Goal: Task Accomplishment & Management: Manage account settings

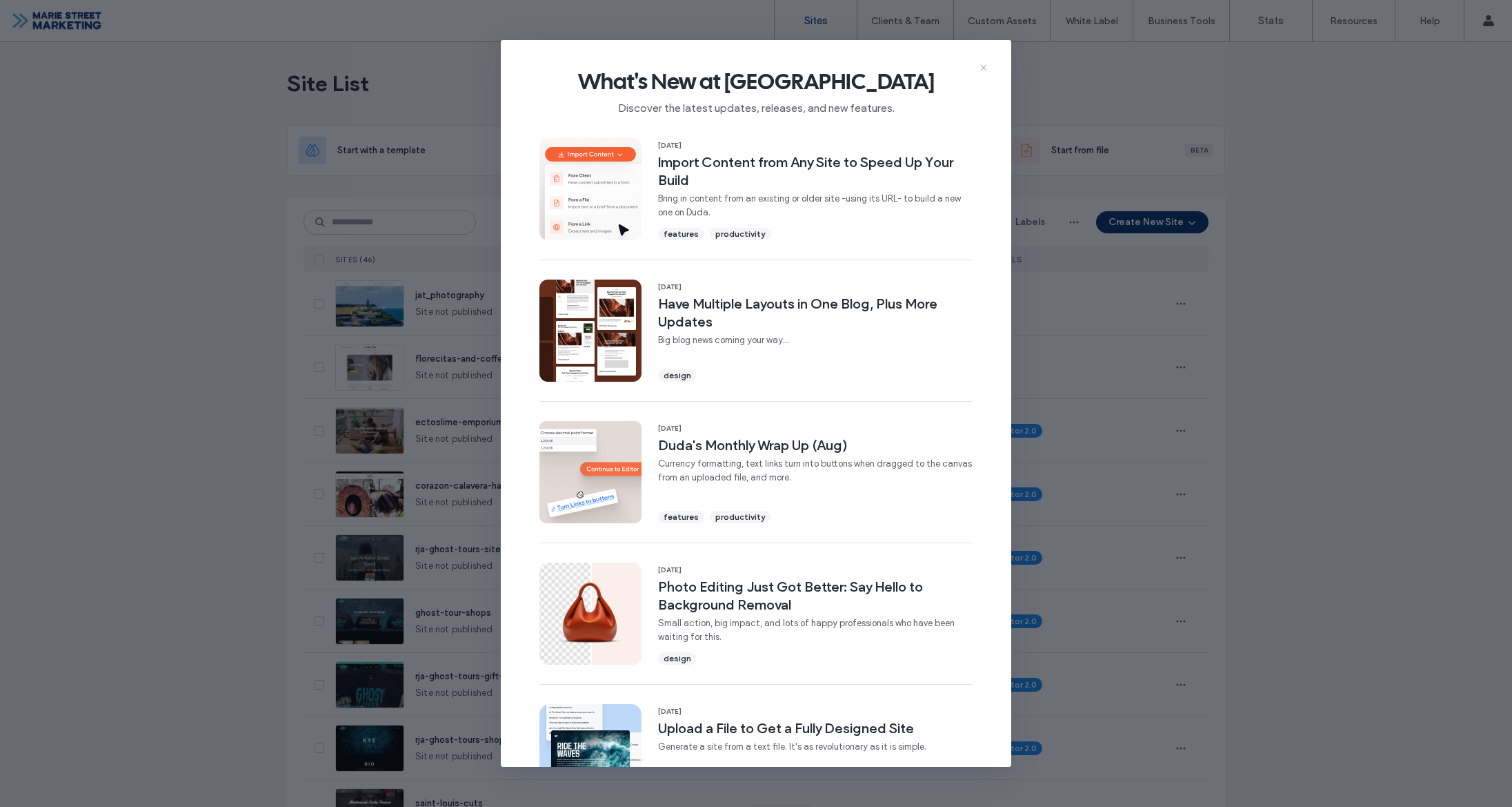
click at [977, 67] on span "What's New at Duda" at bounding box center [756, 81] width 466 height 27
click at [979, 67] on icon at bounding box center [983, 67] width 11 height 11
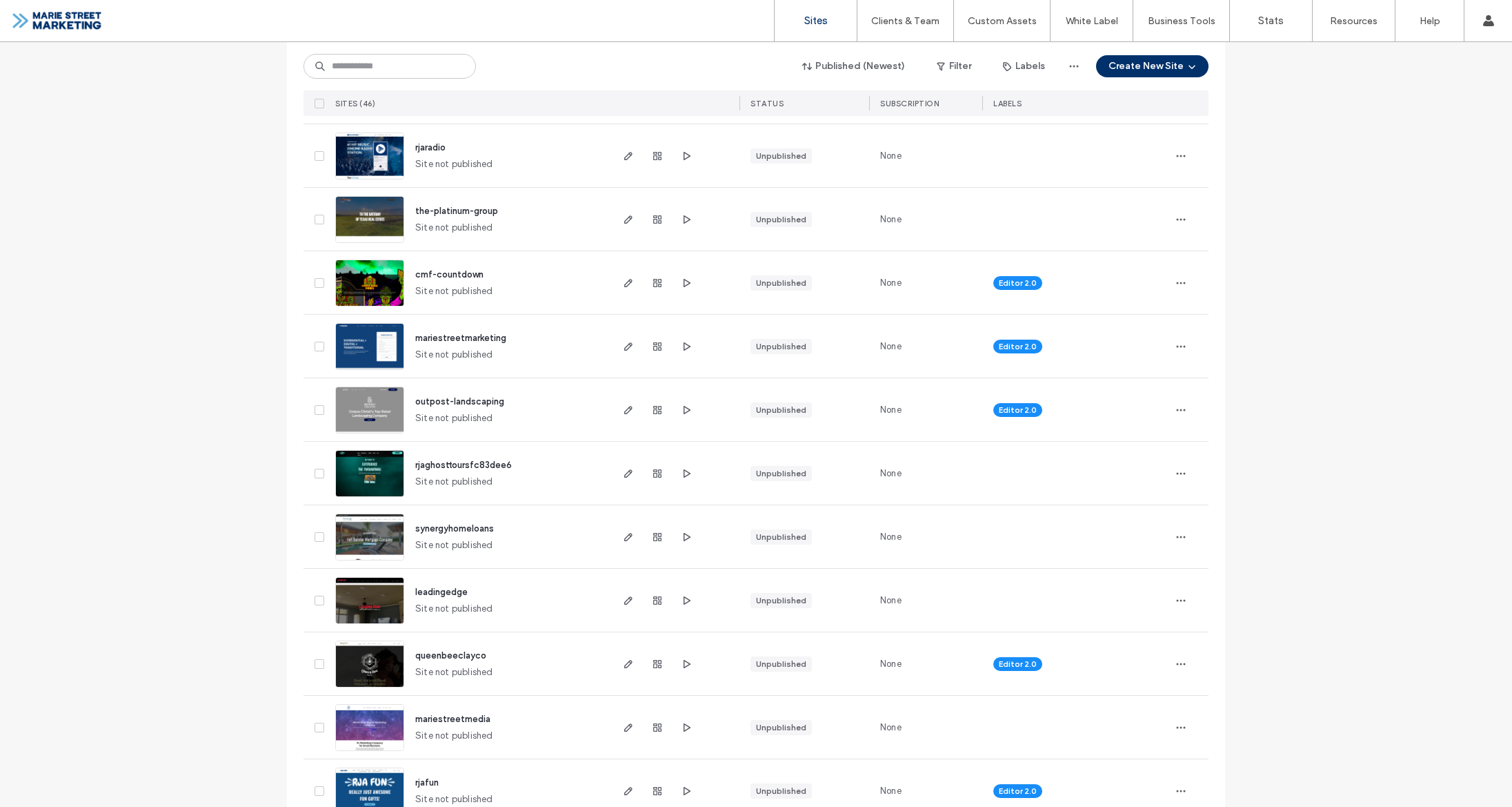
scroll to position [1100, 0]
click at [623, 222] on icon "button" at bounding box center [628, 220] width 11 height 11
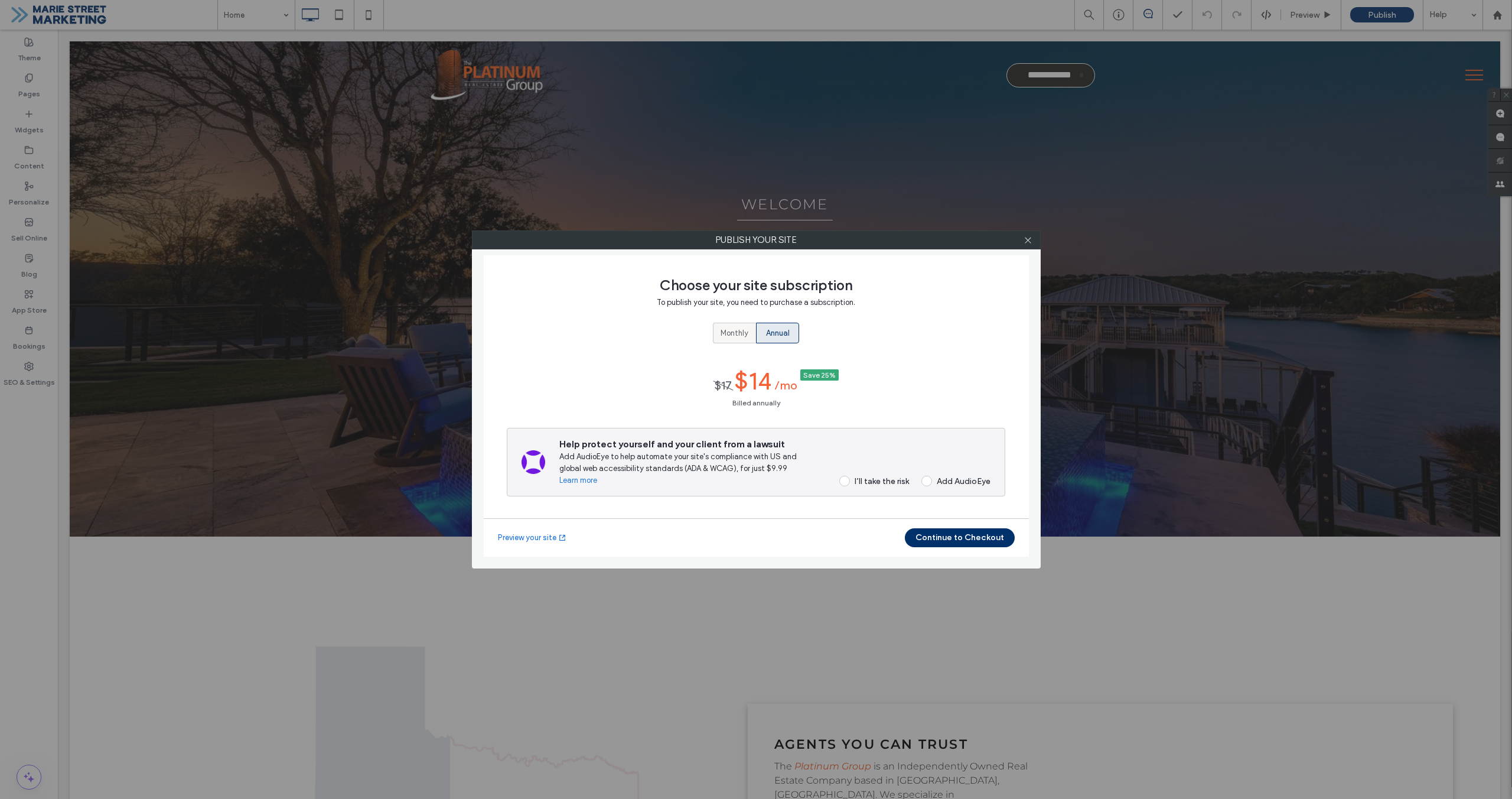
click at [743, 337] on span "Monthly" at bounding box center [734, 333] width 28 height 12
click at [880, 472] on div "I’ll take the risk" at bounding box center [882, 475] width 55 height 10
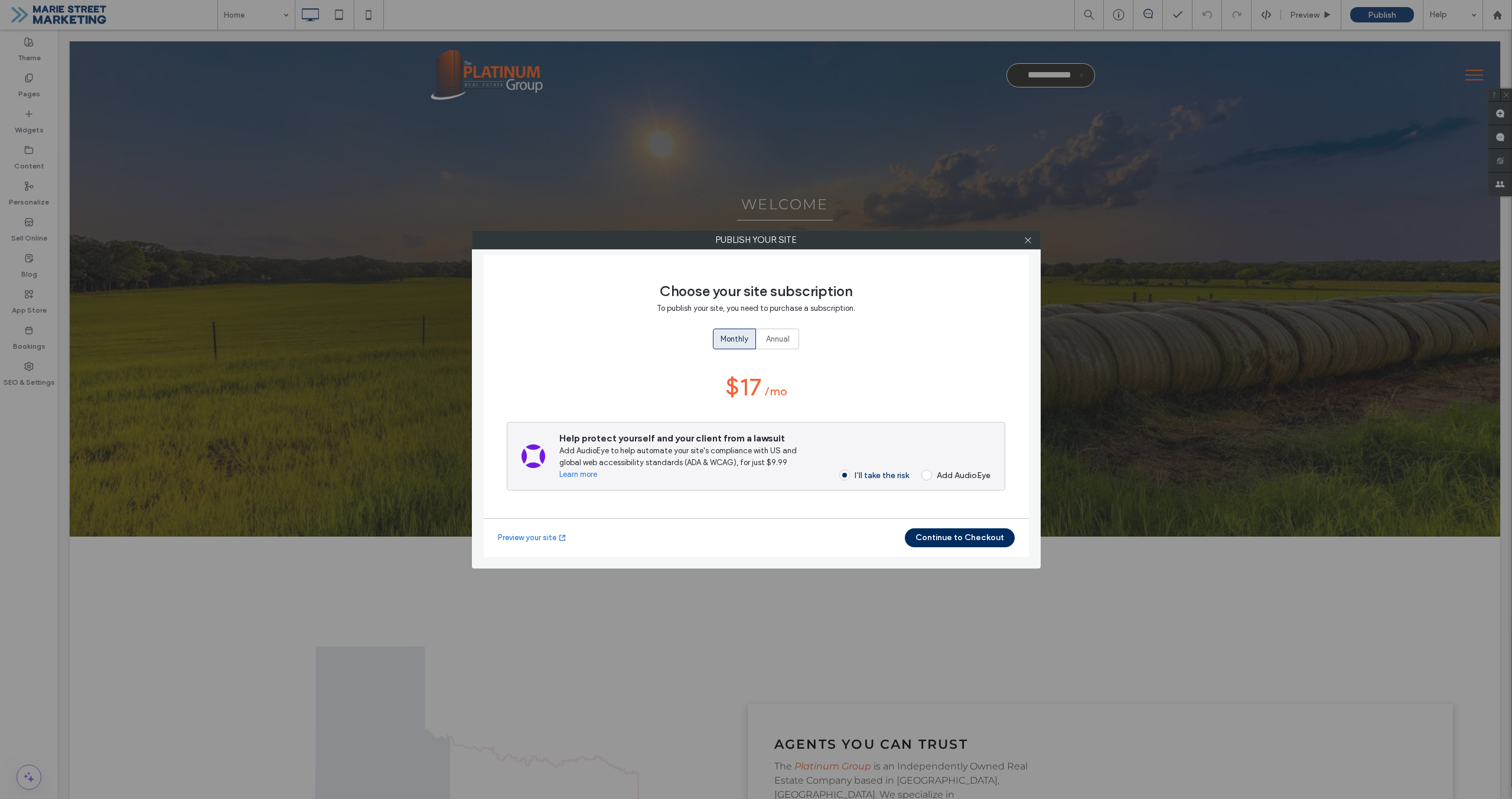
click at [946, 535] on button "Continue to Checkout" at bounding box center [959, 538] width 110 height 19
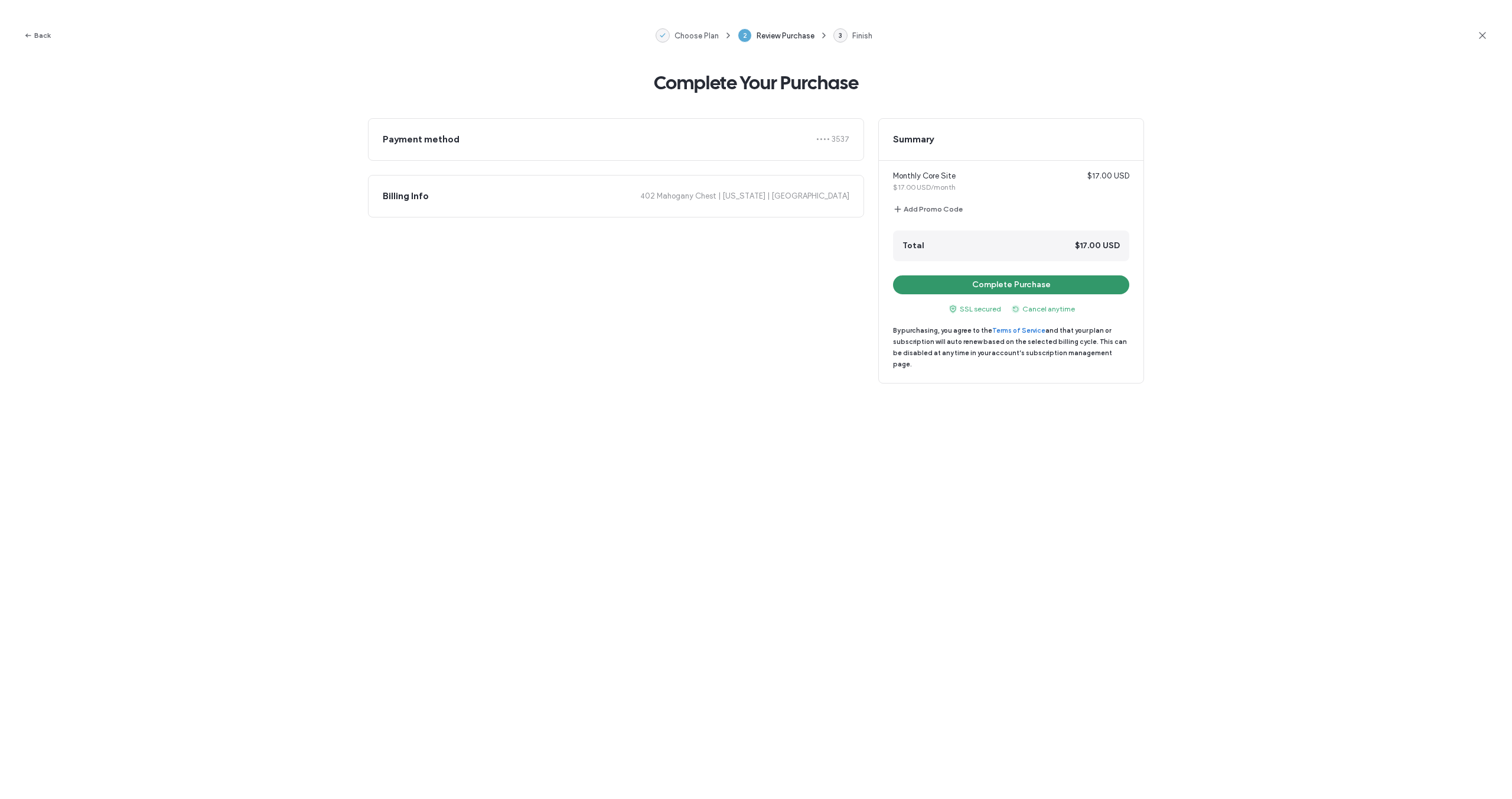
click at [996, 289] on button "Complete Purchase" at bounding box center [1011, 285] width 236 height 19
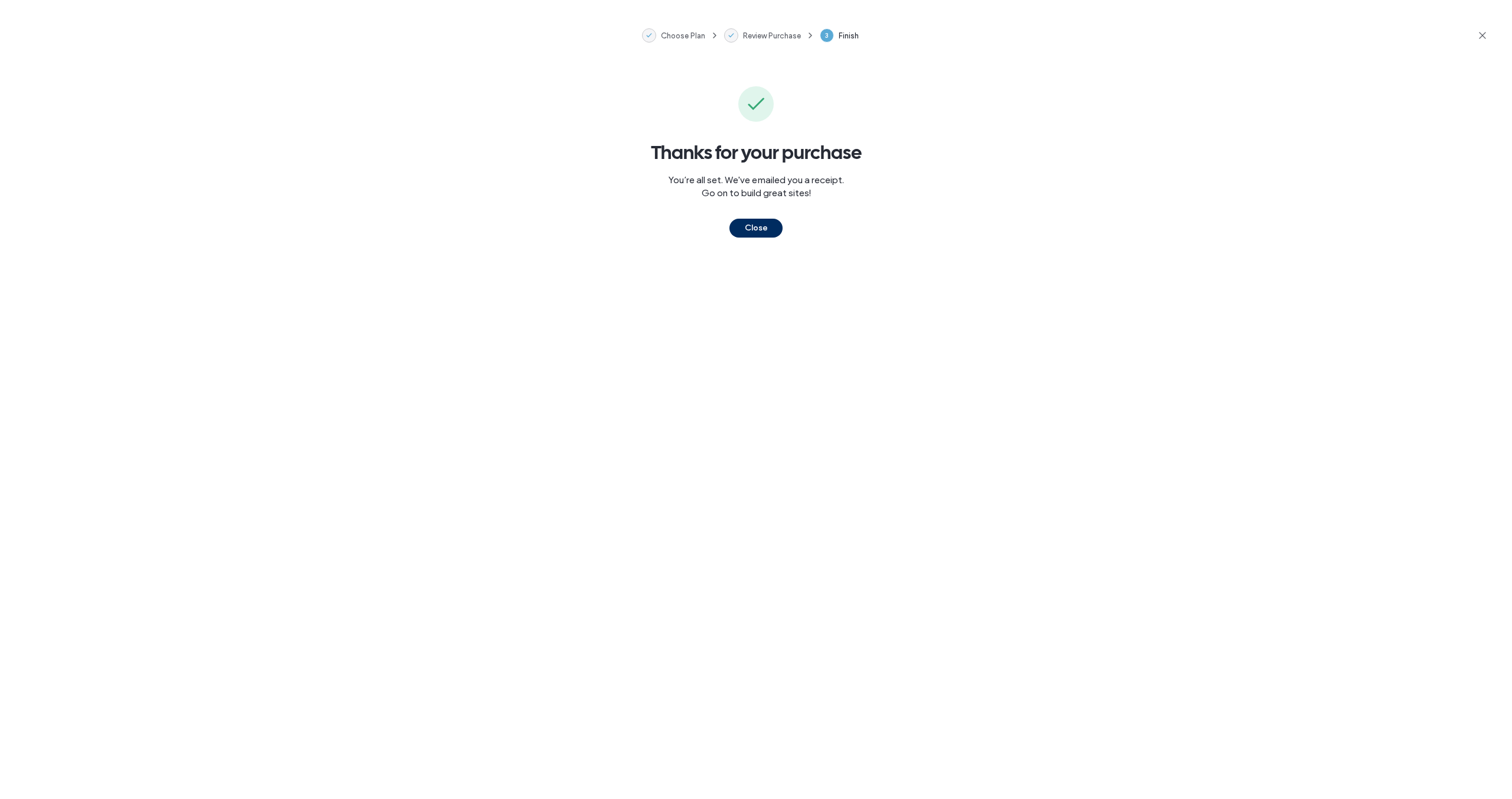
click at [757, 225] on button "Close" at bounding box center [756, 228] width 53 height 19
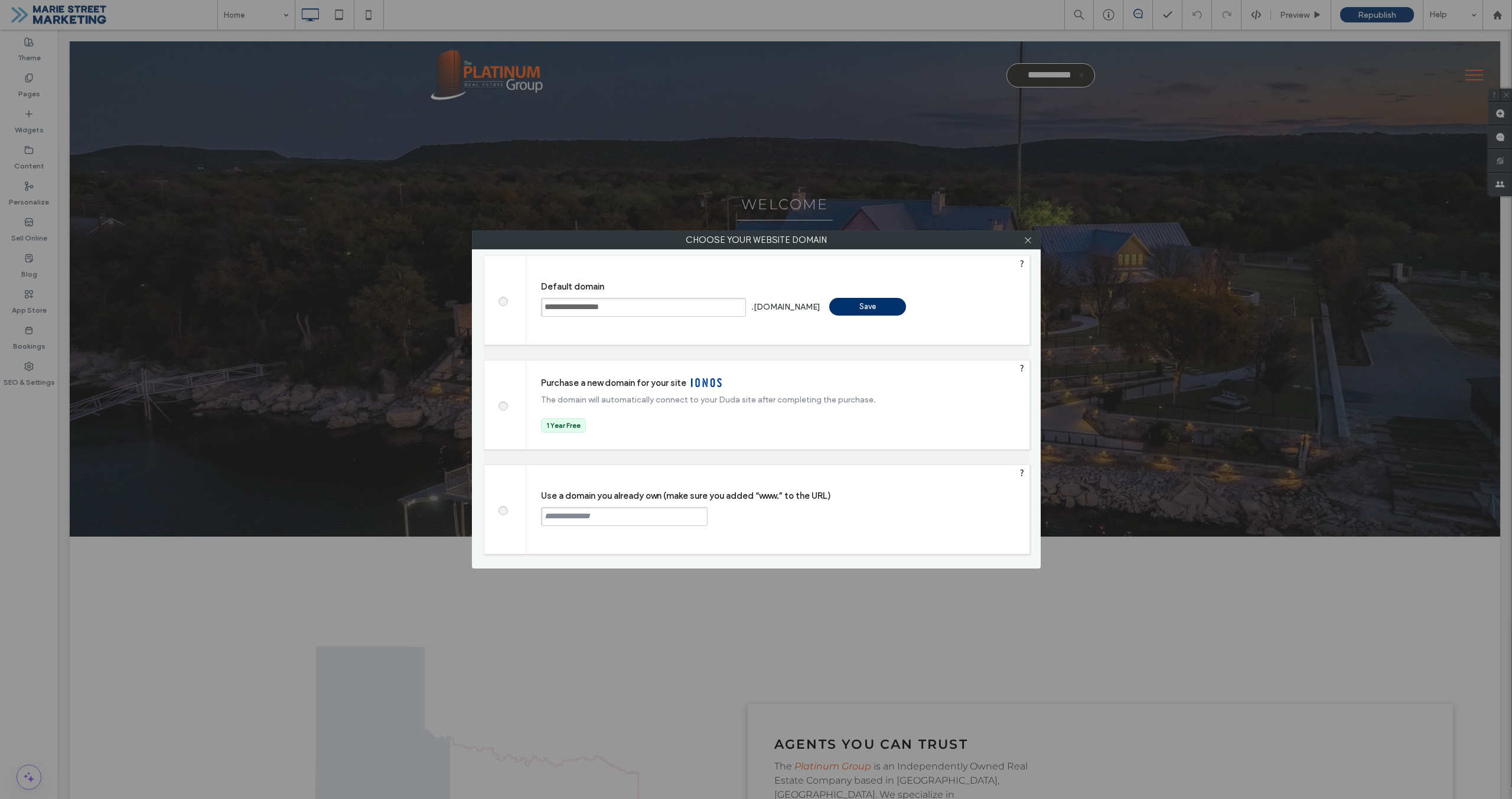
click at [502, 510] on span at bounding box center [502, 510] width 0 height 9
click at [579, 520] on input "text" at bounding box center [624, 516] width 166 height 19
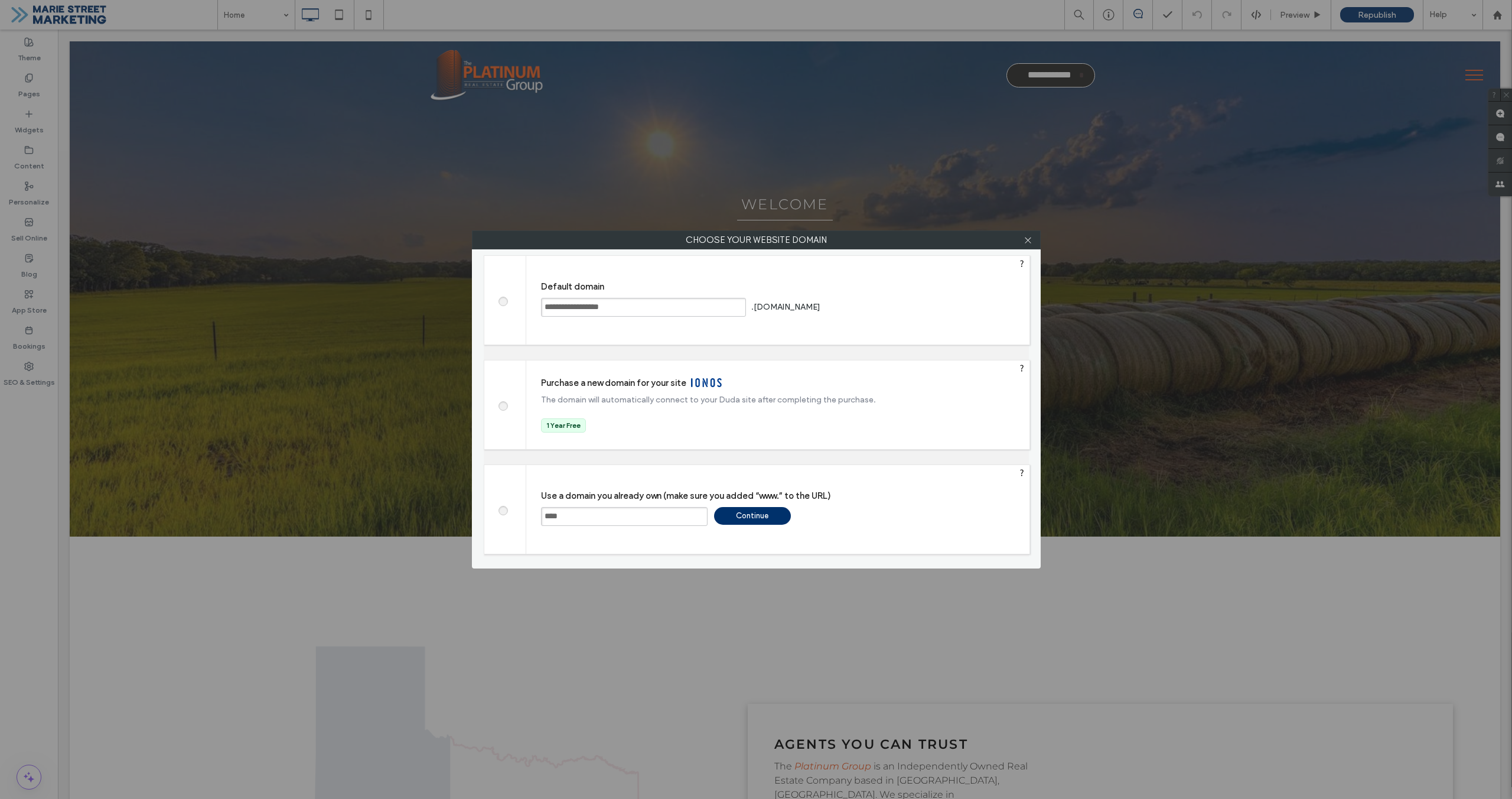
paste input "**********"
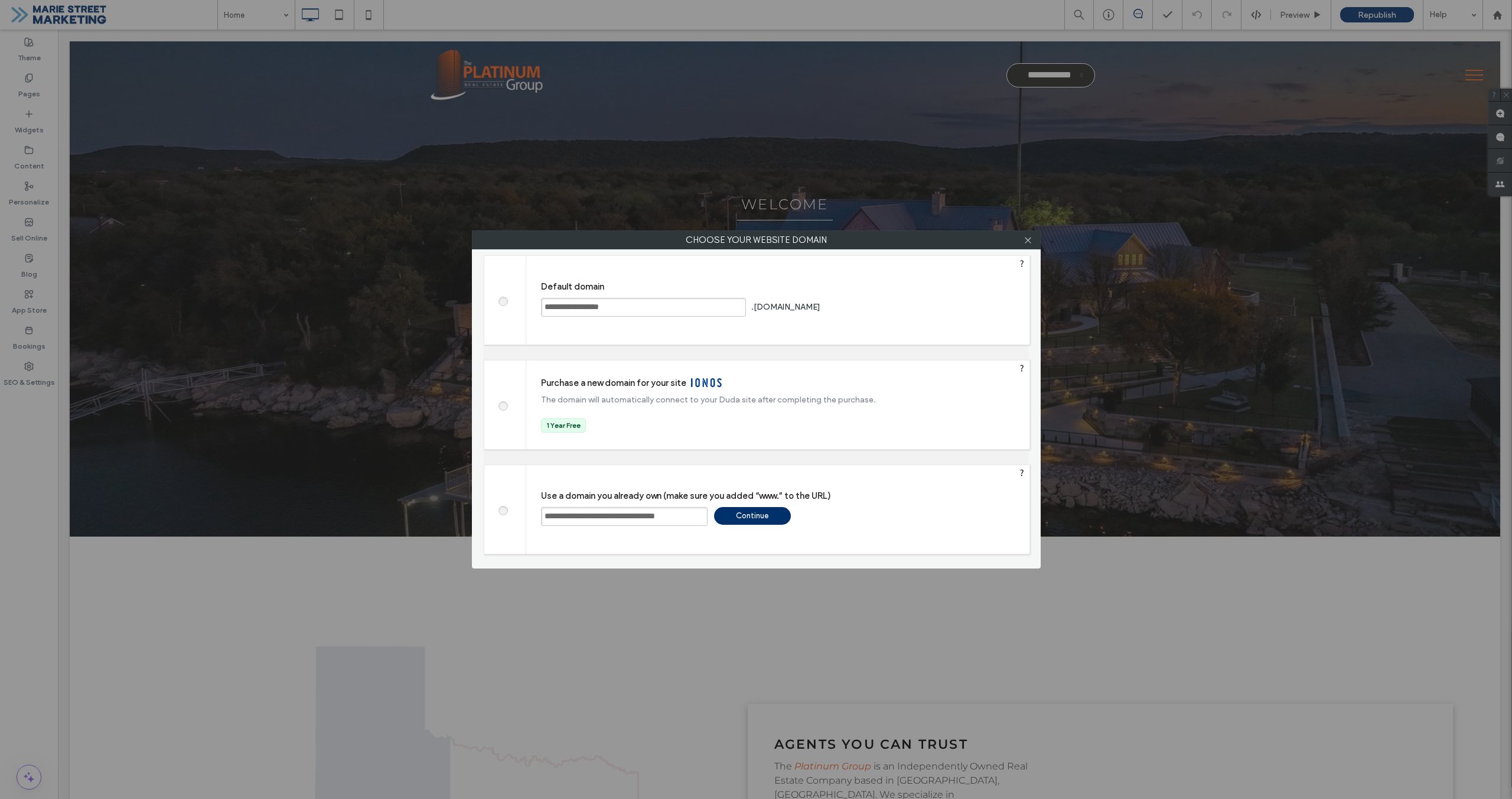
scroll to position [0, 7]
click at [587, 518] on input "**********" at bounding box center [624, 516] width 166 height 19
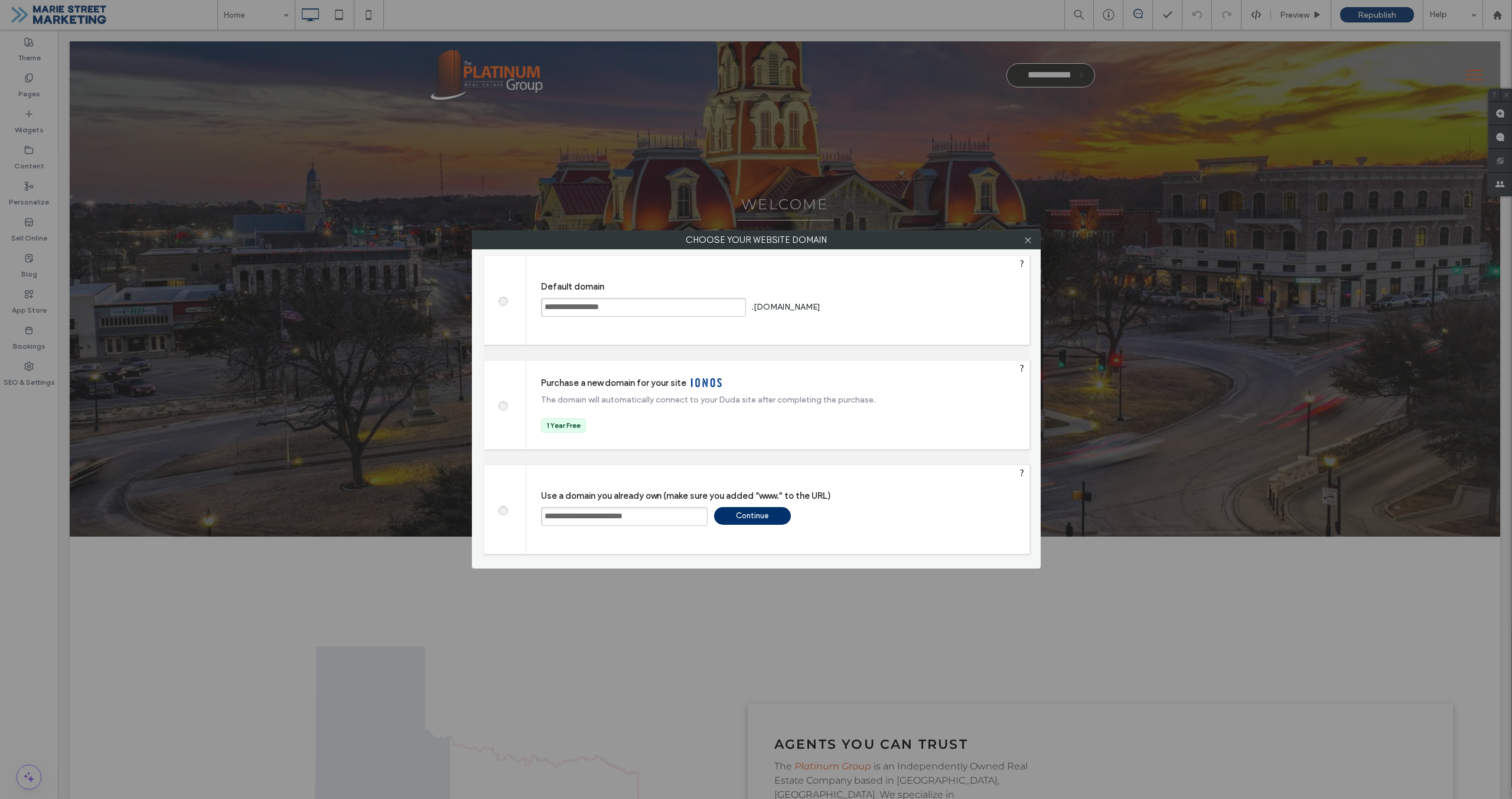
type input "**********"
click at [755, 517] on div "Continue" at bounding box center [752, 516] width 77 height 17
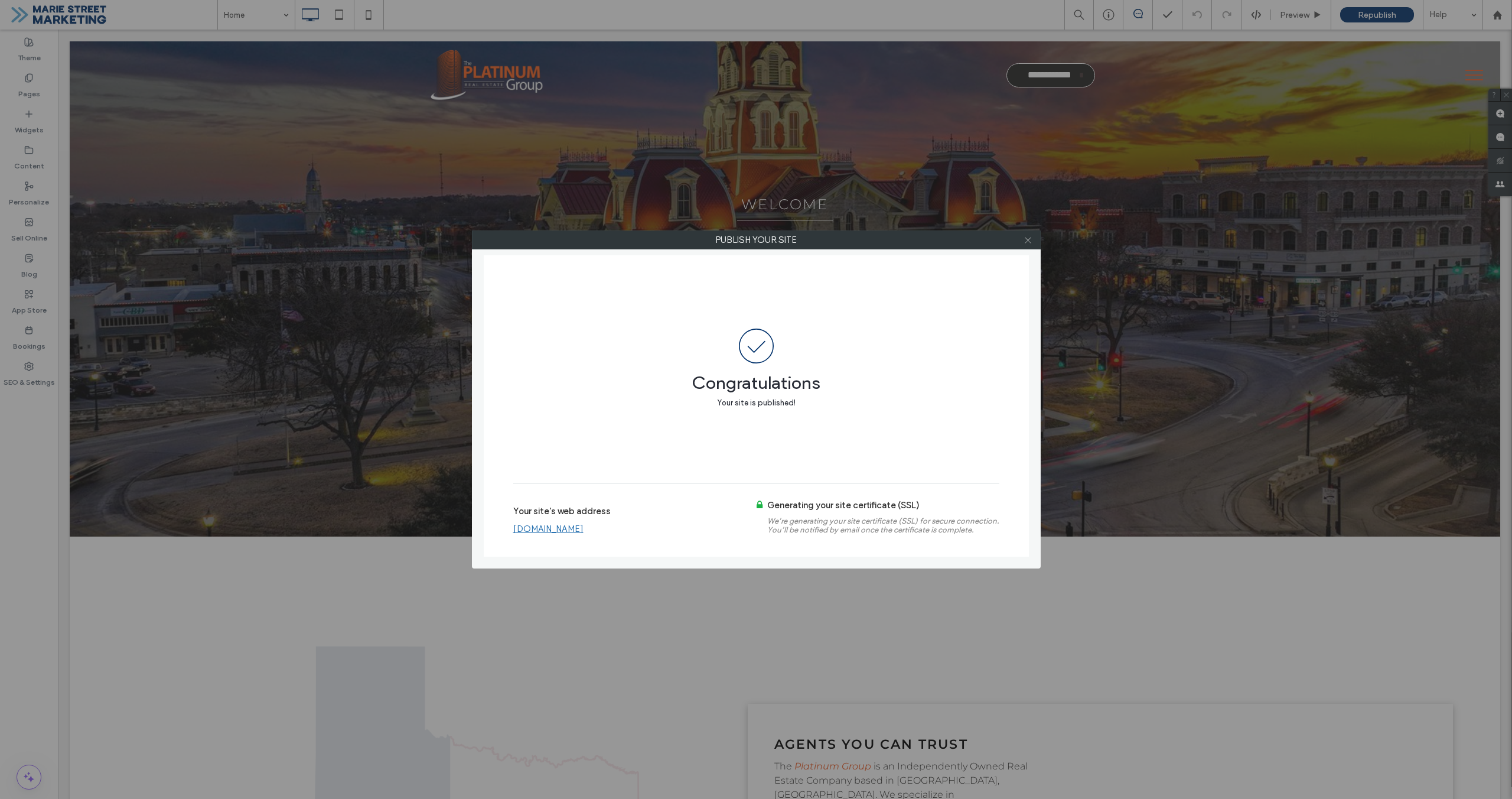
click at [1030, 246] on span at bounding box center [1028, 239] width 9 height 17
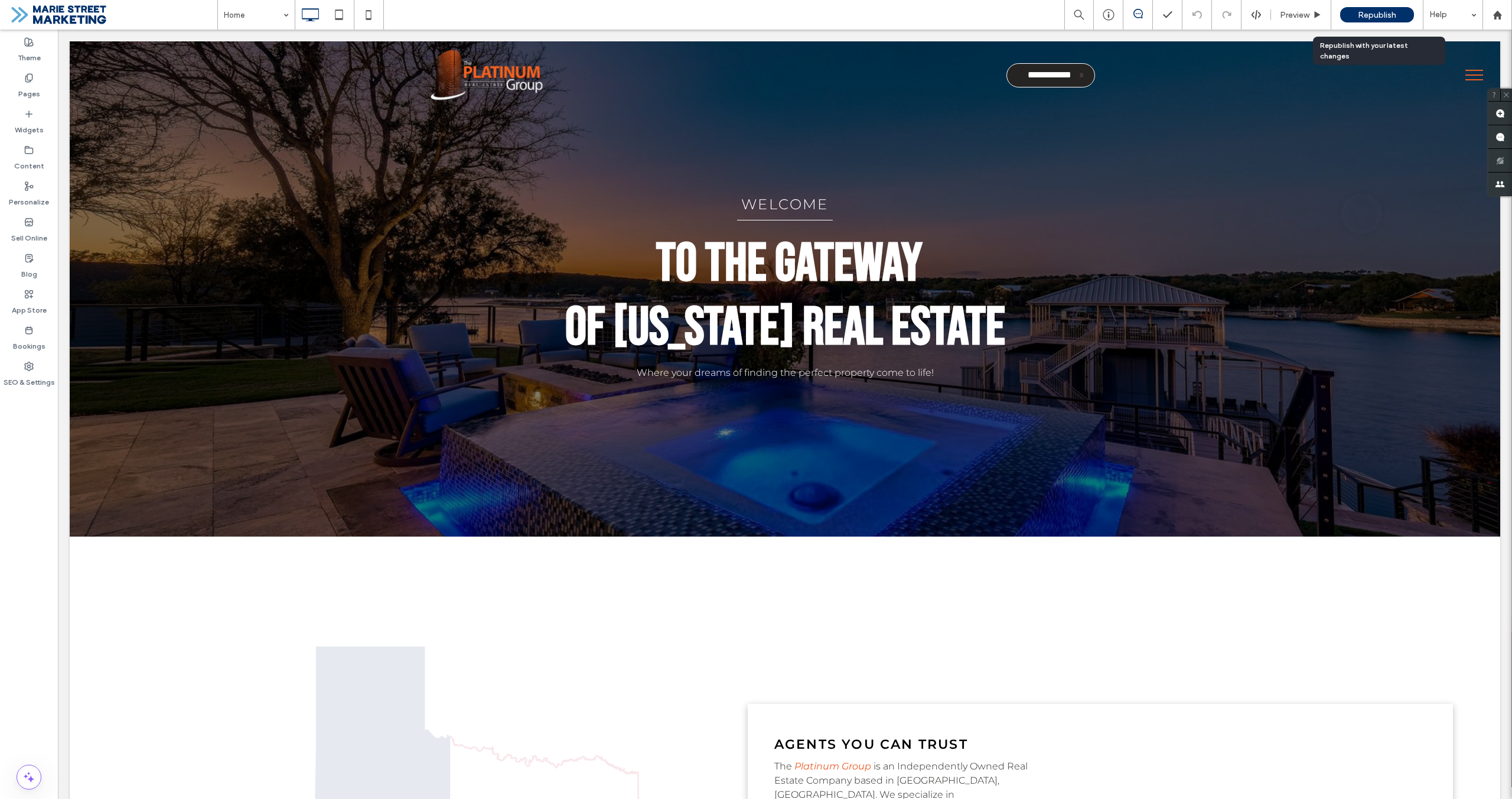
click at [1358, 12] on span "Republish" at bounding box center [1377, 14] width 39 height 10
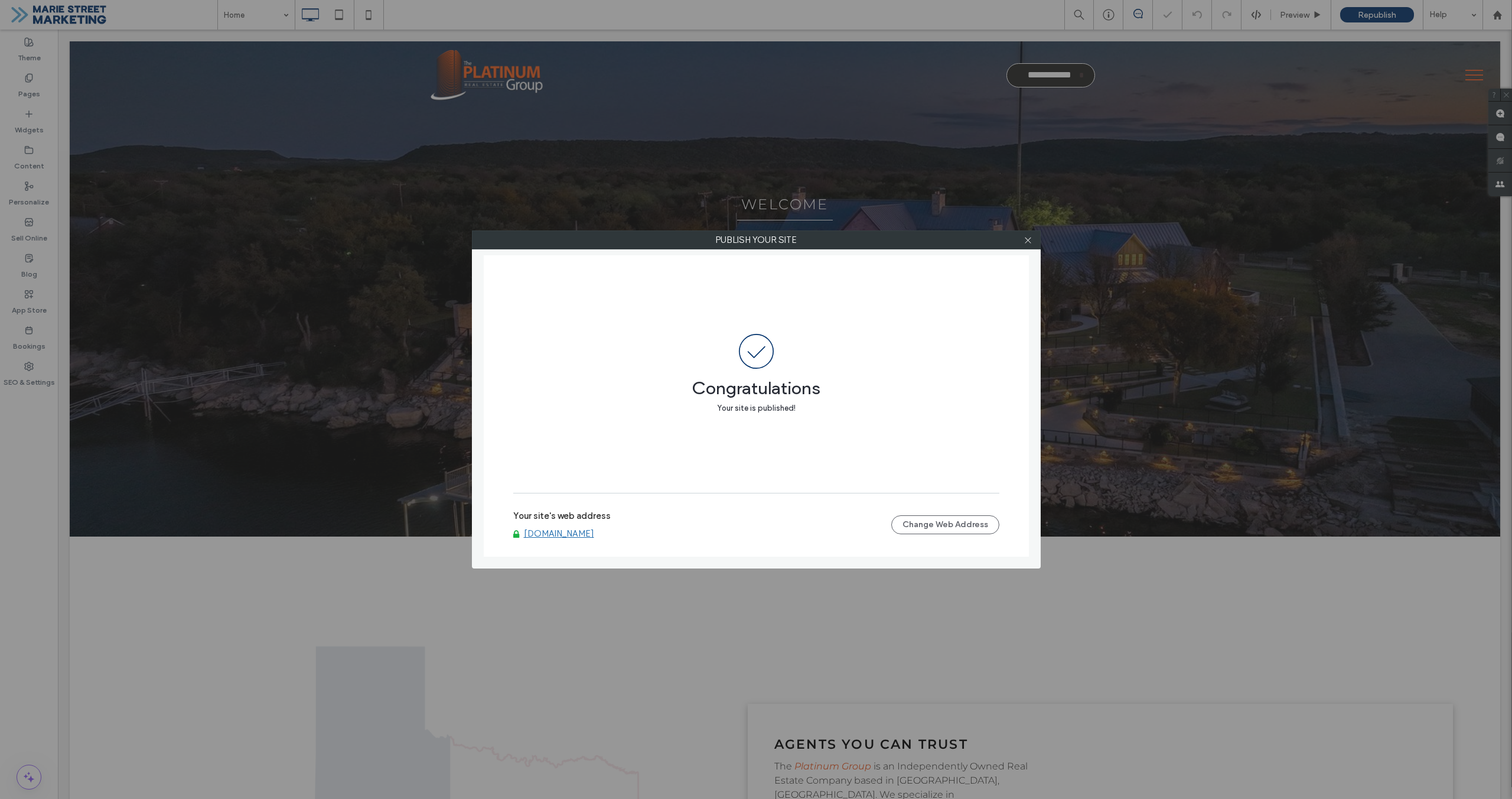
drag, startPoint x: 1032, startPoint y: 244, endPoint x: 1040, endPoint y: 238, distance: 10.0
click at [1032, 244] on span at bounding box center [1028, 239] width 9 height 17
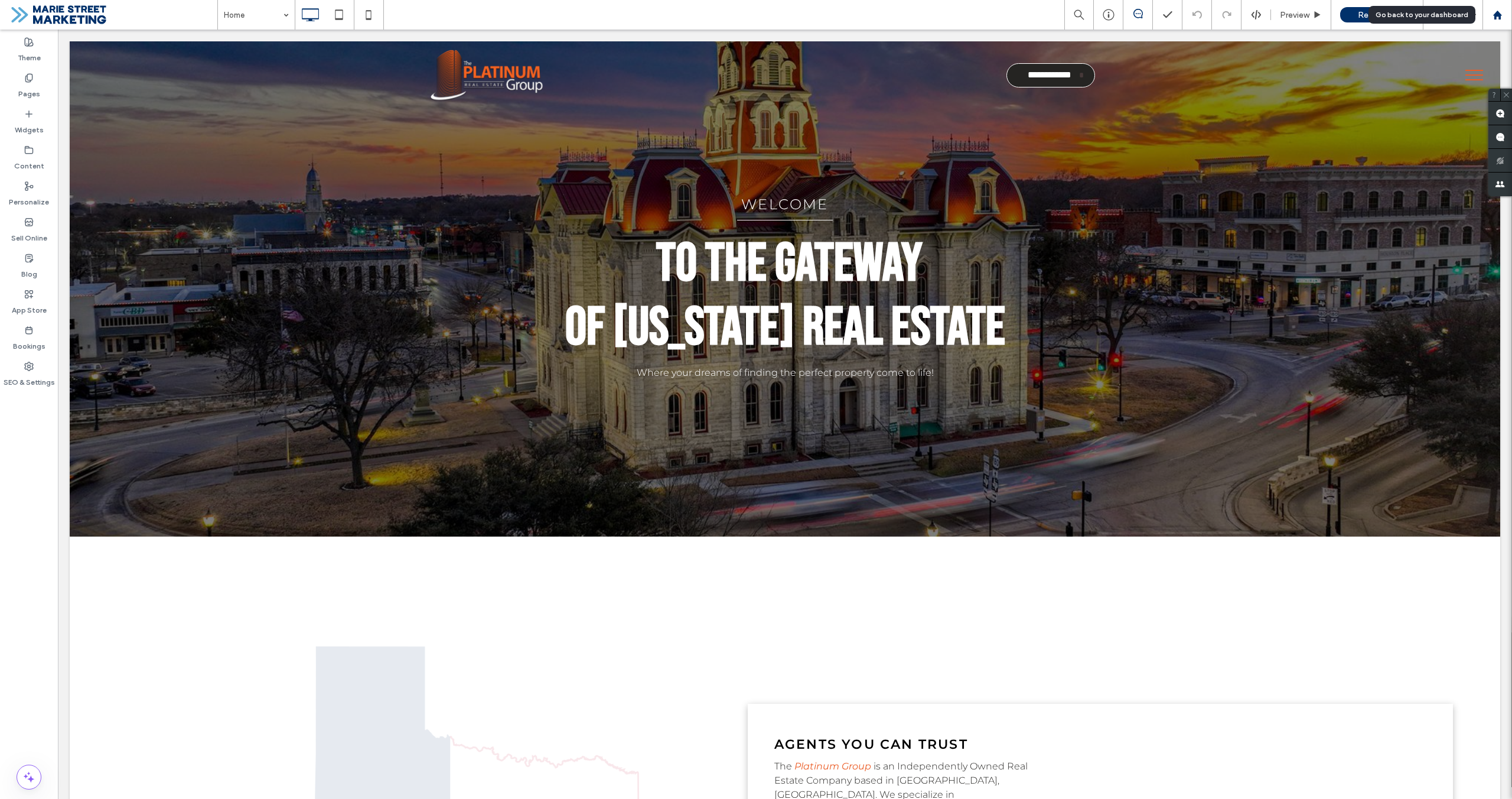
click at [1495, 10] on icon at bounding box center [1498, 14] width 10 height 10
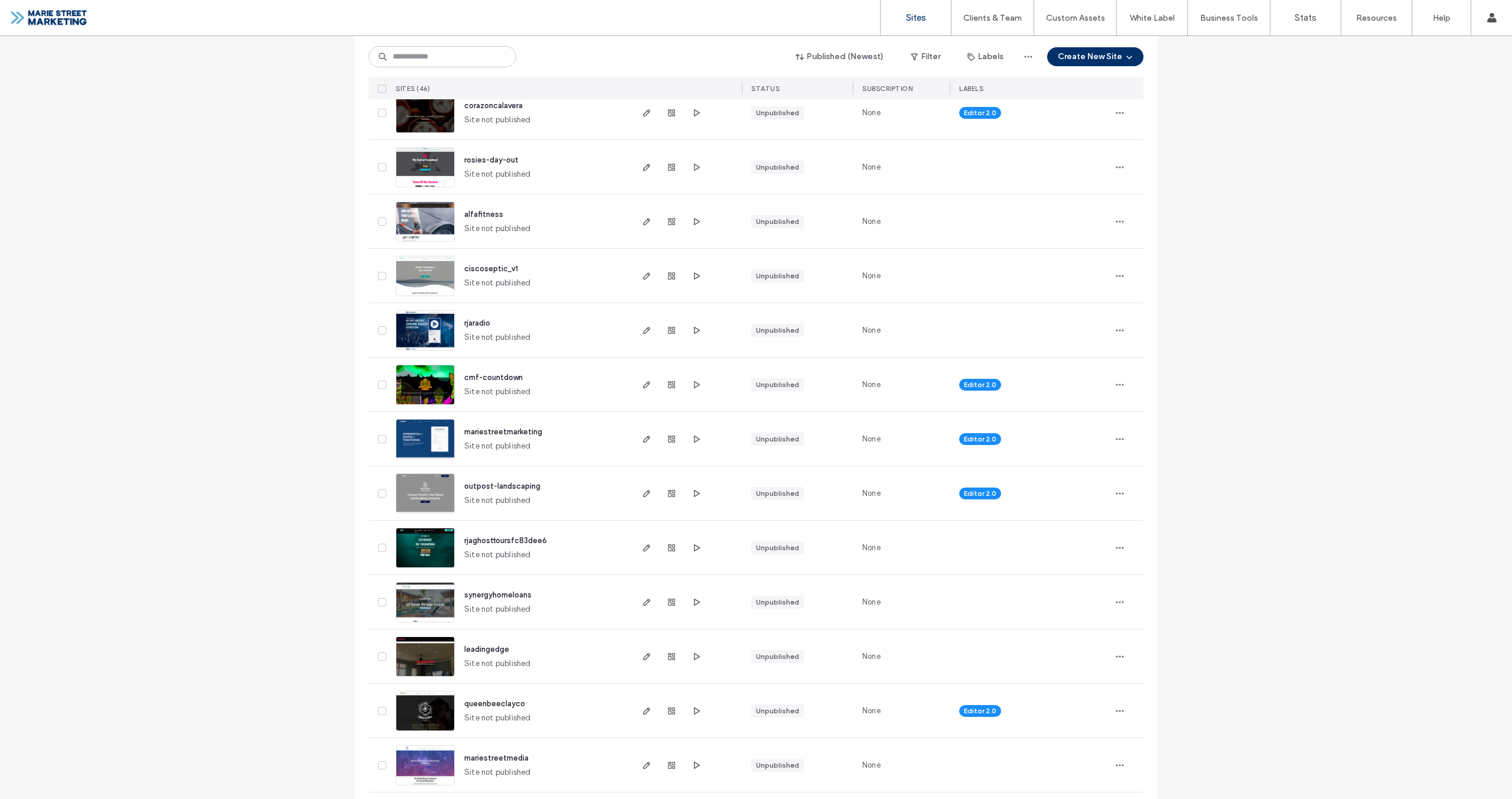
scroll to position [801, 0]
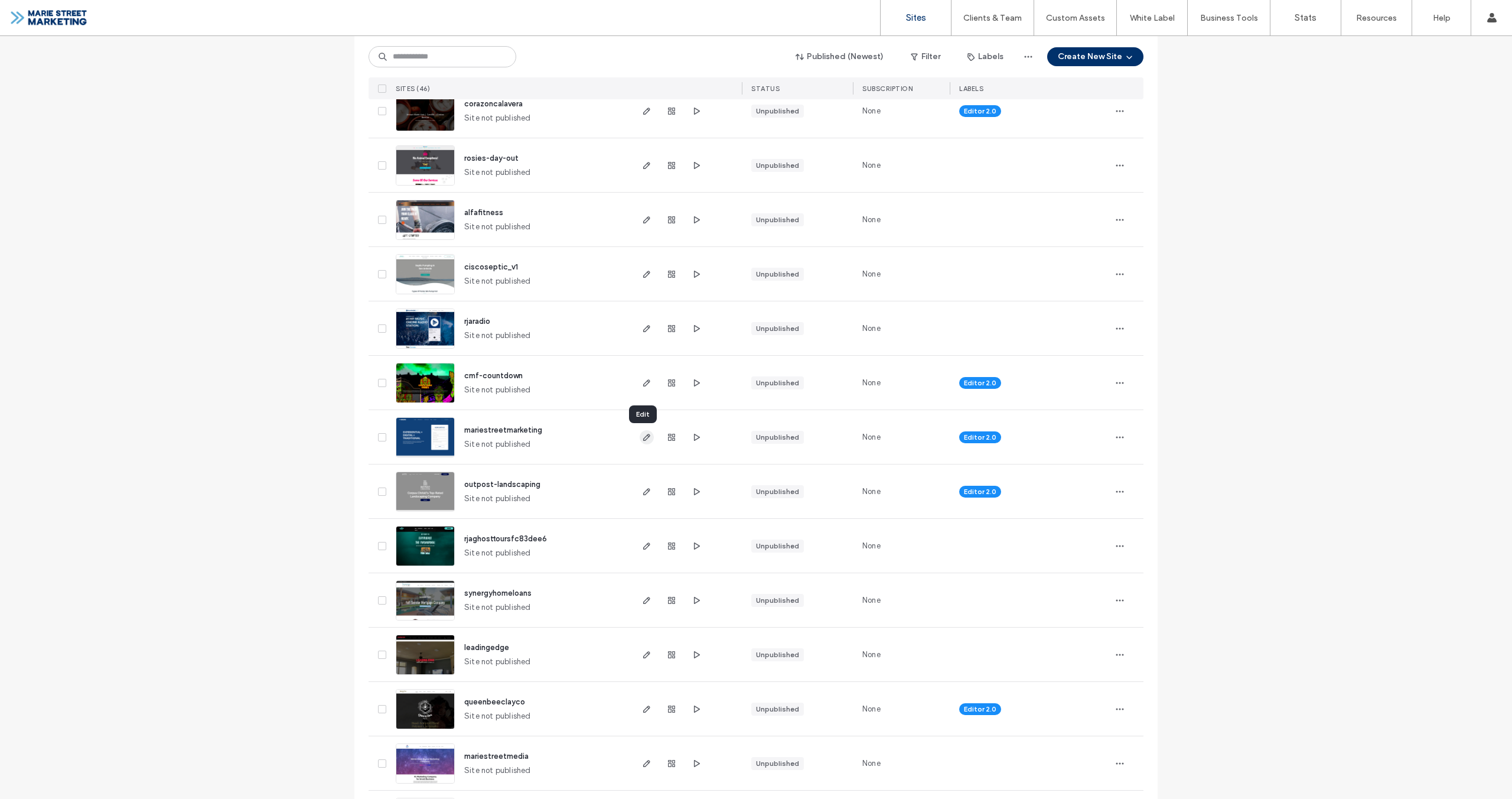
click at [646, 434] on icon "button" at bounding box center [647, 437] width 9 height 9
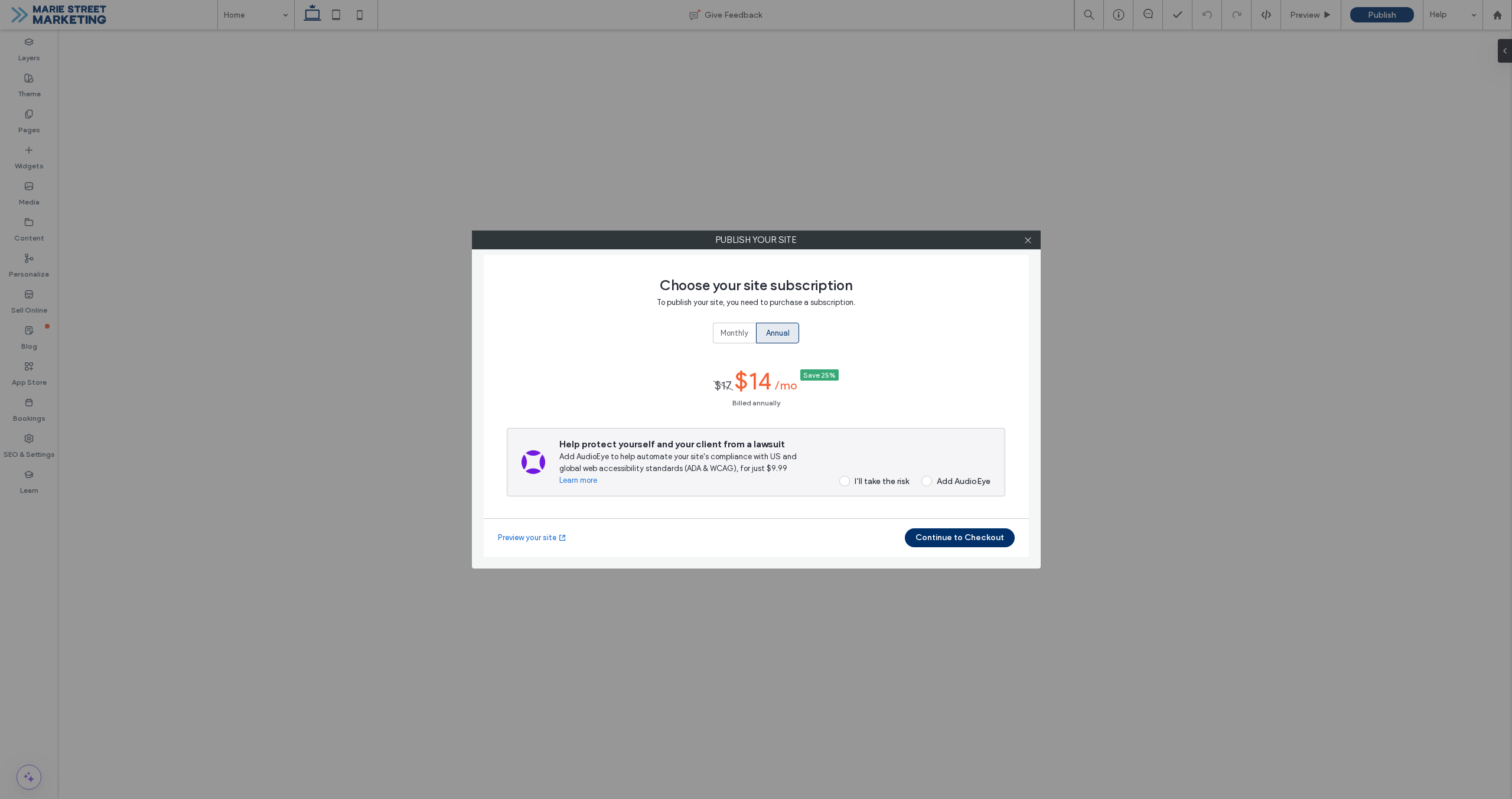
click at [871, 484] on div "I’ll take the risk" at bounding box center [882, 481] width 55 height 10
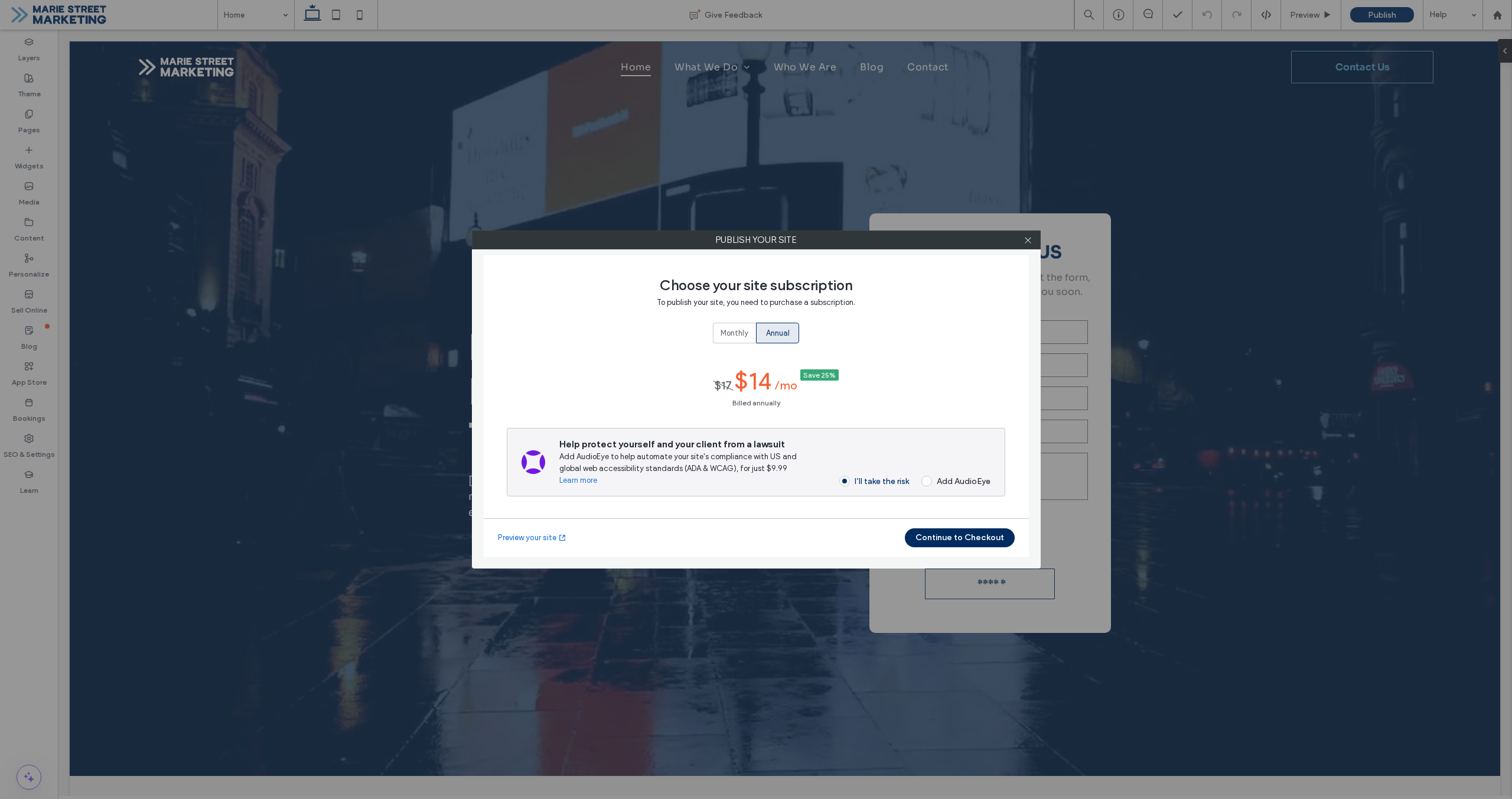
click at [932, 534] on button "Continue to Checkout" at bounding box center [959, 538] width 110 height 19
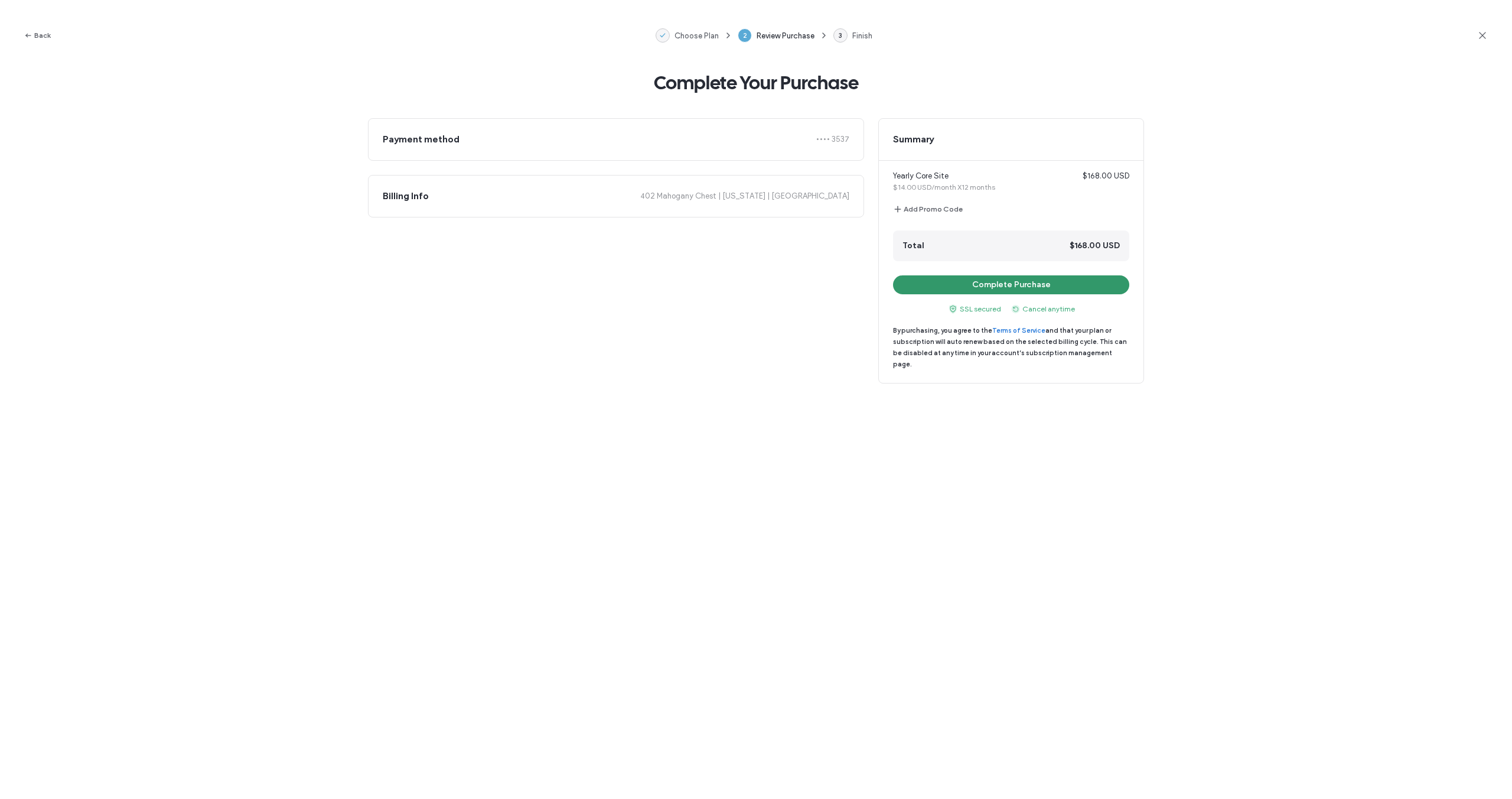
click at [1002, 286] on button "Complete Purchase" at bounding box center [1011, 285] width 236 height 19
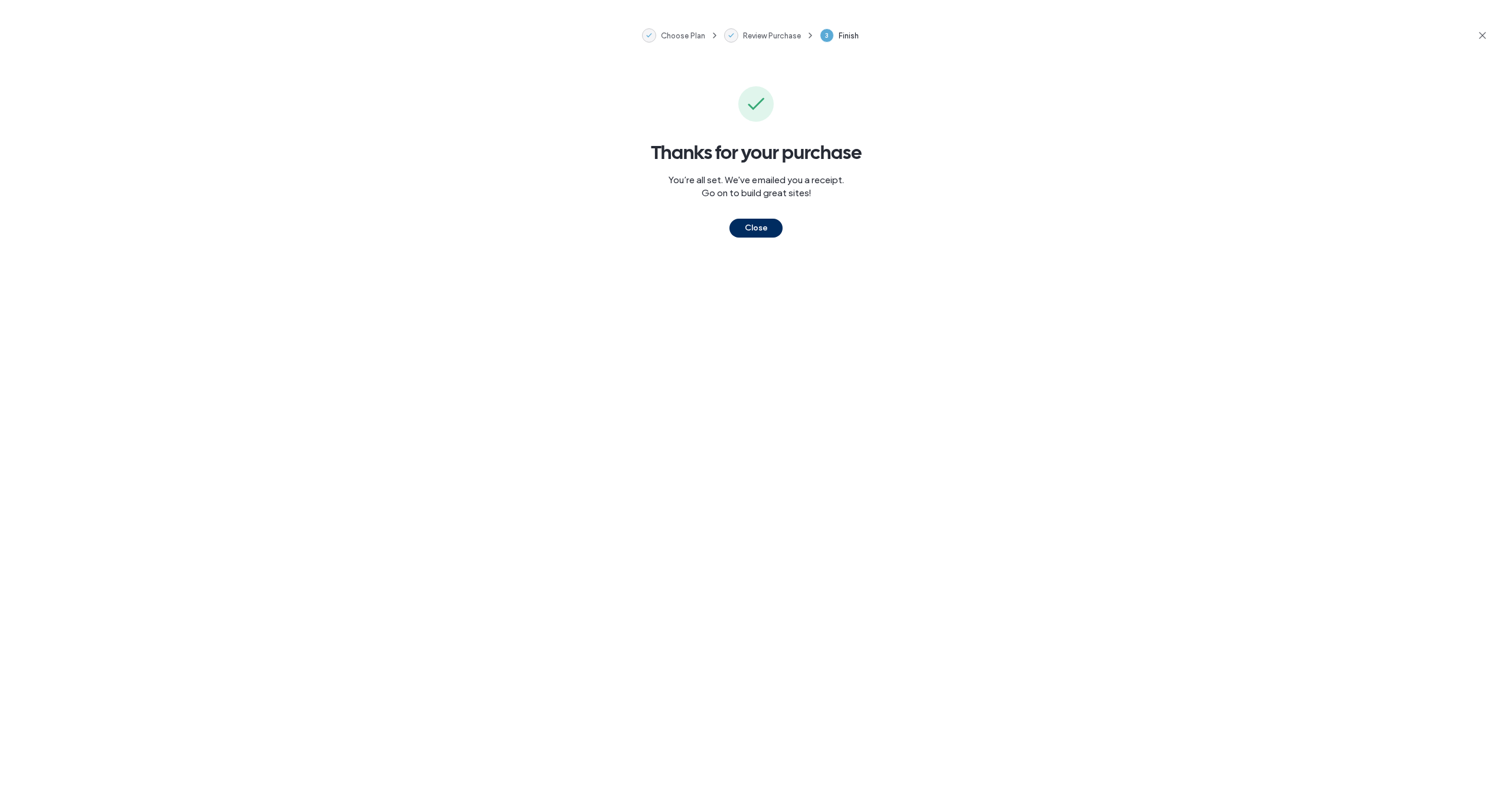
click at [769, 230] on button "Close" at bounding box center [756, 228] width 53 height 19
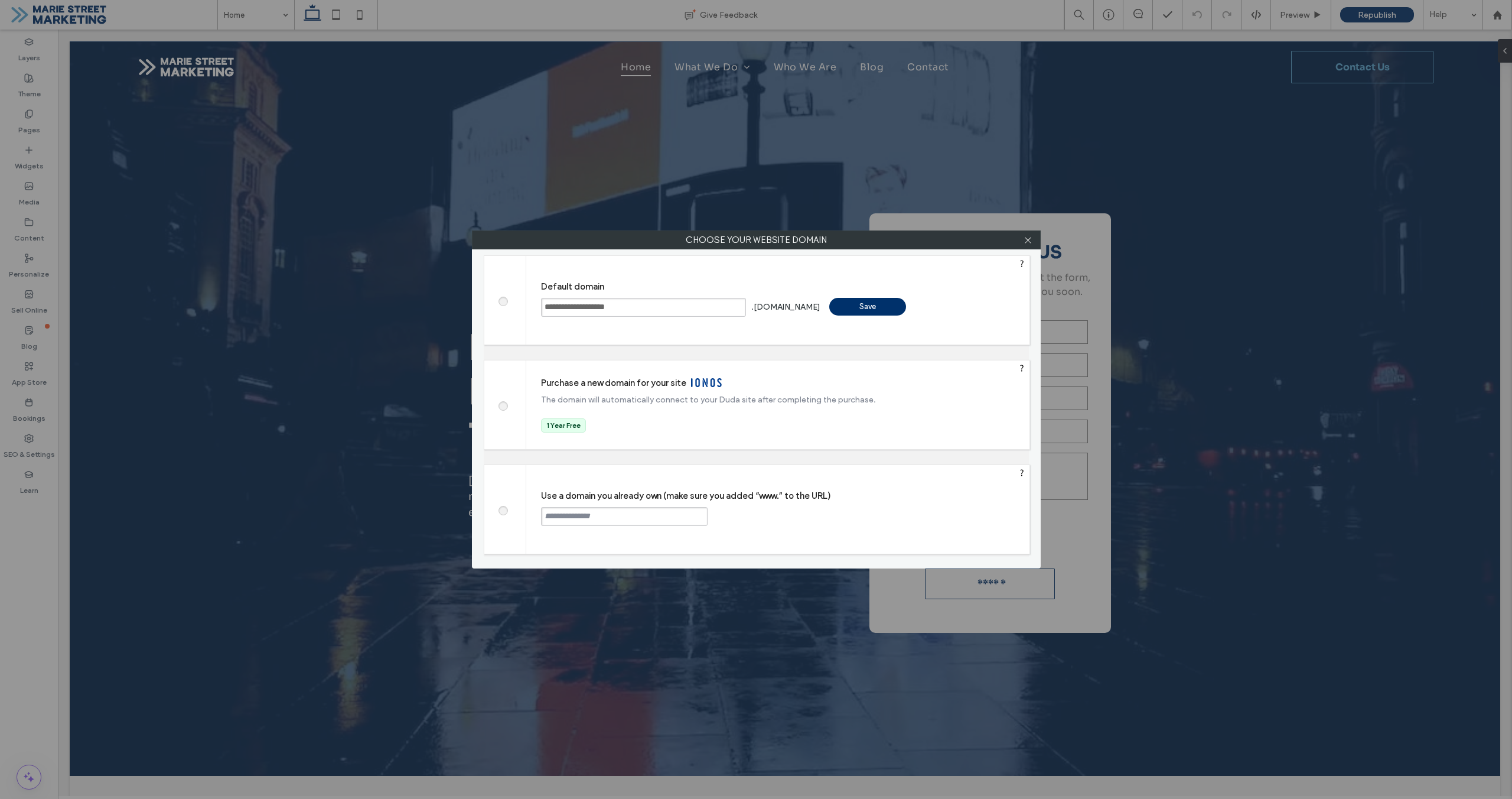
click at [502, 509] on span at bounding box center [502, 510] width 0 height 9
click at [566, 514] on input "text" at bounding box center [624, 516] width 166 height 19
type input "**********"
click at [760, 516] on div "Continue" at bounding box center [752, 516] width 77 height 17
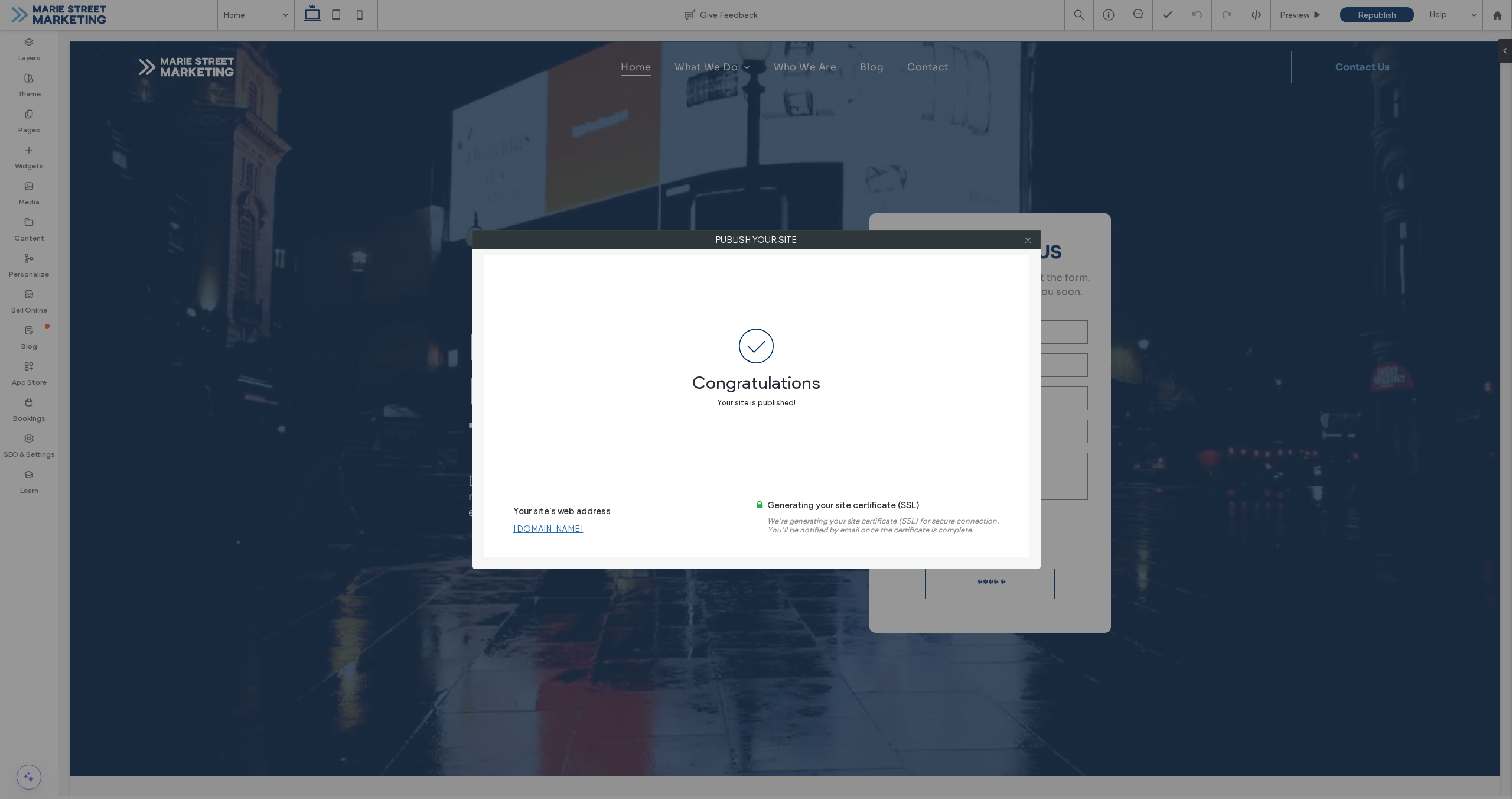
click at [1032, 245] on span at bounding box center [1028, 239] width 9 height 17
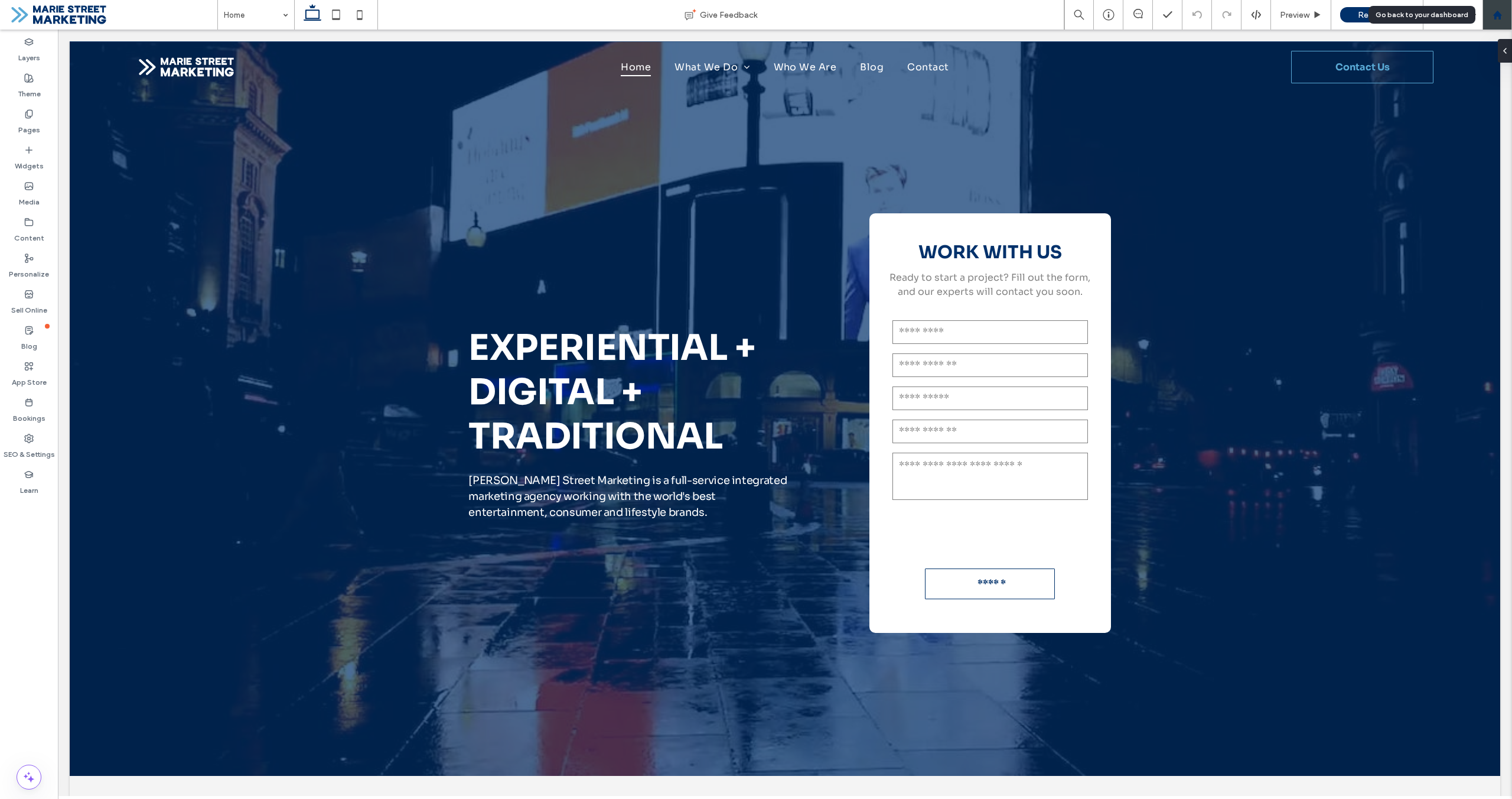
click at [1495, 19] on use at bounding box center [1498, 14] width 9 height 9
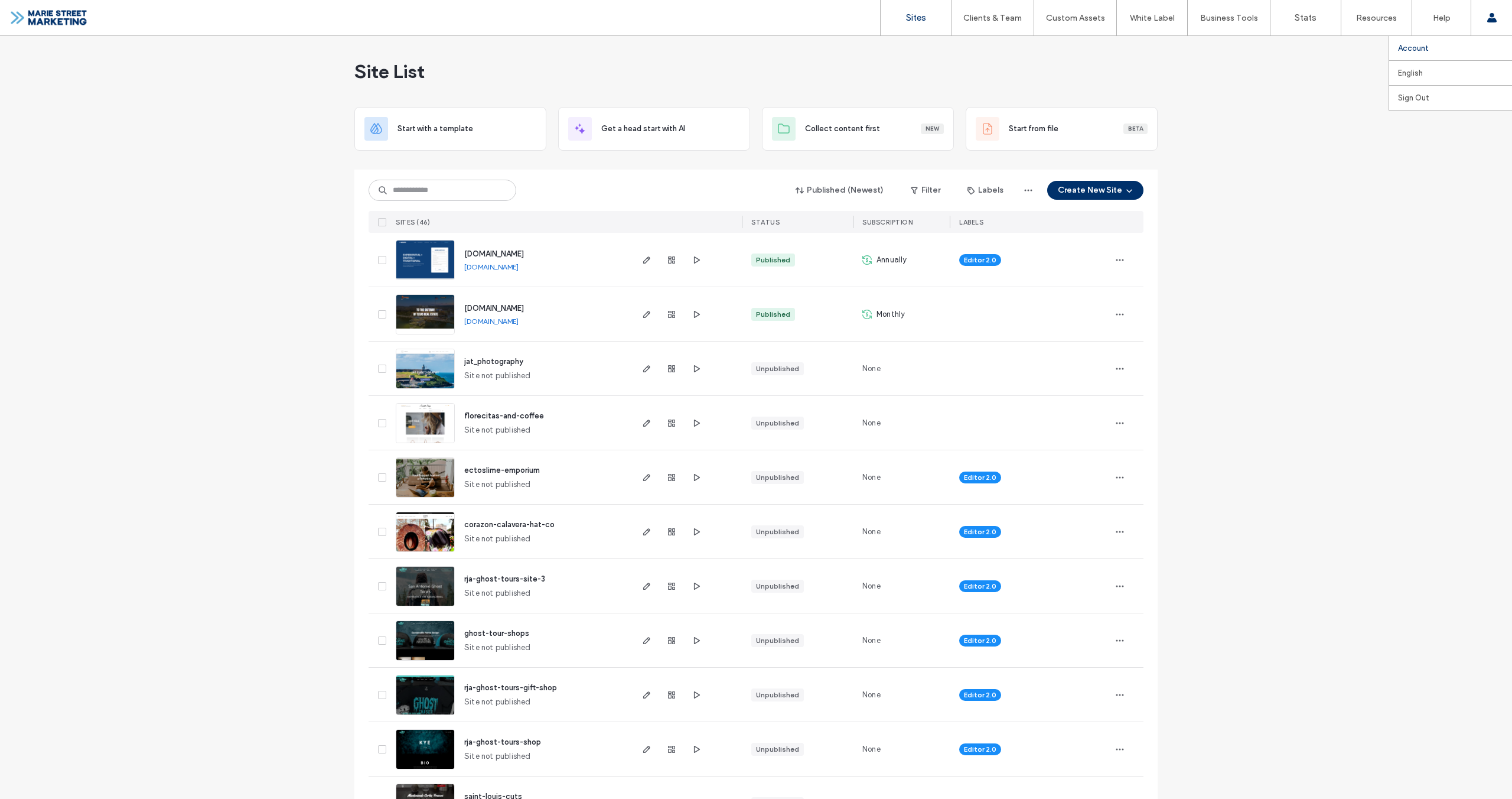
click at [1411, 51] on label "Account" at bounding box center [1413, 49] width 30 height 9
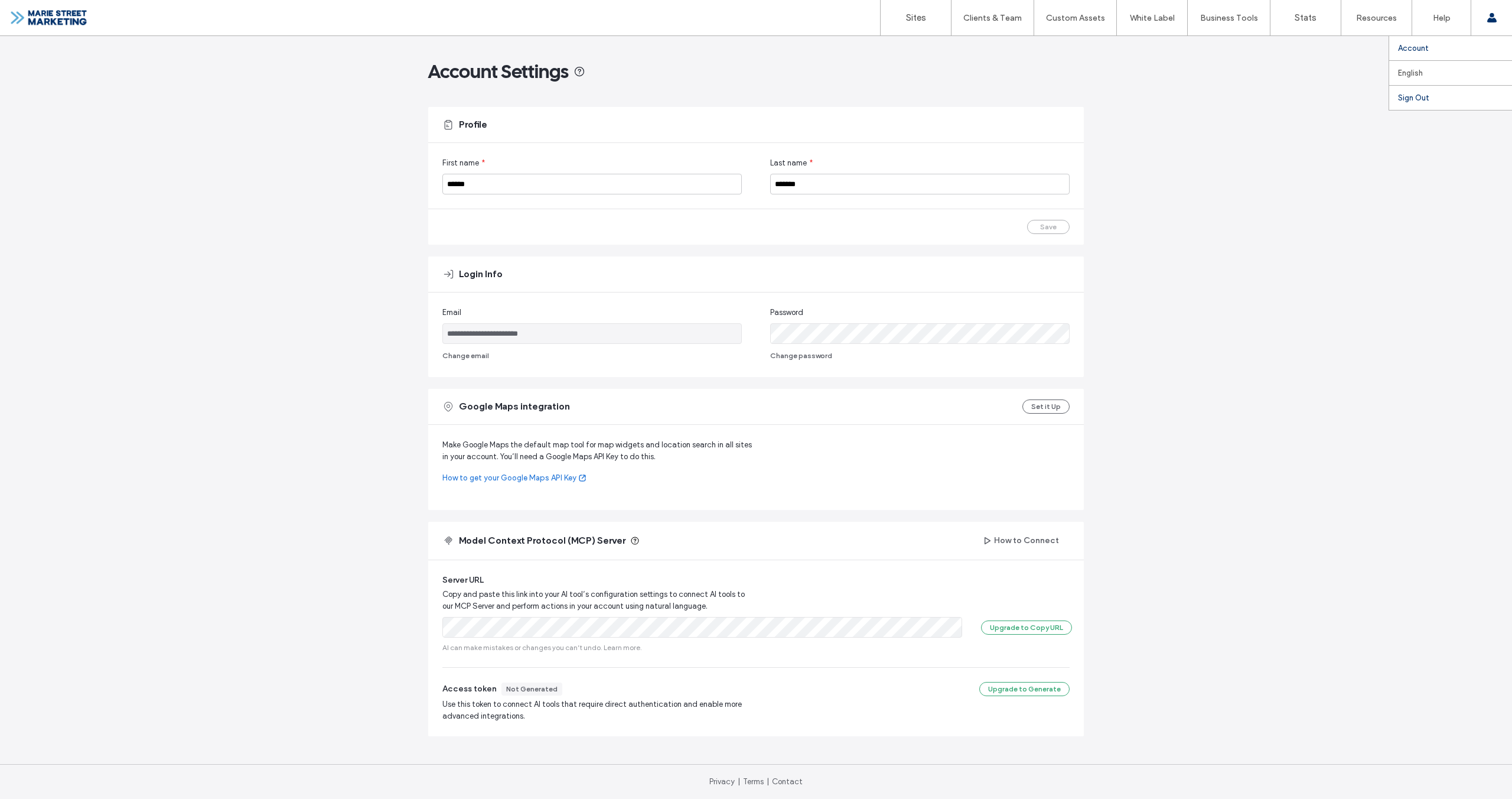
click at [1432, 100] on link "Sign Out" at bounding box center [1455, 98] width 114 height 24
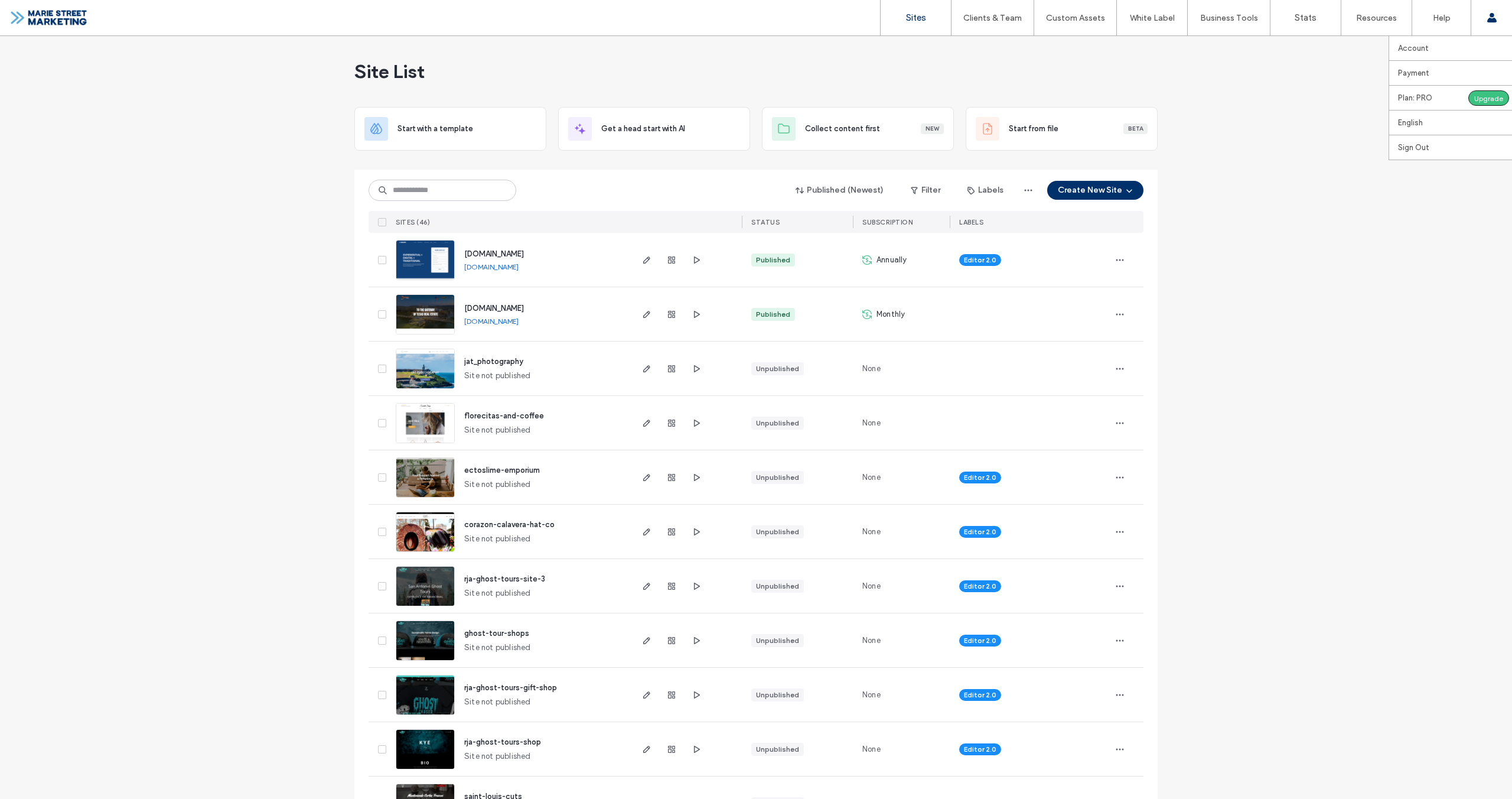
click at [1496, 11] on span at bounding box center [1492, 17] width 9 height 36
click at [1430, 71] on link "Payment" at bounding box center [1455, 73] width 114 height 24
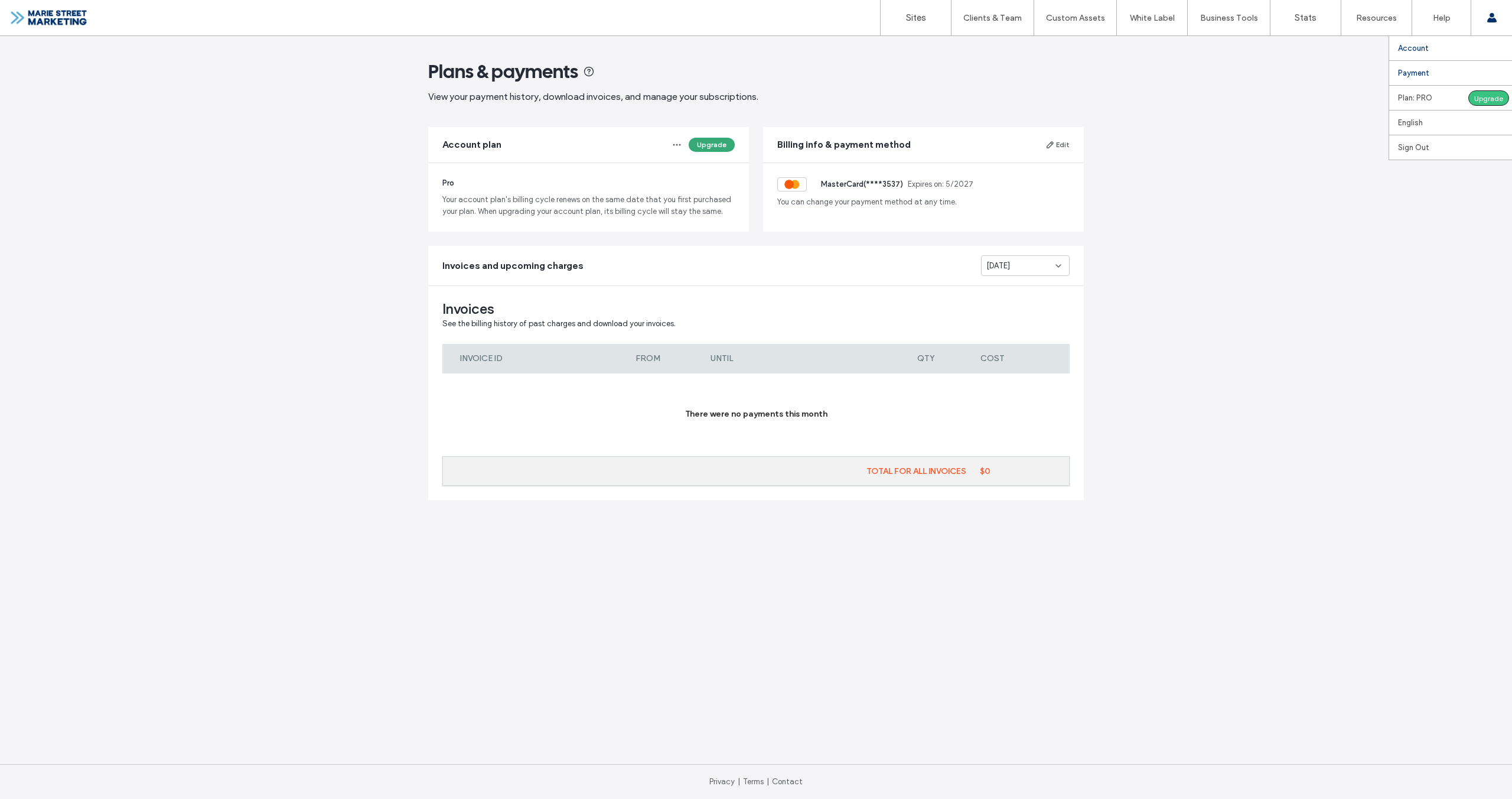
click at [1413, 53] on link "Account" at bounding box center [1455, 48] width 114 height 24
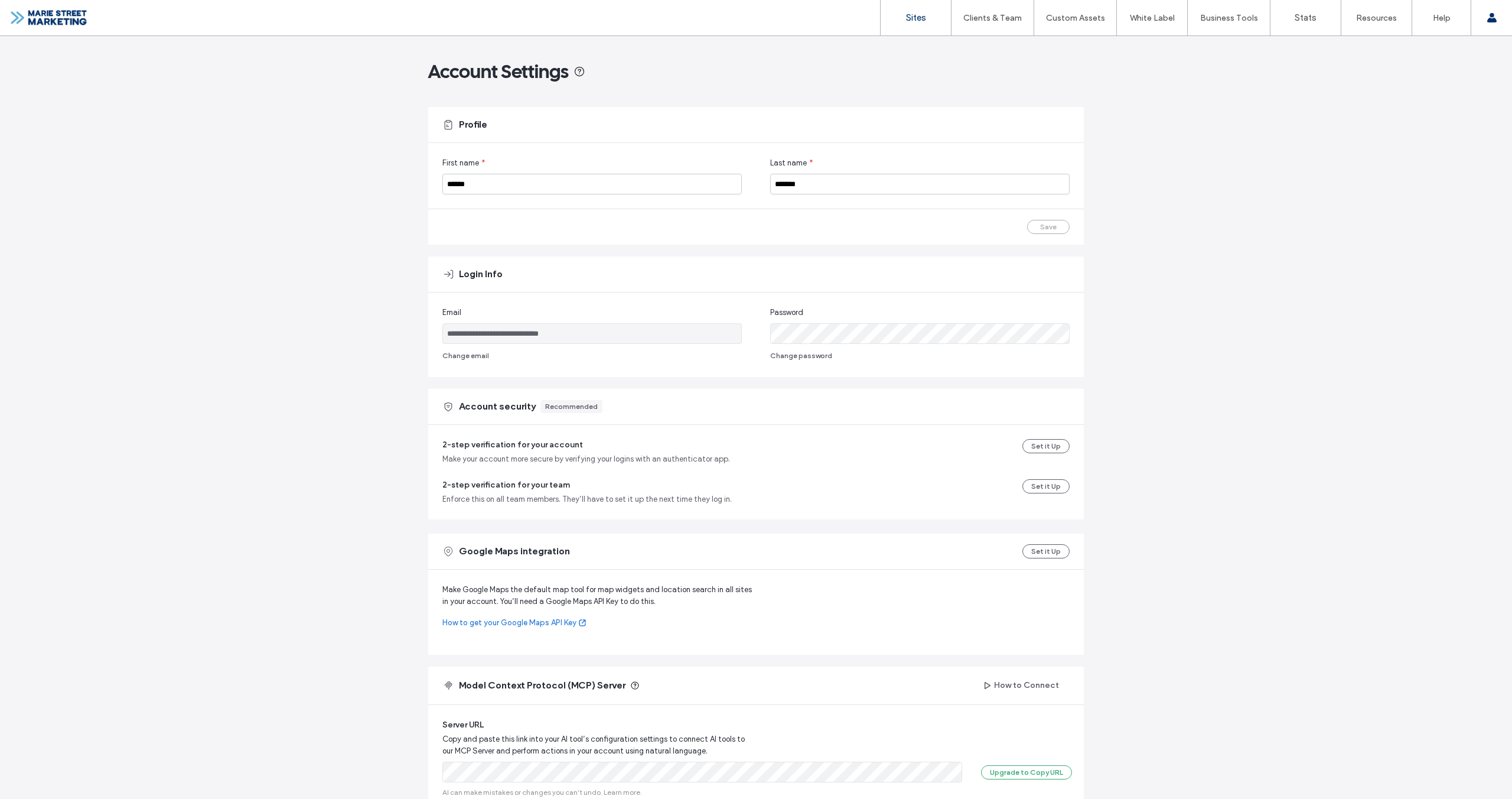
click at [909, 24] on link "Sites" at bounding box center [915, 17] width 71 height 36
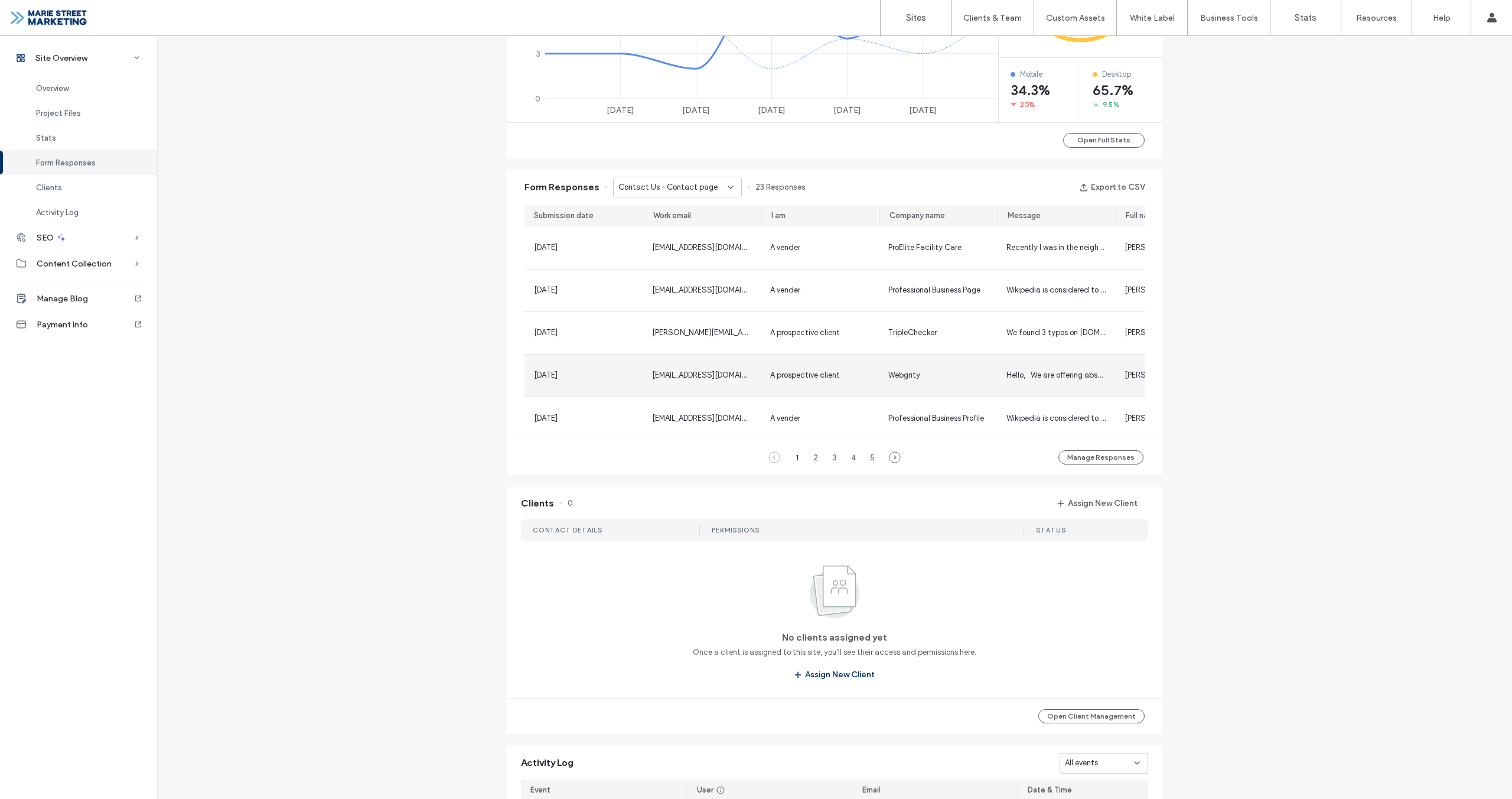
scroll to position [697, 0]
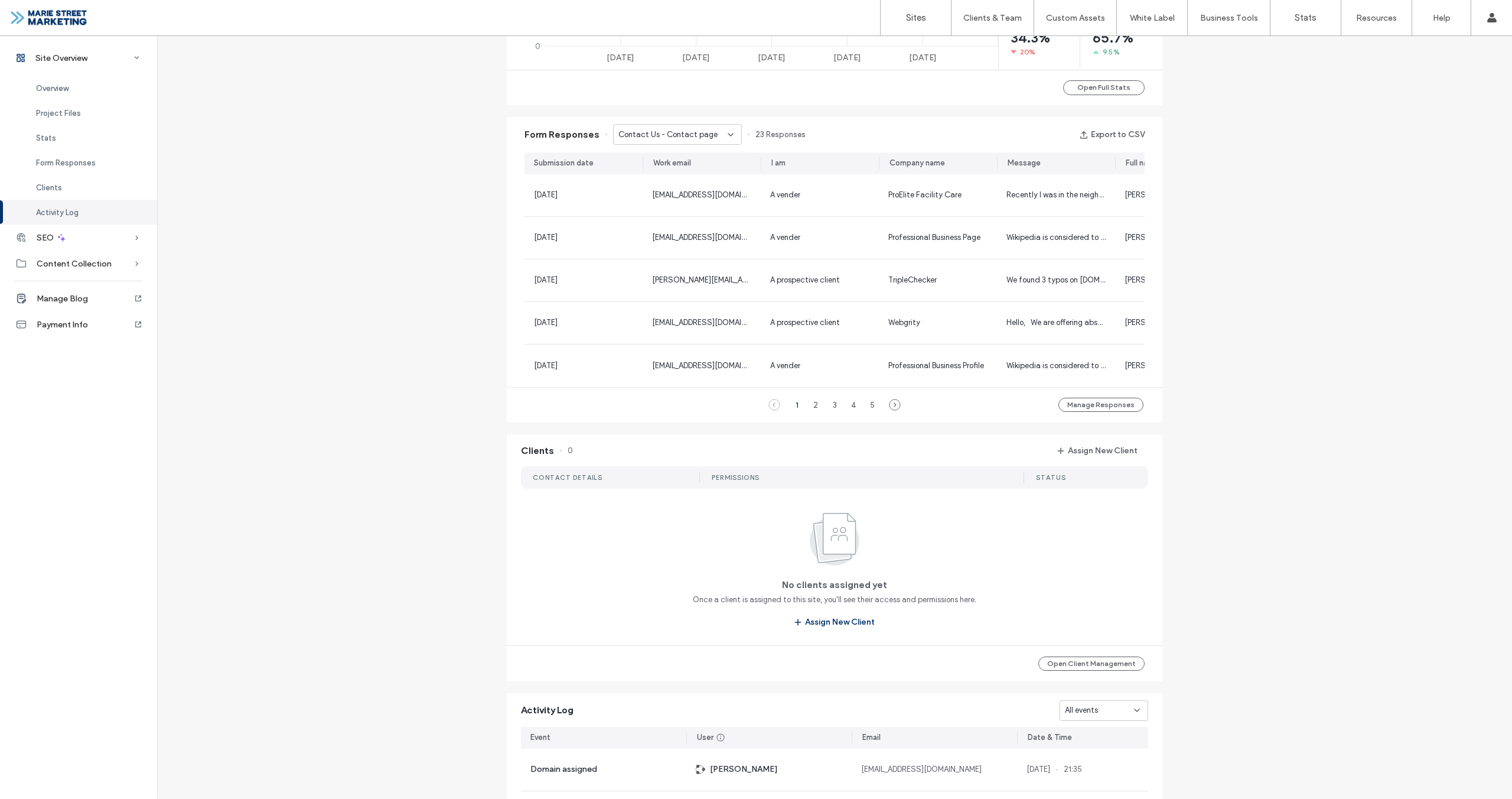
scroll to position [965, 0]
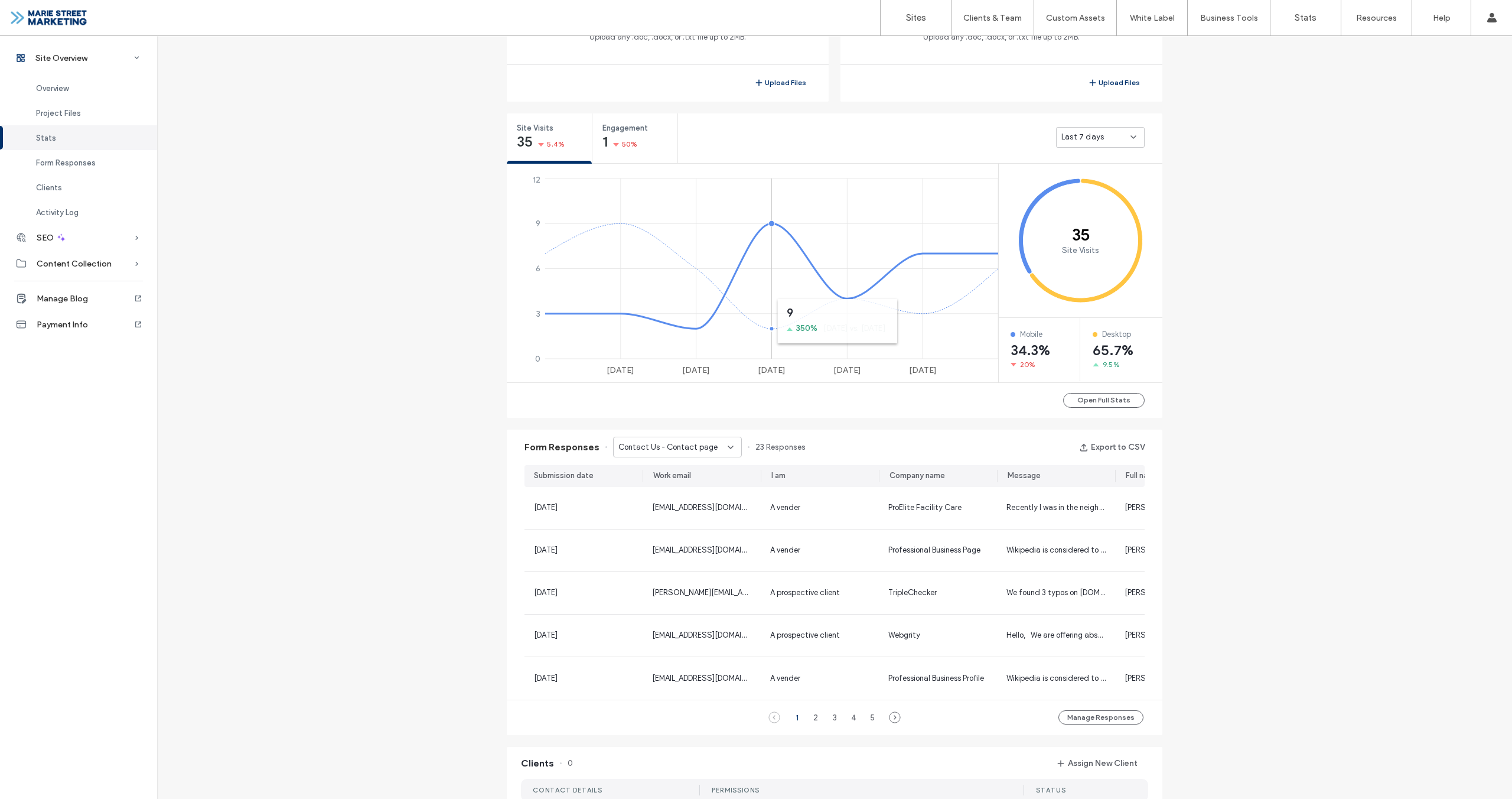
scroll to position [204, 0]
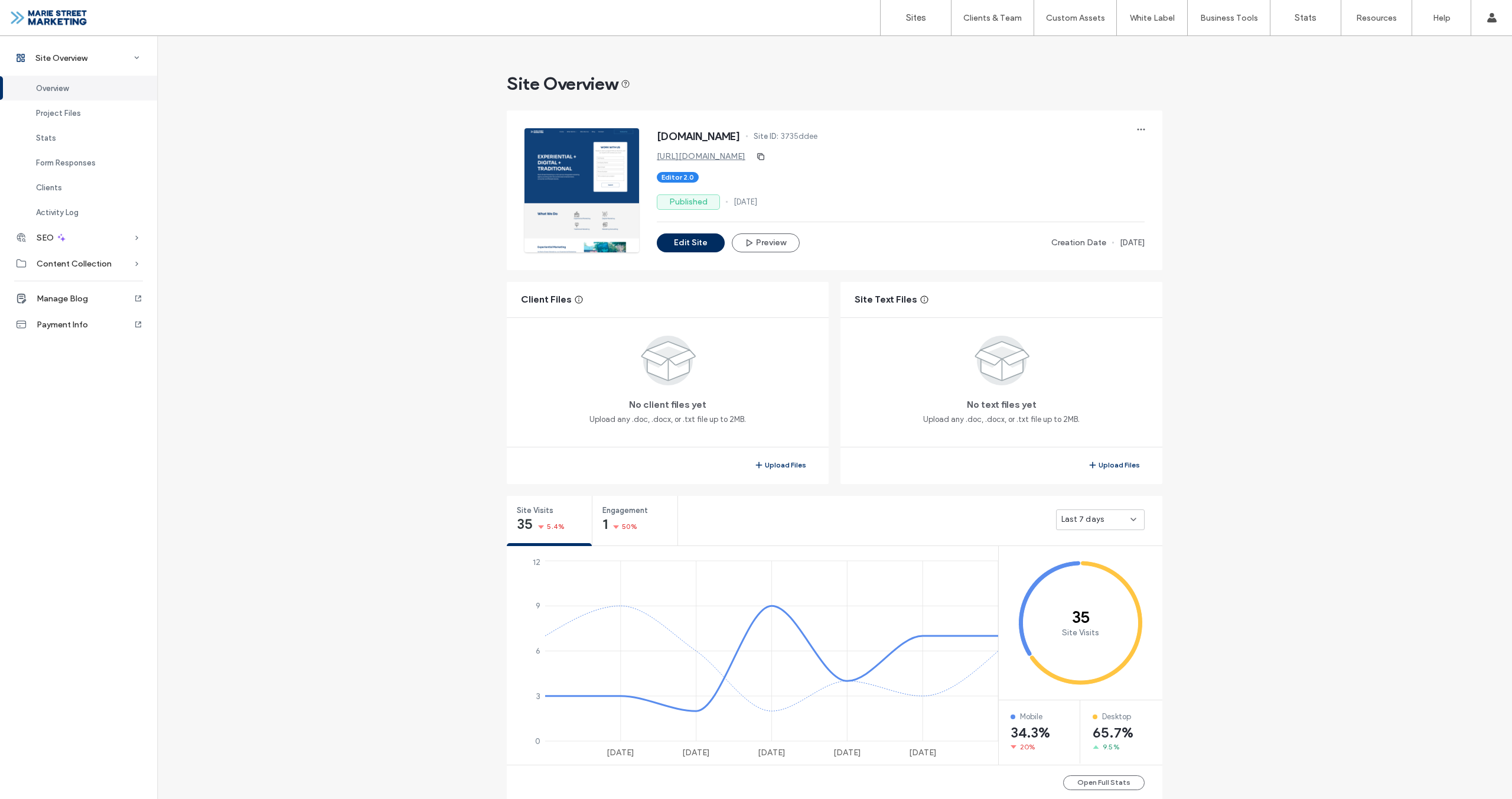
scroll to position [6, 0]
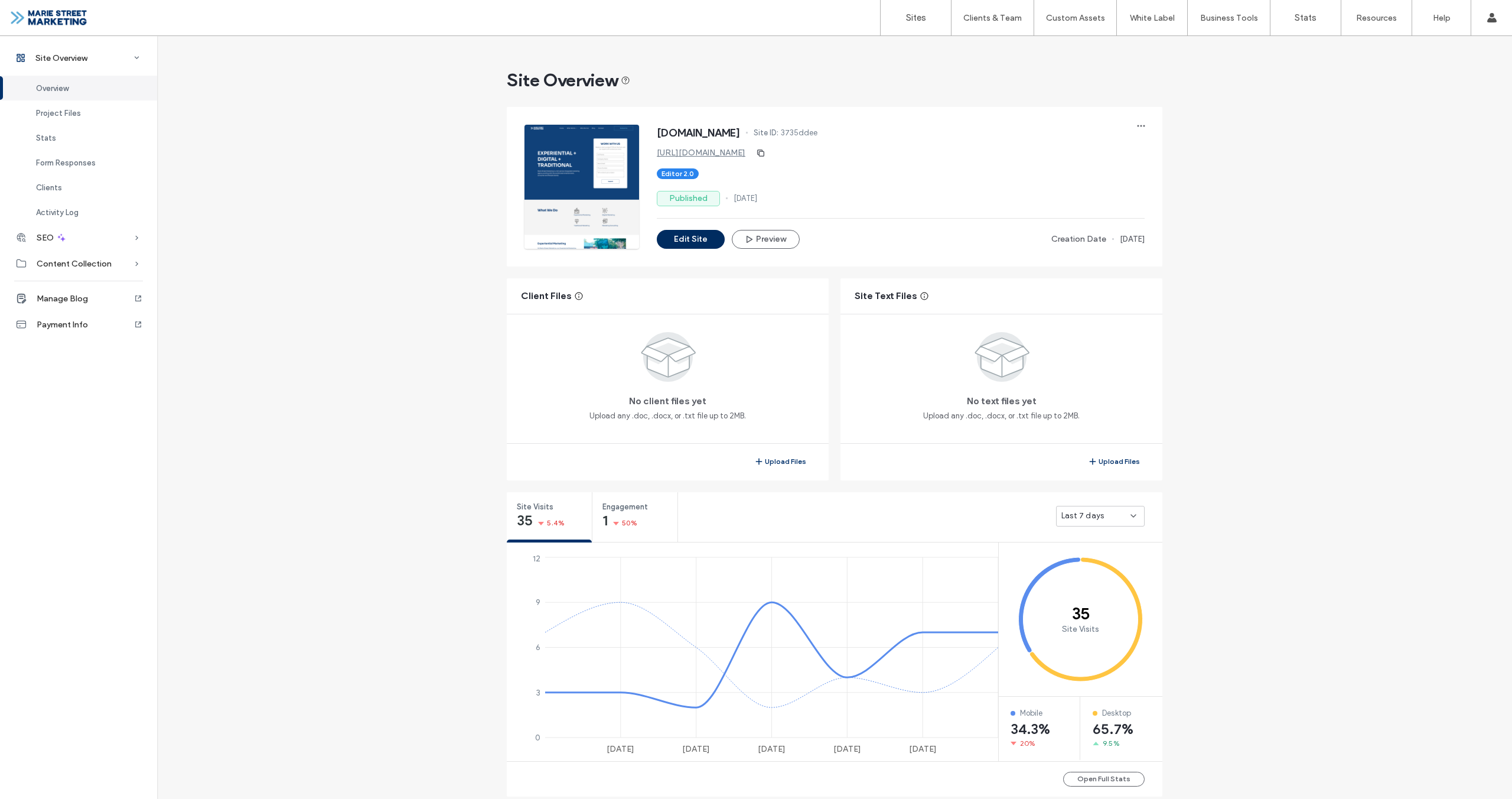
click at [697, 244] on button "Edit Site" at bounding box center [690, 239] width 68 height 19
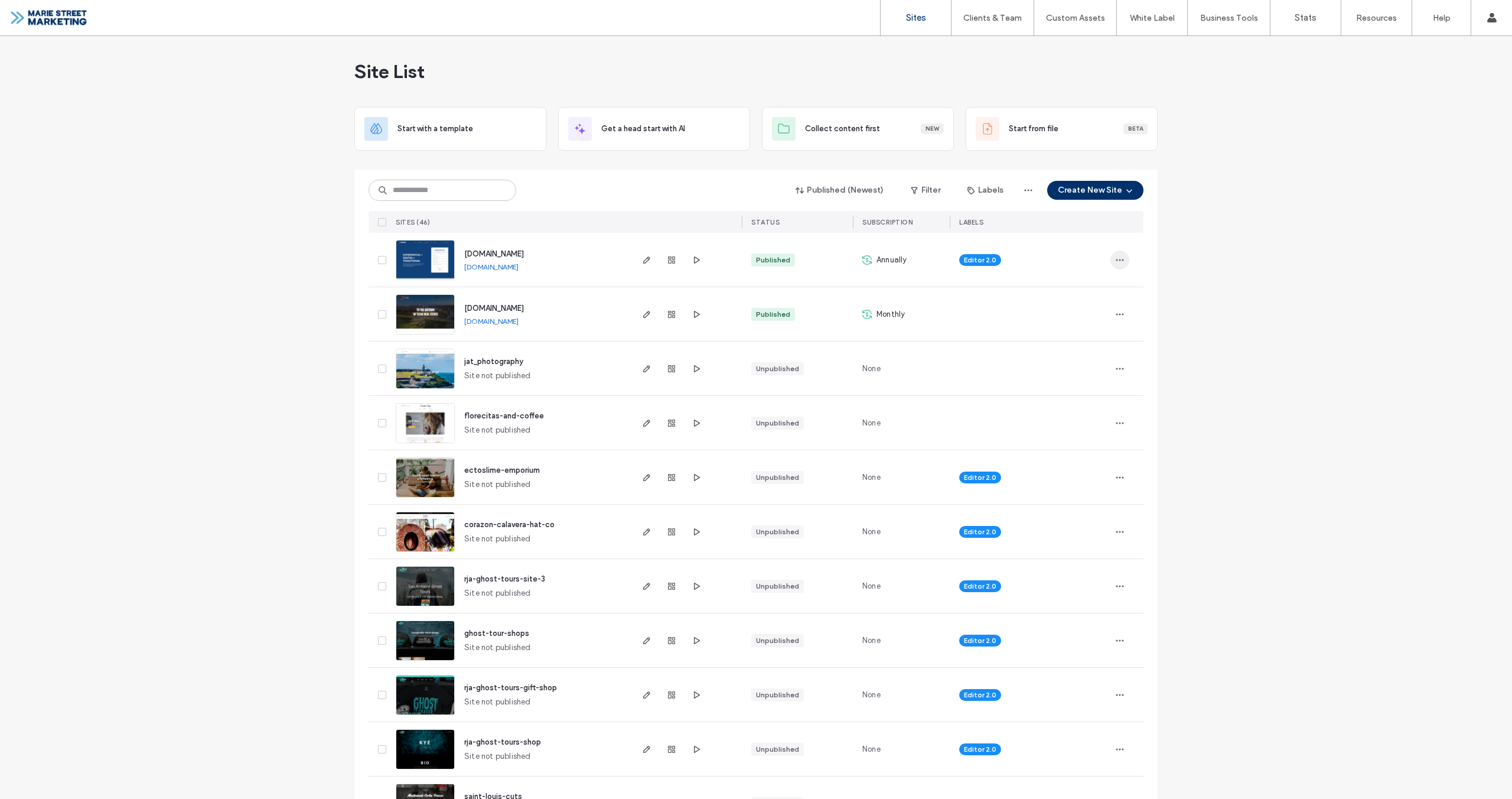
click at [1115, 263] on icon "button" at bounding box center [1120, 260] width 9 height 9
click at [878, 260] on span "Annually" at bounding box center [892, 261] width 30 height 12
click at [862, 262] on icon at bounding box center [867, 260] width 9 height 9
click at [1122, 261] on span "button" at bounding box center [1120, 260] width 19 height 19
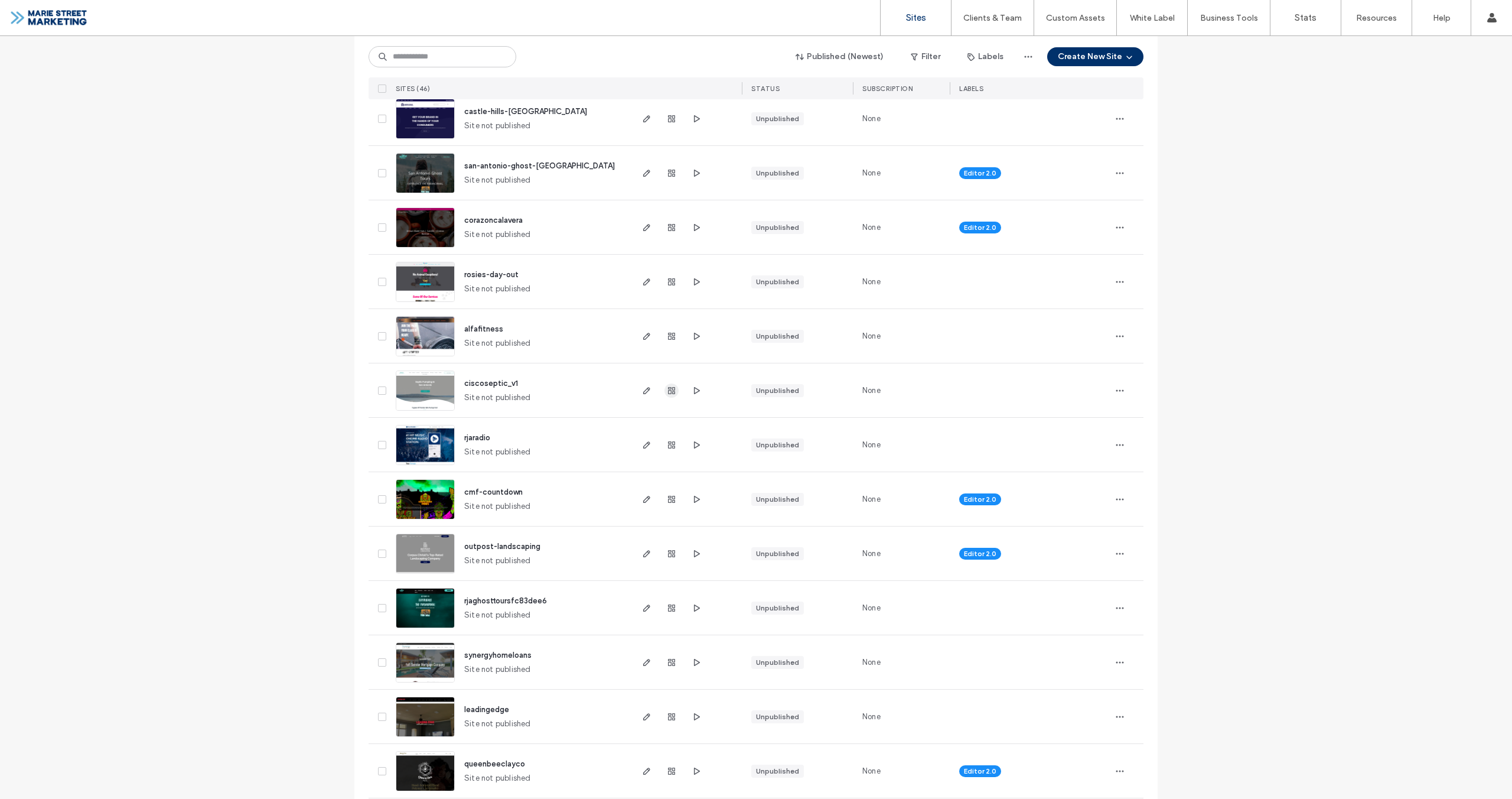
scroll to position [904, 0]
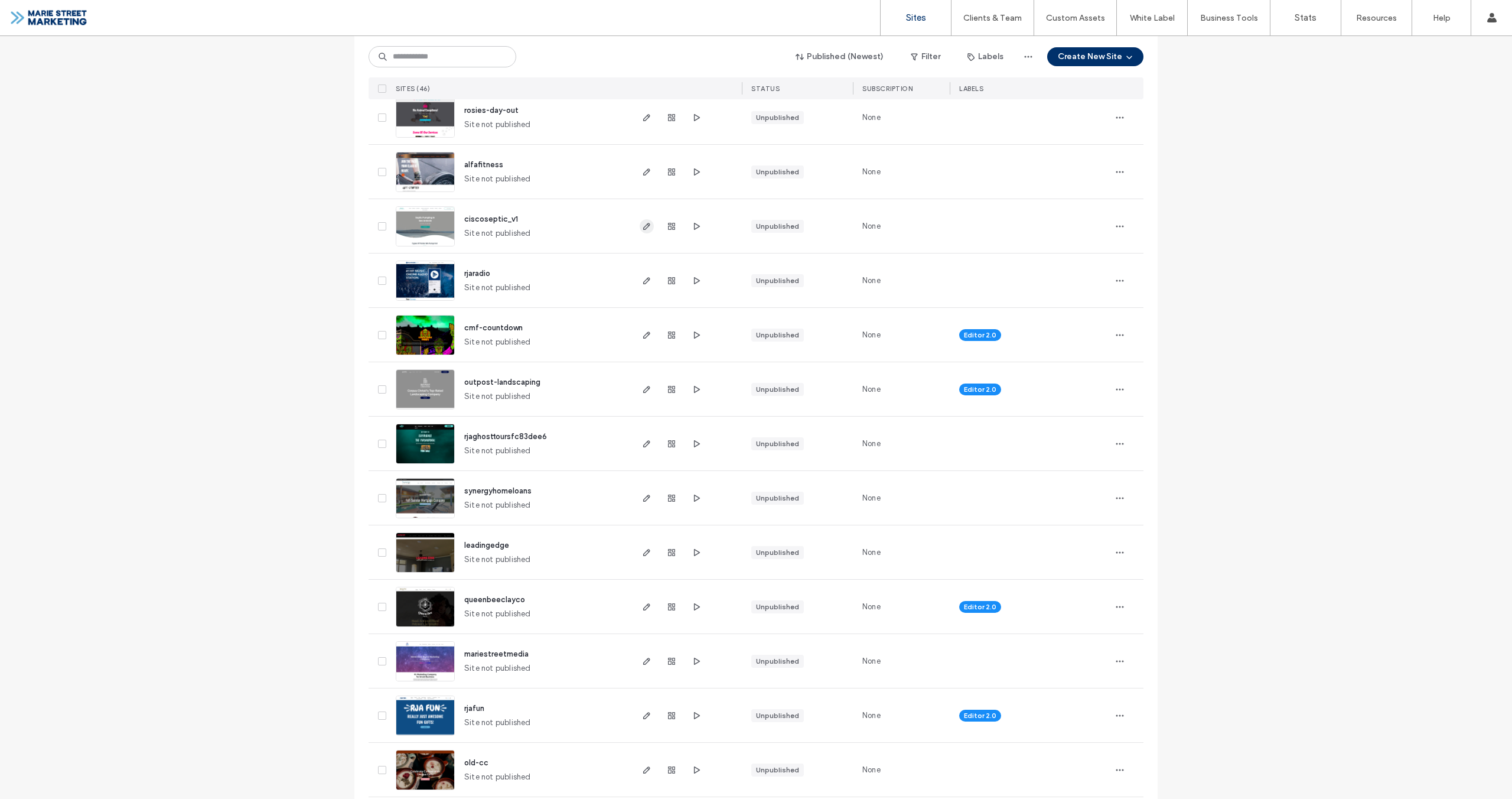
click at [645, 230] on icon "button" at bounding box center [647, 226] width 9 height 9
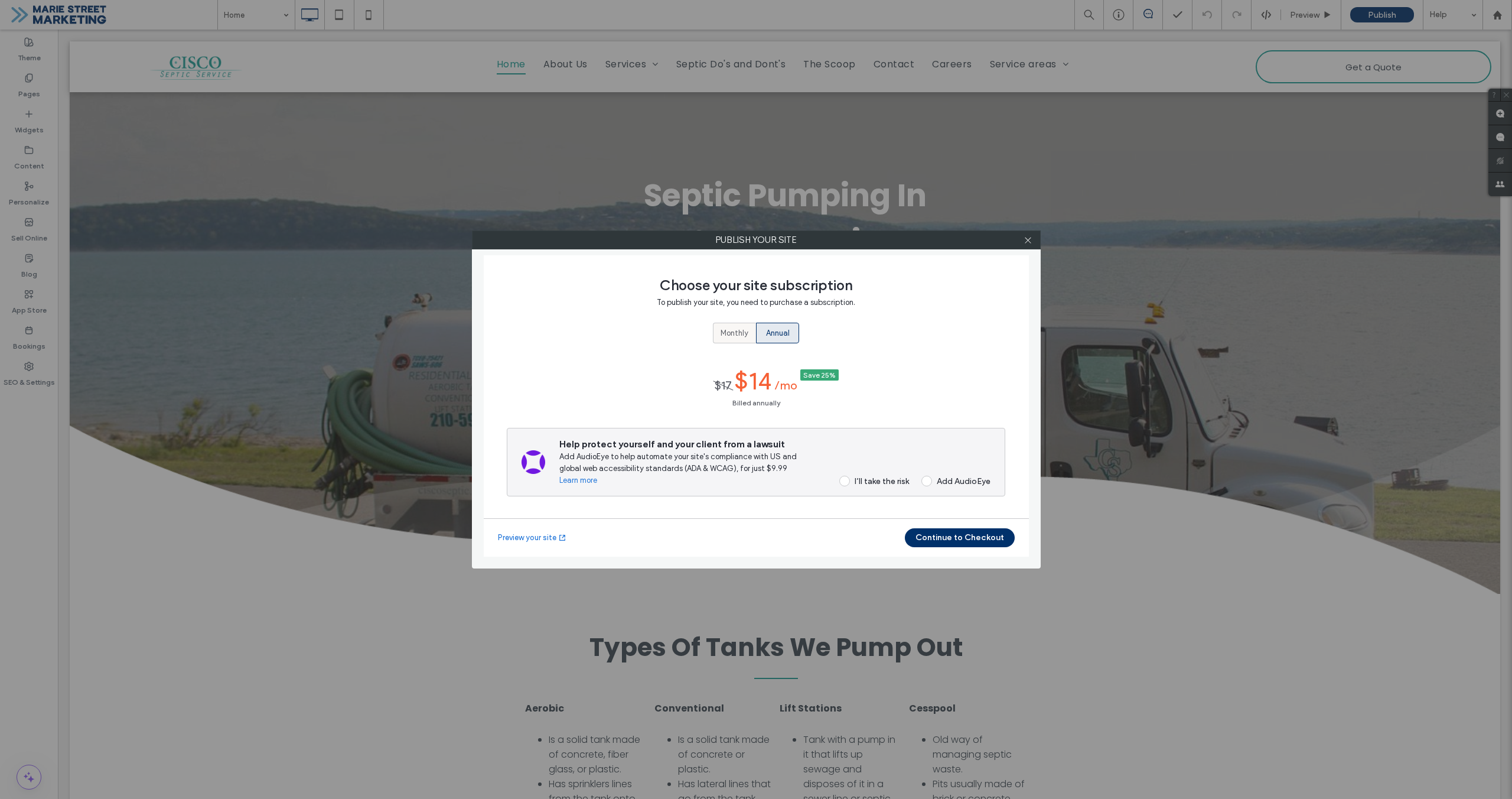
click at [732, 336] on span "Monthly" at bounding box center [734, 333] width 28 height 12
click at [885, 478] on div "I’ll take the risk" at bounding box center [882, 475] width 55 height 10
click at [962, 535] on button "Continue to Checkout" at bounding box center [959, 538] width 110 height 19
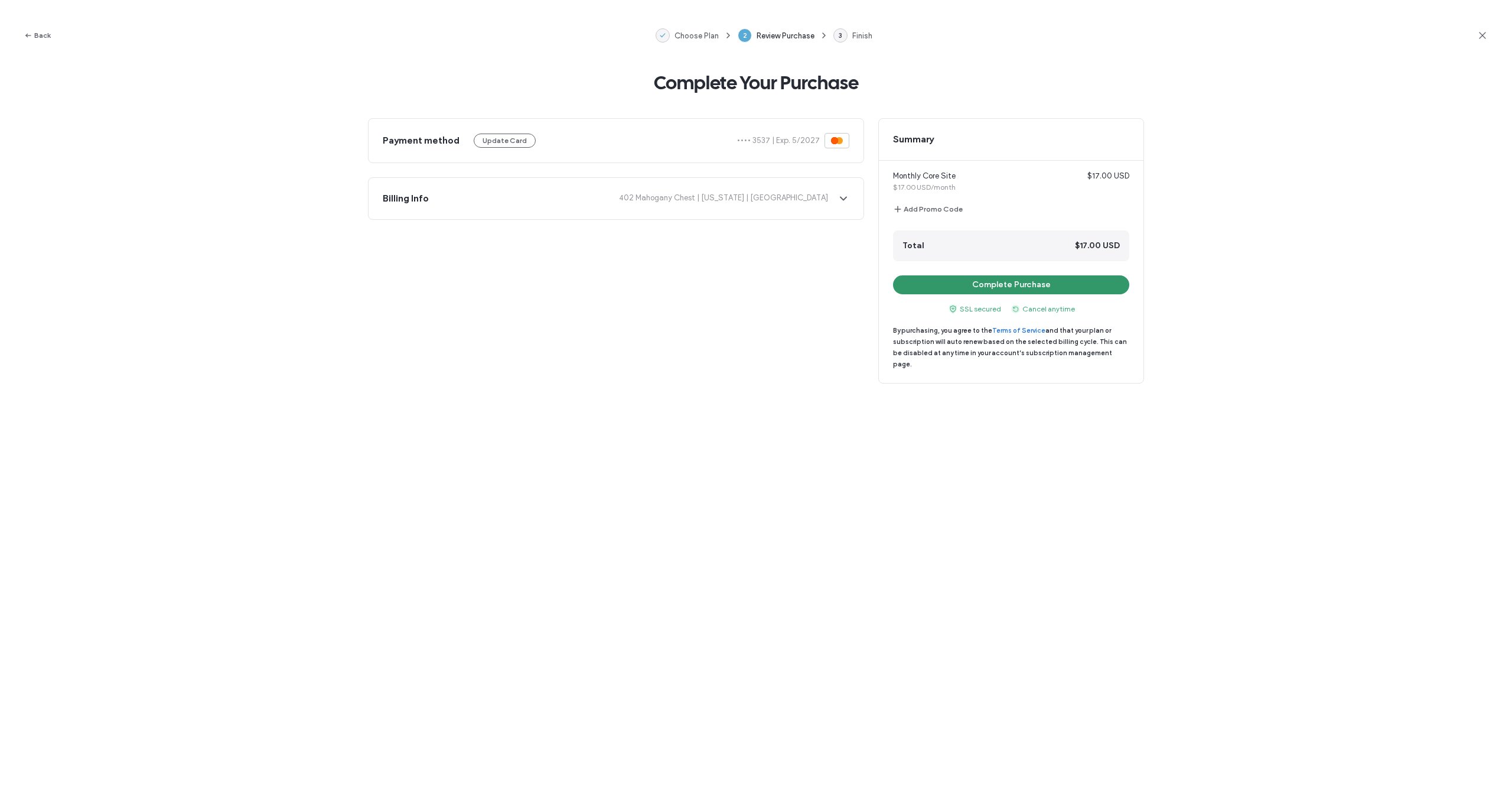
click at [1027, 289] on button "Complete Purchase" at bounding box center [1011, 285] width 236 height 19
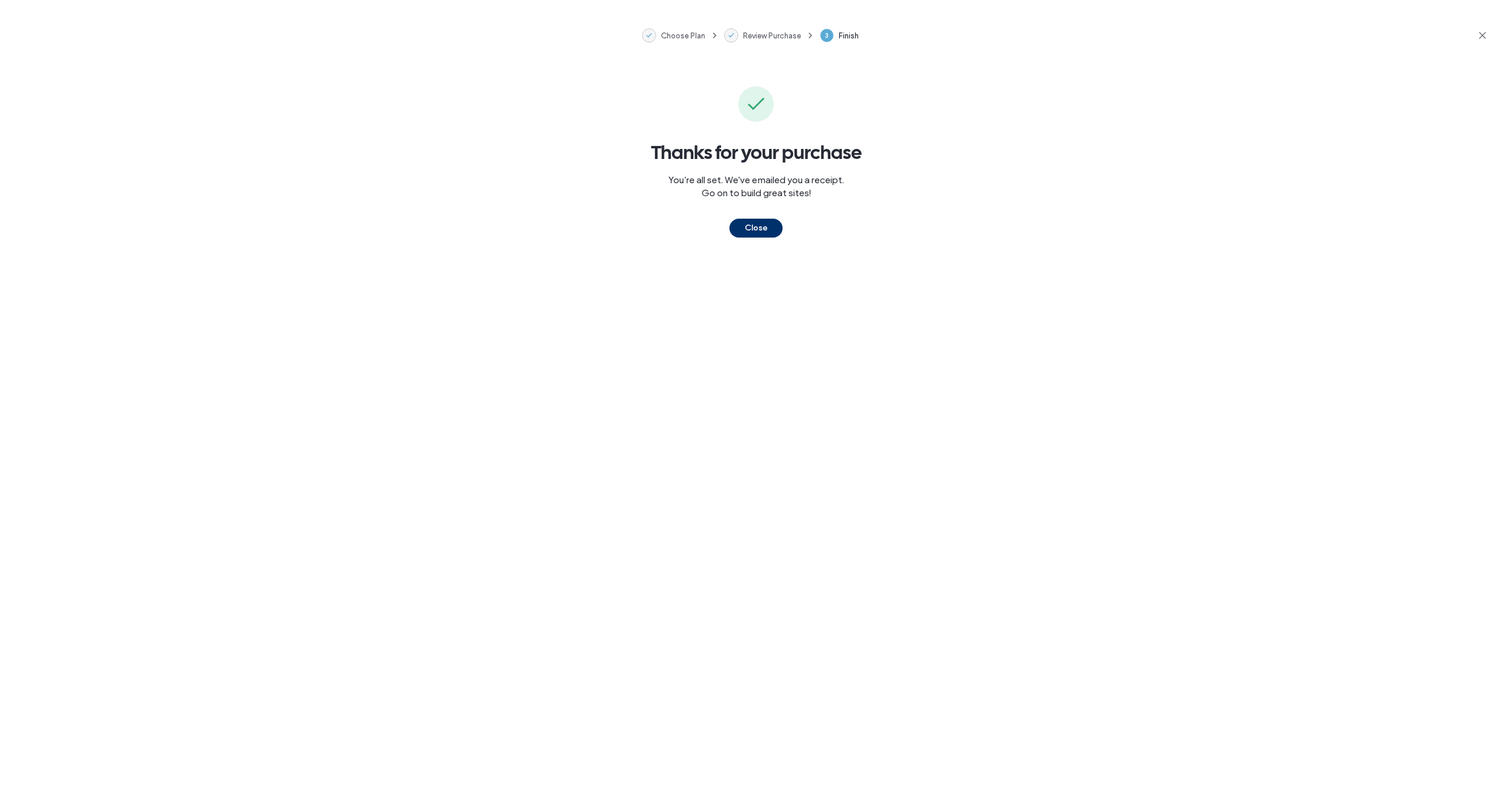
click at [761, 228] on button "Close" at bounding box center [756, 228] width 53 height 19
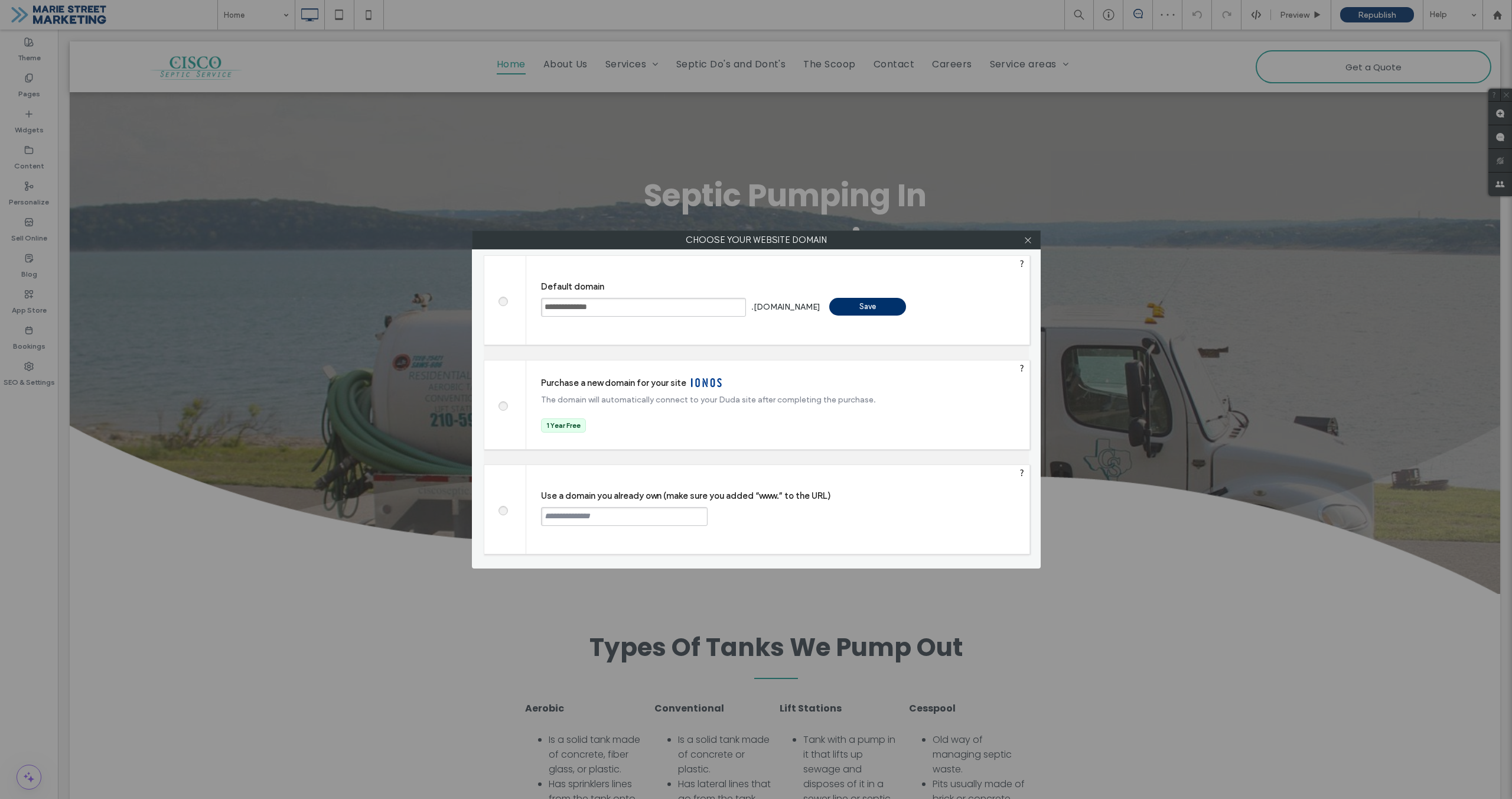
click at [502, 511] on span at bounding box center [502, 510] width 0 height 9
click at [581, 513] on input "text" at bounding box center [624, 516] width 166 height 19
type input "**********"
click at [752, 520] on div "Continue" at bounding box center [752, 516] width 77 height 17
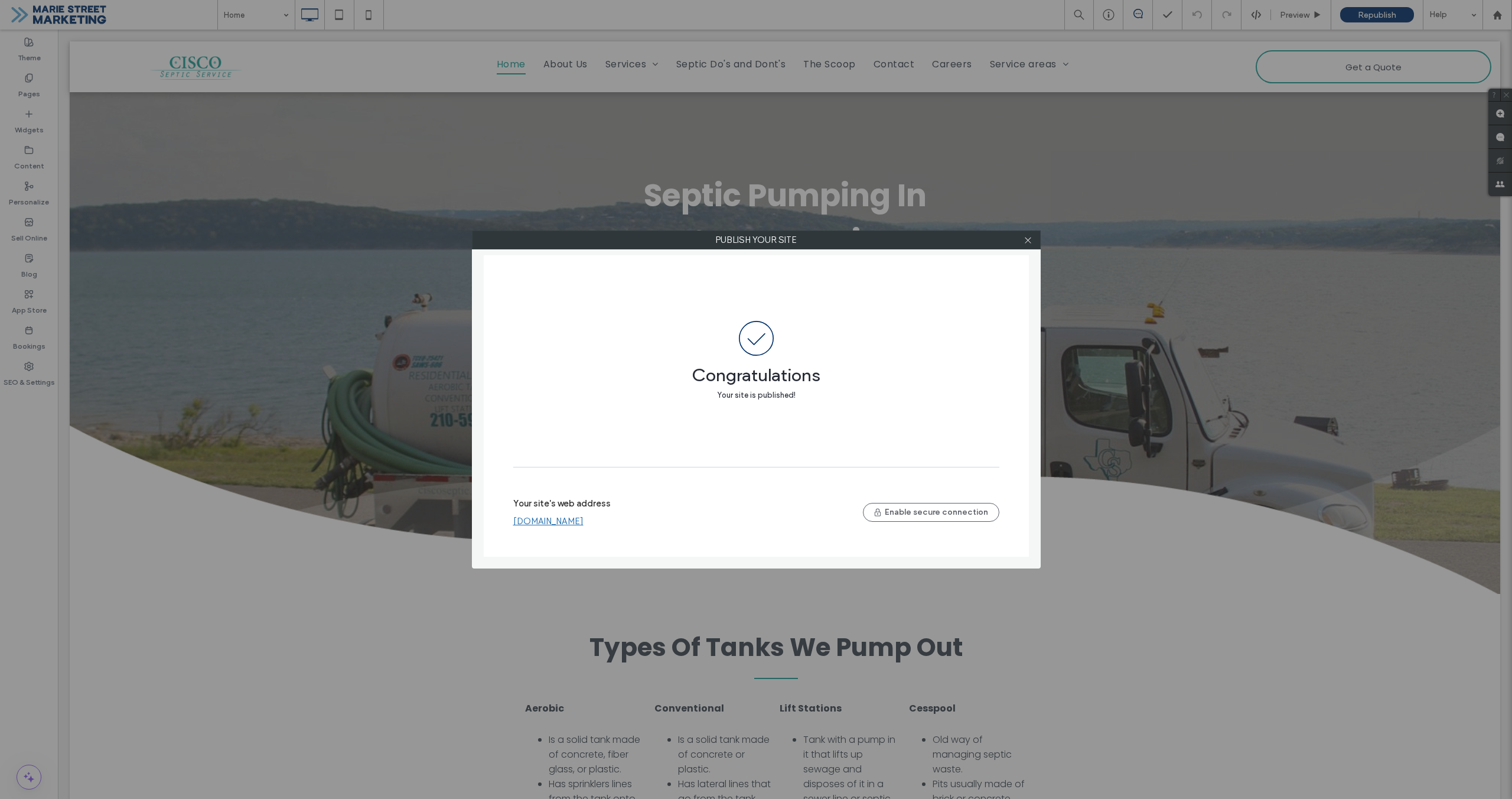
click at [1032, 244] on div at bounding box center [1028, 239] width 17 height 17
click at [1029, 245] on span at bounding box center [1028, 239] width 9 height 17
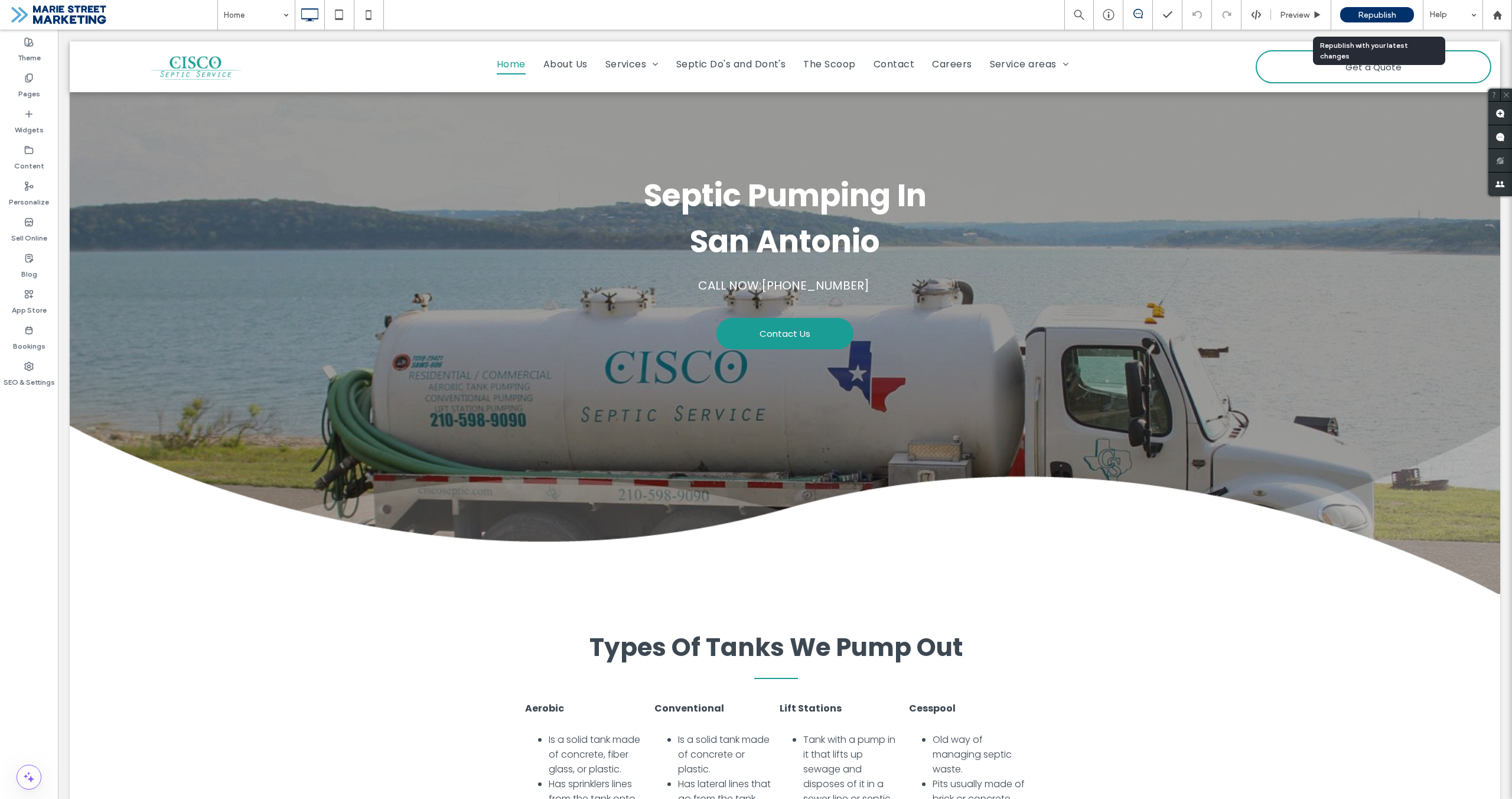
click at [1375, 17] on span "Republish" at bounding box center [1377, 14] width 39 height 10
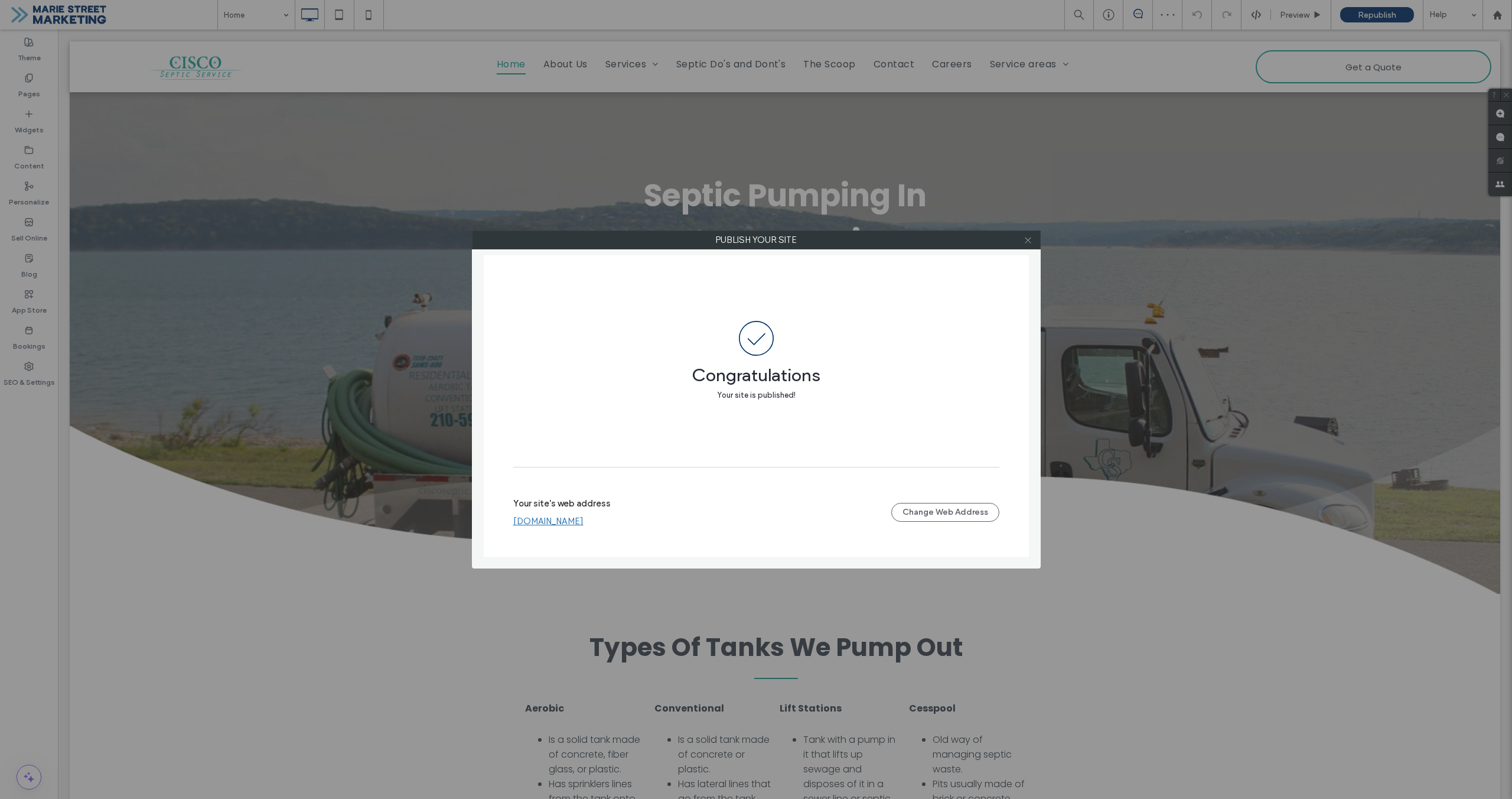
click at [1027, 242] on icon at bounding box center [1028, 241] width 9 height 9
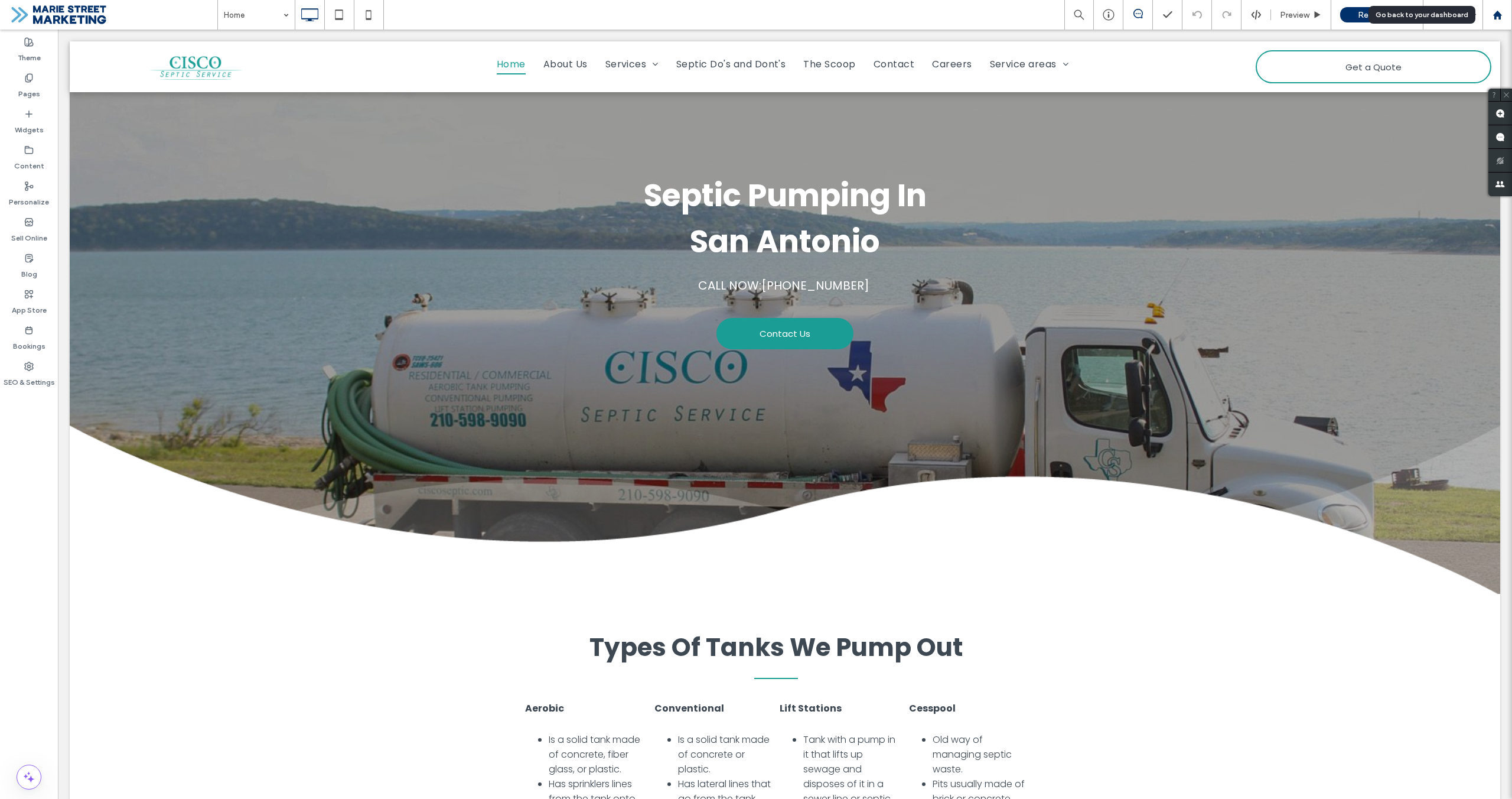
click at [1494, 14] on use at bounding box center [1498, 14] width 9 height 9
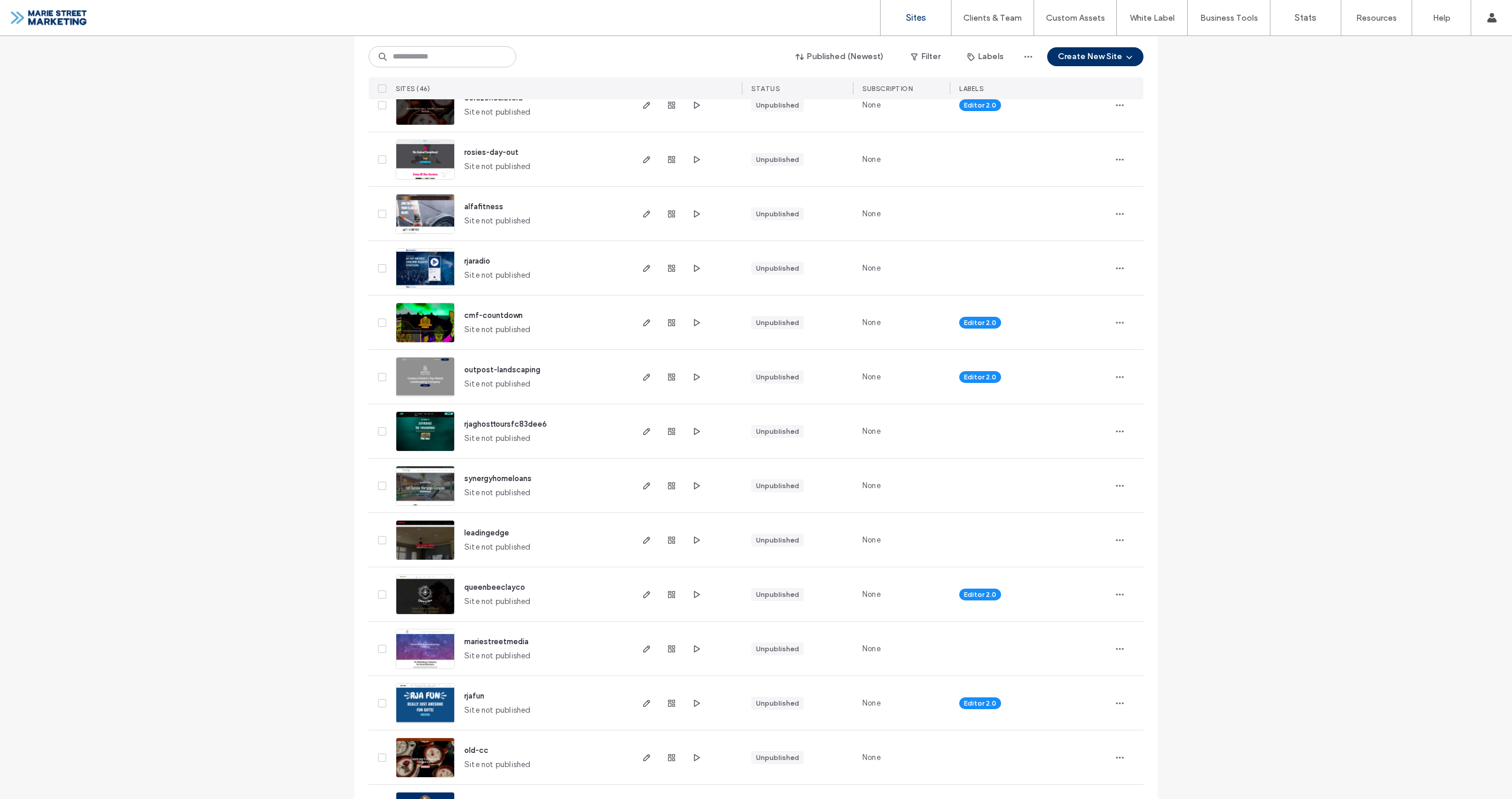
scroll to position [913, 0]
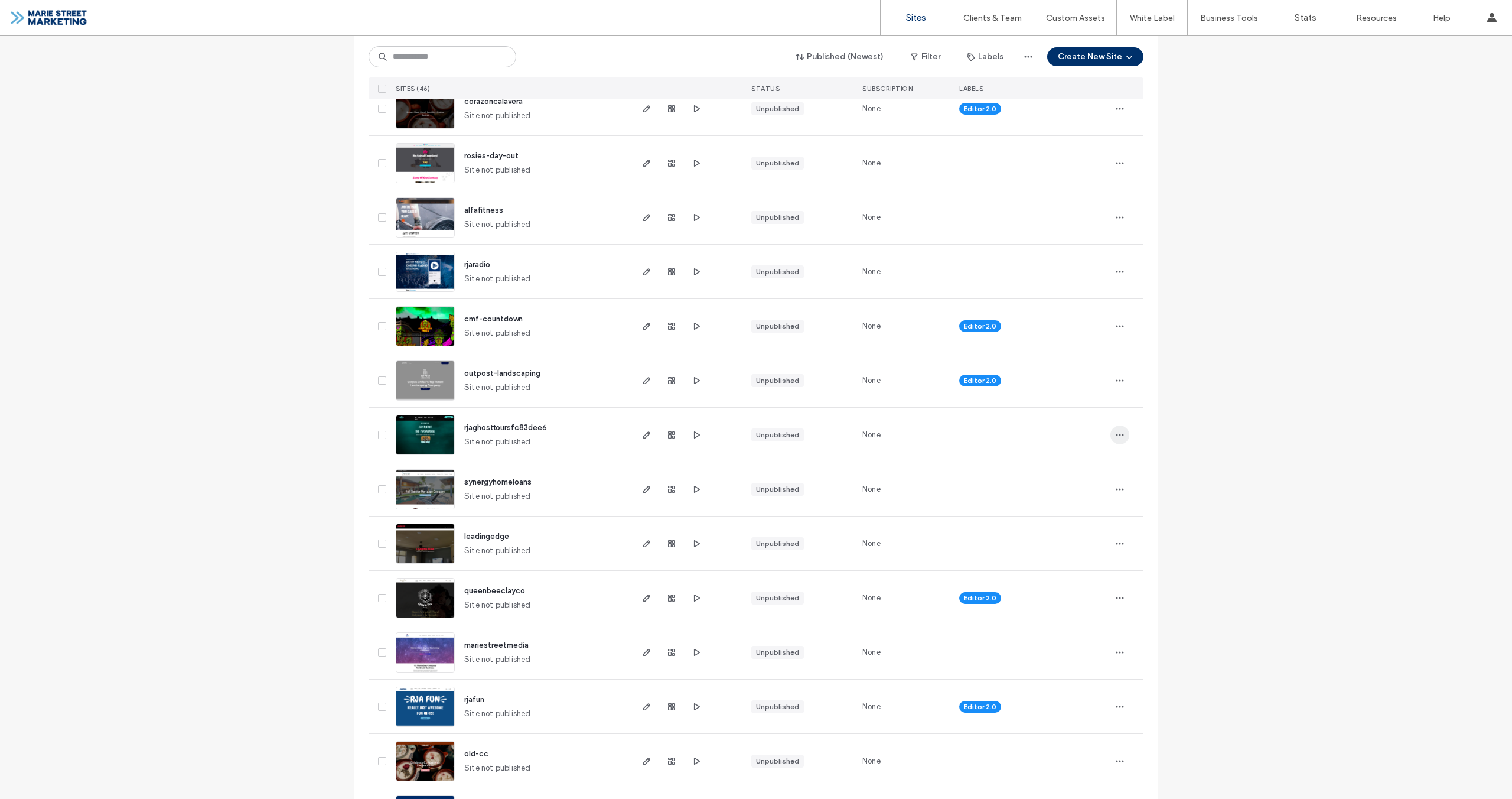
click at [1118, 436] on icon "button" at bounding box center [1120, 435] width 9 height 9
click at [1093, 472] on div "Rename Site" at bounding box center [1072, 466] width 106 height 23
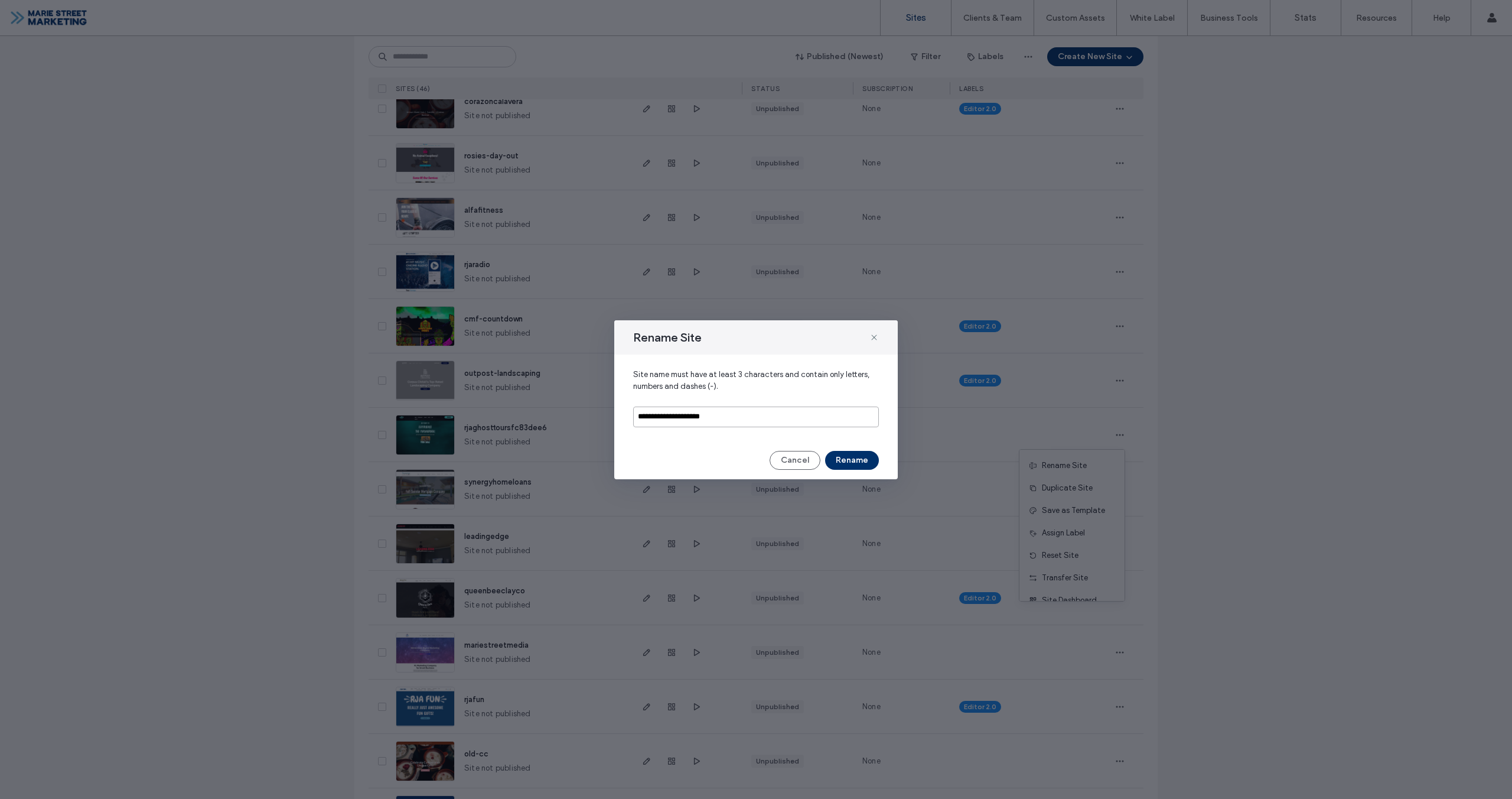
click at [742, 420] on input "**********" at bounding box center [756, 416] width 246 height 21
type input "**********"
click at [848, 458] on button "Rename" at bounding box center [852, 460] width 54 height 19
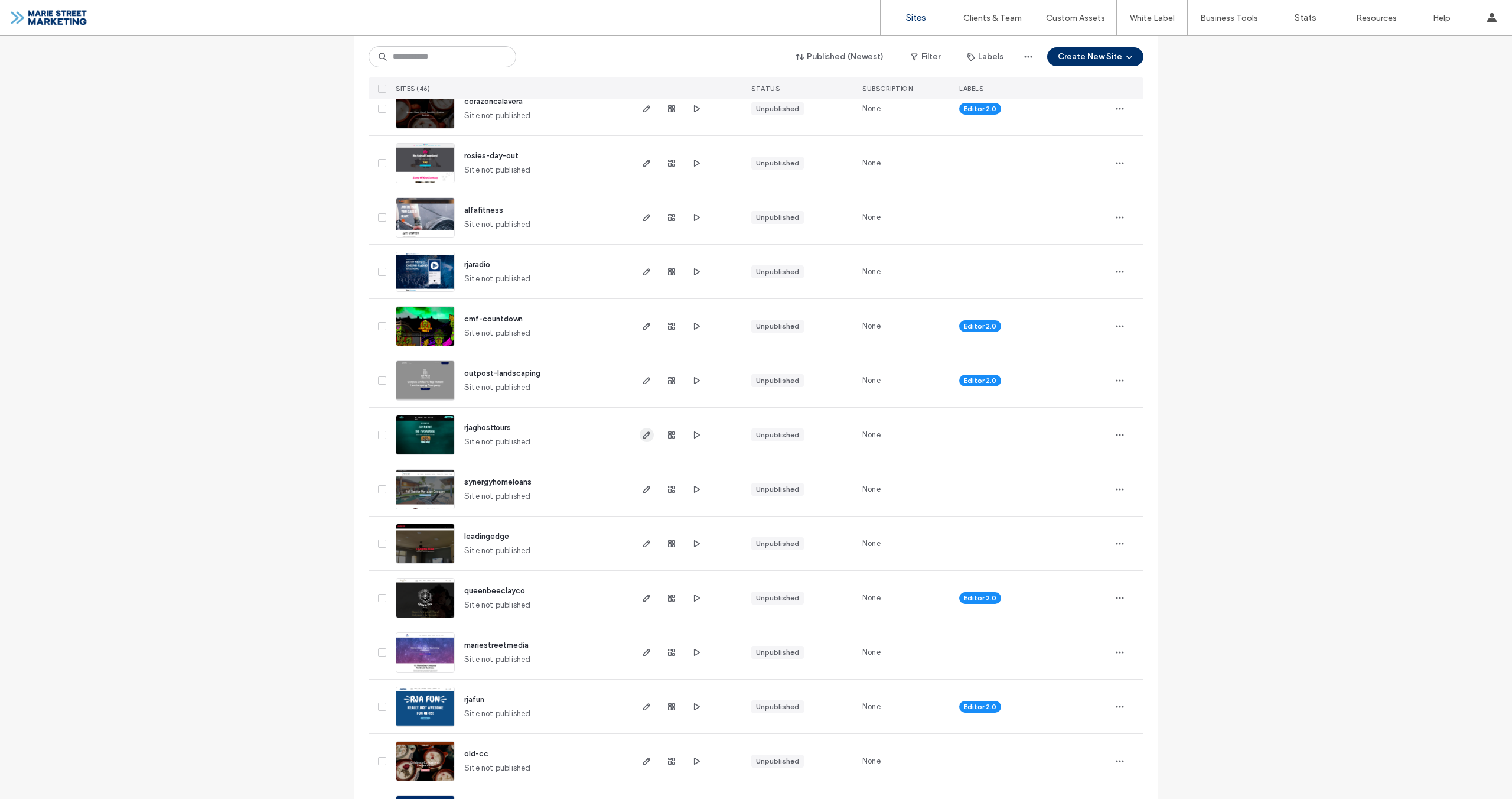
click at [647, 437] on icon "button" at bounding box center [647, 435] width 9 height 9
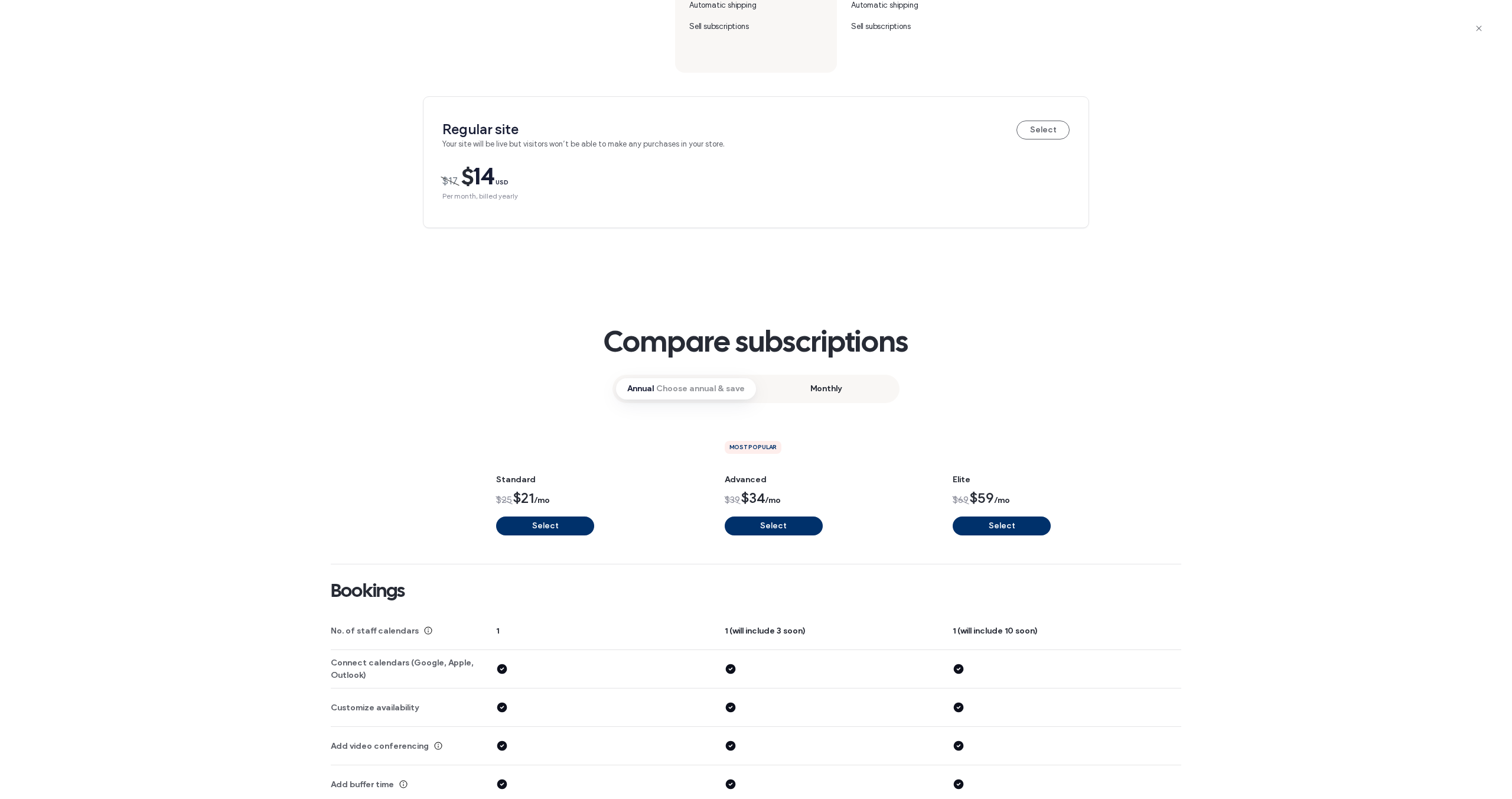
scroll to position [718, 0]
click at [1053, 131] on button "Select" at bounding box center [1043, 129] width 53 height 19
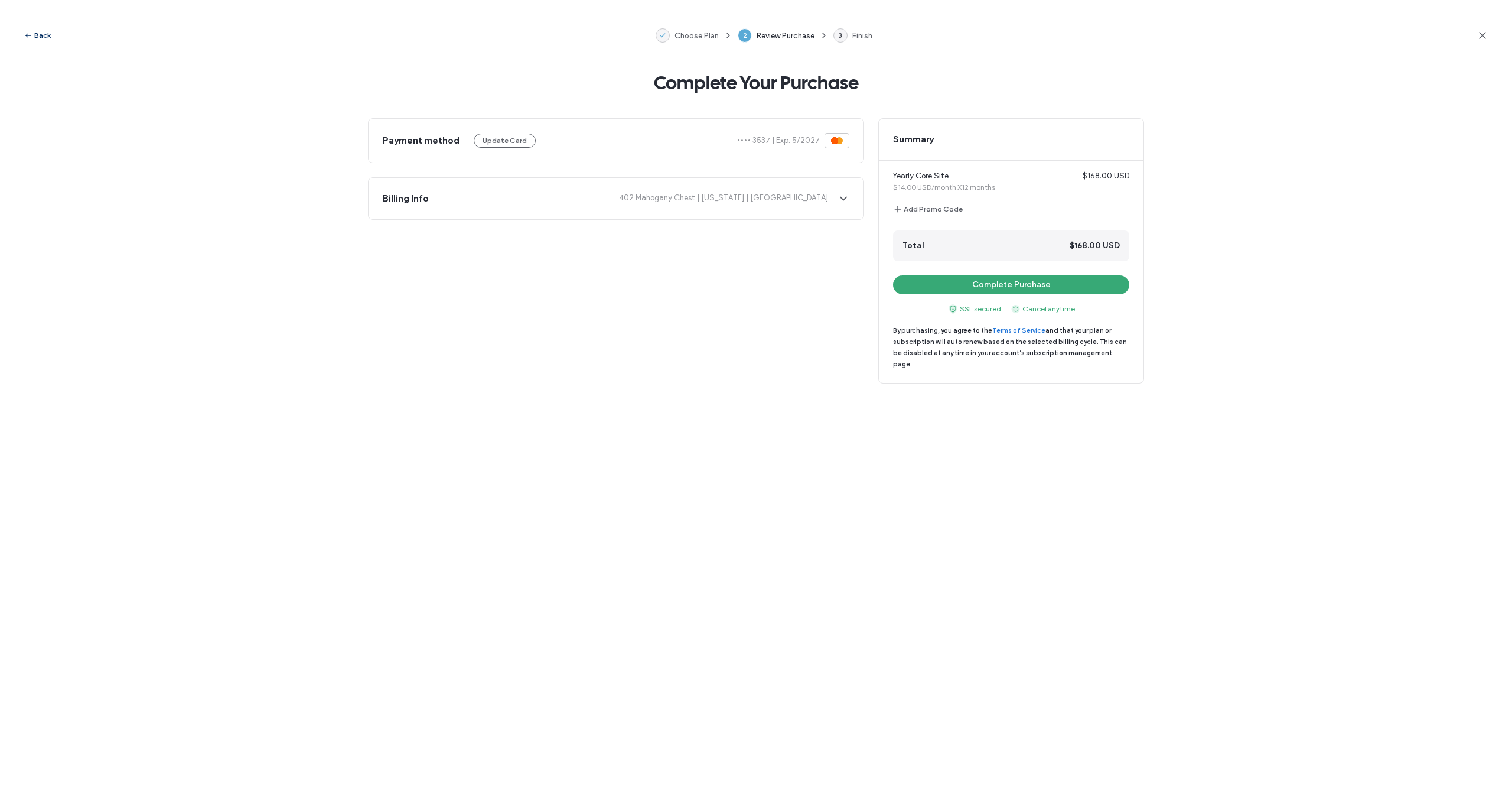
click at [36, 33] on button "Back" at bounding box center [37, 35] width 27 height 14
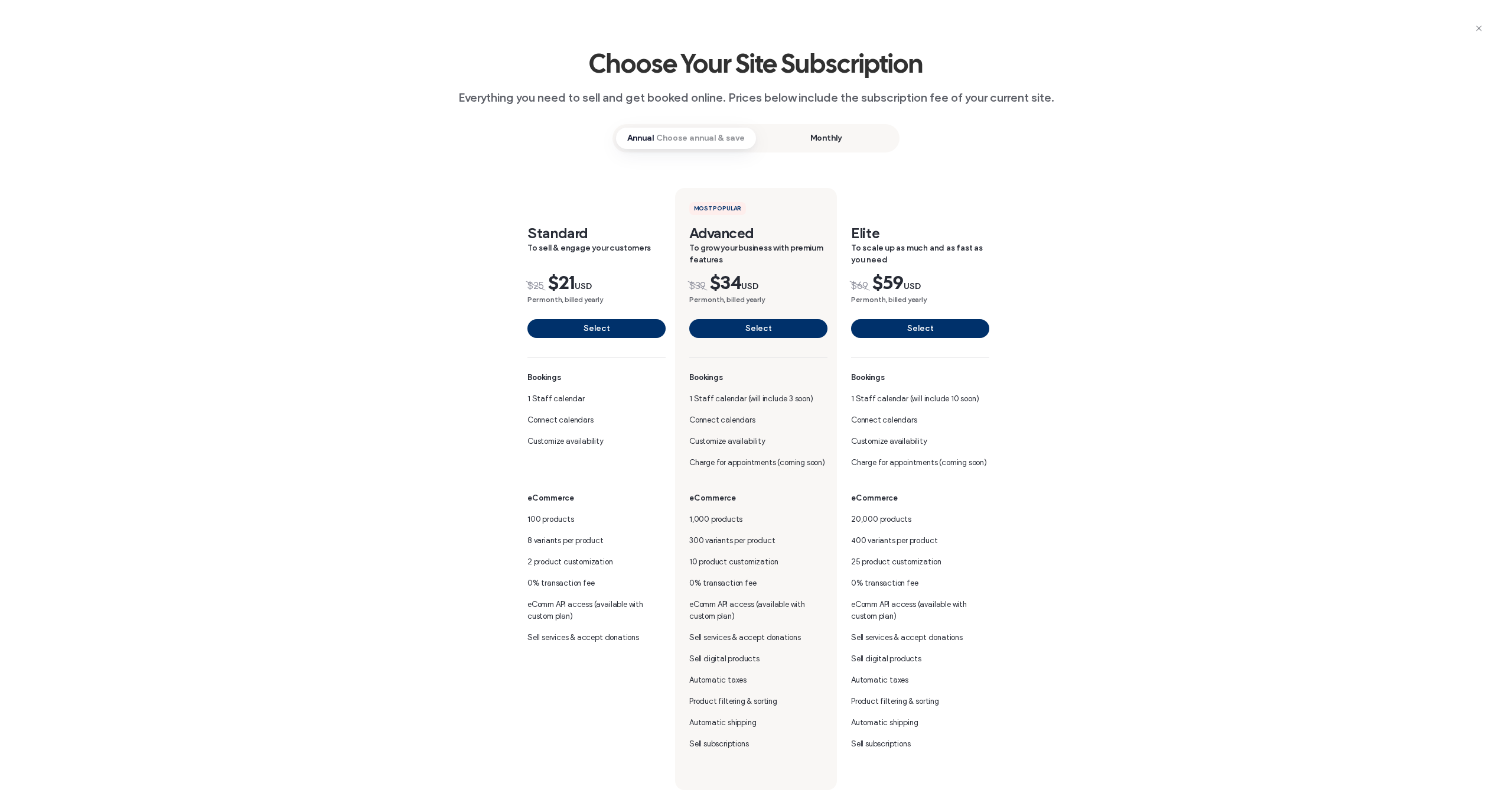
click at [836, 138] on span "Monthly" at bounding box center [826, 138] width 140 height 21
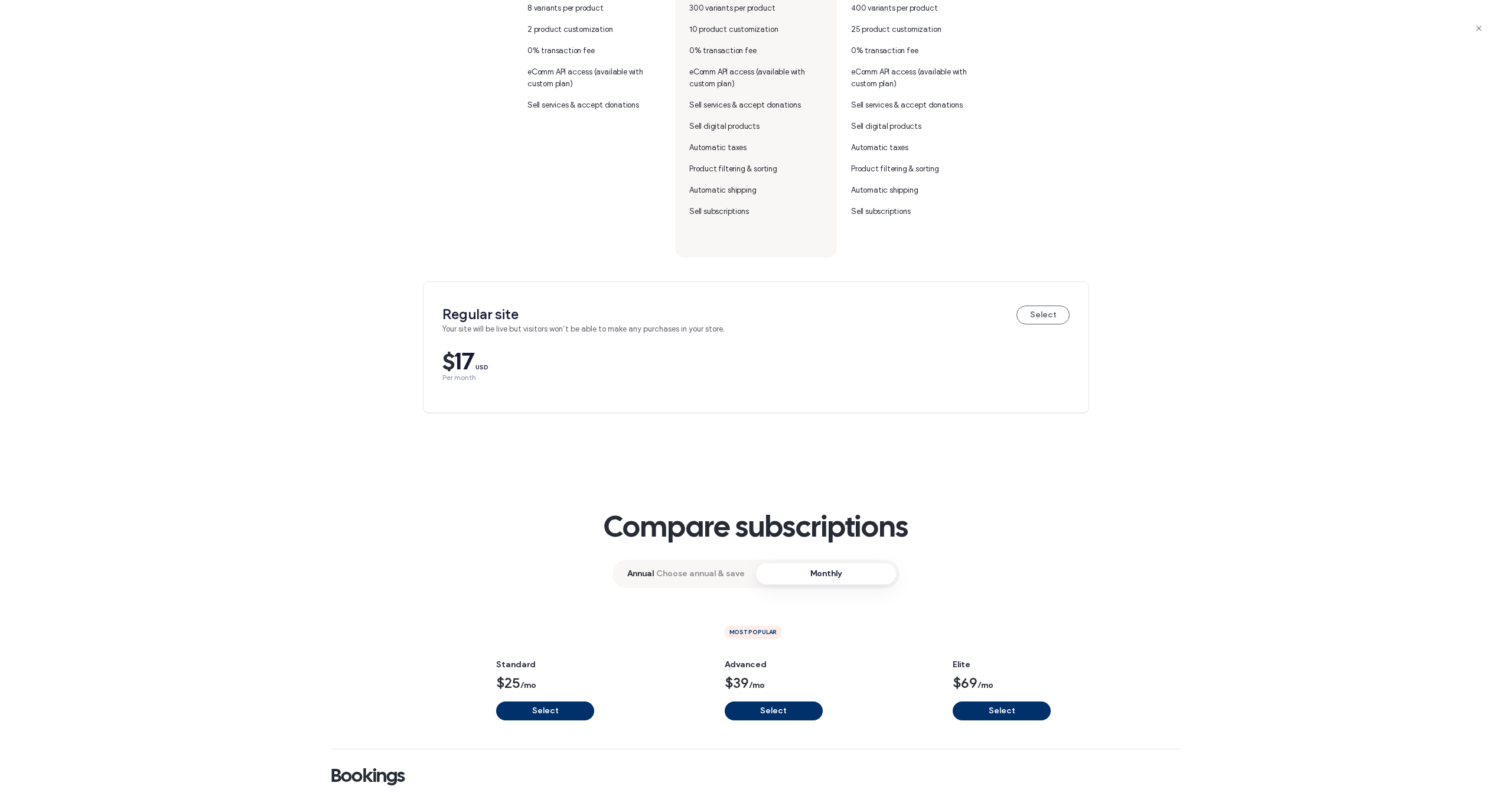
scroll to position [548, 0]
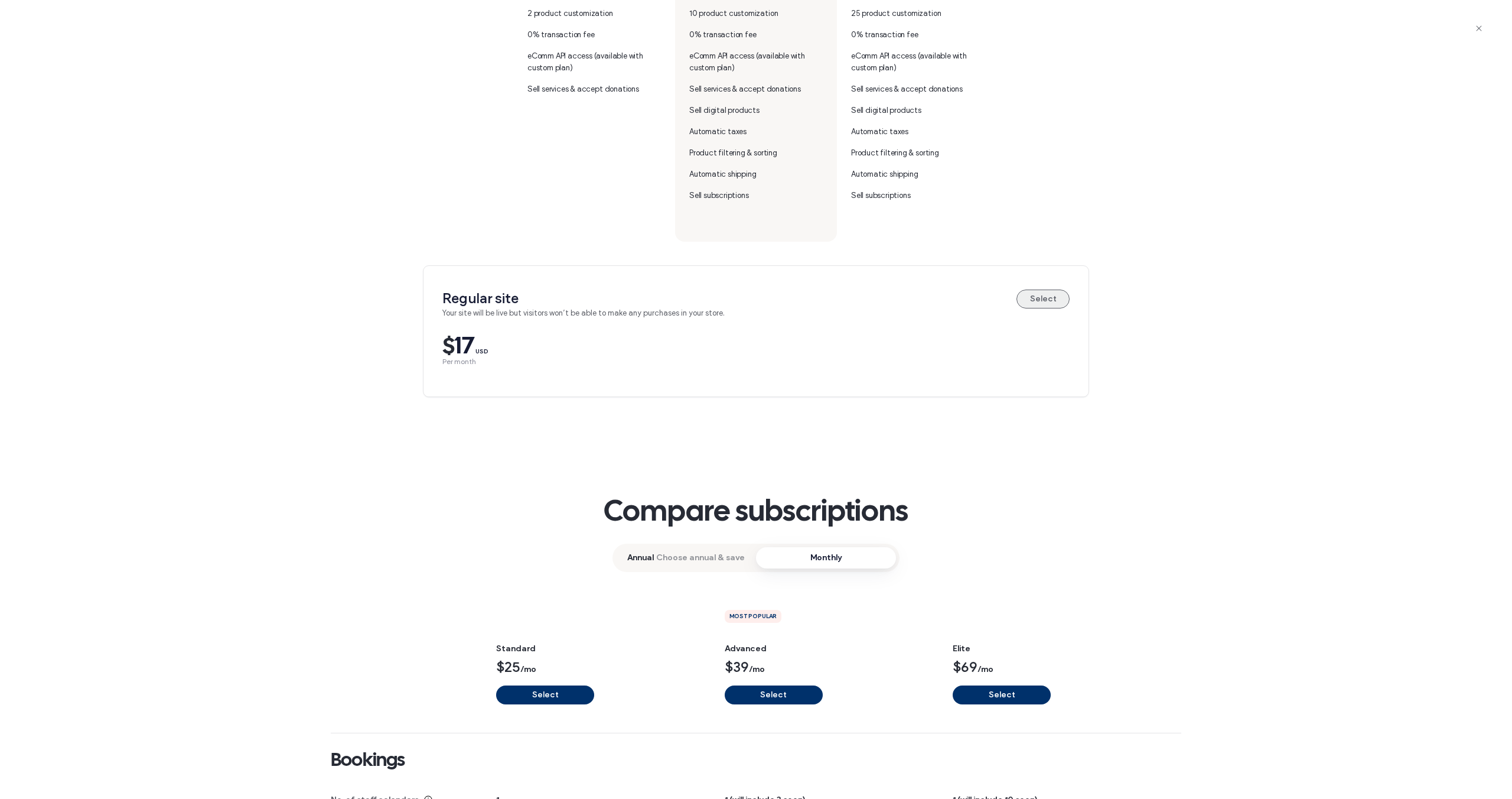
click at [1047, 305] on button "Select" at bounding box center [1043, 298] width 53 height 19
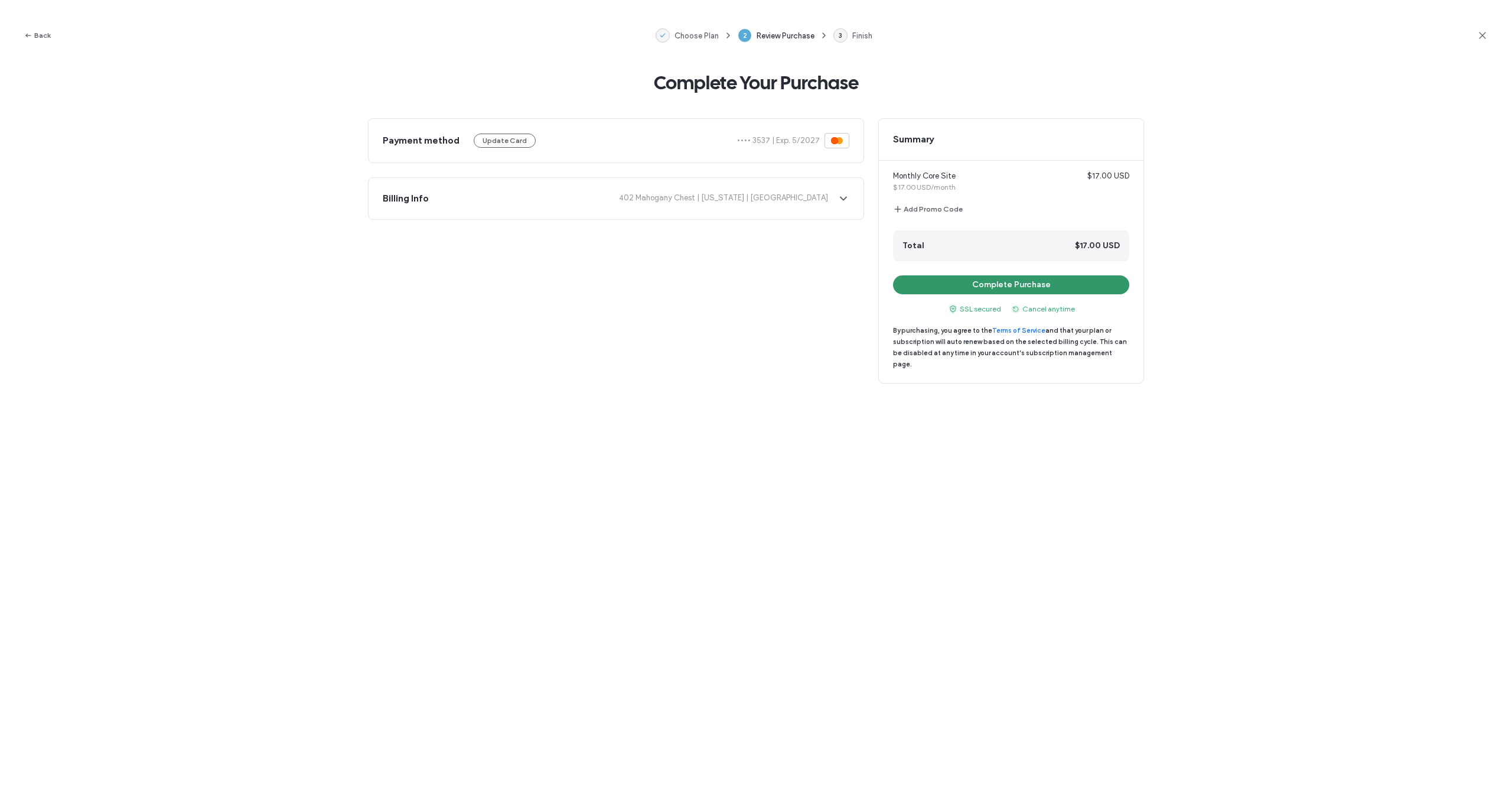
click at [1111, 286] on button "Complete Purchase" at bounding box center [1011, 285] width 236 height 19
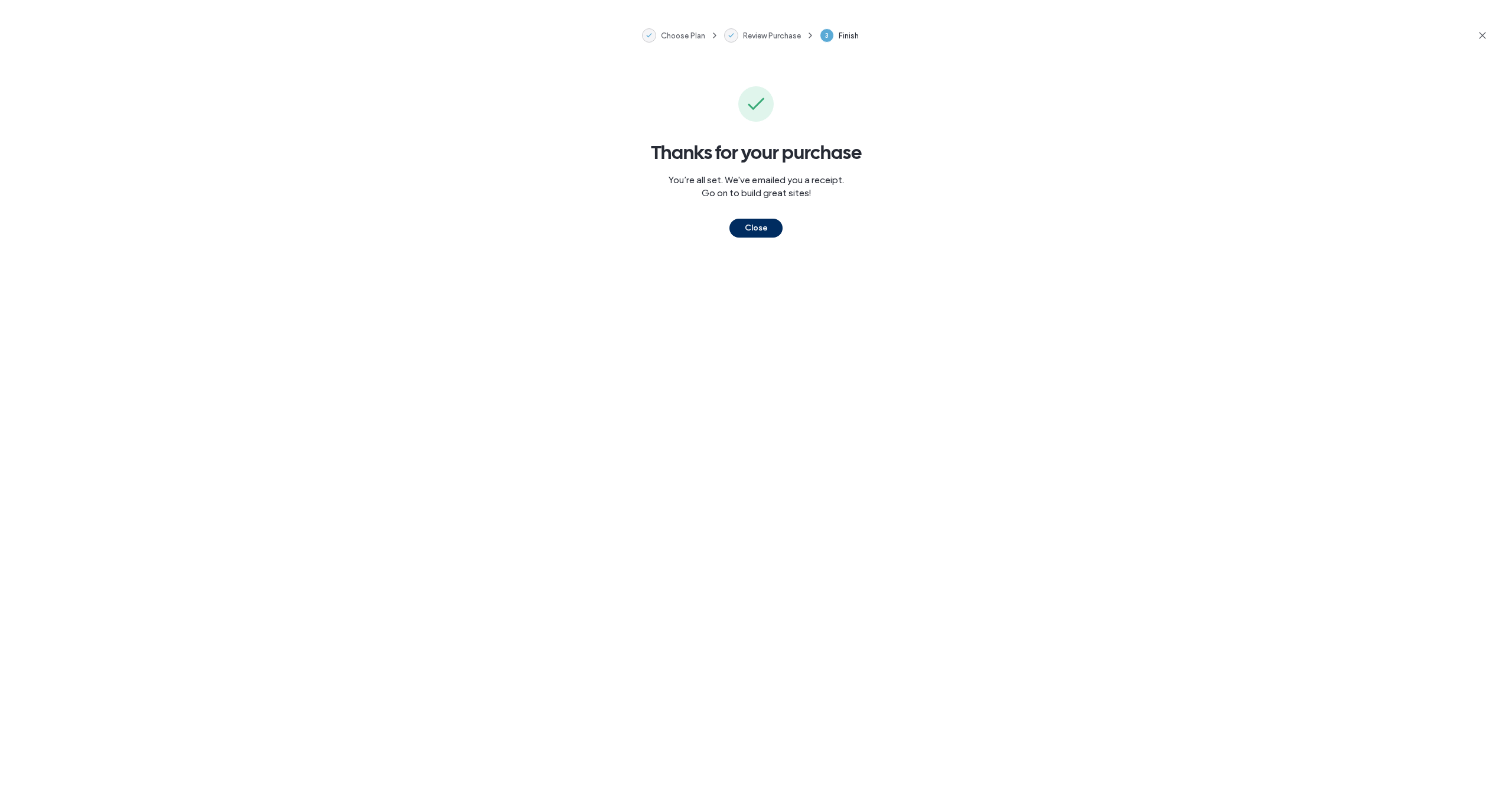
click at [760, 231] on button "Close" at bounding box center [756, 228] width 53 height 19
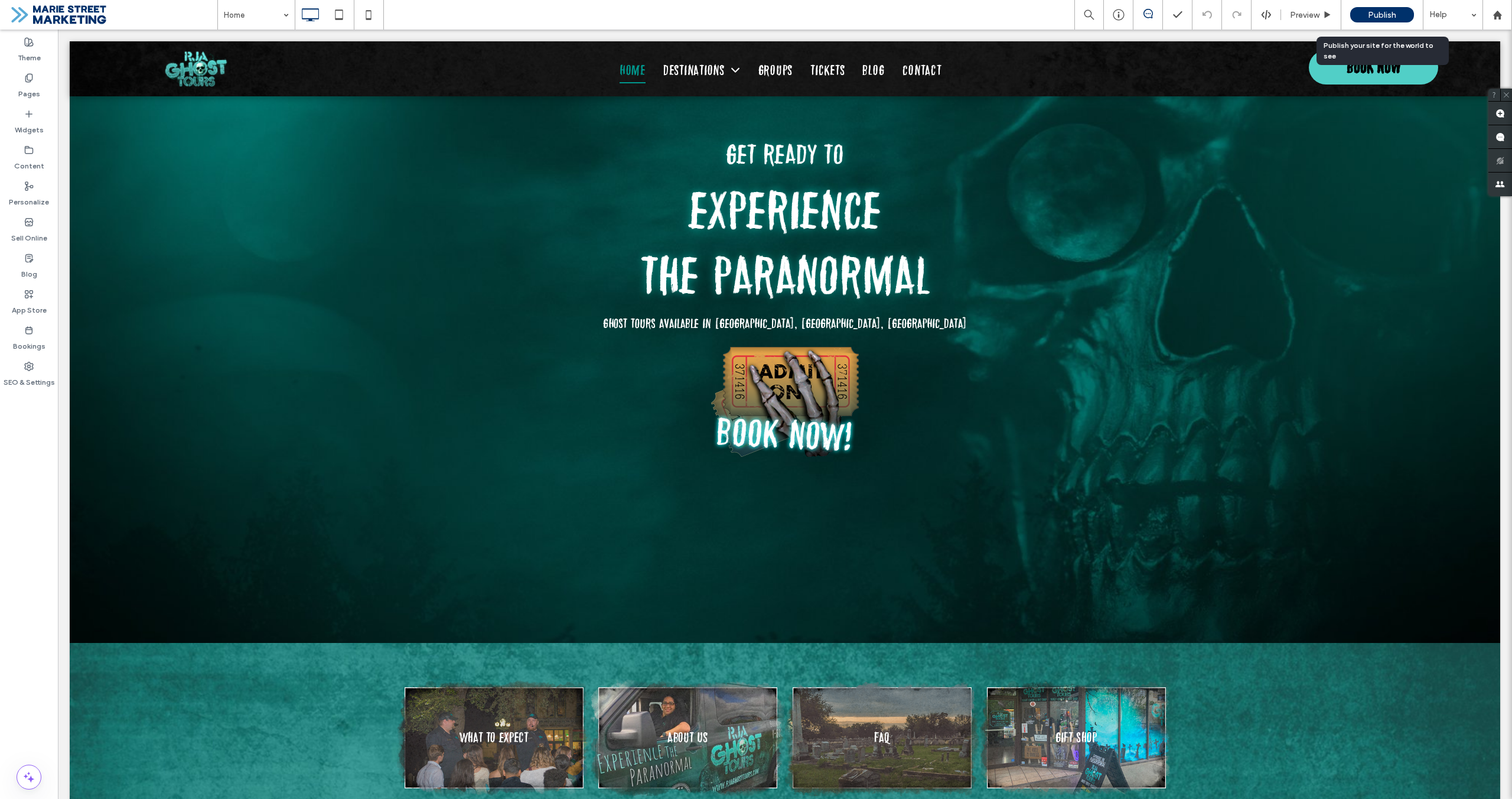
click at [1402, 15] on div "Publish" at bounding box center [1382, 14] width 64 height 15
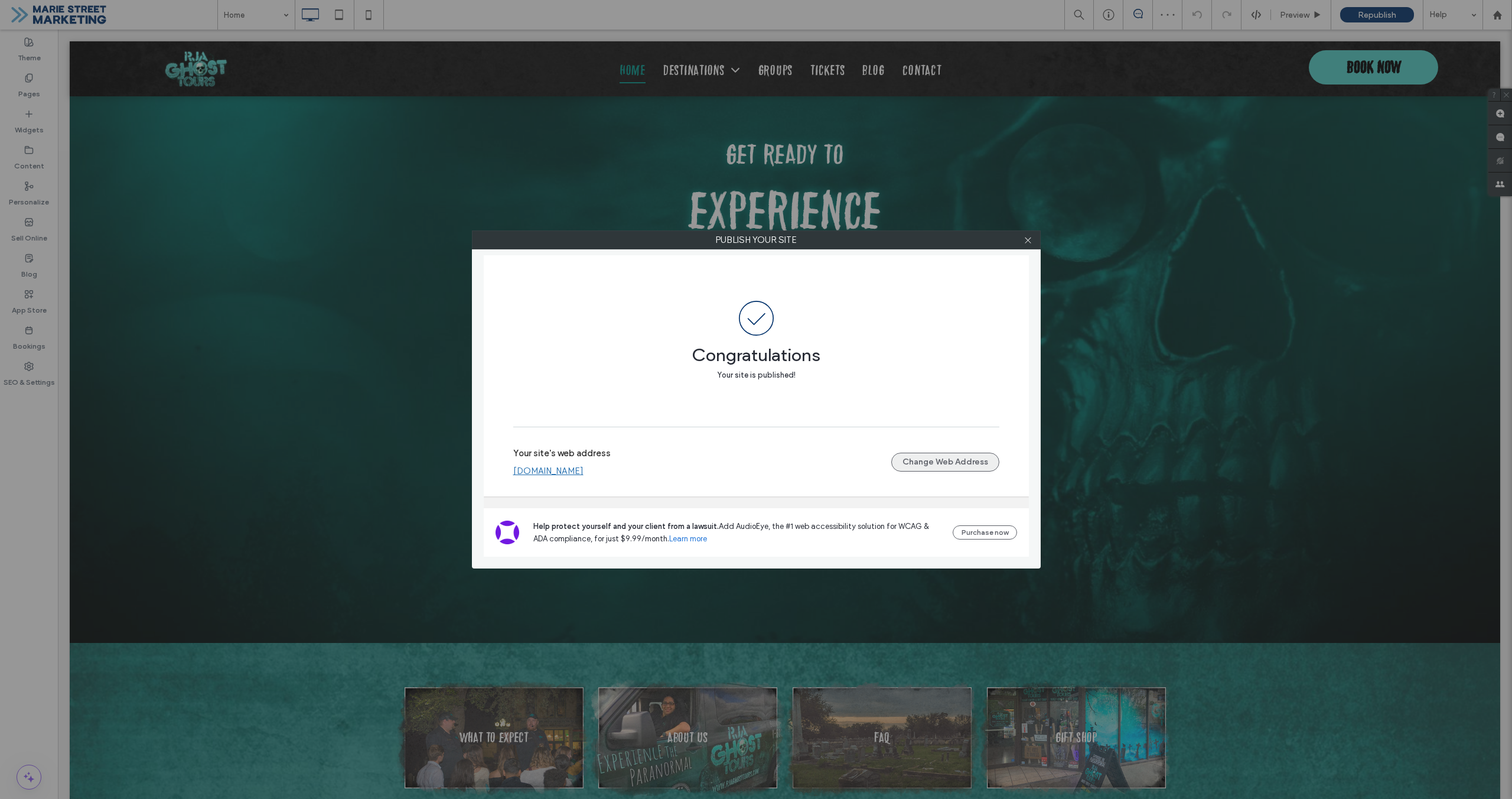
click at [918, 453] on button "Change Web Address" at bounding box center [945, 462] width 108 height 19
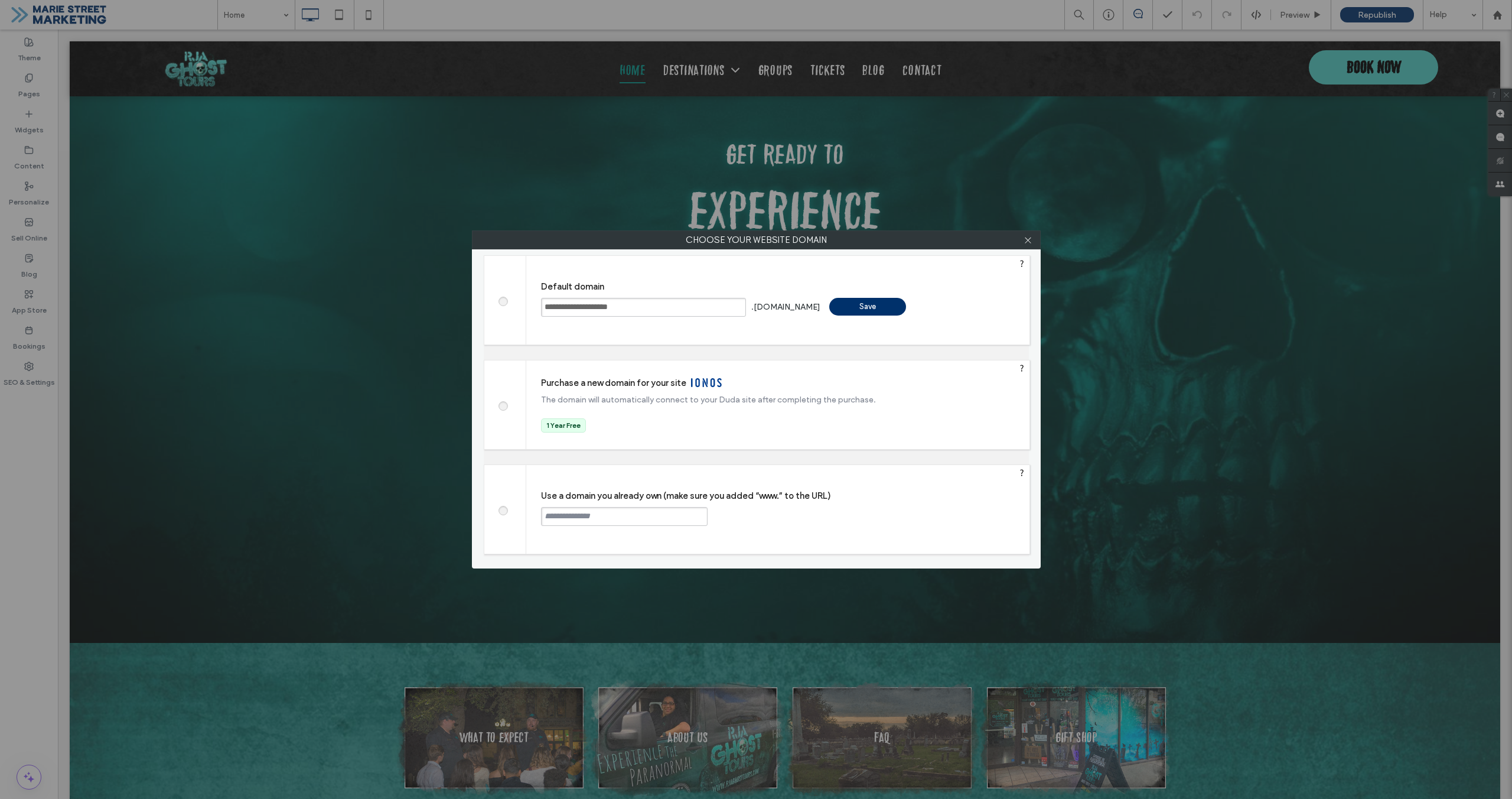
click at [502, 511] on span at bounding box center [502, 510] width 0 height 9
click at [584, 520] on input "text" at bounding box center [624, 516] width 166 height 19
type input "**********"
click at [732, 518] on div "Continue" at bounding box center [752, 516] width 77 height 17
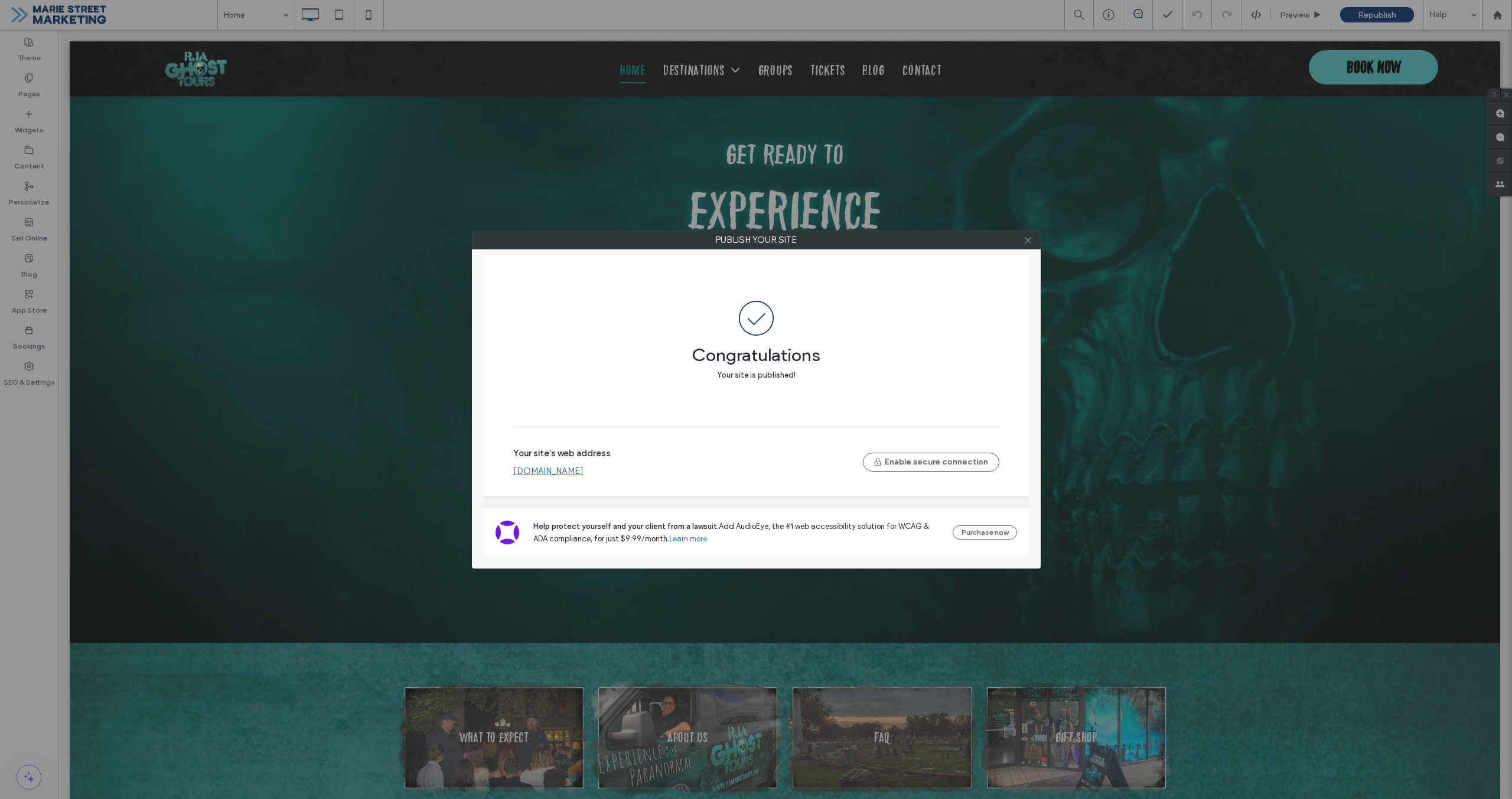
click at [1028, 244] on span at bounding box center [1028, 239] width 9 height 17
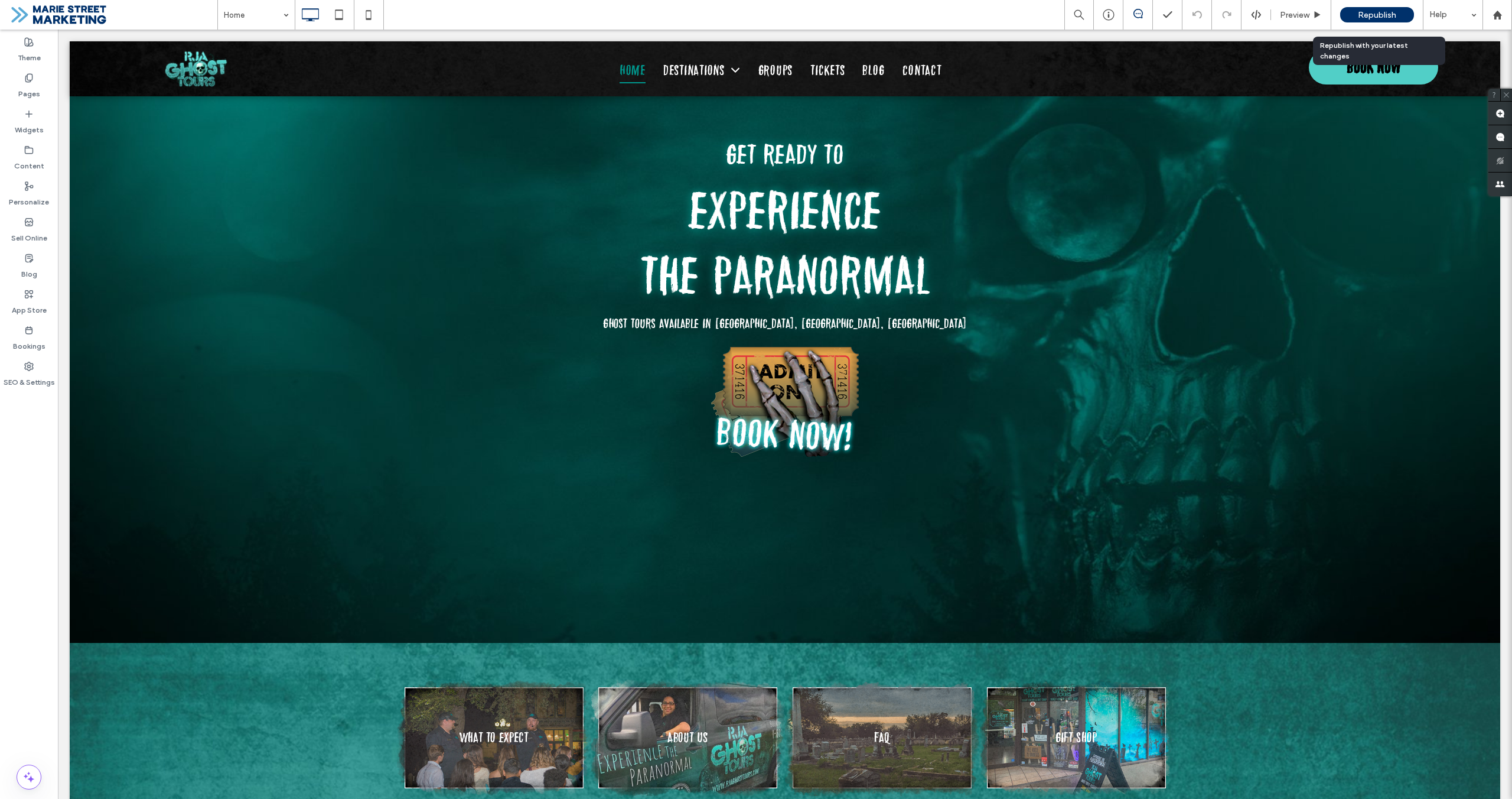
click at [1375, 14] on span "Republish" at bounding box center [1377, 14] width 39 height 10
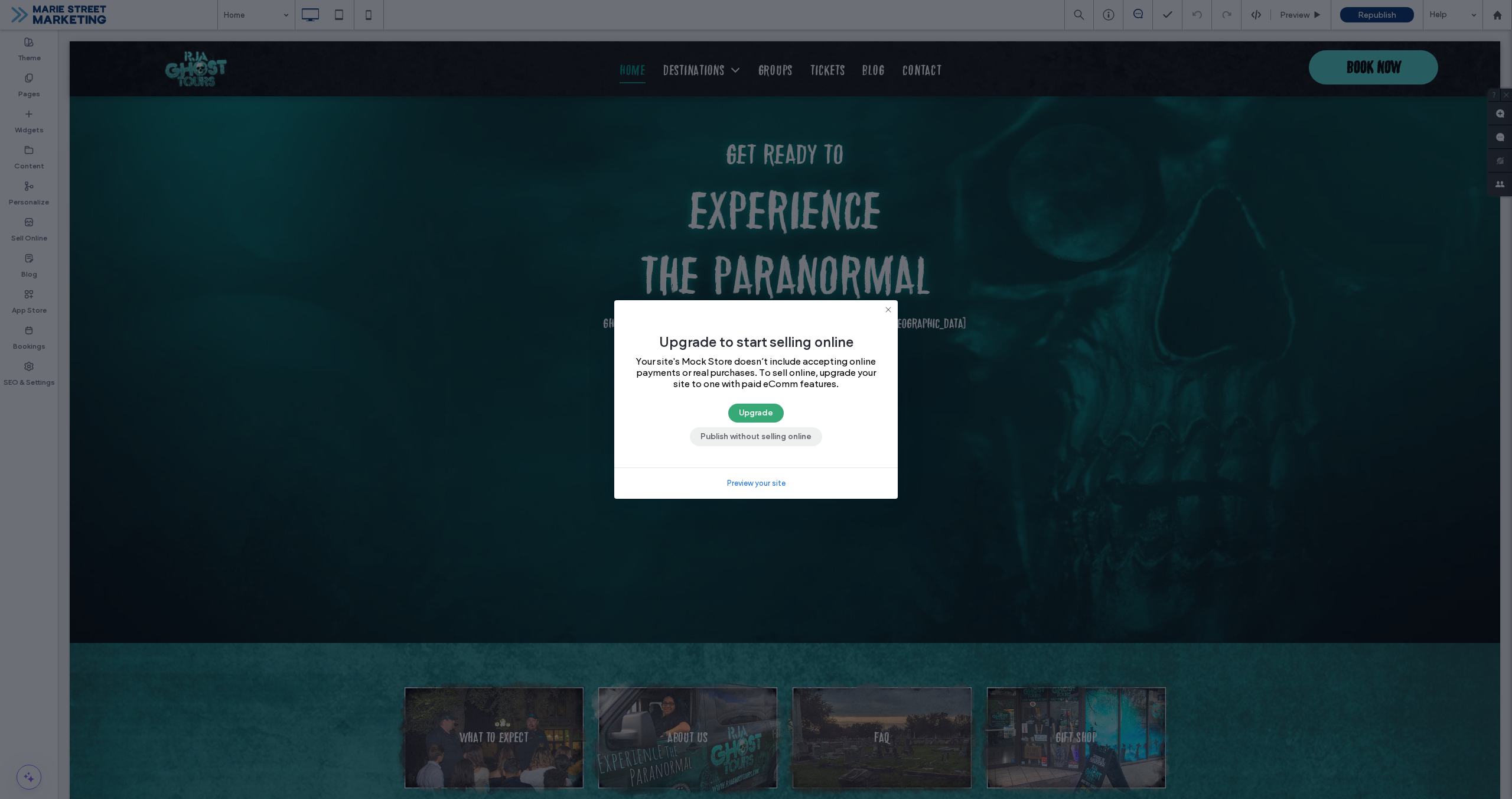
click at [767, 441] on button "Publish without selling online" at bounding box center [756, 437] width 132 height 19
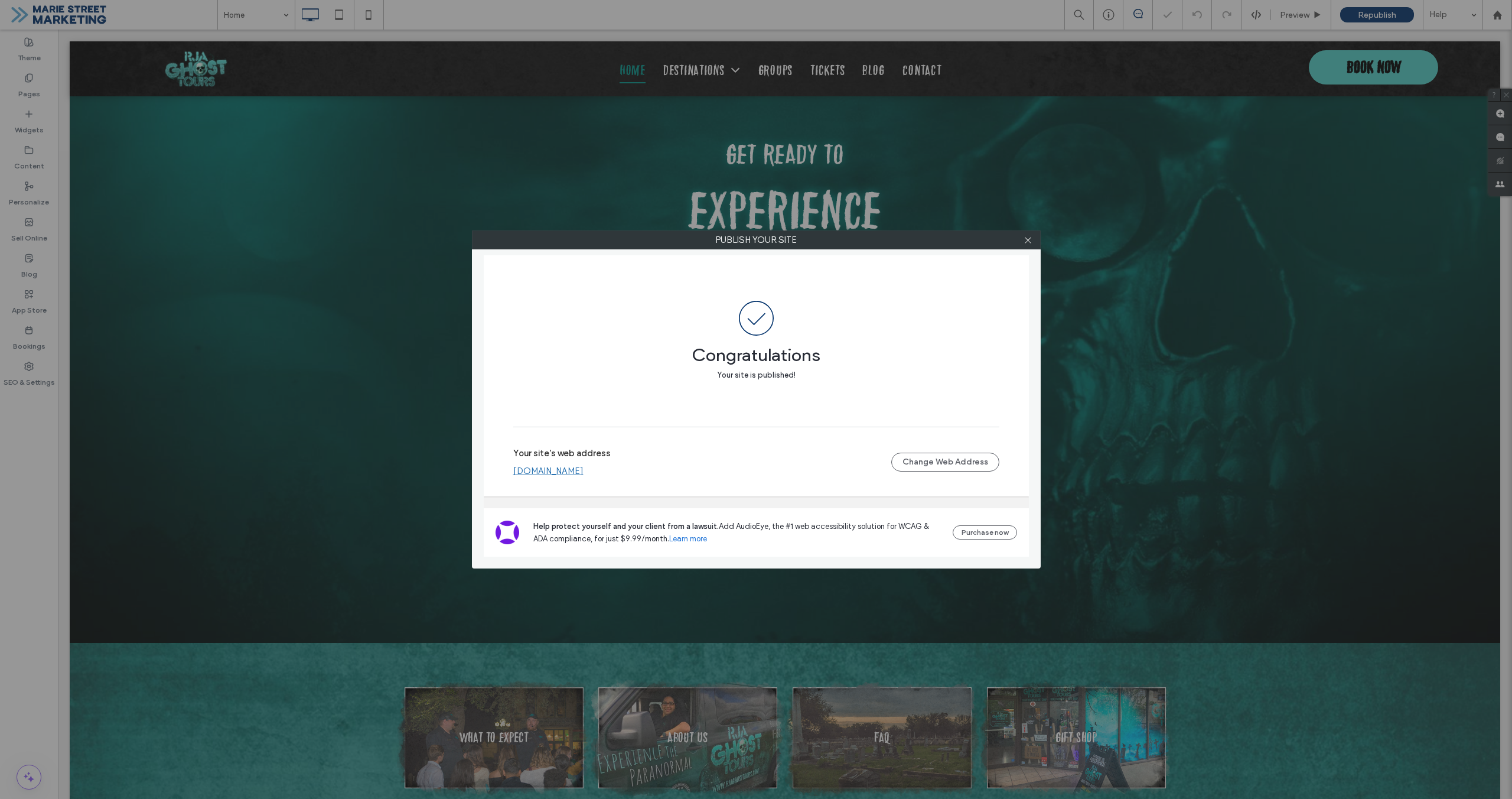
click at [1028, 244] on icon at bounding box center [1028, 241] width 9 height 9
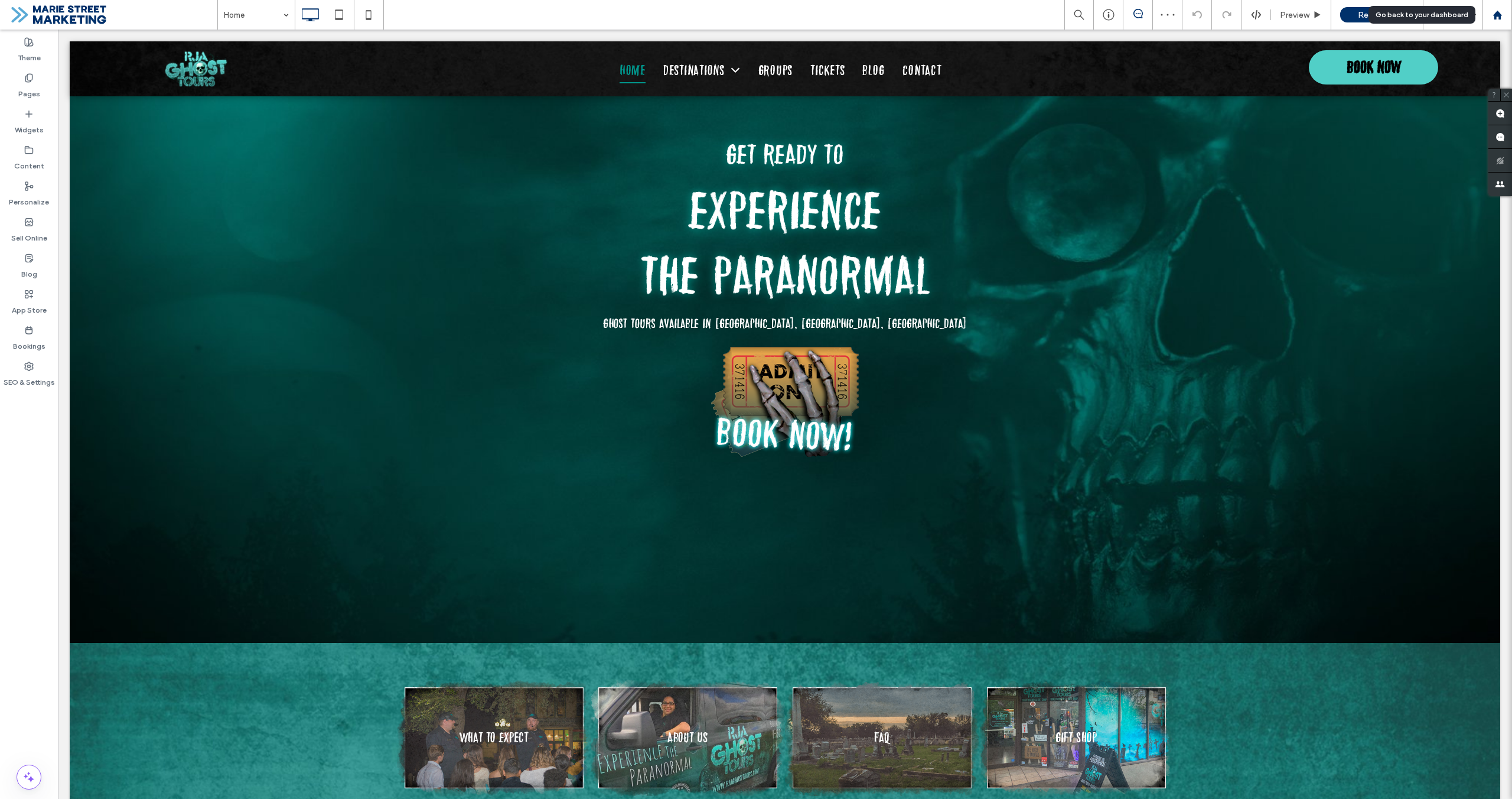
click at [1507, 19] on div at bounding box center [1497, 14] width 28 height 10
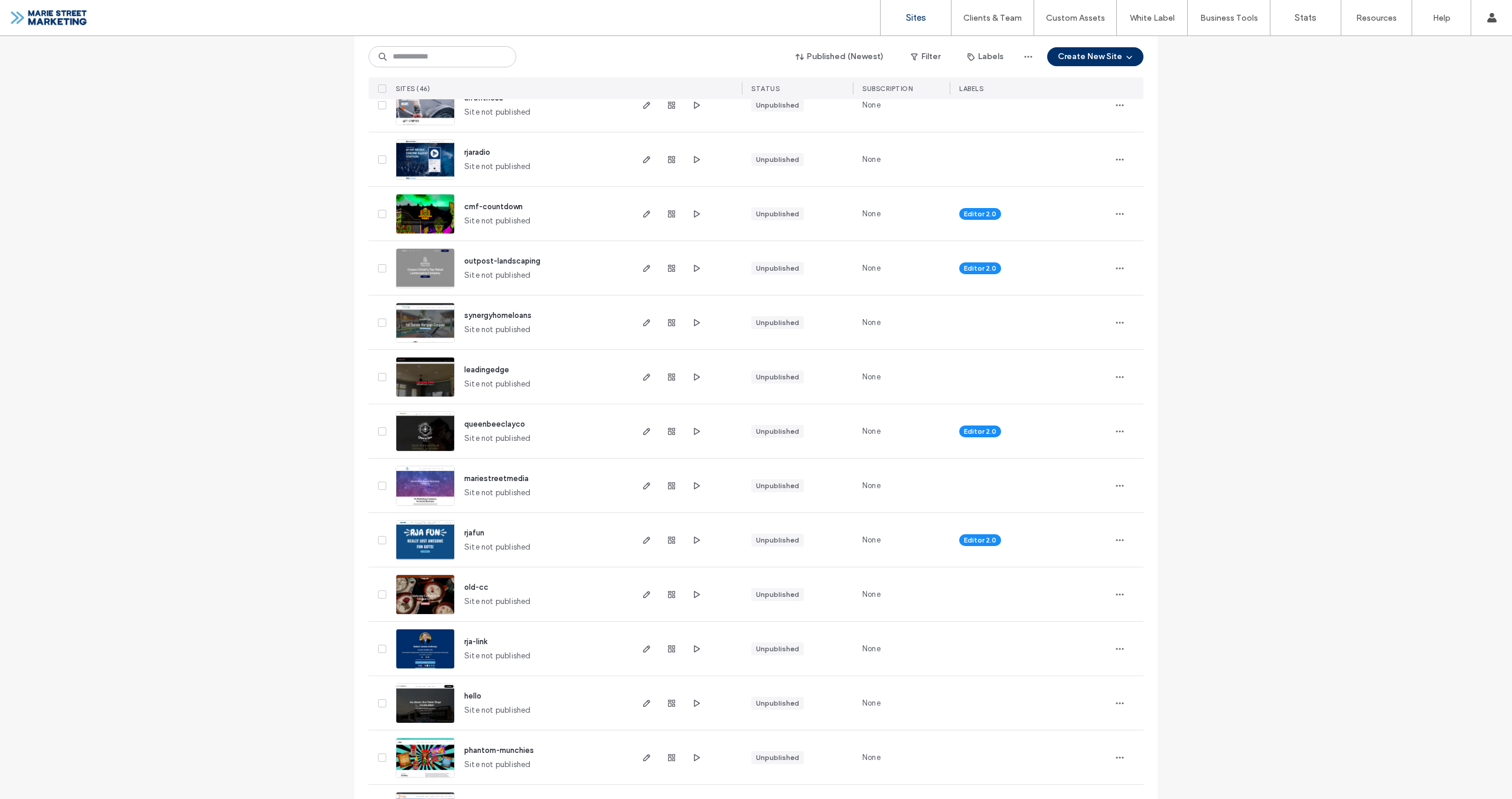
scroll to position [1077, 0]
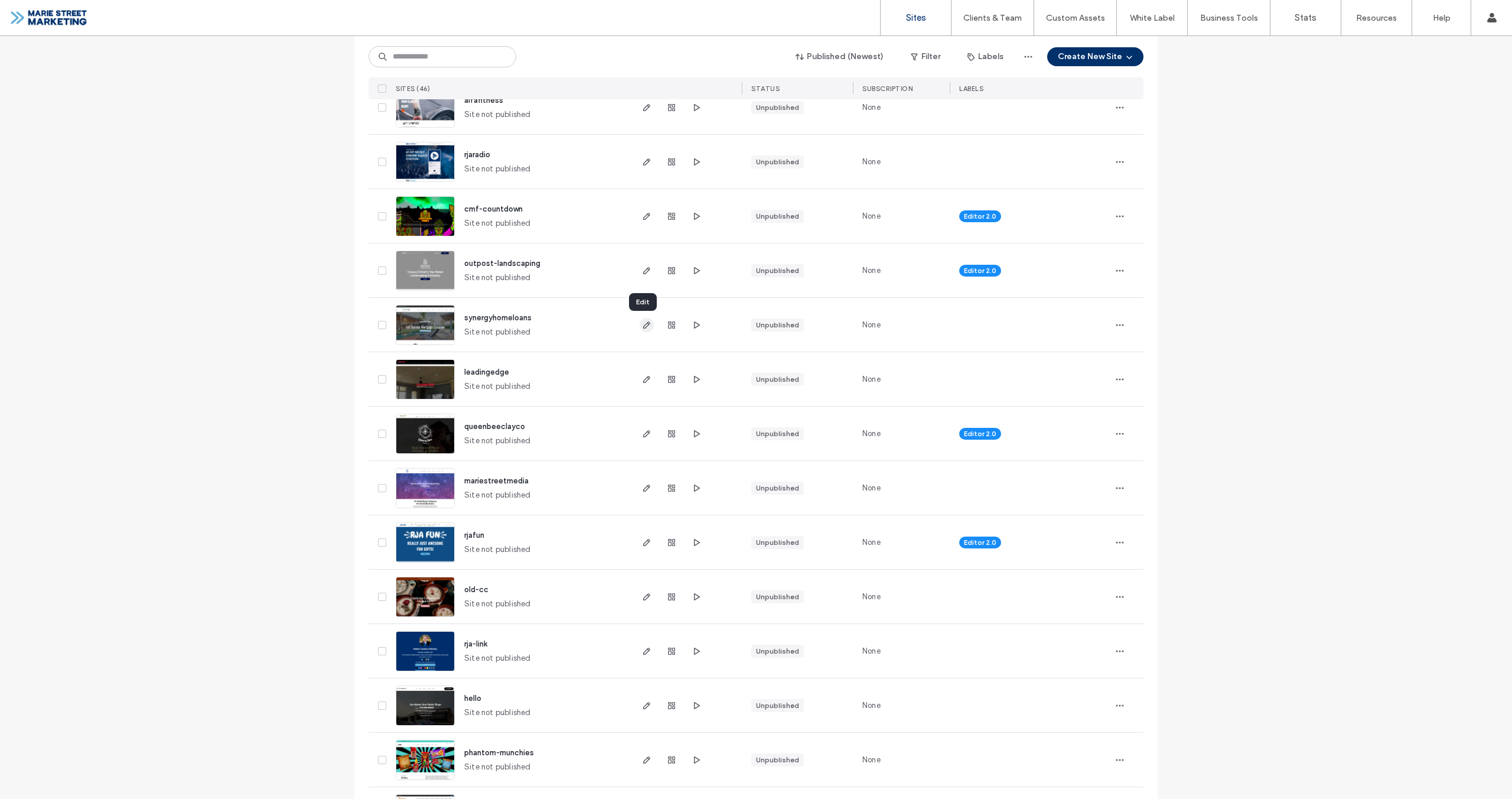
click at [643, 330] on span "button" at bounding box center [647, 325] width 14 height 14
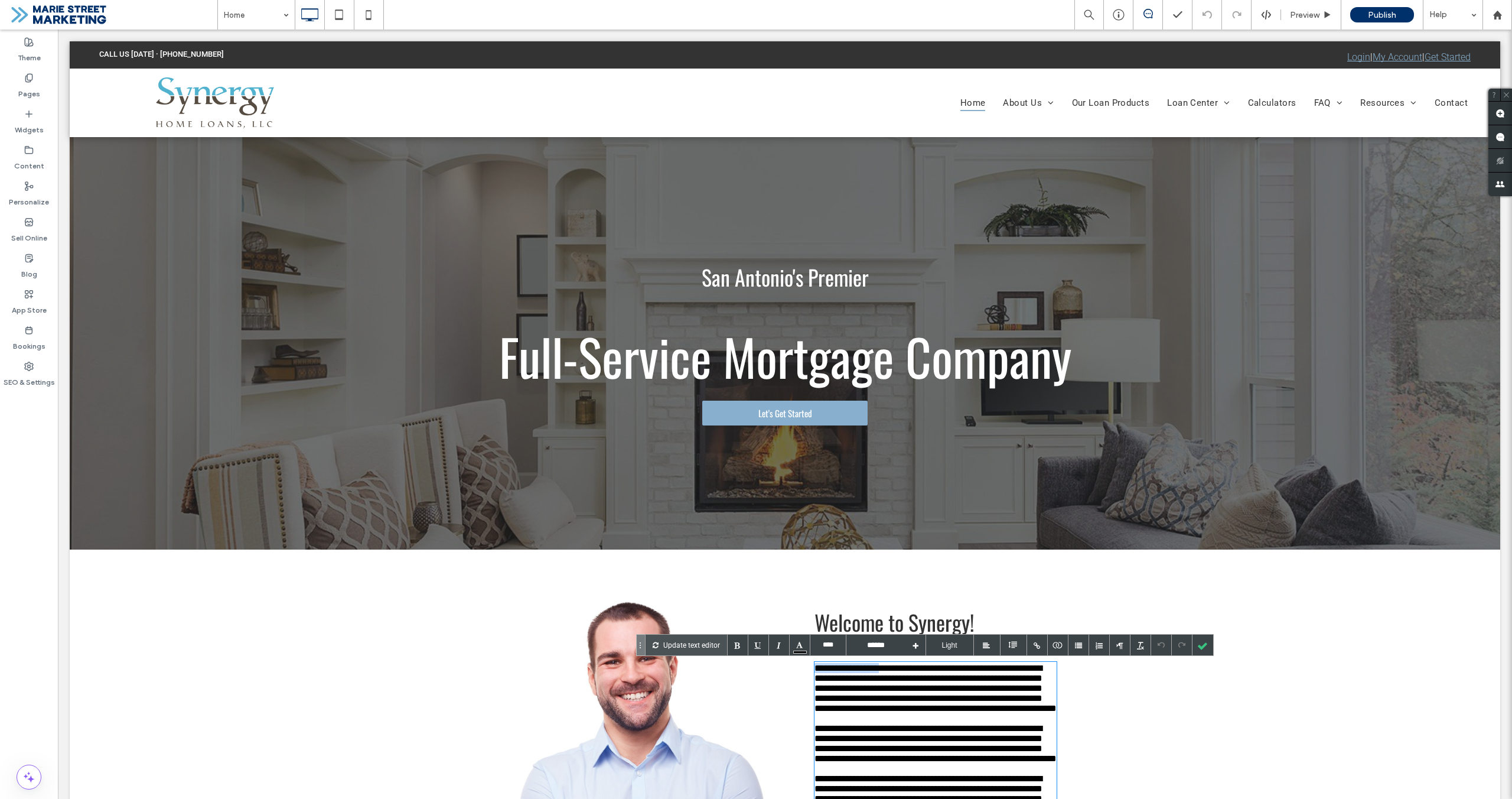
click at [810, 665] on div "**********" at bounding box center [927, 769] width 284 height 345
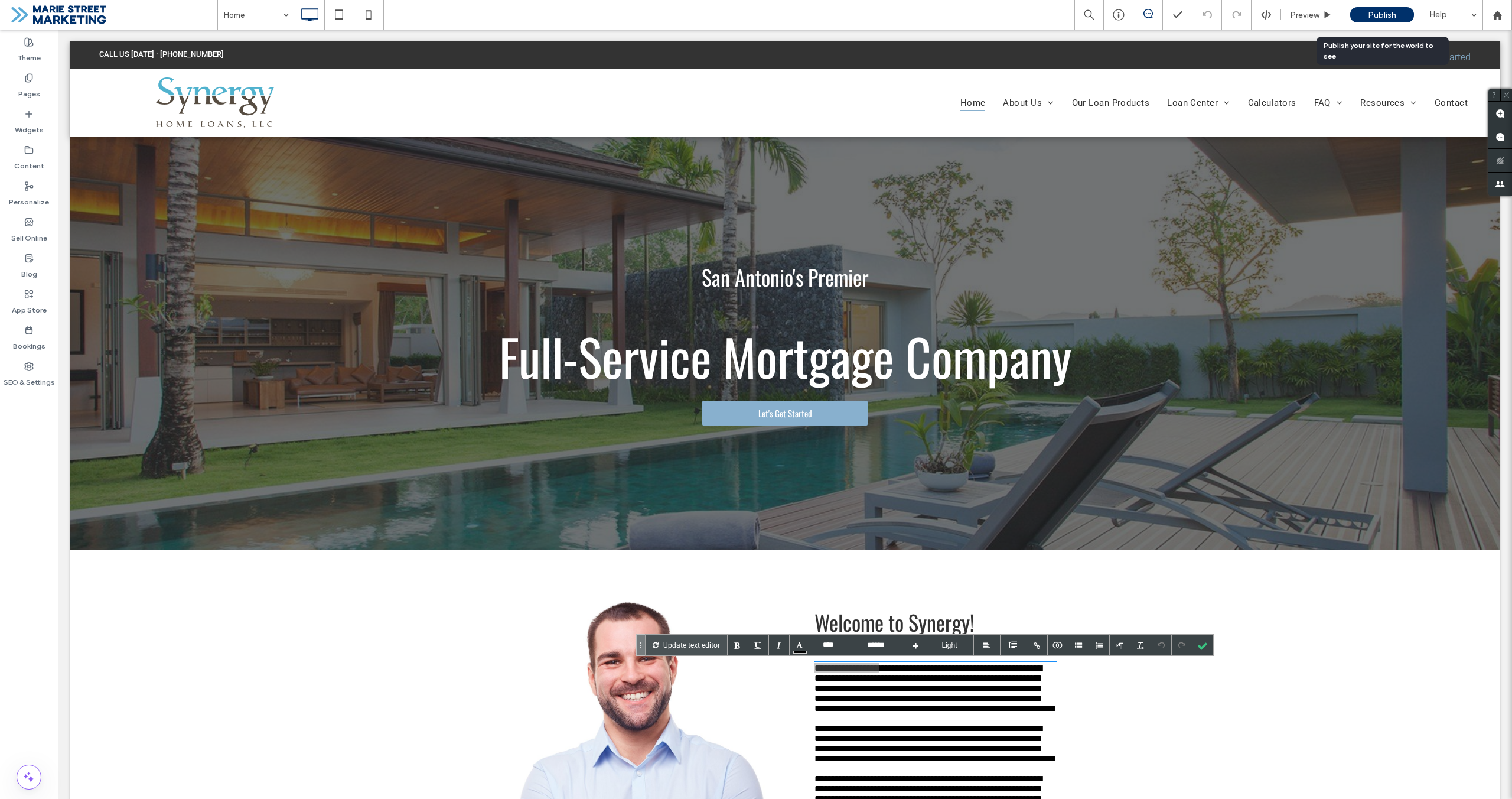
click at [1368, 13] on span "Publish" at bounding box center [1381, 14] width 28 height 10
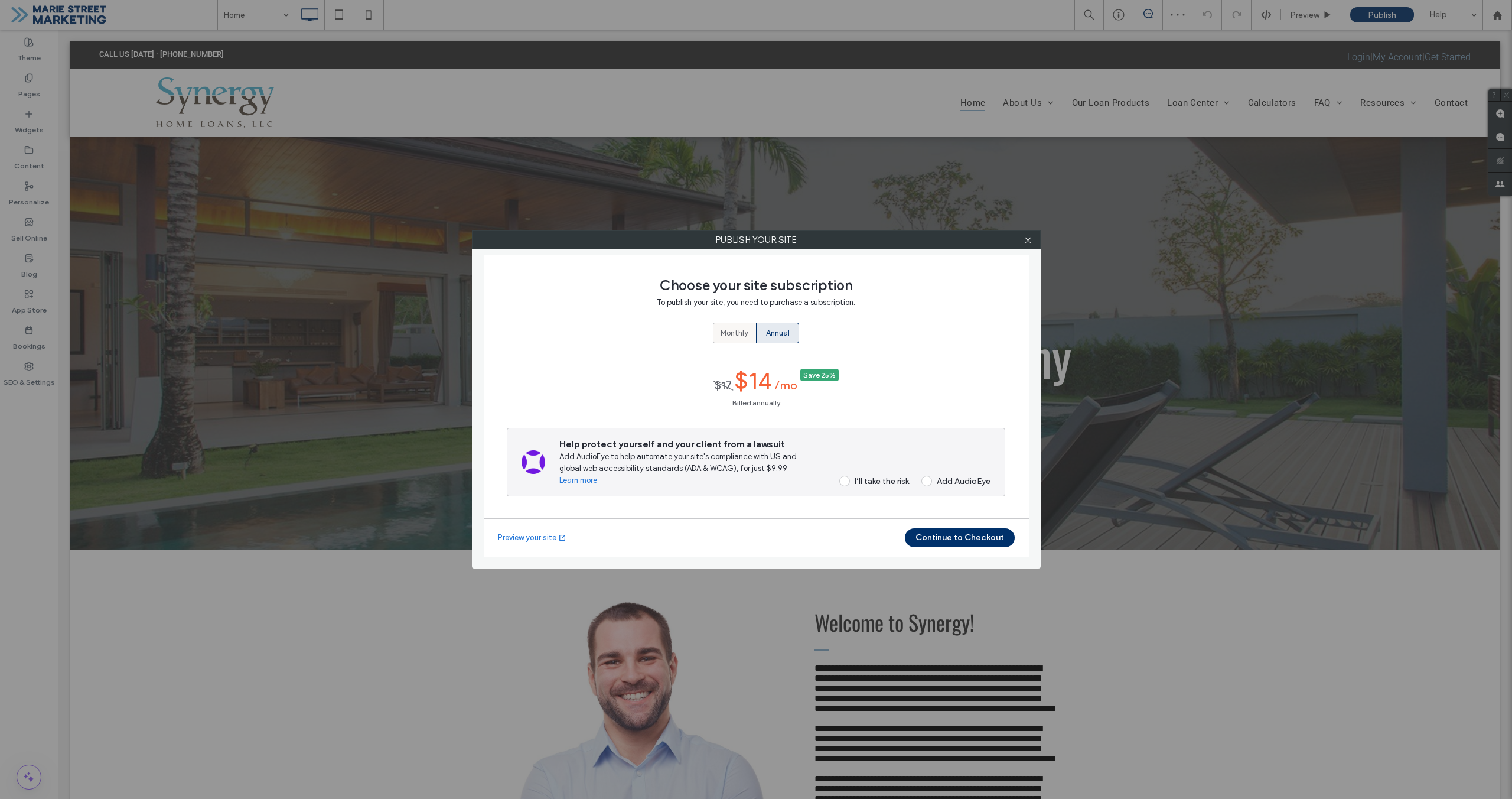
click at [744, 335] on span "Monthly" at bounding box center [734, 333] width 28 height 12
click at [883, 474] on div "I’ll take the risk" at bounding box center [882, 475] width 55 height 10
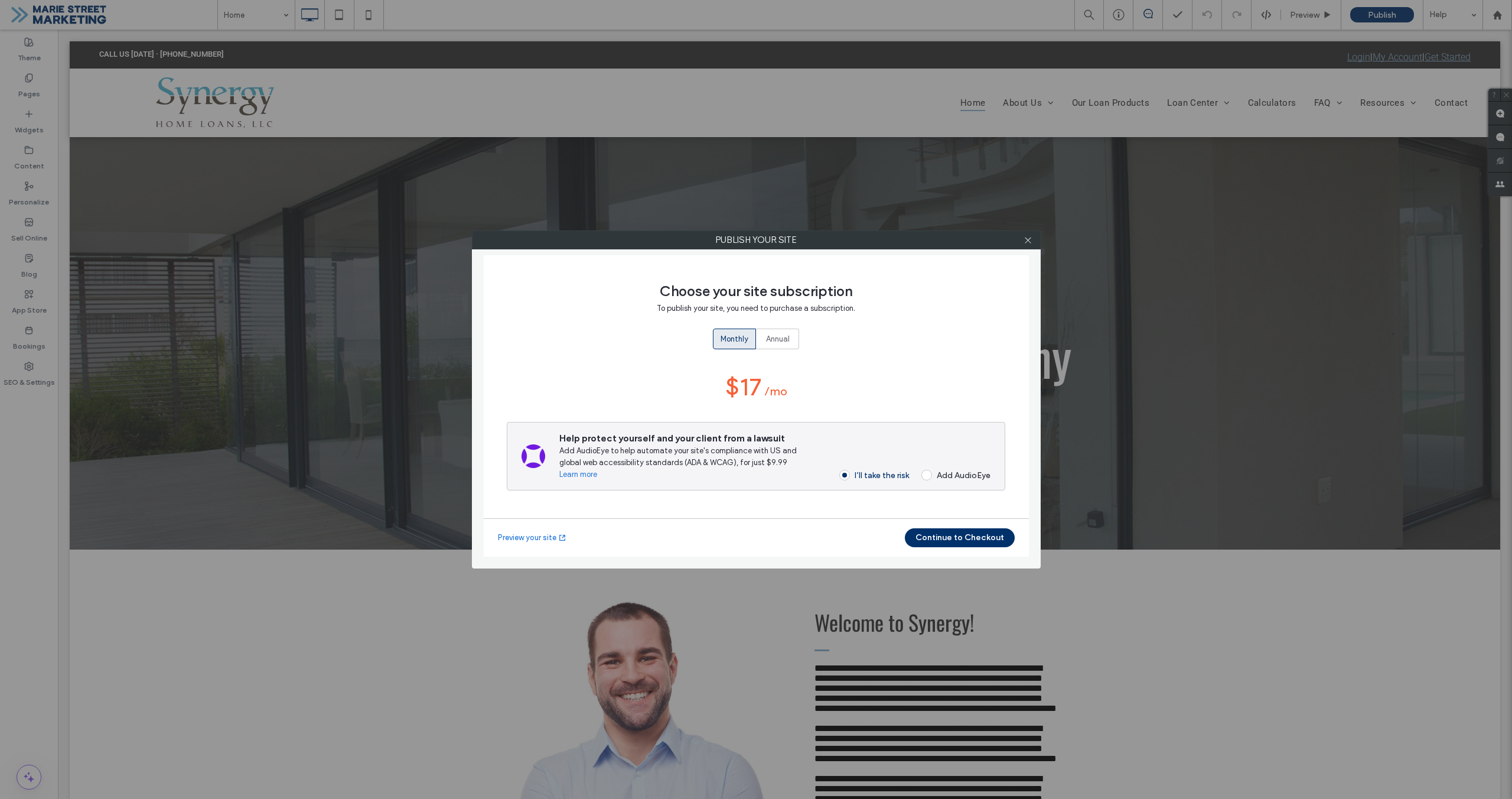
click at [978, 532] on button "Continue to Checkout" at bounding box center [959, 538] width 110 height 19
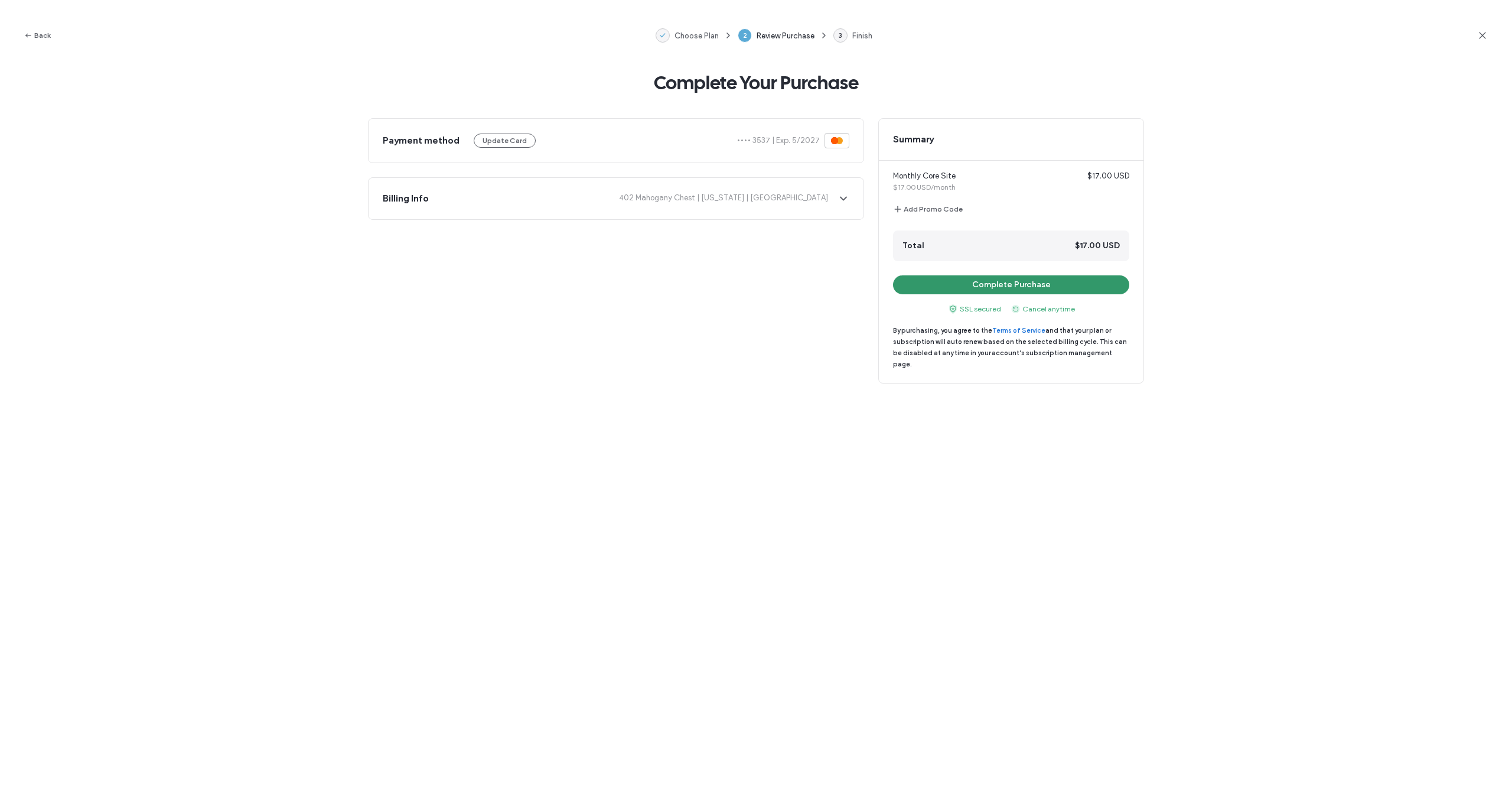
click at [1013, 285] on button "Complete Purchase" at bounding box center [1011, 285] width 236 height 19
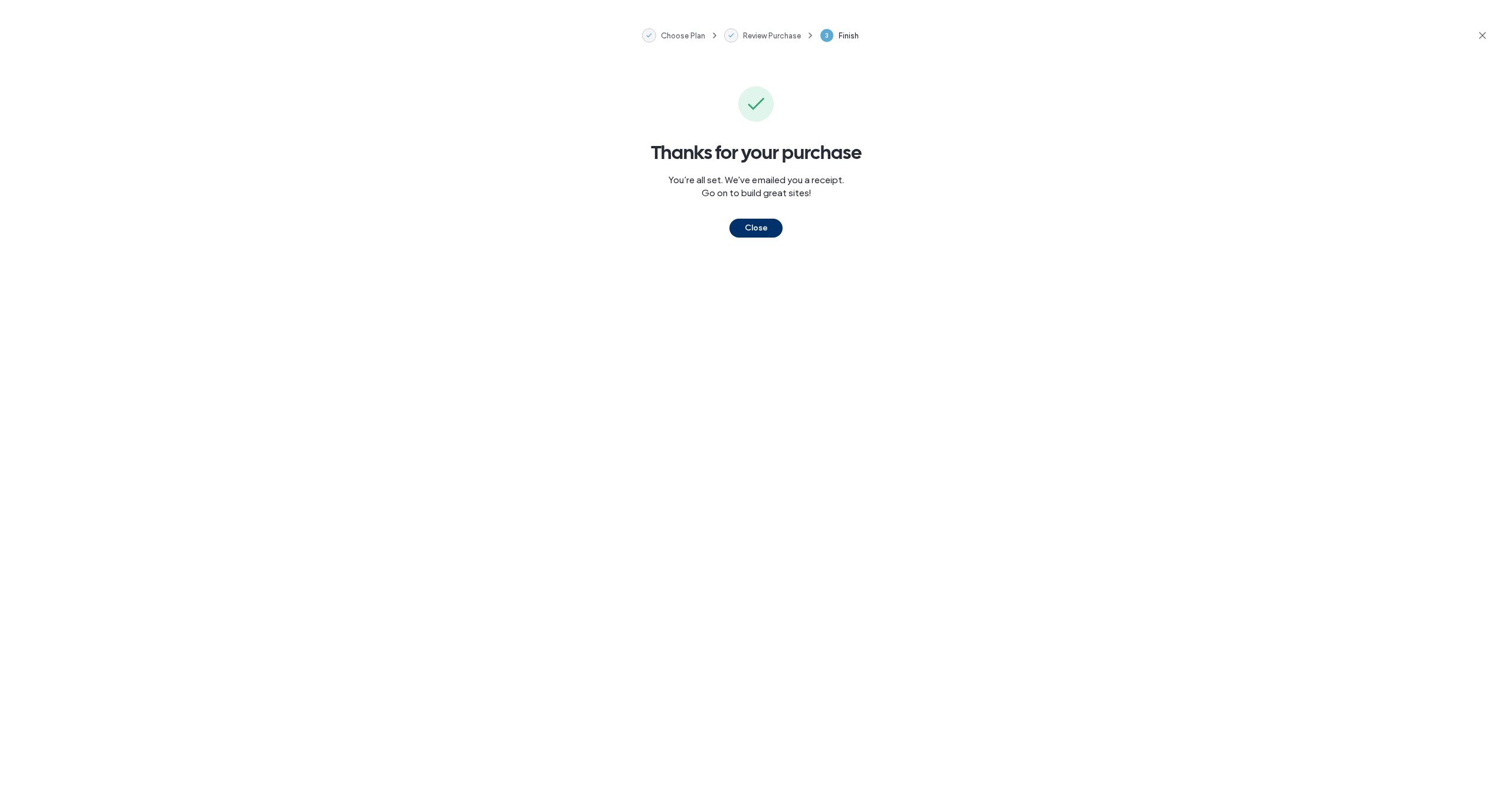
click at [756, 228] on button "Close" at bounding box center [756, 228] width 53 height 19
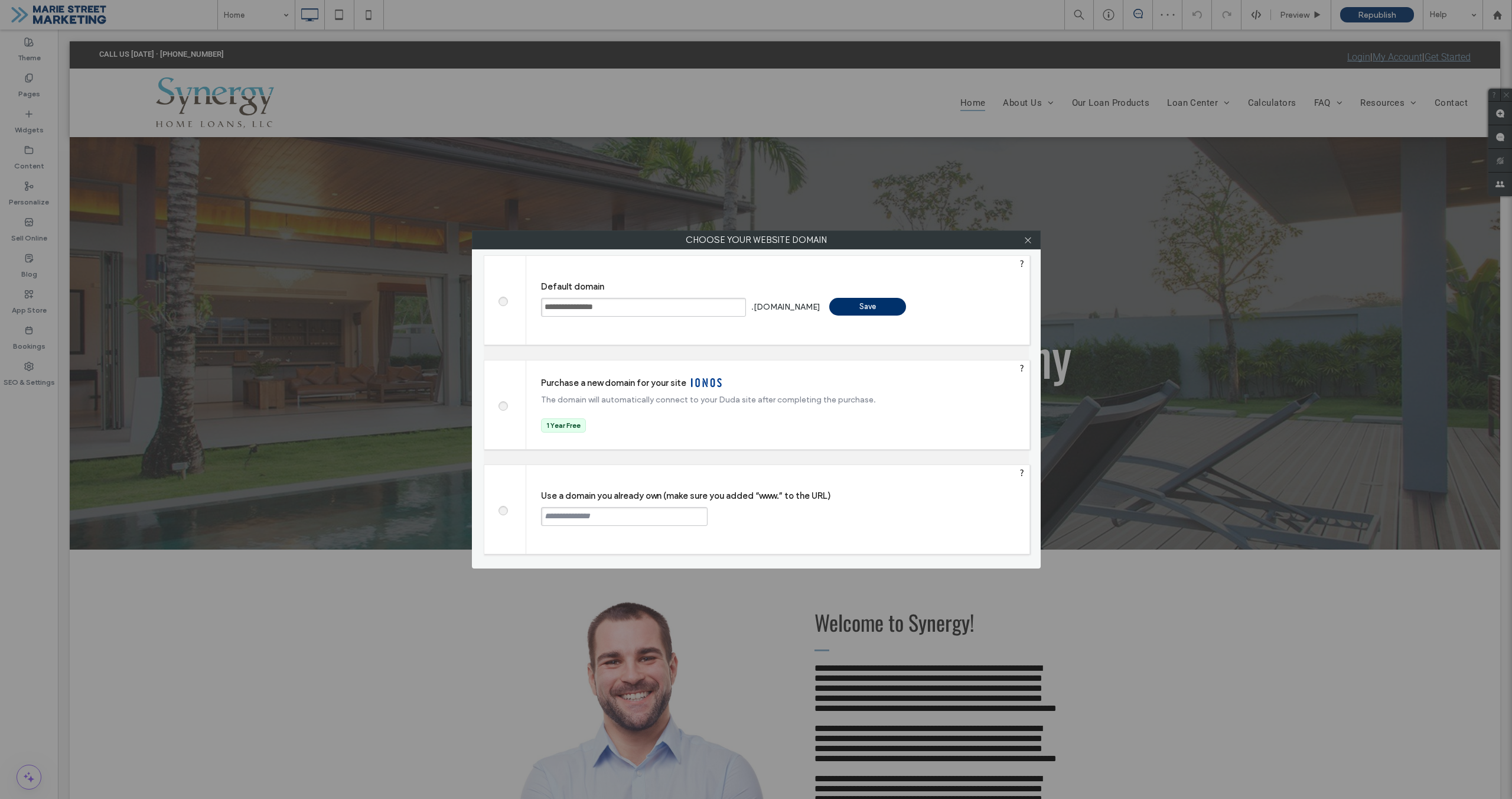
click at [502, 513] on span at bounding box center [502, 510] width 0 height 9
click at [638, 516] on input "text" at bounding box center [624, 516] width 166 height 19
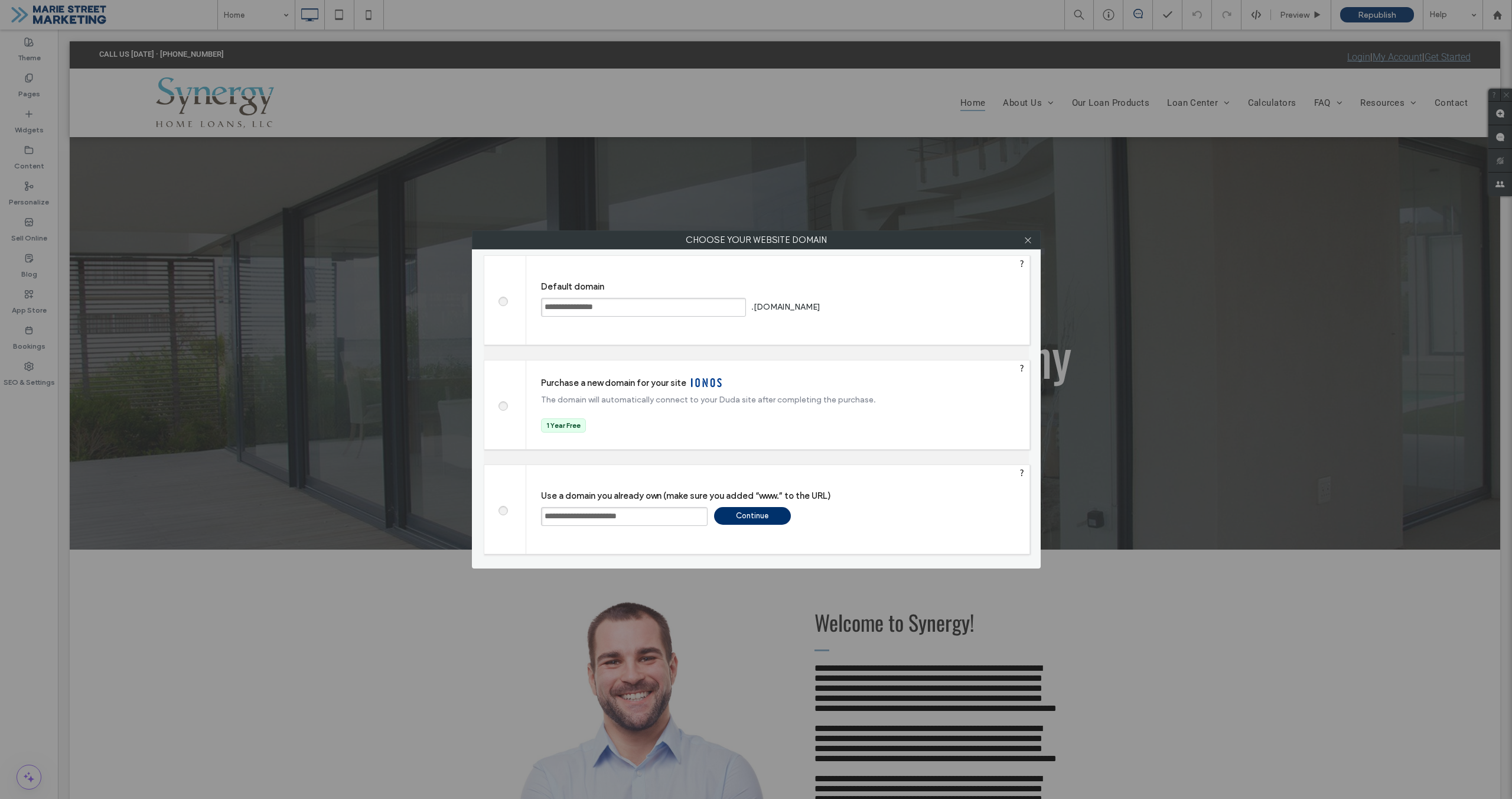
type input "**********"
click at [748, 520] on div "Continue" at bounding box center [752, 516] width 77 height 17
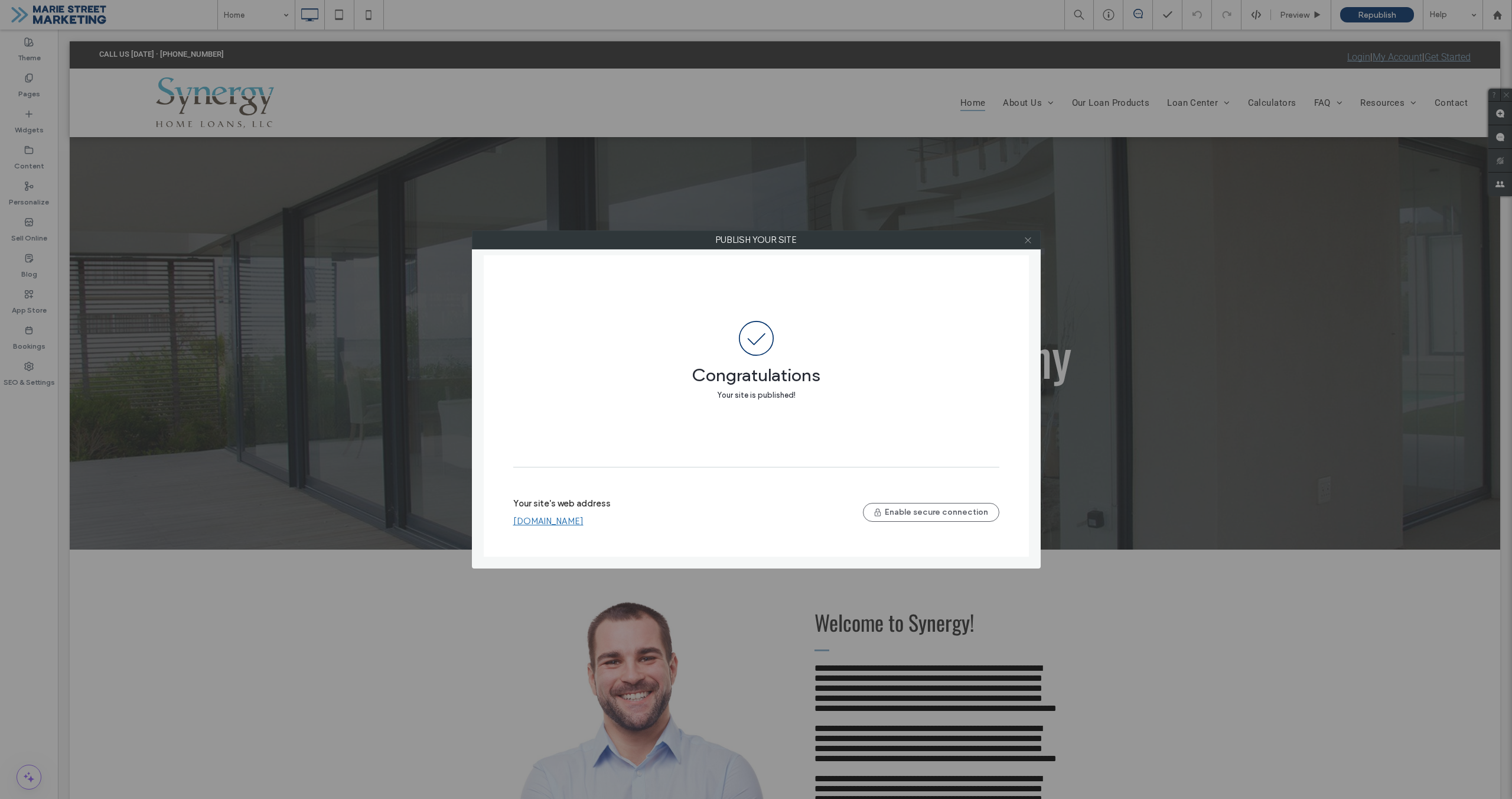
click at [1024, 245] on span at bounding box center [1028, 239] width 9 height 17
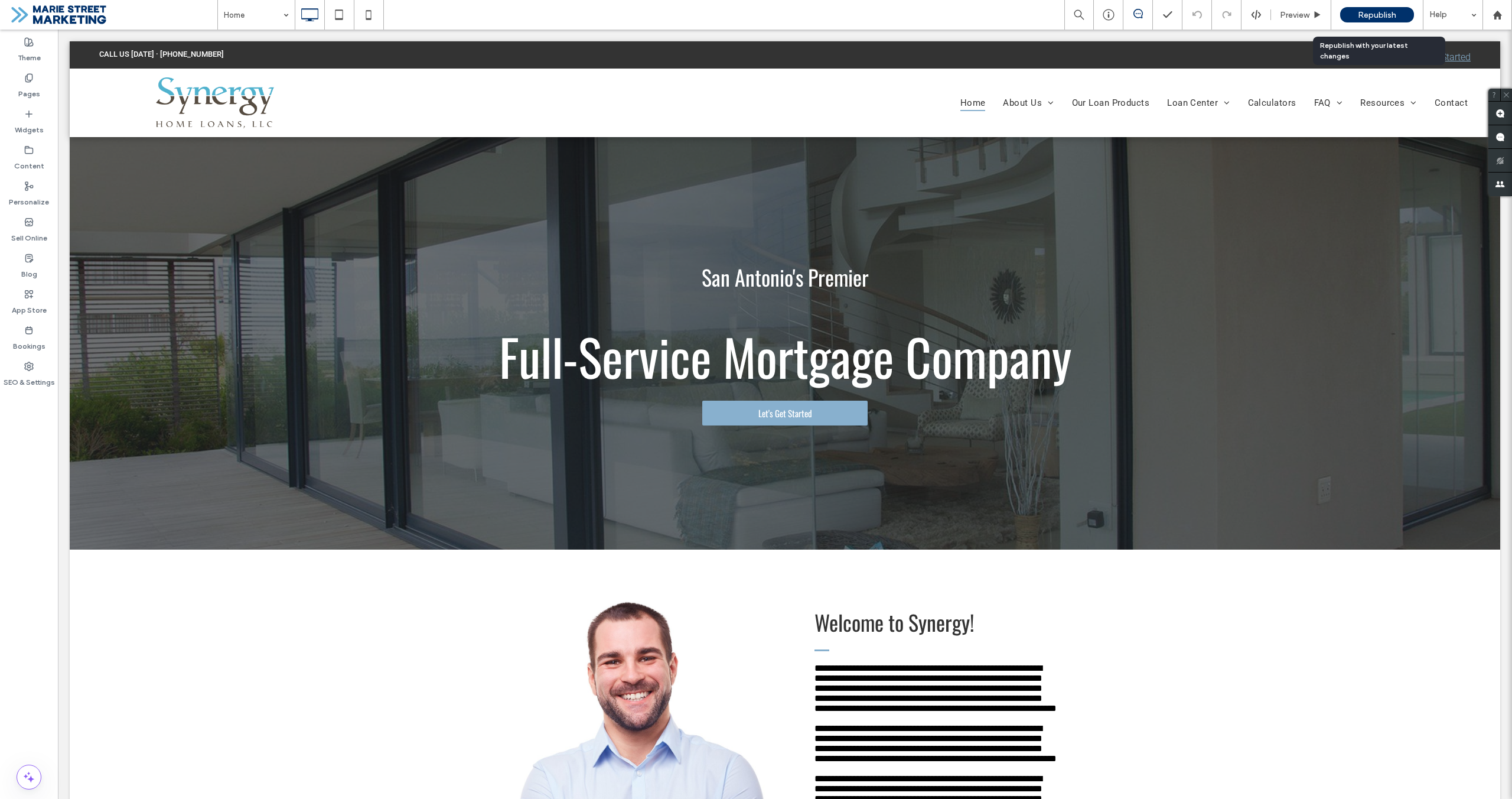
click at [1394, 18] on span "Republish" at bounding box center [1377, 14] width 39 height 10
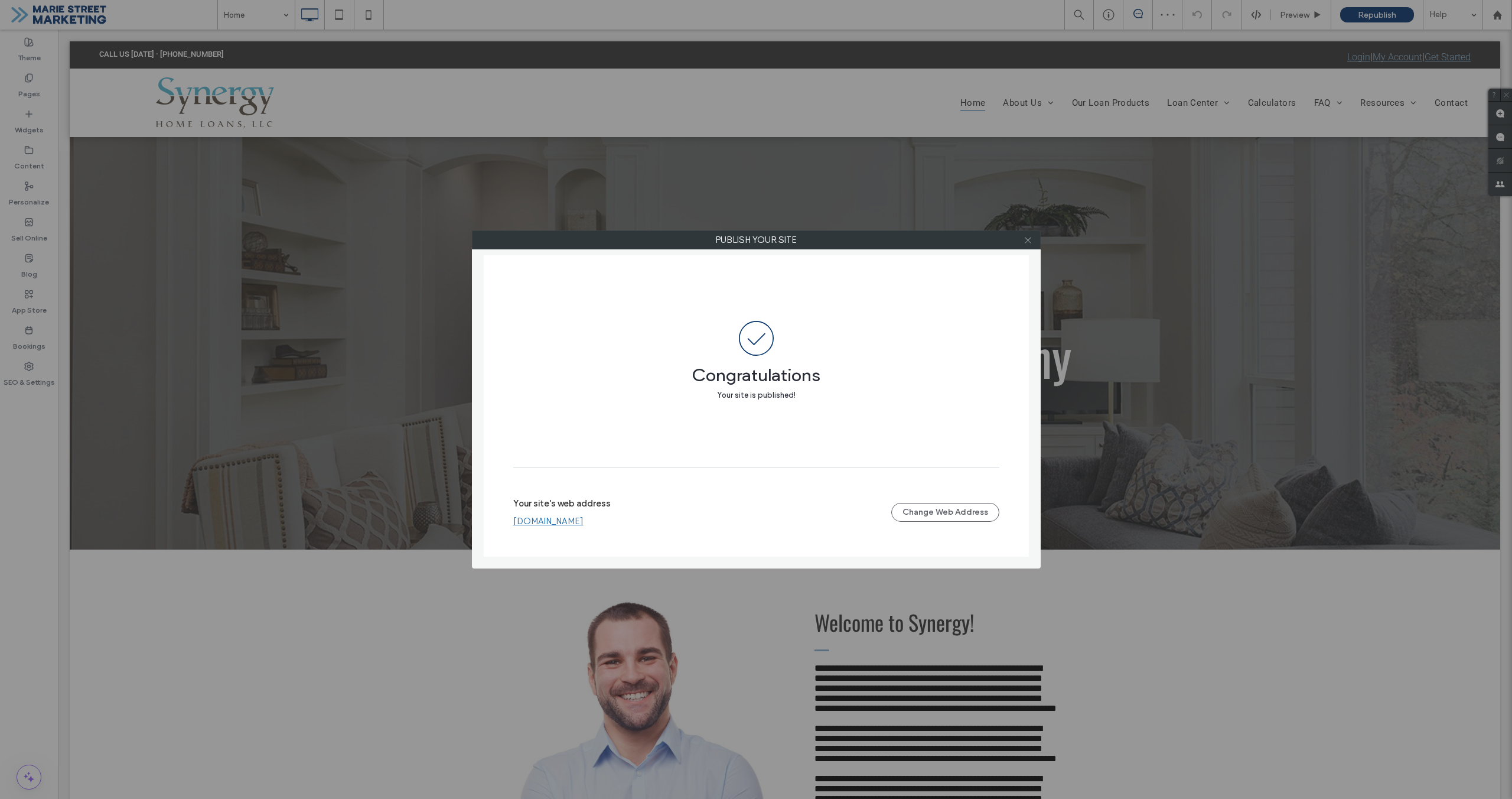
click at [1032, 244] on icon at bounding box center [1028, 241] width 9 height 9
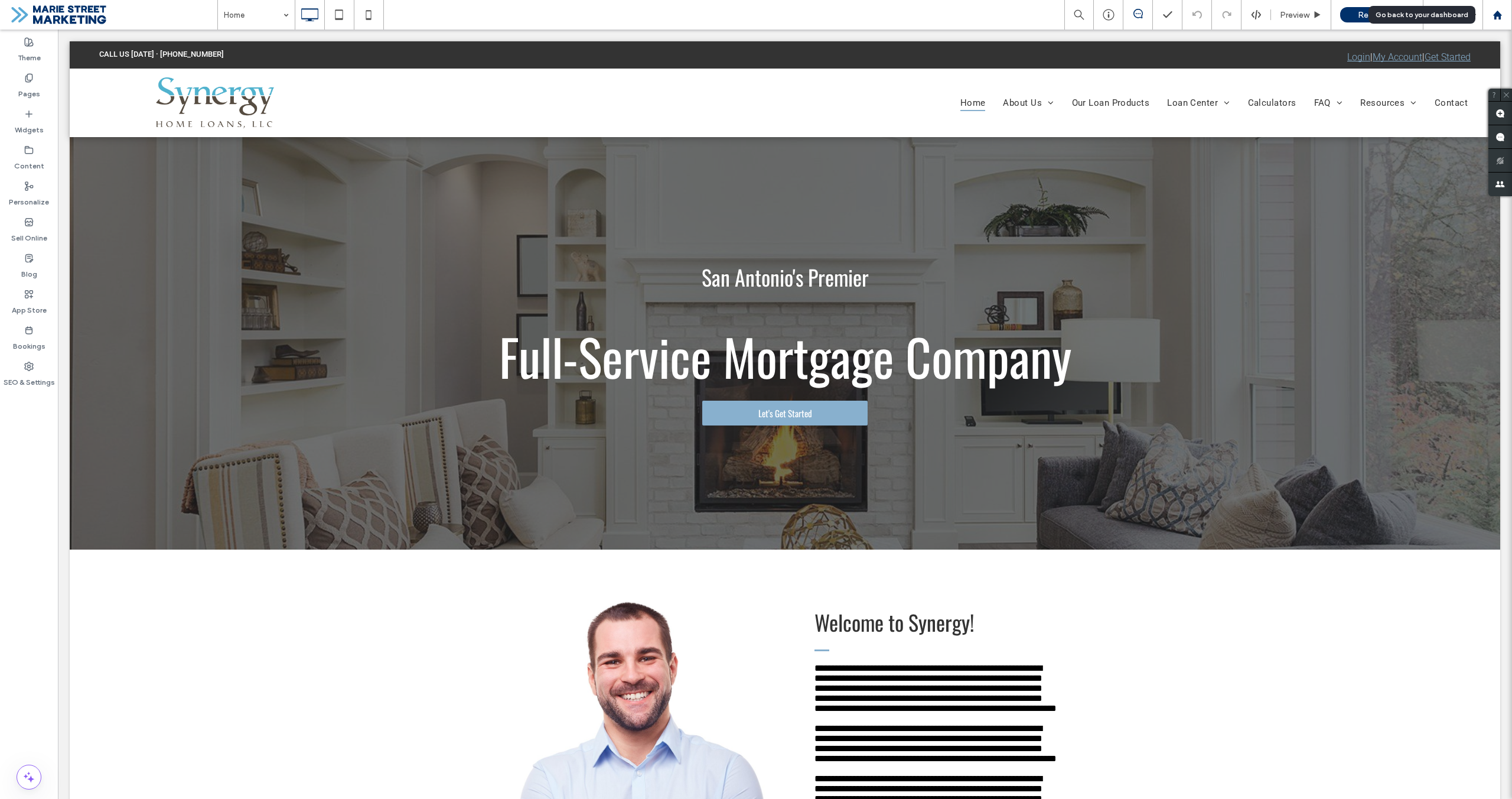
click at [1499, 21] on div at bounding box center [1497, 14] width 30 height 30
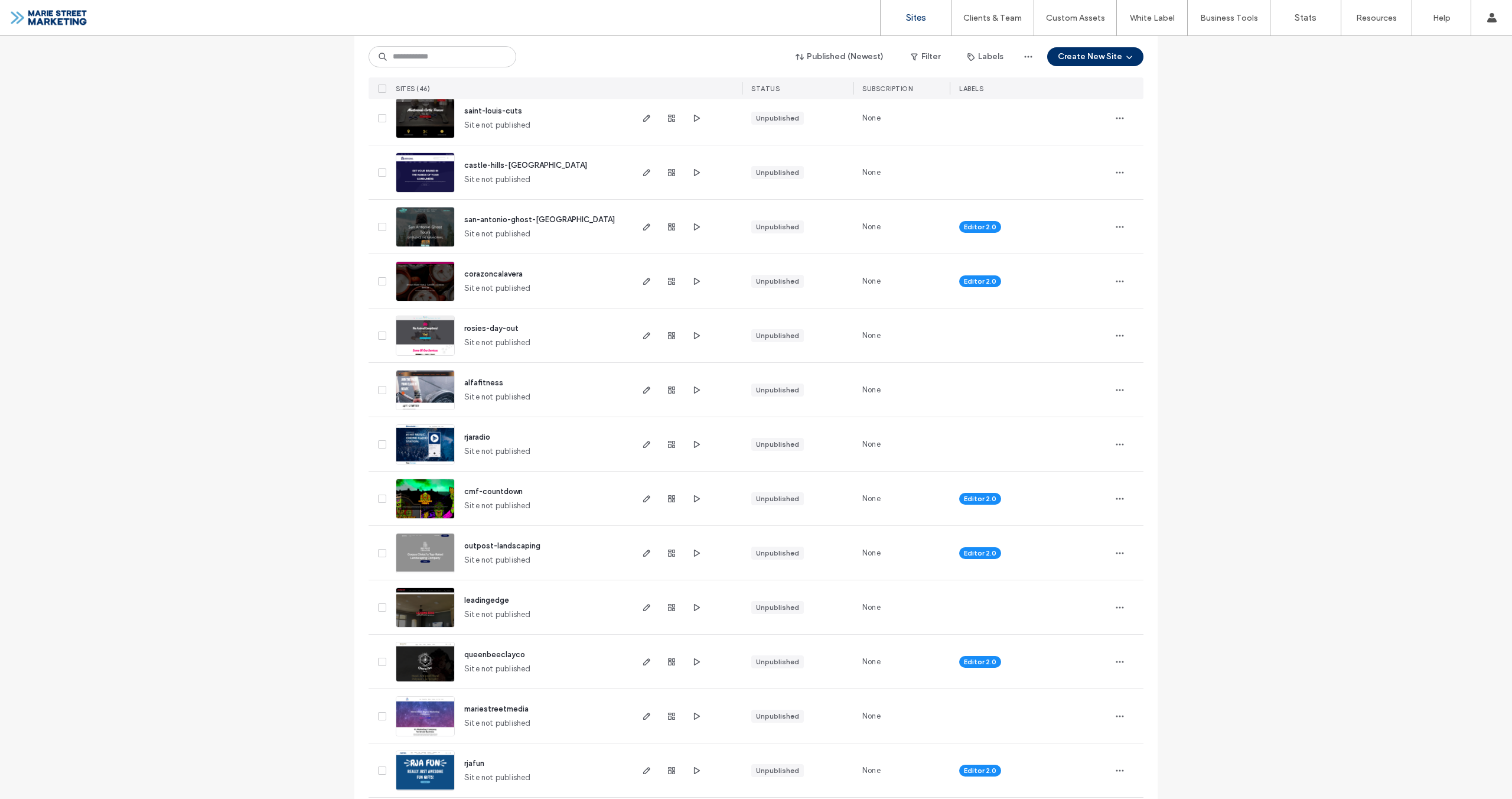
scroll to position [853, 0]
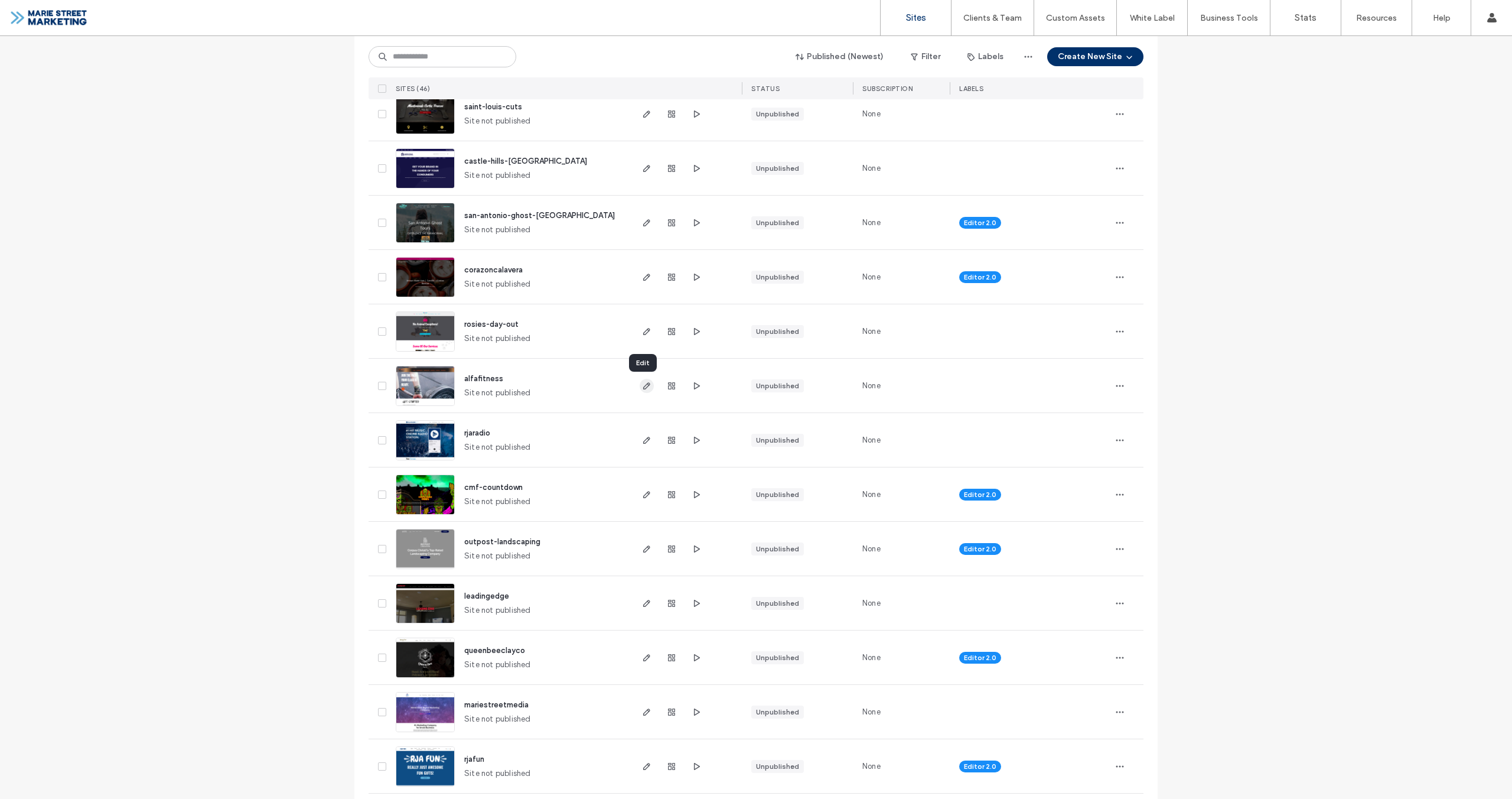
click at [647, 390] on span "button" at bounding box center [647, 386] width 14 height 14
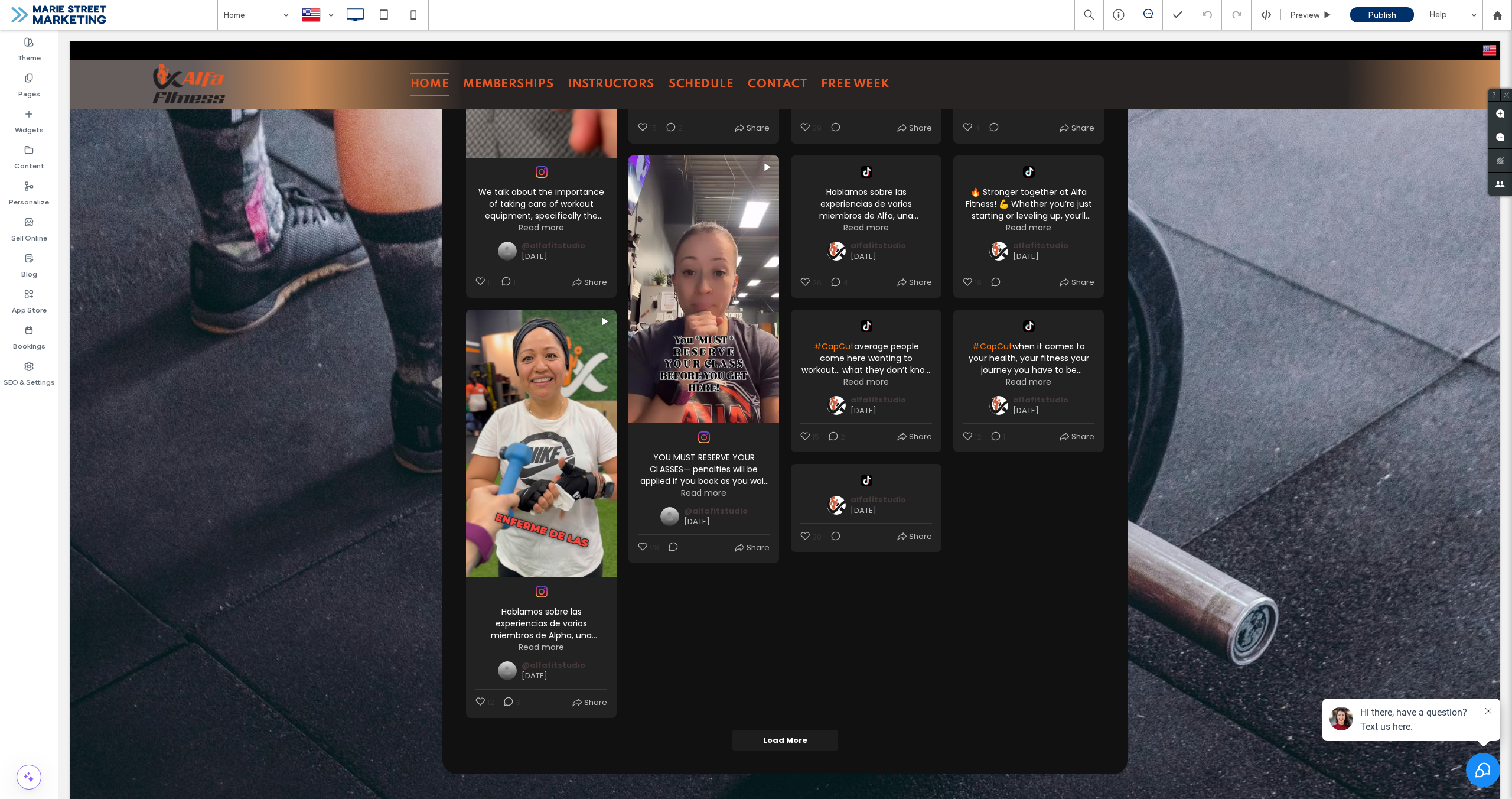
scroll to position [3327, 0]
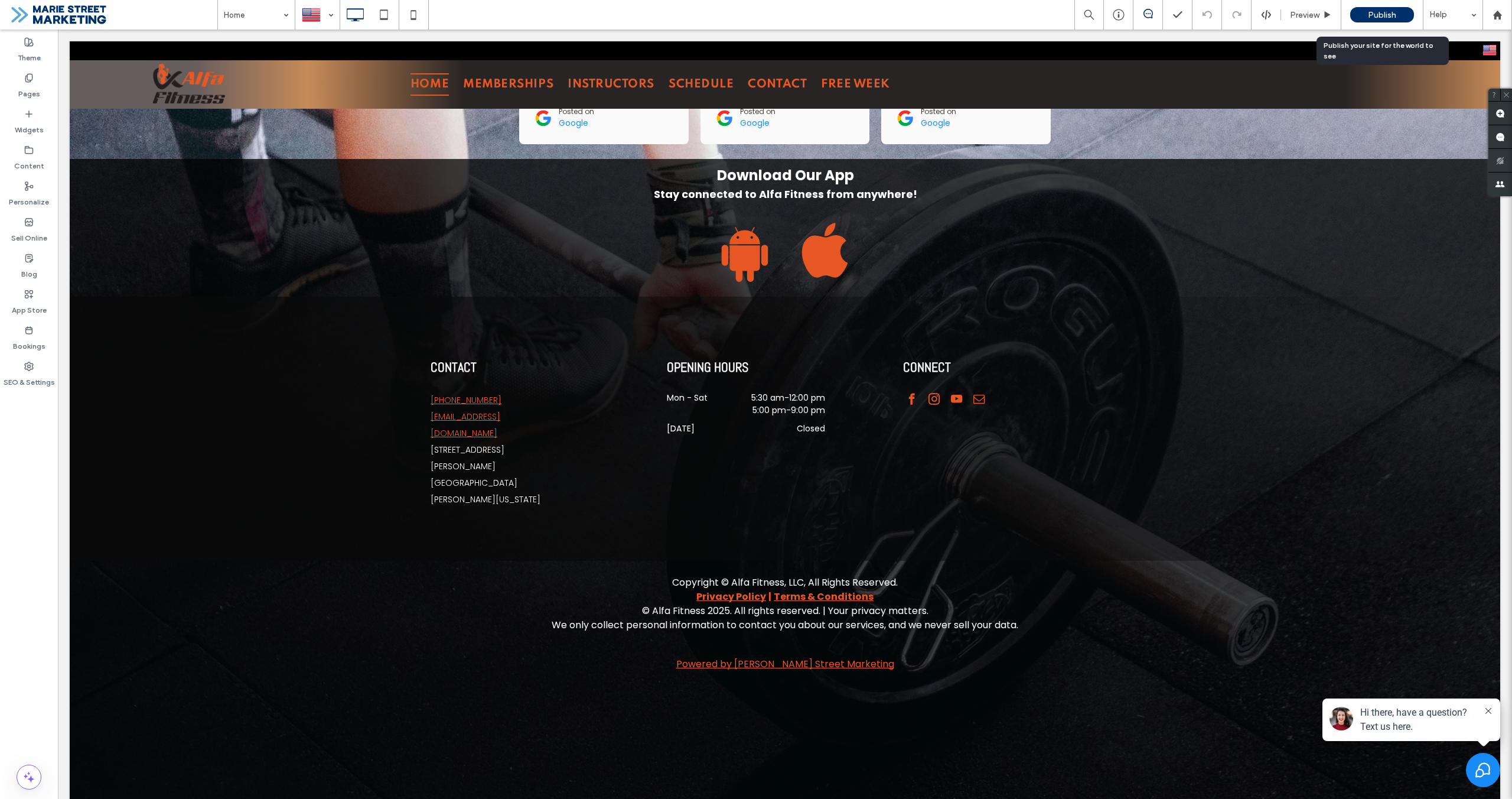
click at [1376, 17] on span "Publish" at bounding box center [1381, 14] width 28 height 10
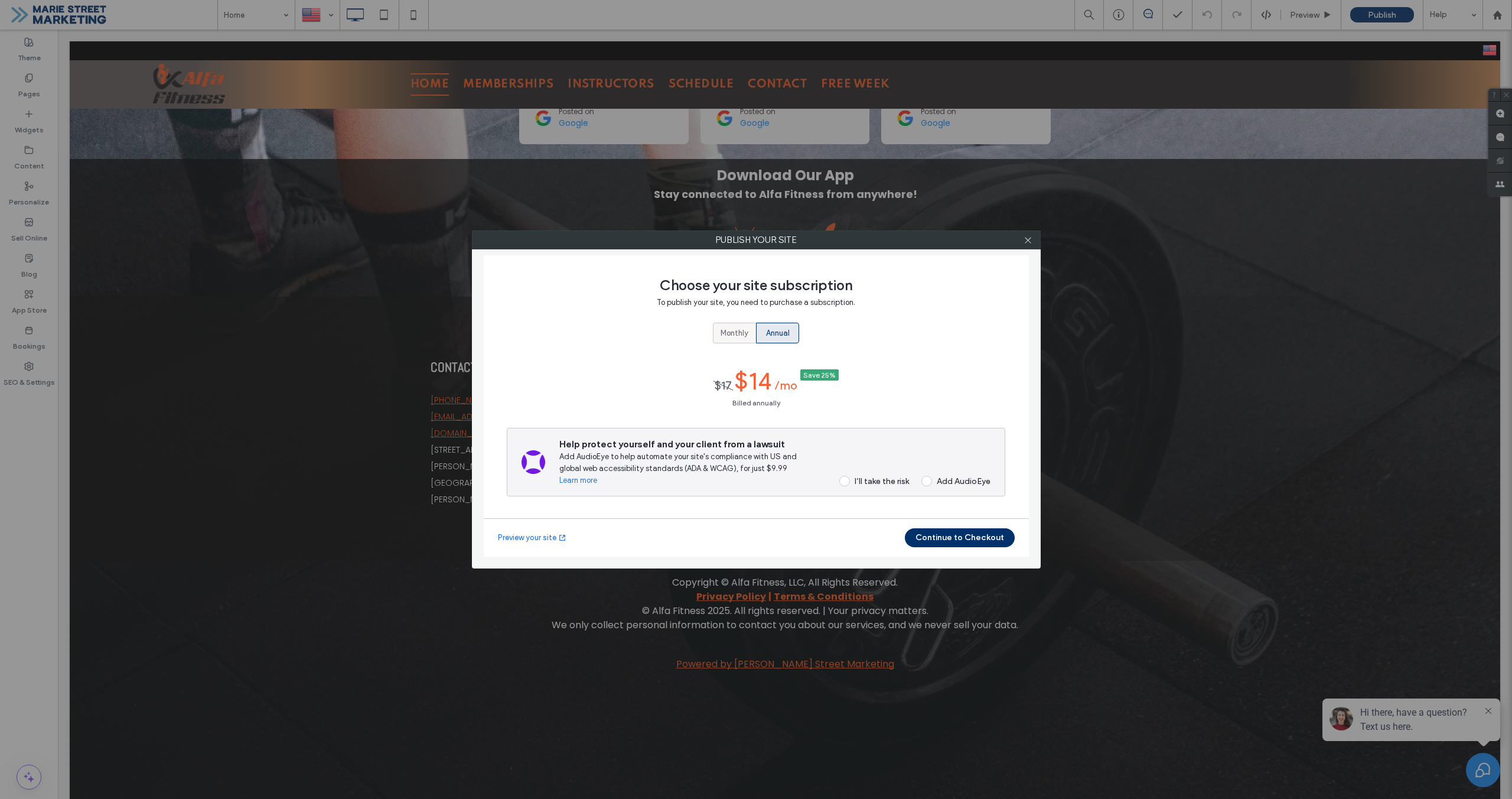
click at [717, 336] on label "Monthly" at bounding box center [734, 333] width 43 height 21
click at [867, 475] on div "I’ll take the risk" at bounding box center [882, 475] width 55 height 10
click at [962, 538] on button "Continue to Checkout" at bounding box center [959, 538] width 110 height 19
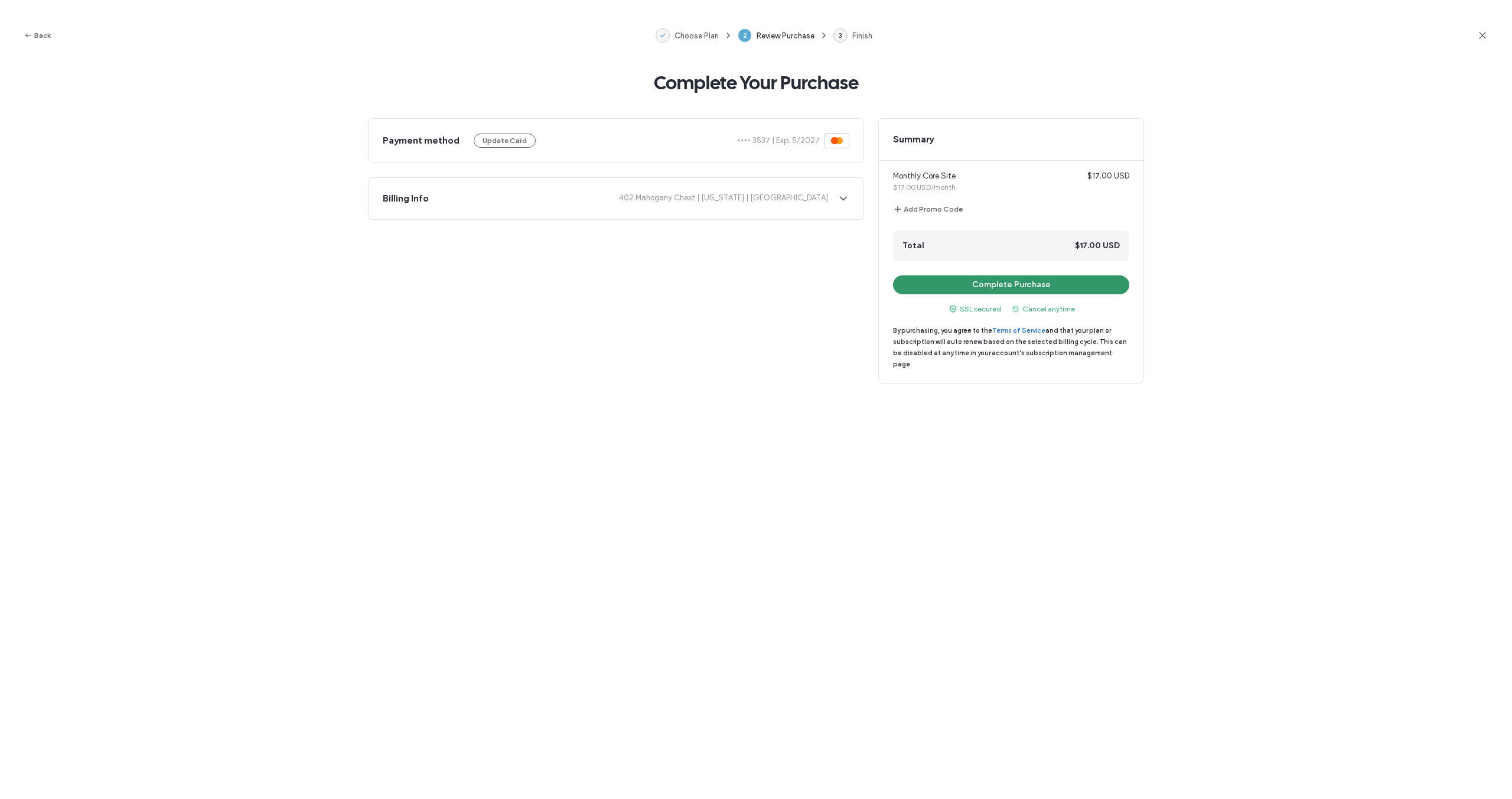
click at [1010, 283] on button "Complete Purchase" at bounding box center [1011, 285] width 236 height 19
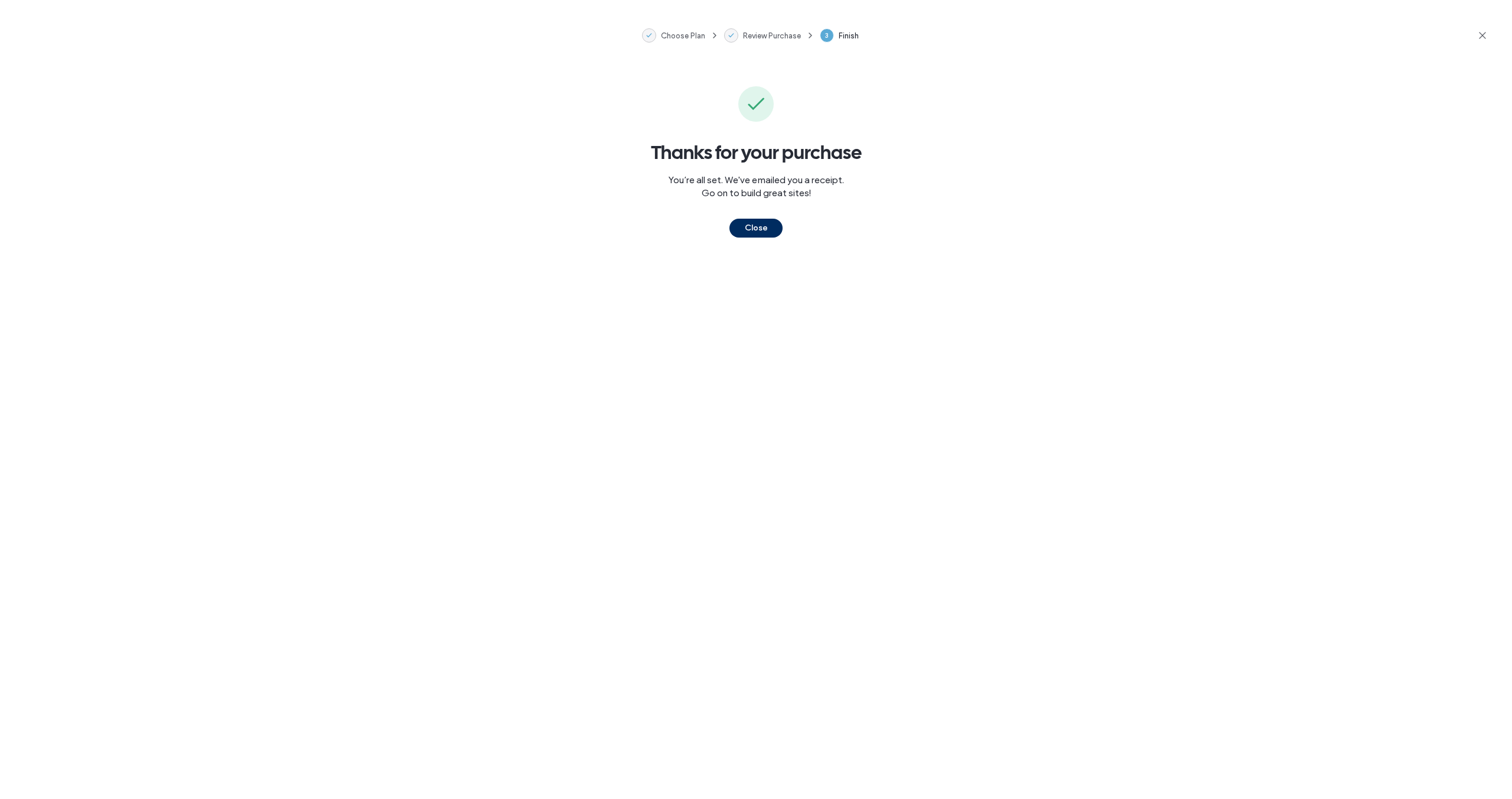
click at [771, 233] on button "Close" at bounding box center [756, 228] width 53 height 19
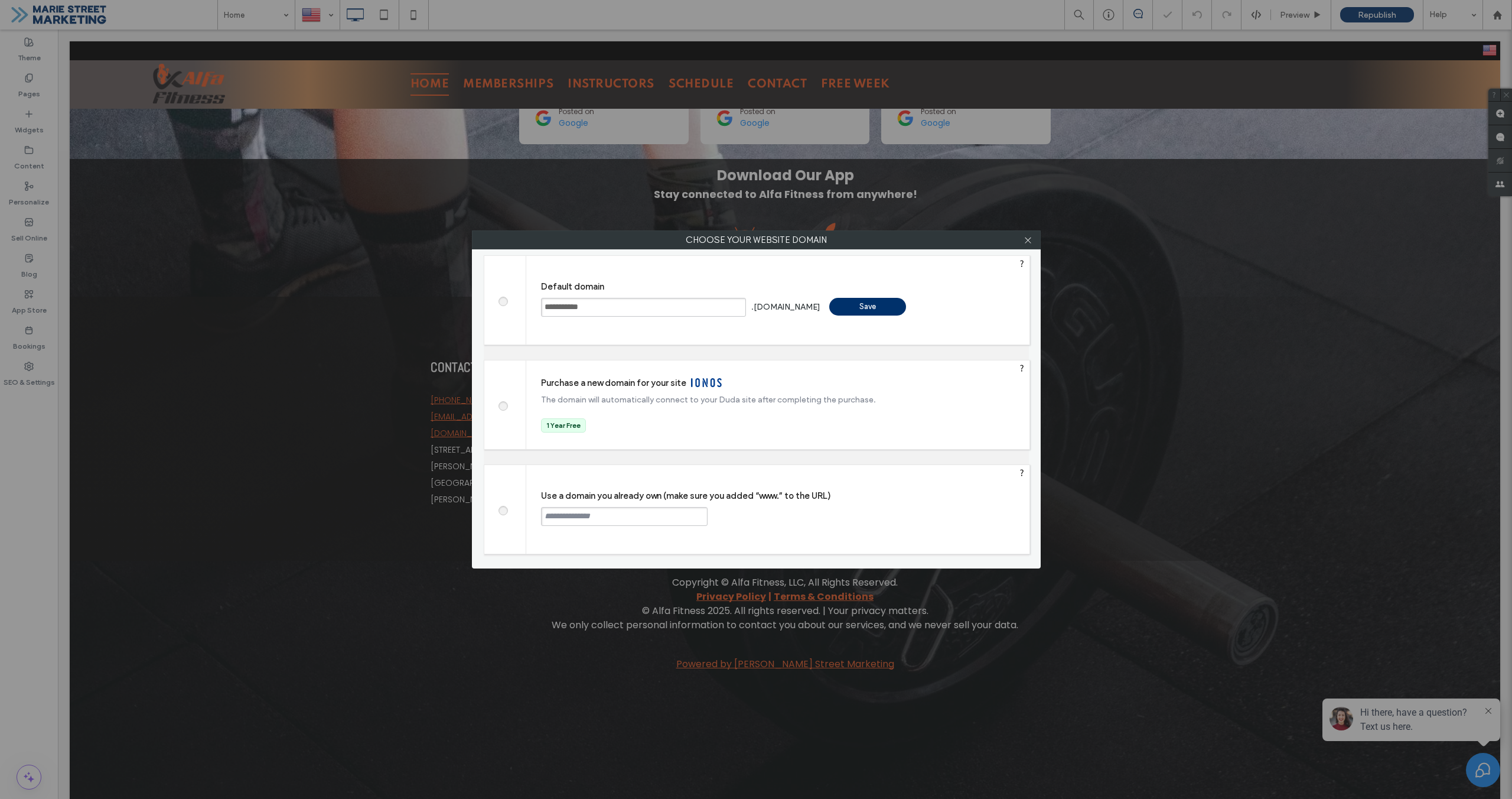
click at [502, 507] on span at bounding box center [502, 510] width 0 height 9
click at [566, 516] on input "text" at bounding box center [624, 516] width 166 height 19
paste input "**********"
click at [574, 517] on input "**********" at bounding box center [624, 516] width 166 height 19
type input "**********"
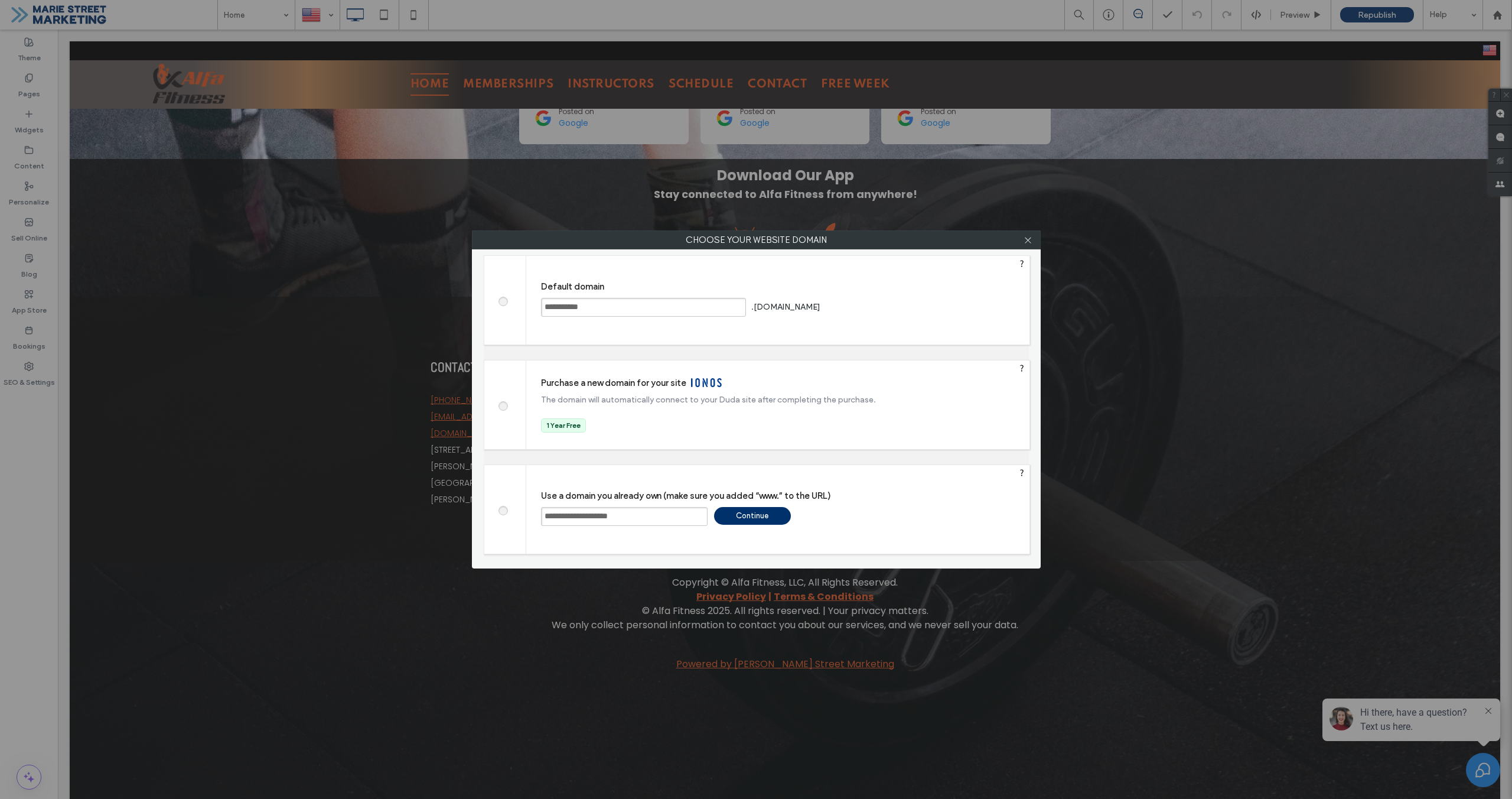
click at [745, 520] on div "Continue" at bounding box center [752, 516] width 77 height 17
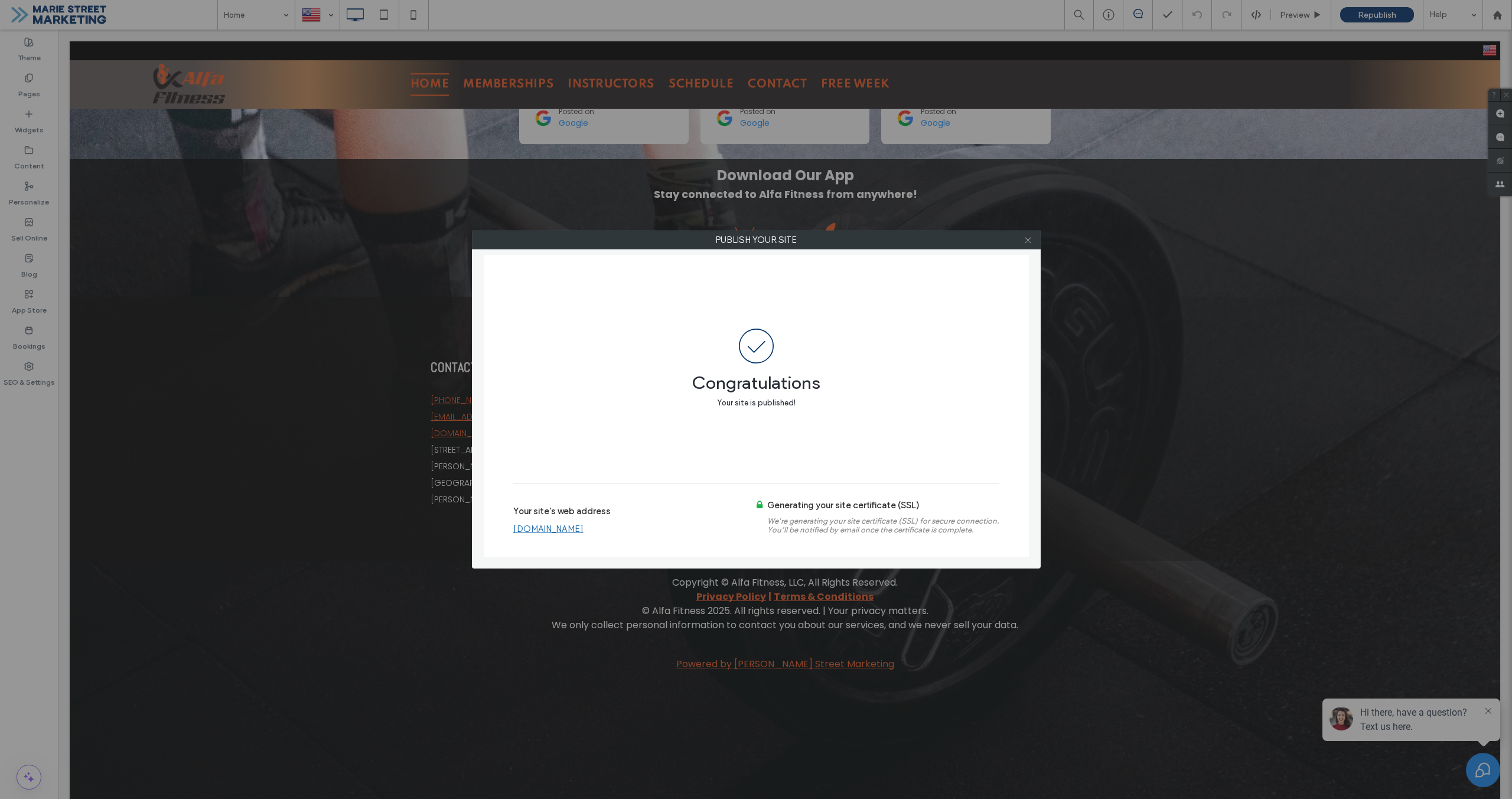
click at [1030, 247] on span at bounding box center [1028, 239] width 9 height 17
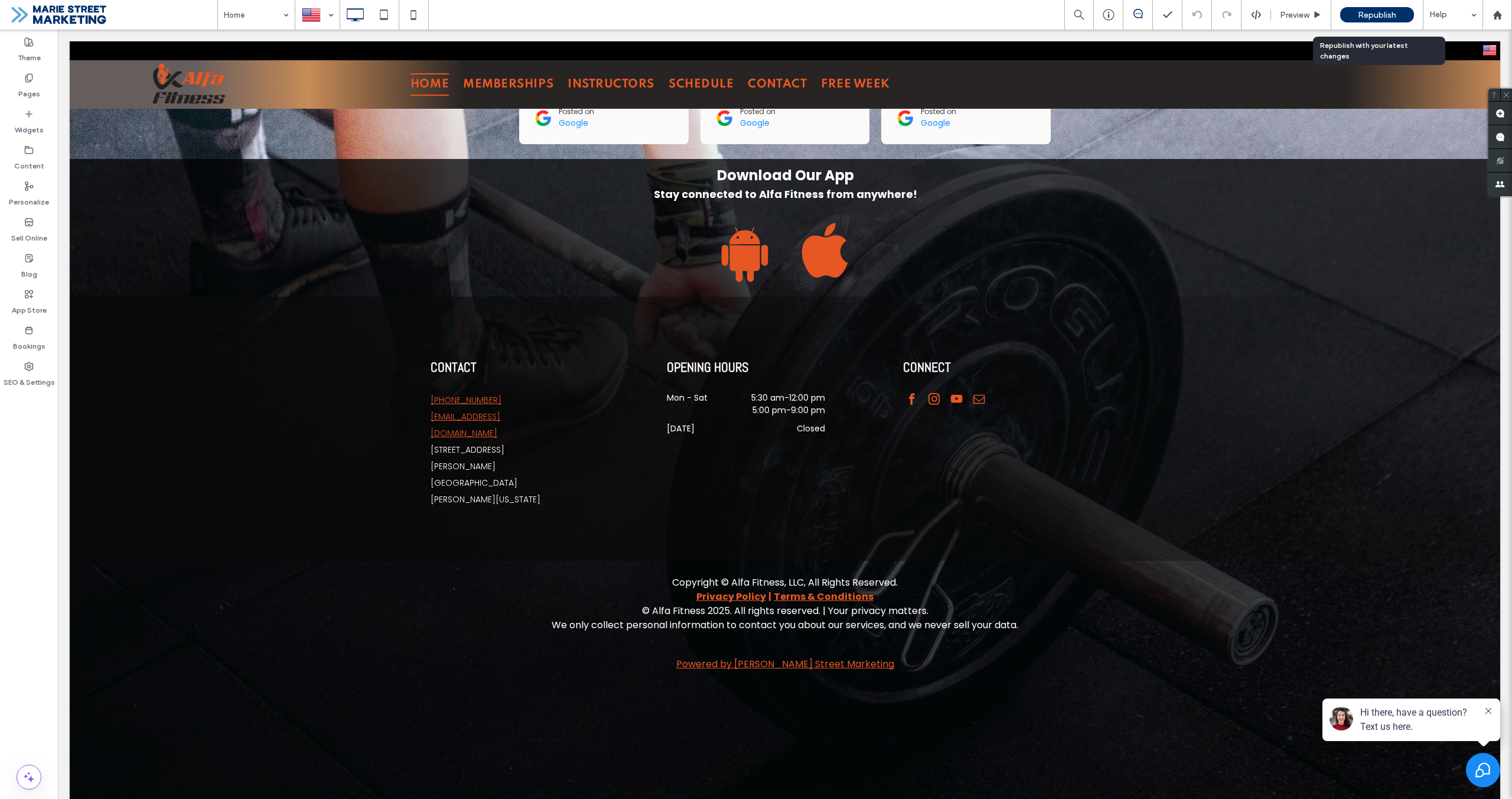
click at [1378, 17] on span "Republish" at bounding box center [1377, 14] width 39 height 10
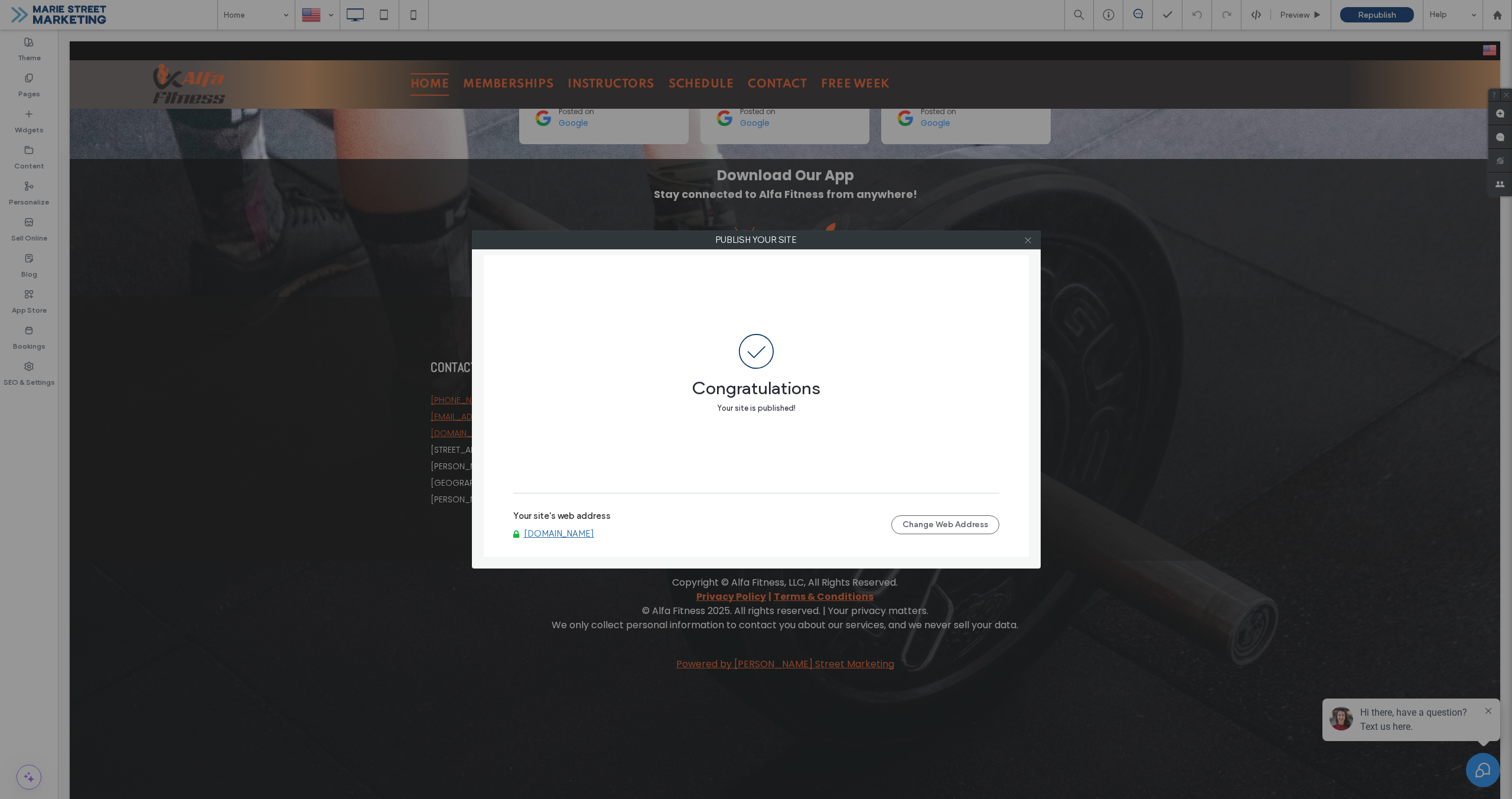
click at [1025, 244] on icon at bounding box center [1028, 241] width 9 height 9
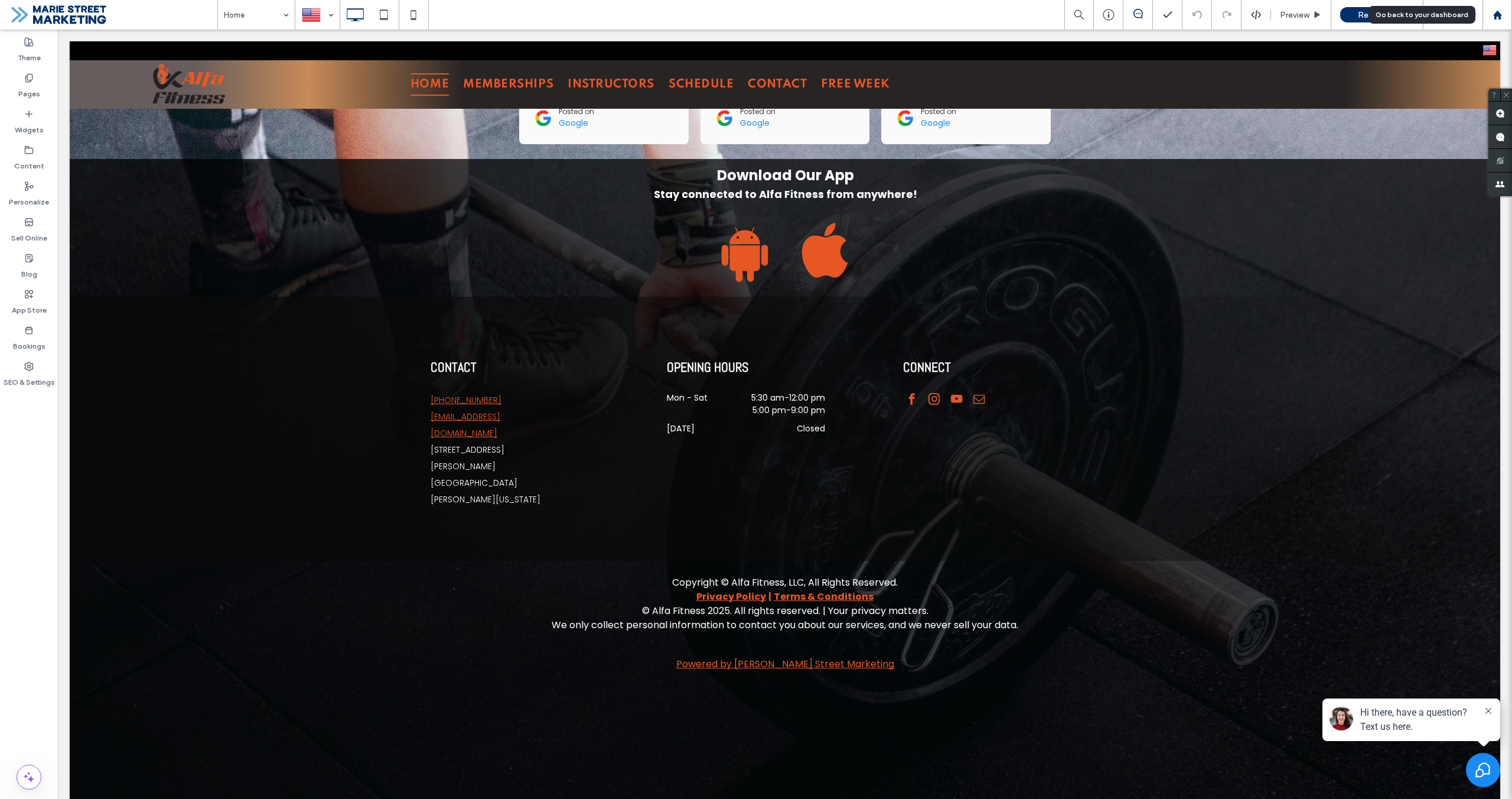
click at [1499, 21] on div at bounding box center [1497, 14] width 30 height 30
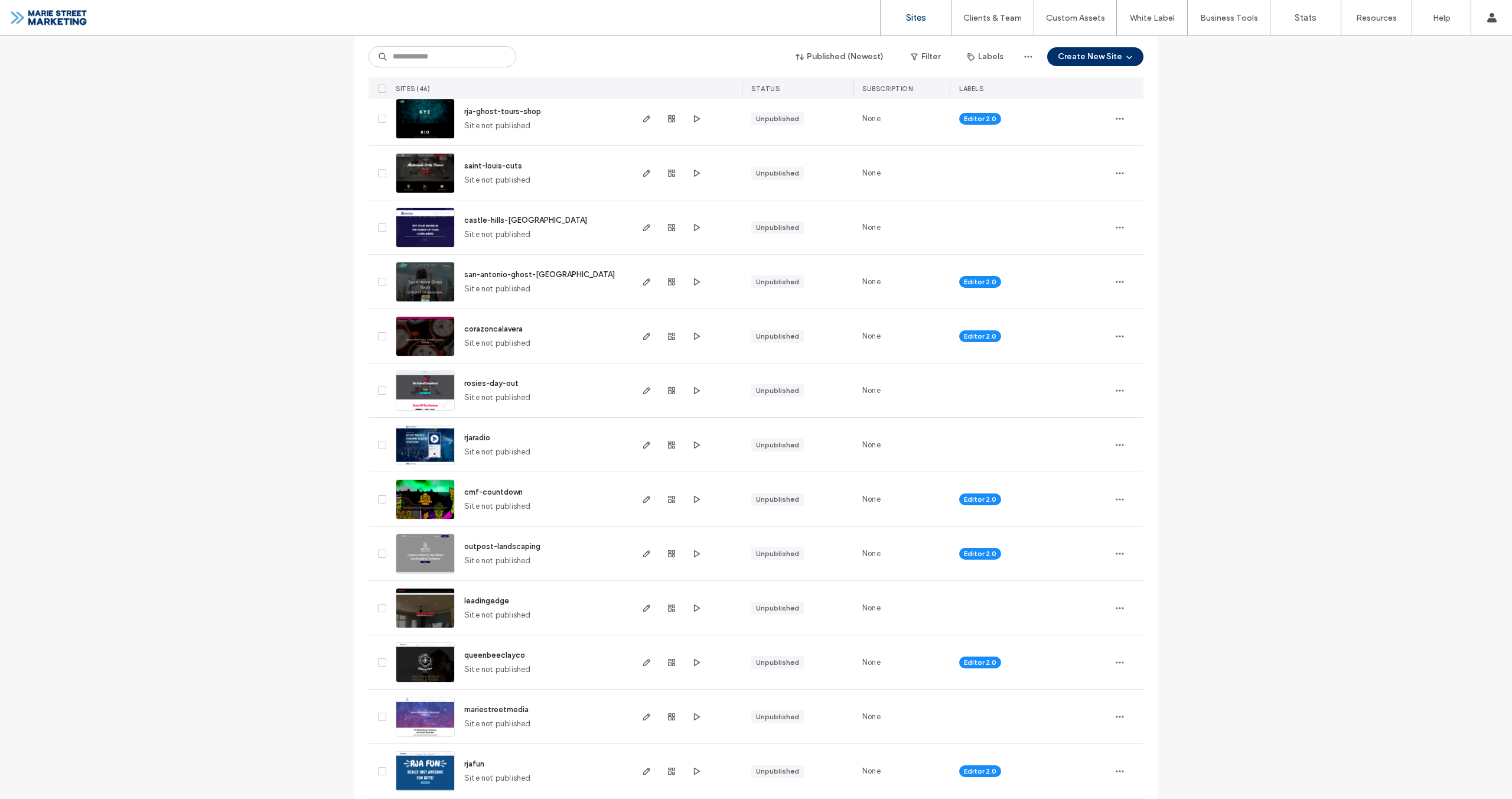
scroll to position [857, 0]
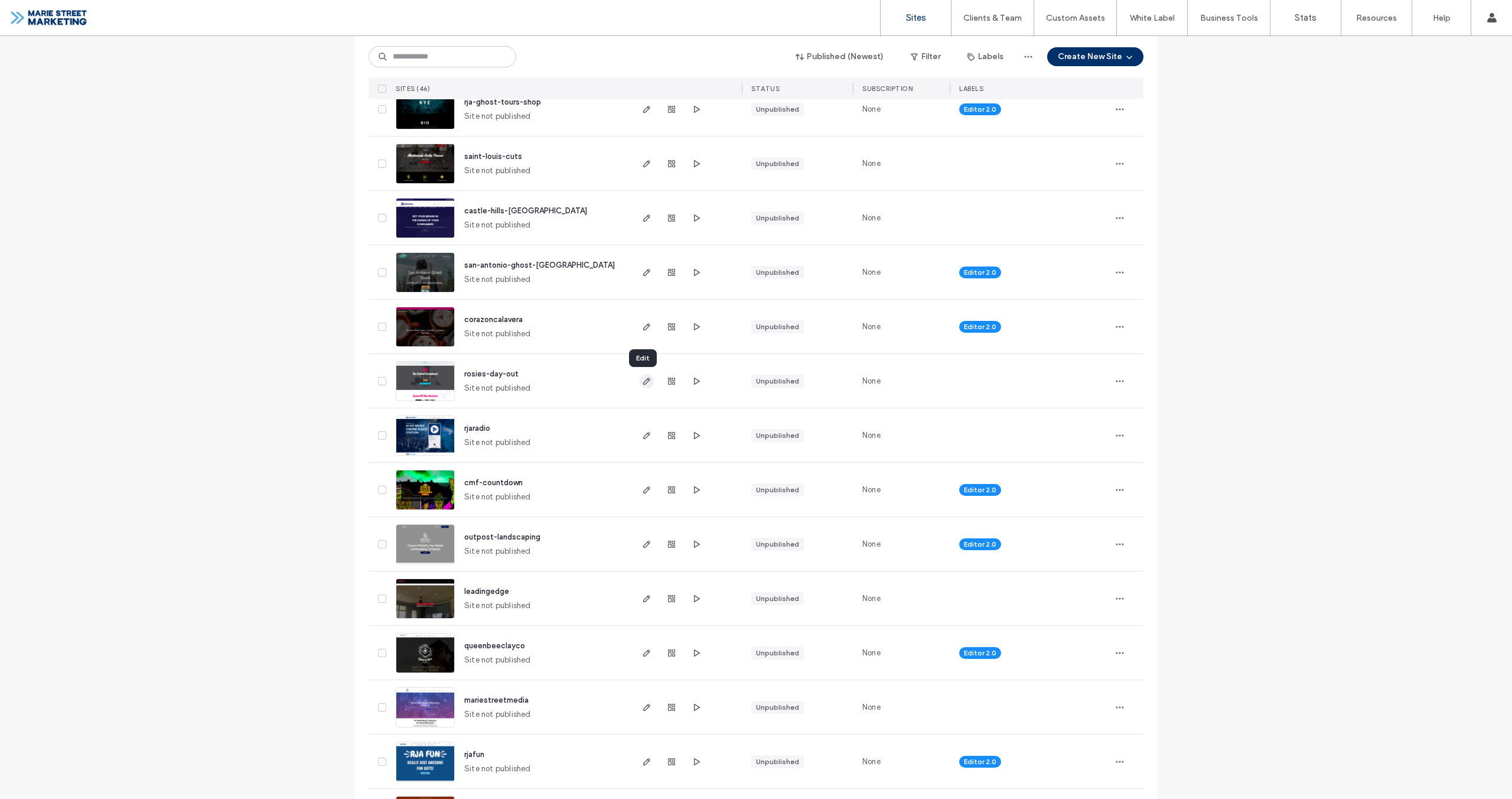
click at [642, 381] on icon "button" at bounding box center [647, 381] width 9 height 9
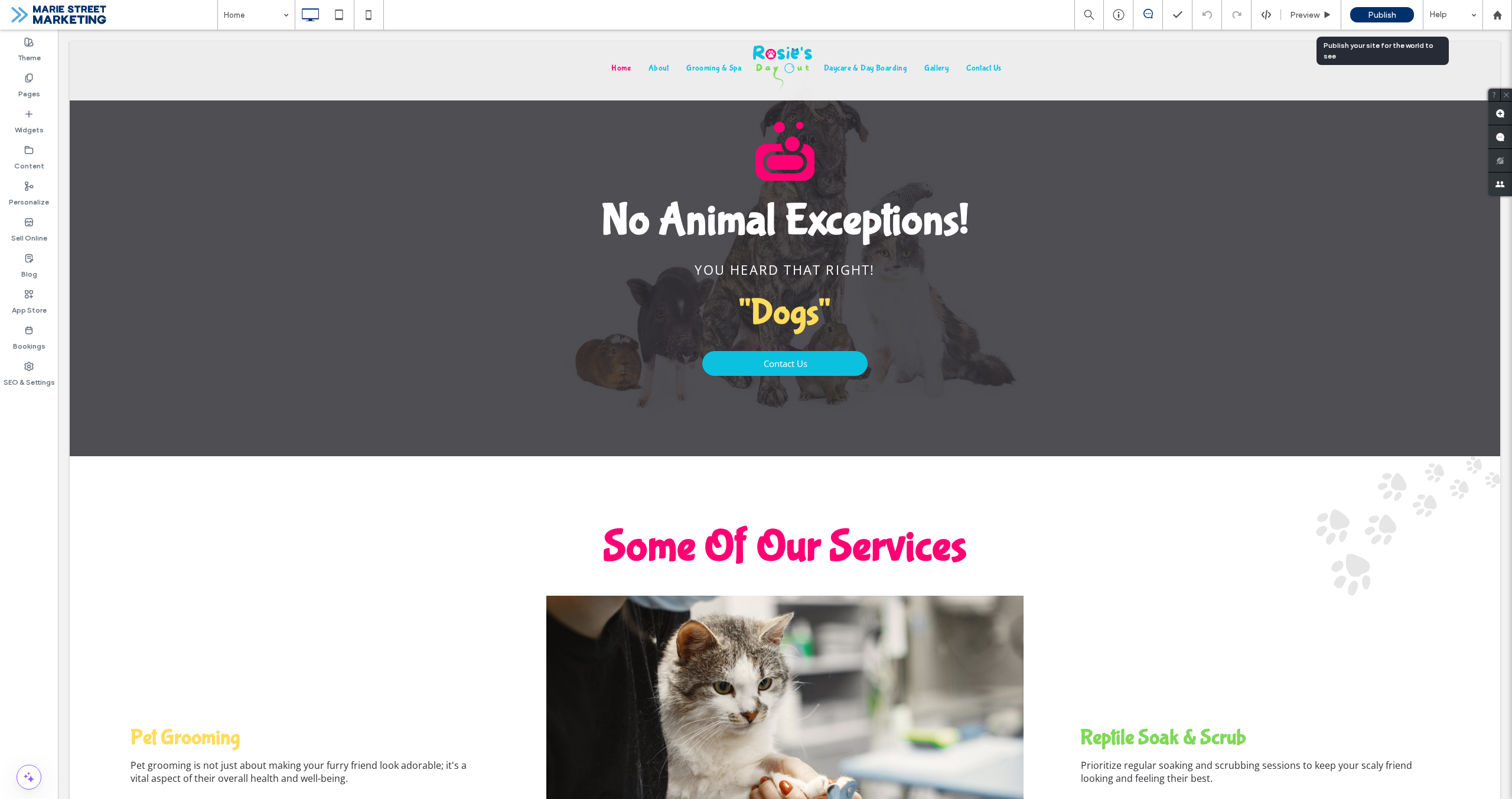
click at [1386, 12] on span "Publish" at bounding box center [1381, 14] width 28 height 10
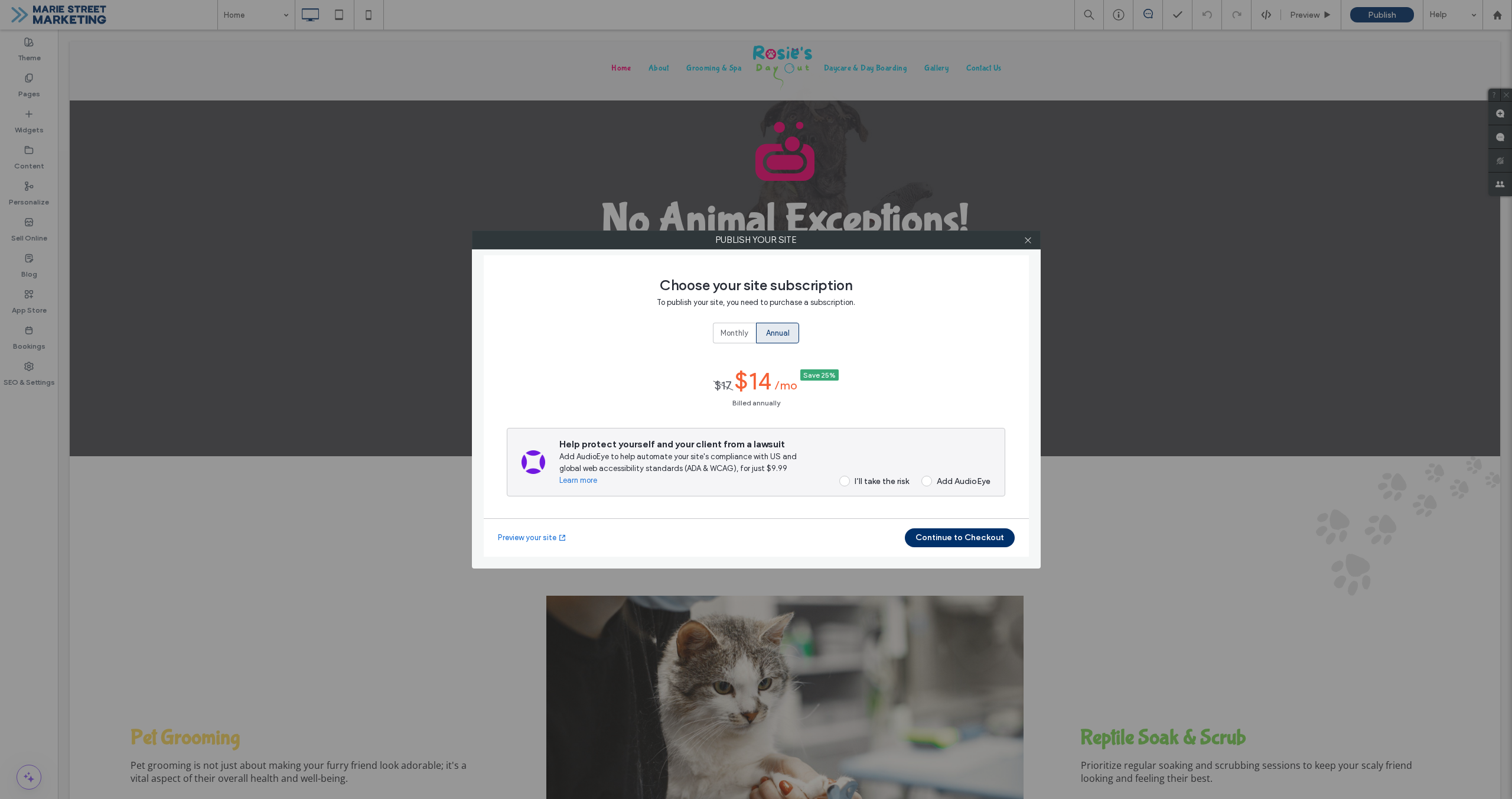
click at [739, 327] on span "Monthly" at bounding box center [734, 333] width 28 height 12
click at [878, 478] on div "I’ll take the risk" at bounding box center [882, 475] width 55 height 10
click at [952, 533] on button "Continue to Checkout" at bounding box center [959, 538] width 110 height 19
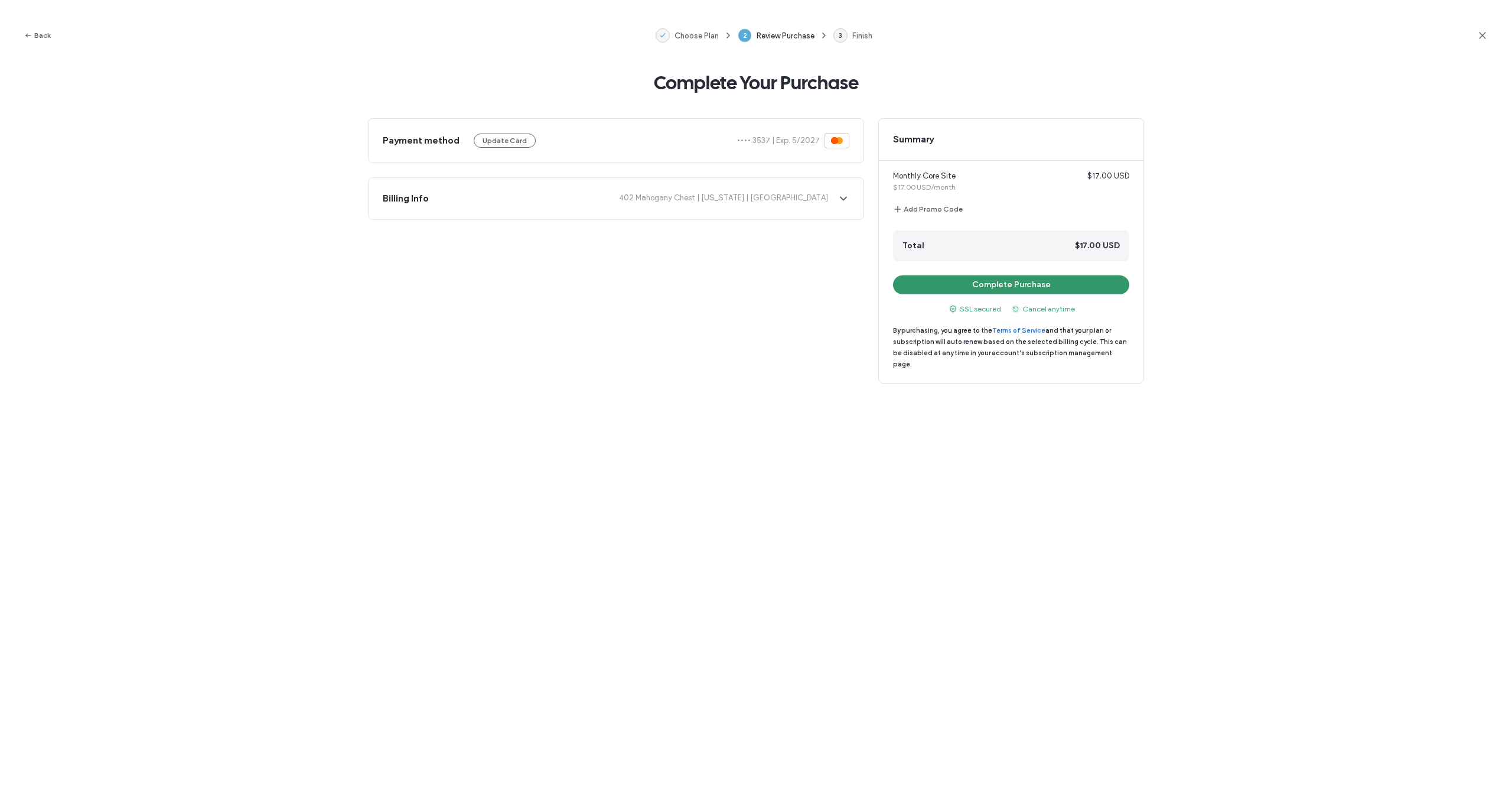
click at [1024, 279] on button "Complete Purchase" at bounding box center [1011, 285] width 236 height 19
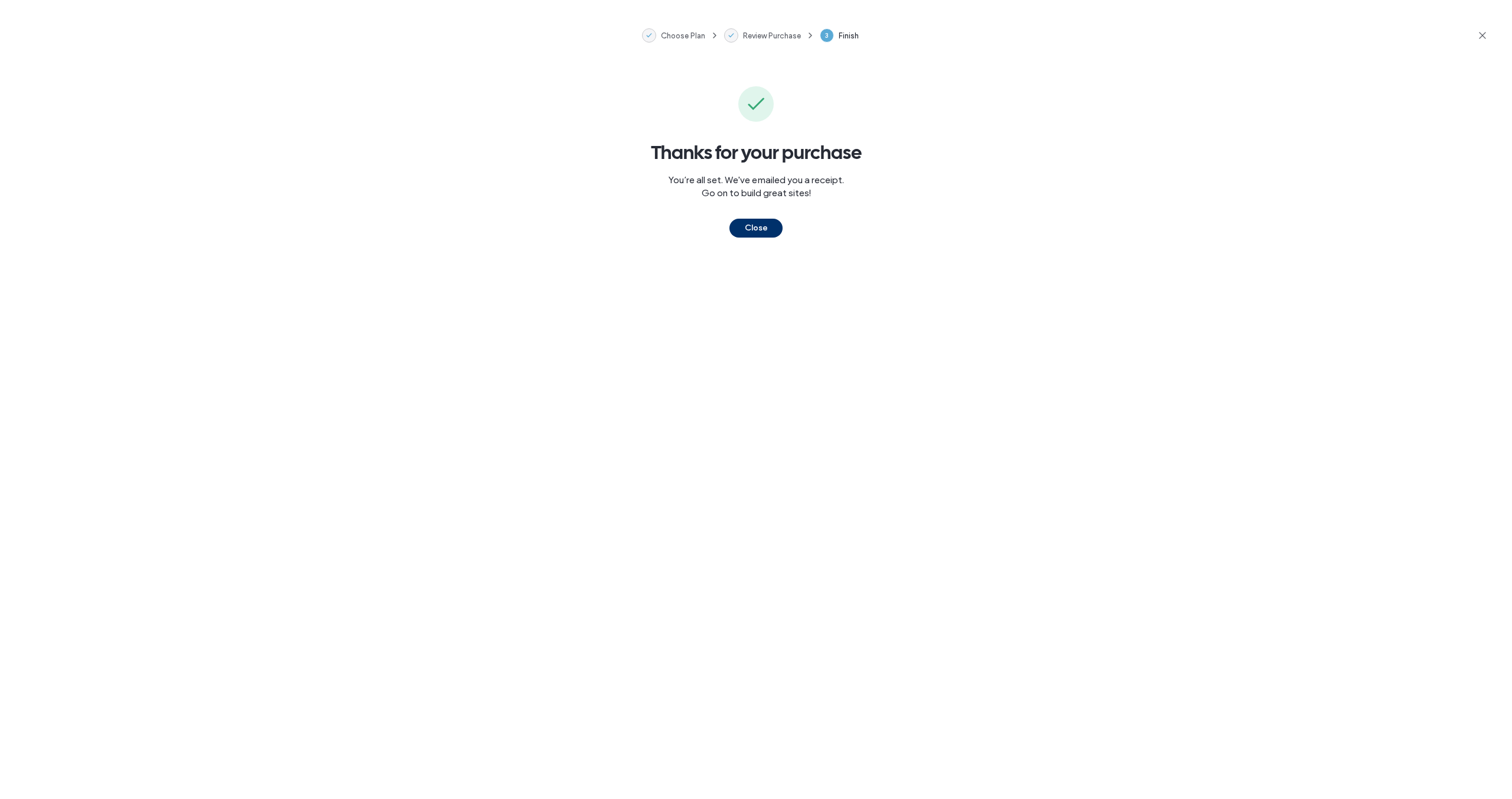
click at [745, 240] on div "Thanks for your purchase You’re all set. We've emailed you a receipt. Go on to …" at bounding box center [756, 434] width 1512 height 728
click button "Close"
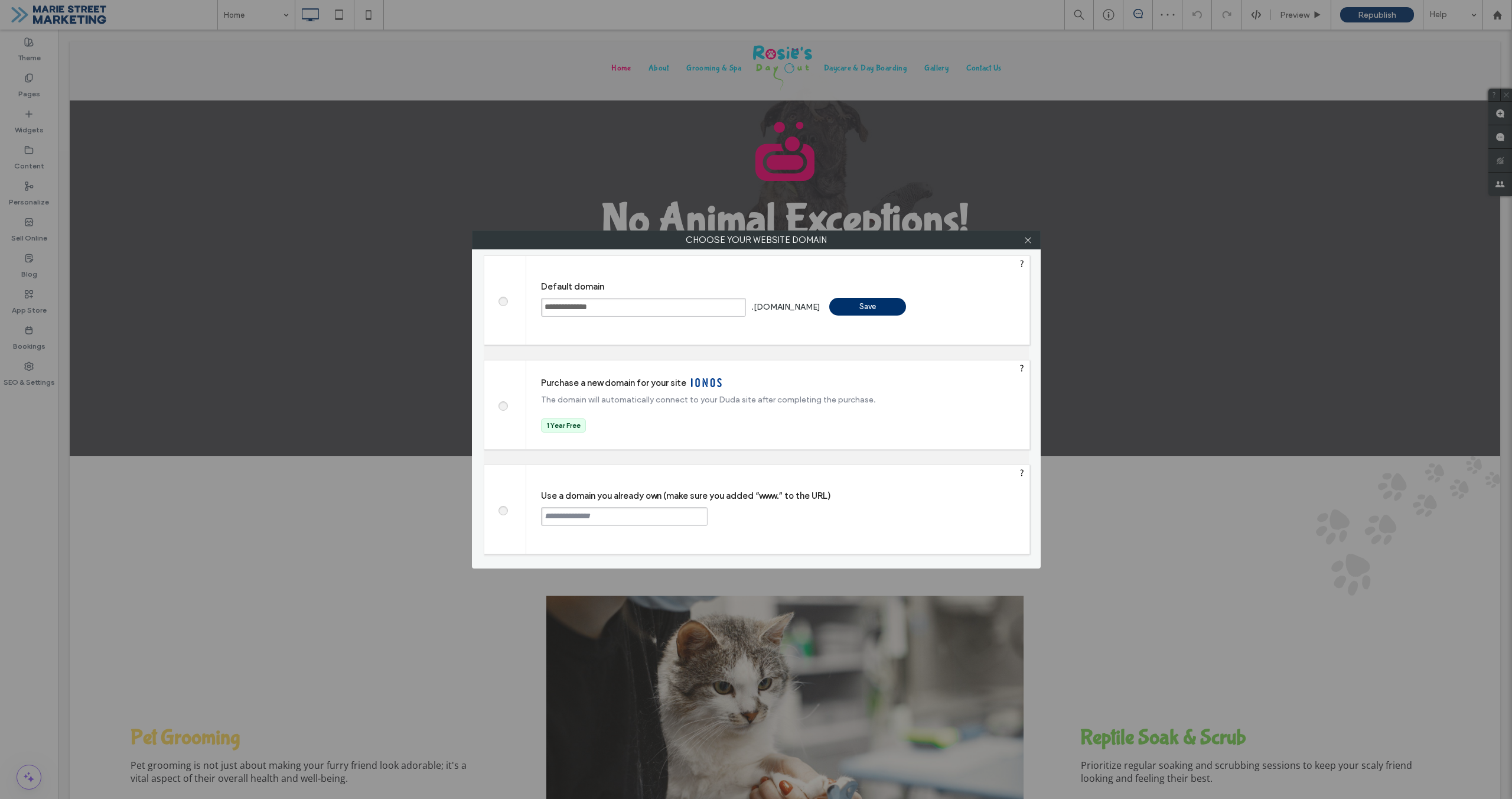
click span
click input "text"
drag, startPoint x: 654, startPoint y: 520, endPoint x: 557, endPoint y: 518, distance: 97.0
click div "**********"
type input "**********"
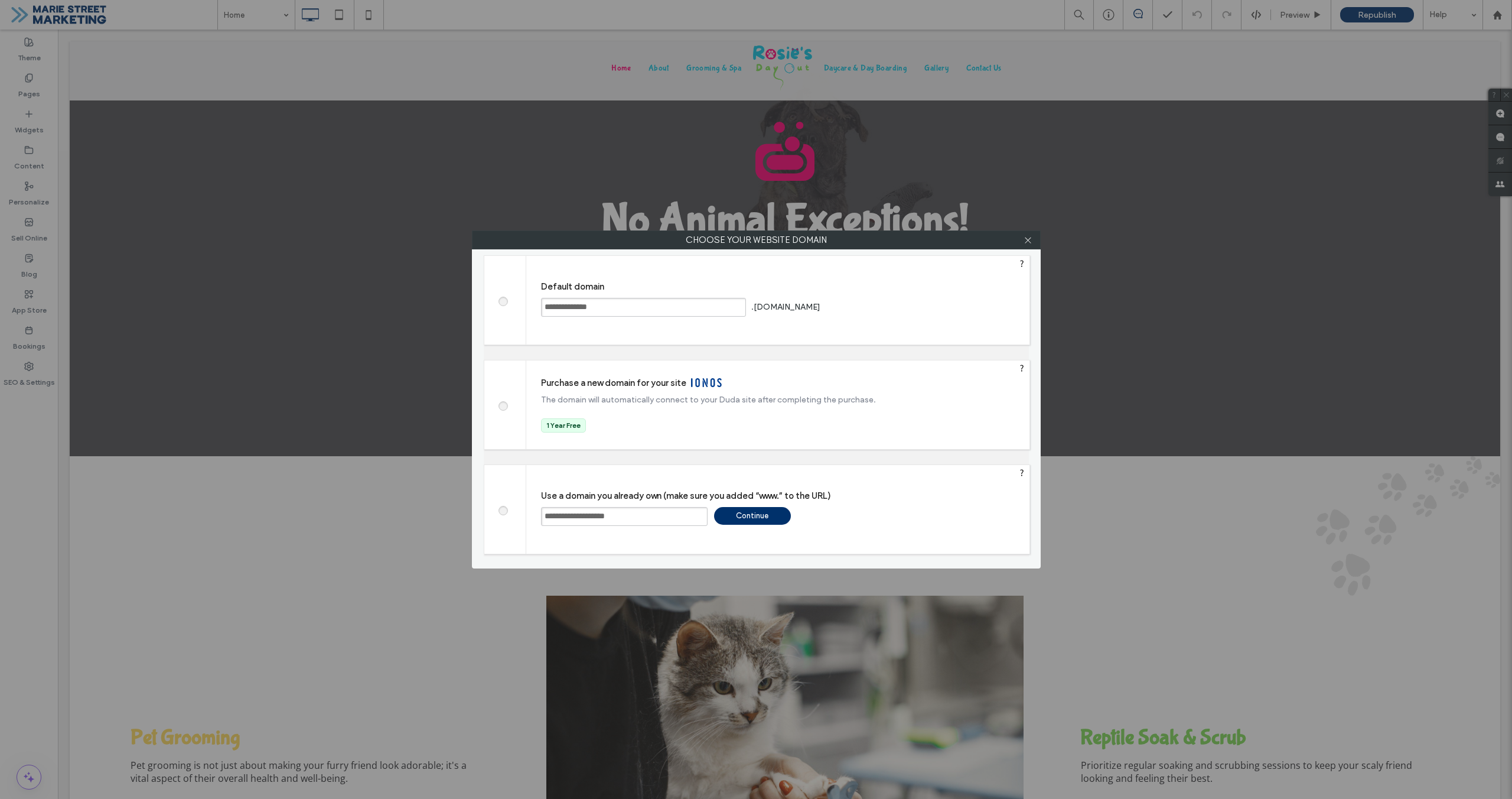
click div "Continue"
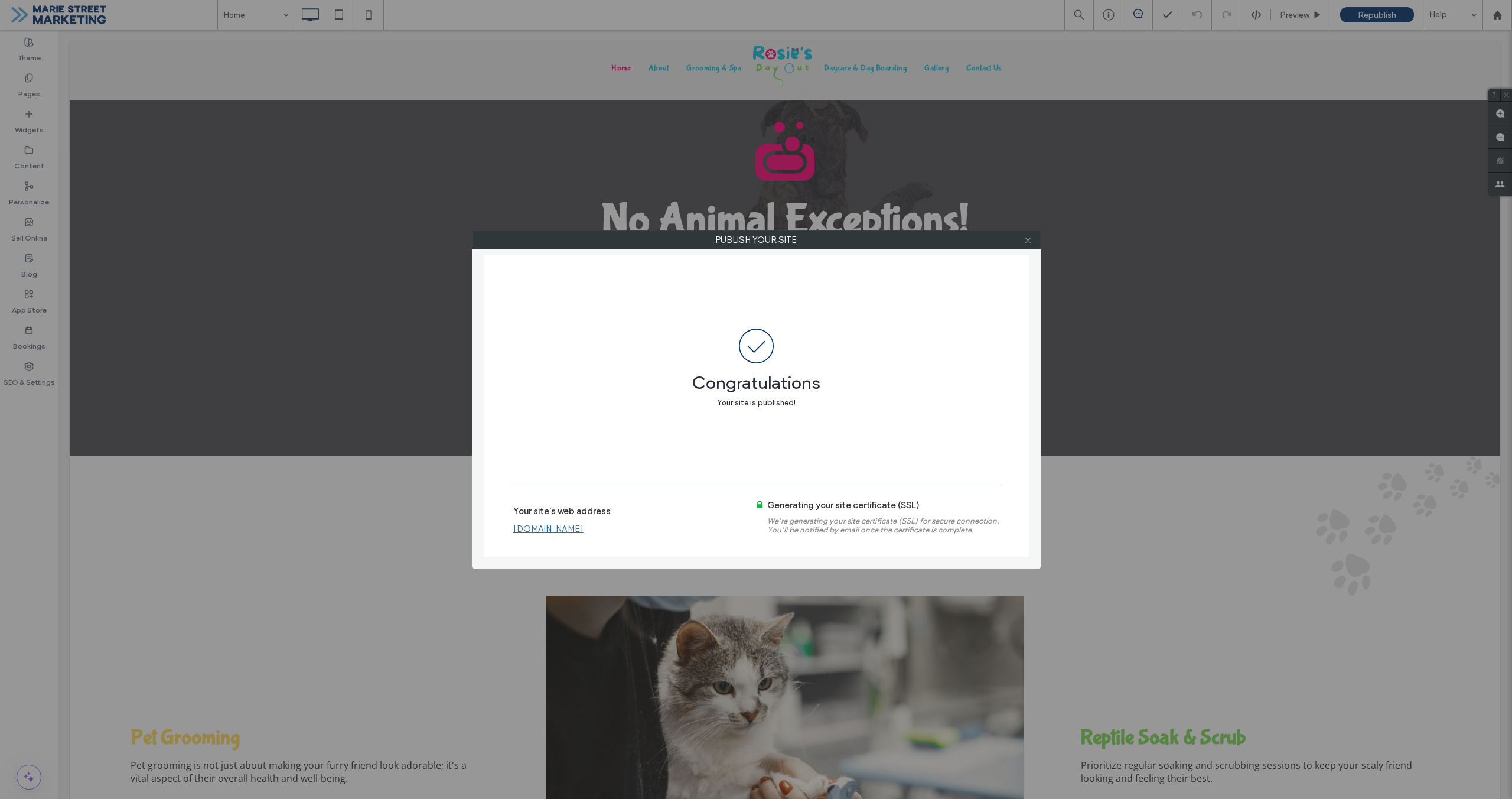
click icon
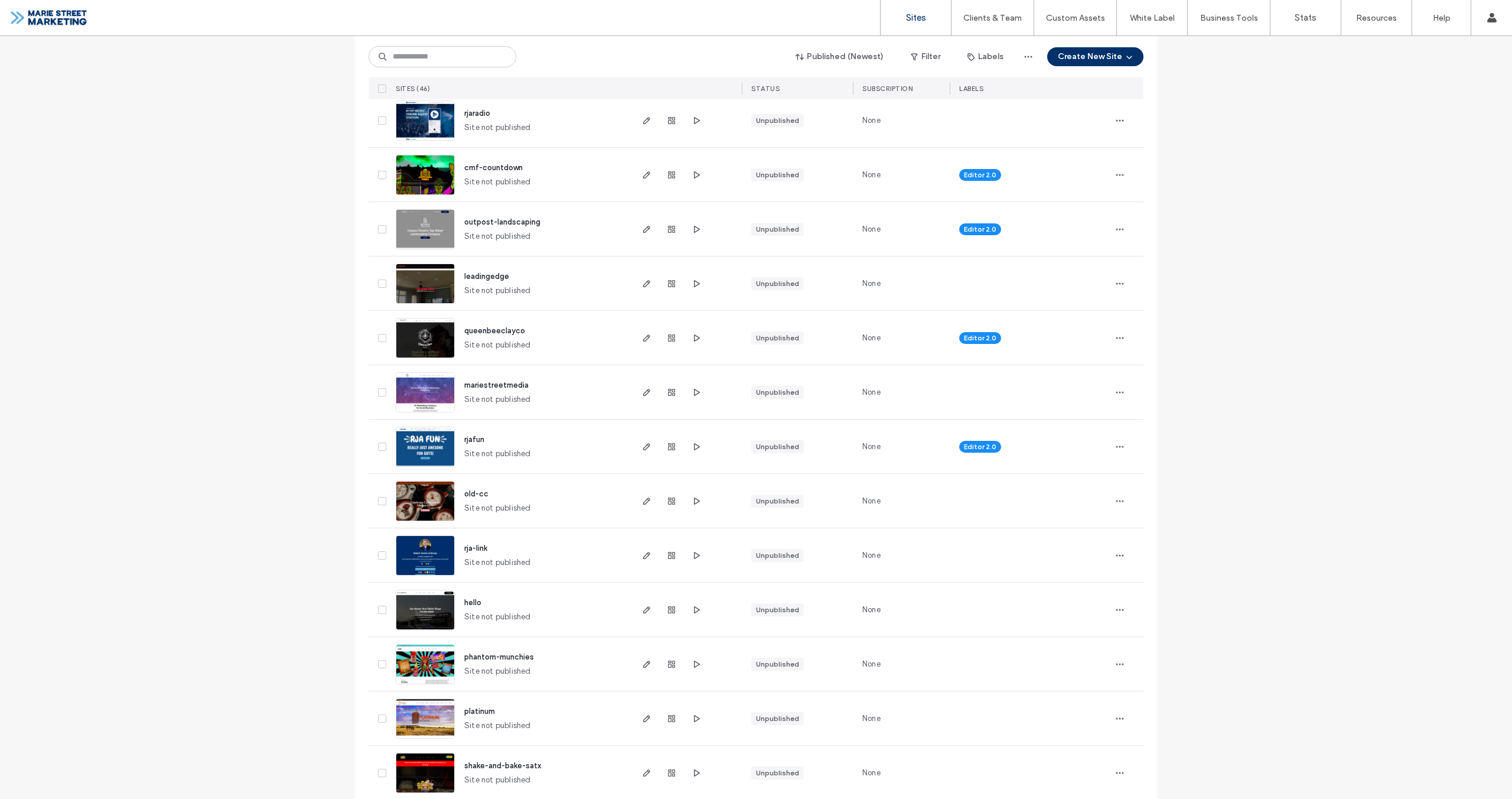
scroll to position [1172, 0]
click at [649, 286] on span "button" at bounding box center [647, 284] width 14 height 14
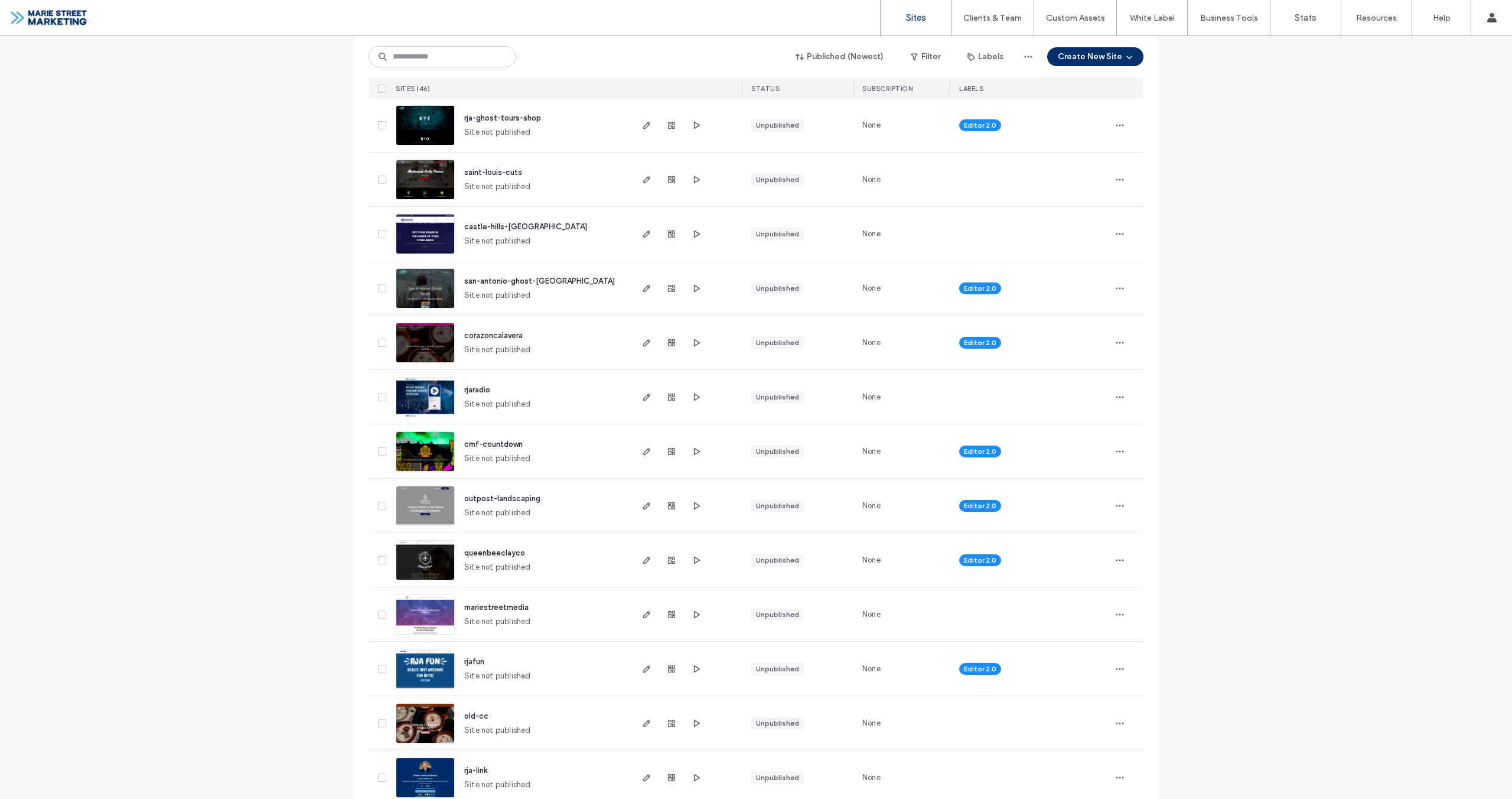
scroll to position [952, 0]
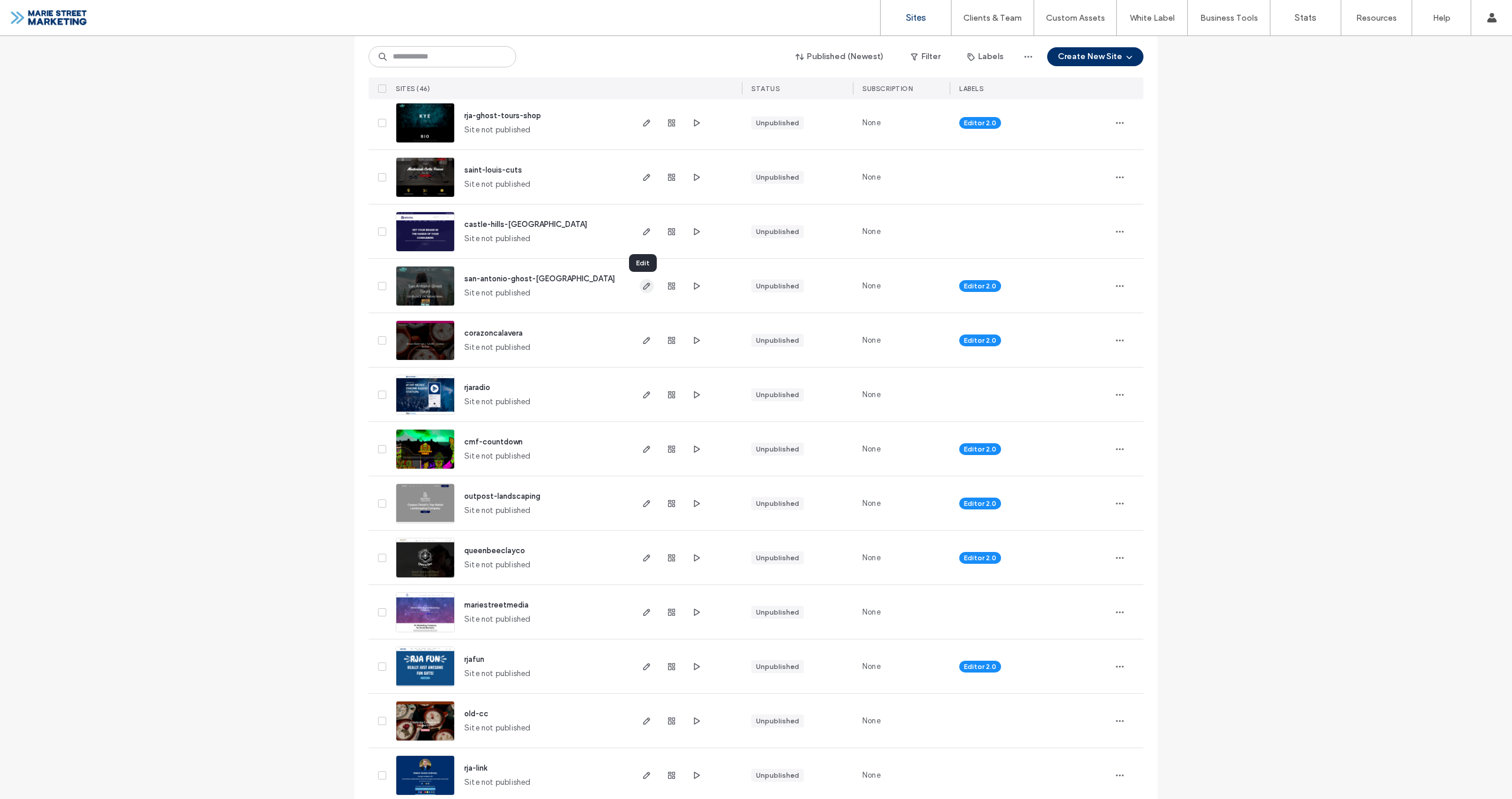
click at [646, 289] on icon "button" at bounding box center [647, 286] width 9 height 9
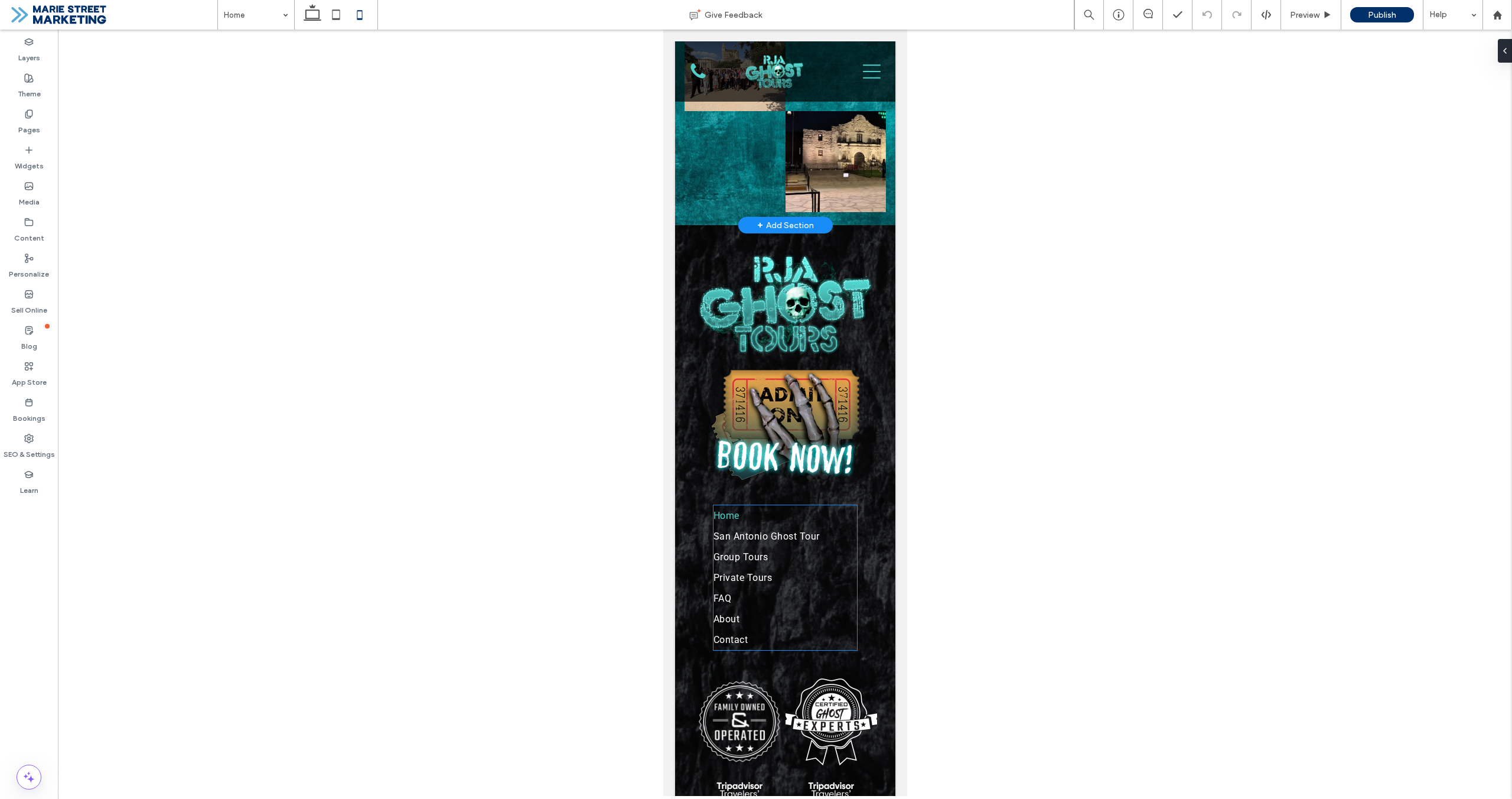
scroll to position [6338, 0]
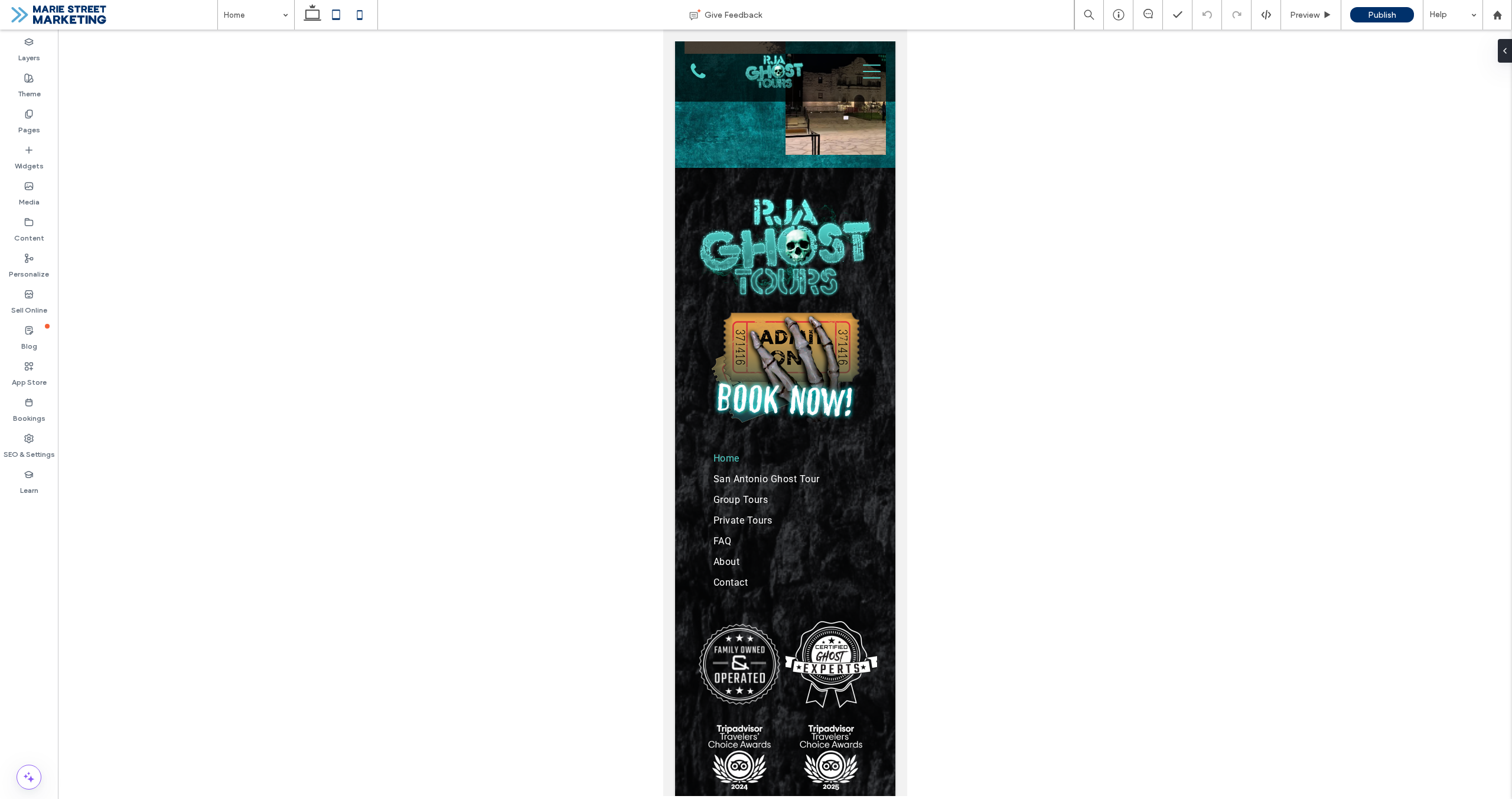
click at [334, 17] on icon at bounding box center [335, 14] width 24 height 24
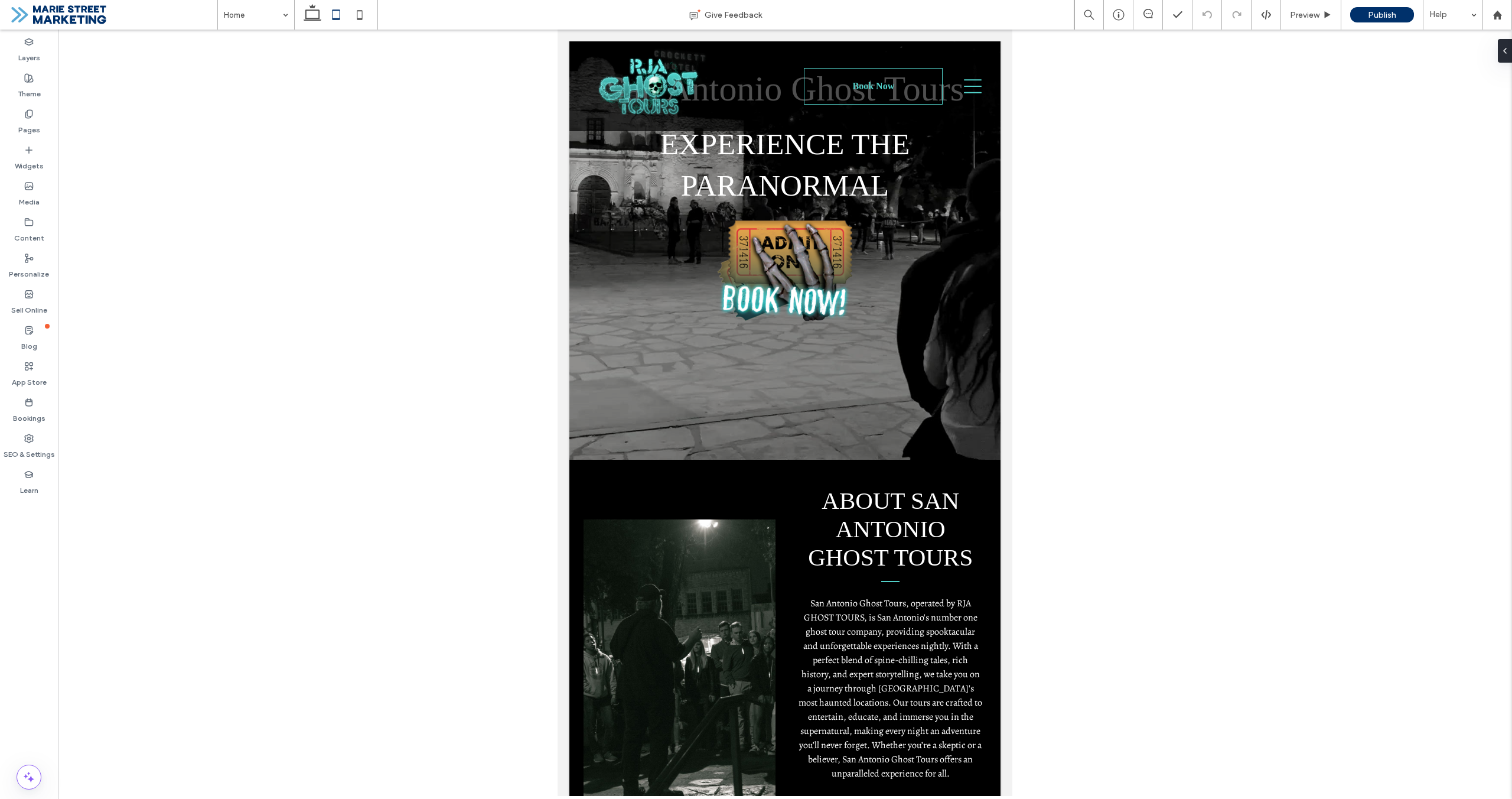
scroll to position [0, 0]
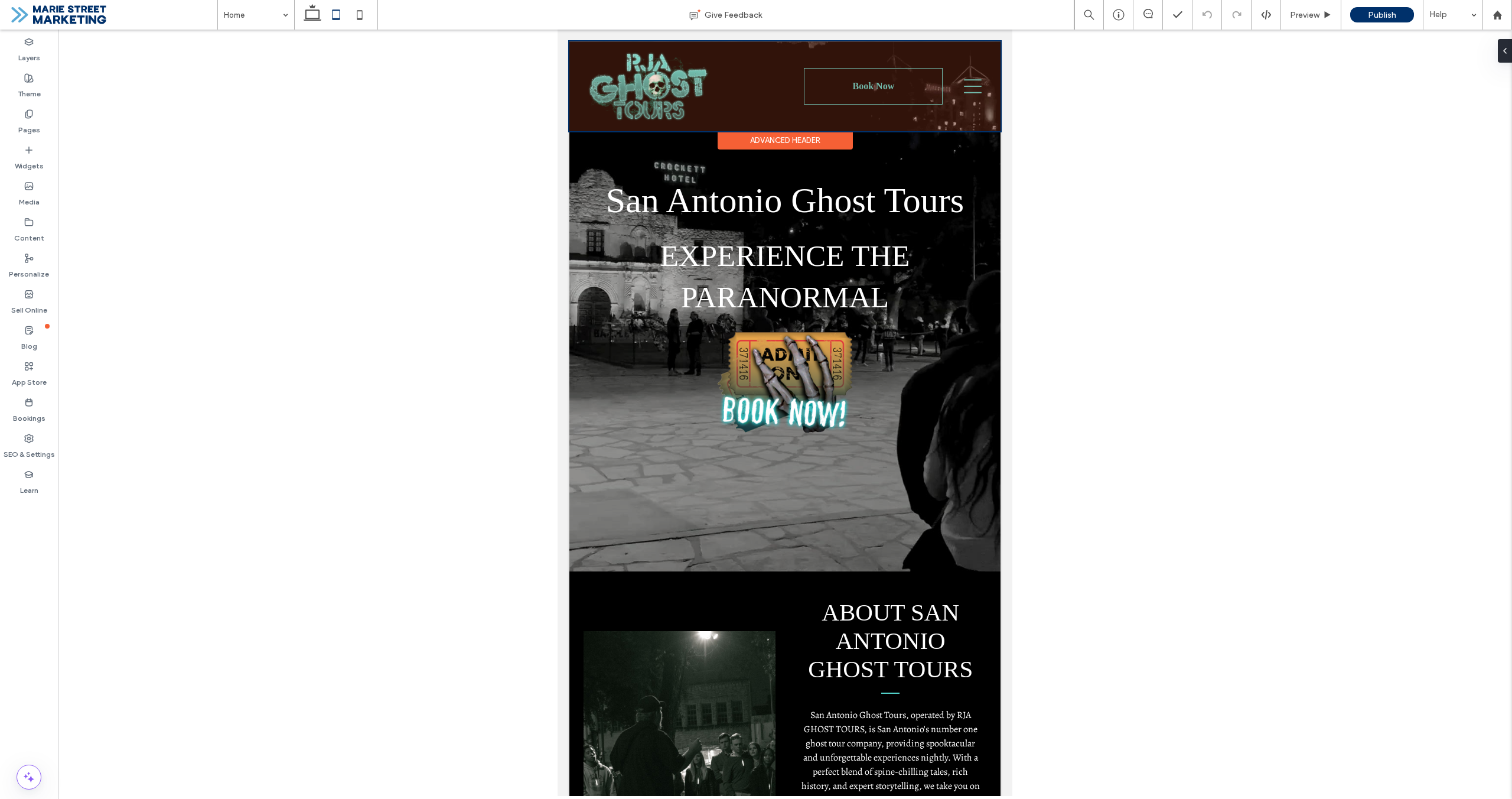
click at [976, 90] on div at bounding box center [785, 86] width 431 height 90
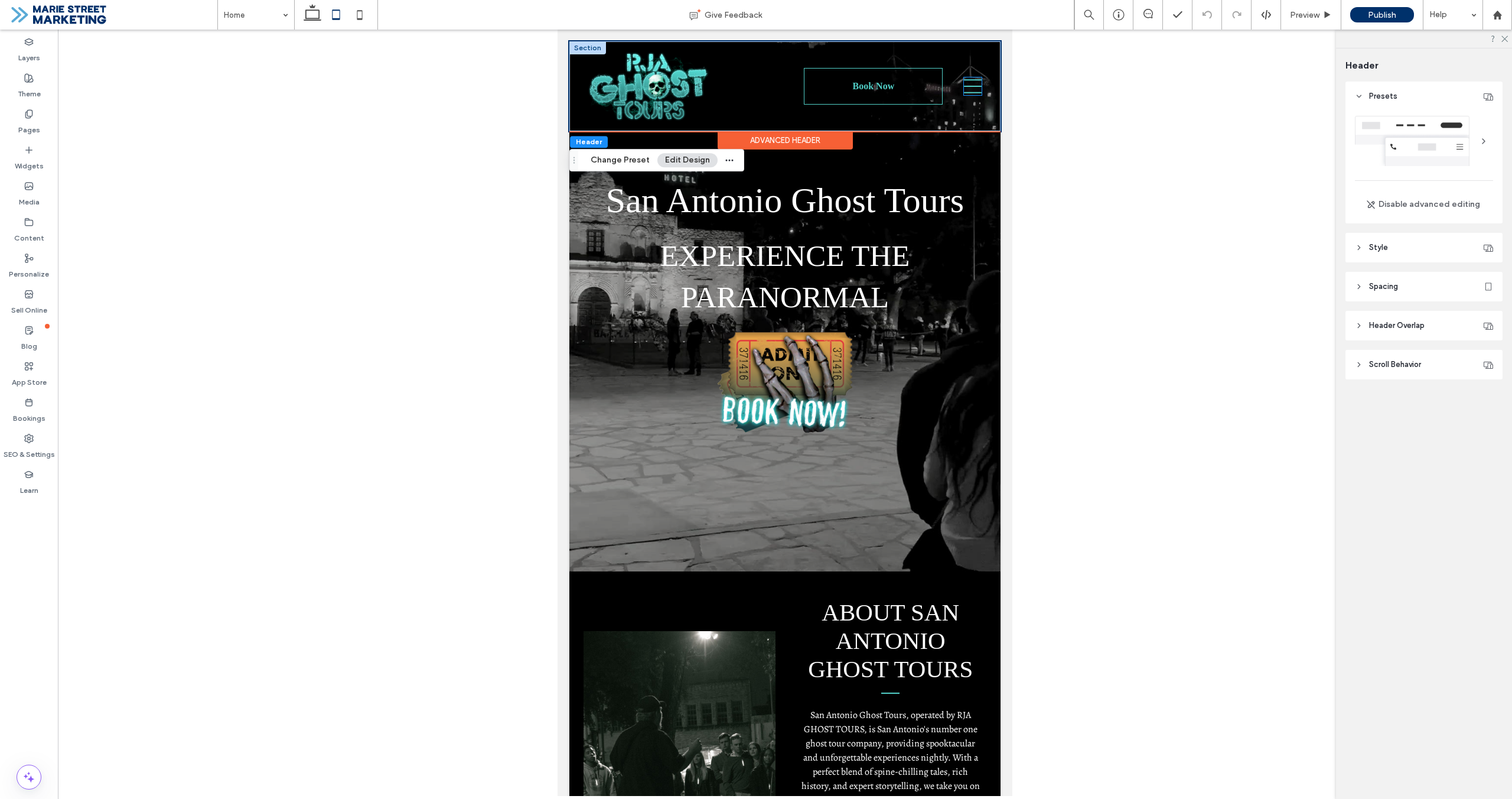
click at [976, 90] on icon at bounding box center [972, 86] width 17 height 17
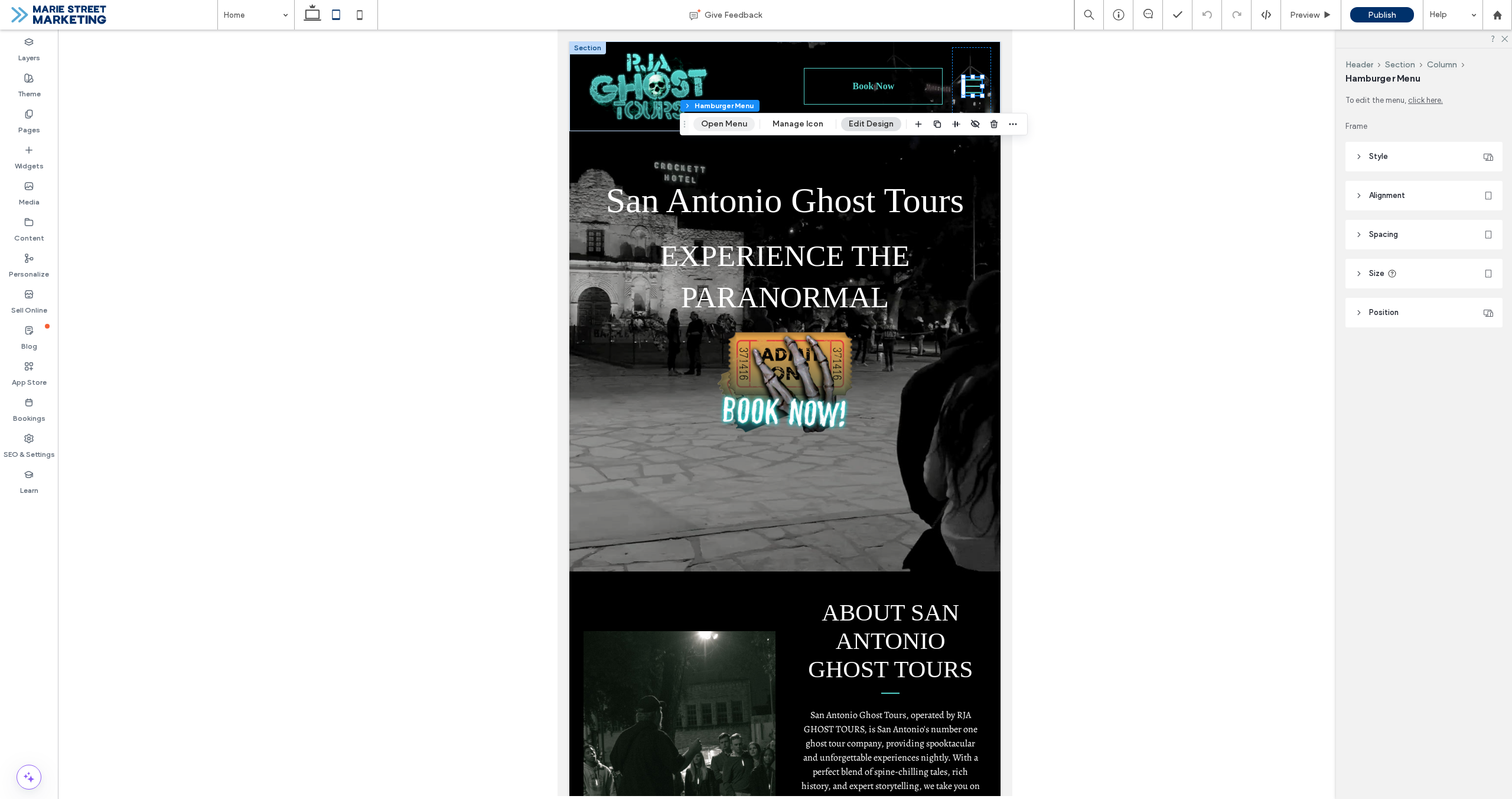
click at [723, 120] on button "Open Menu" at bounding box center [724, 124] width 61 height 14
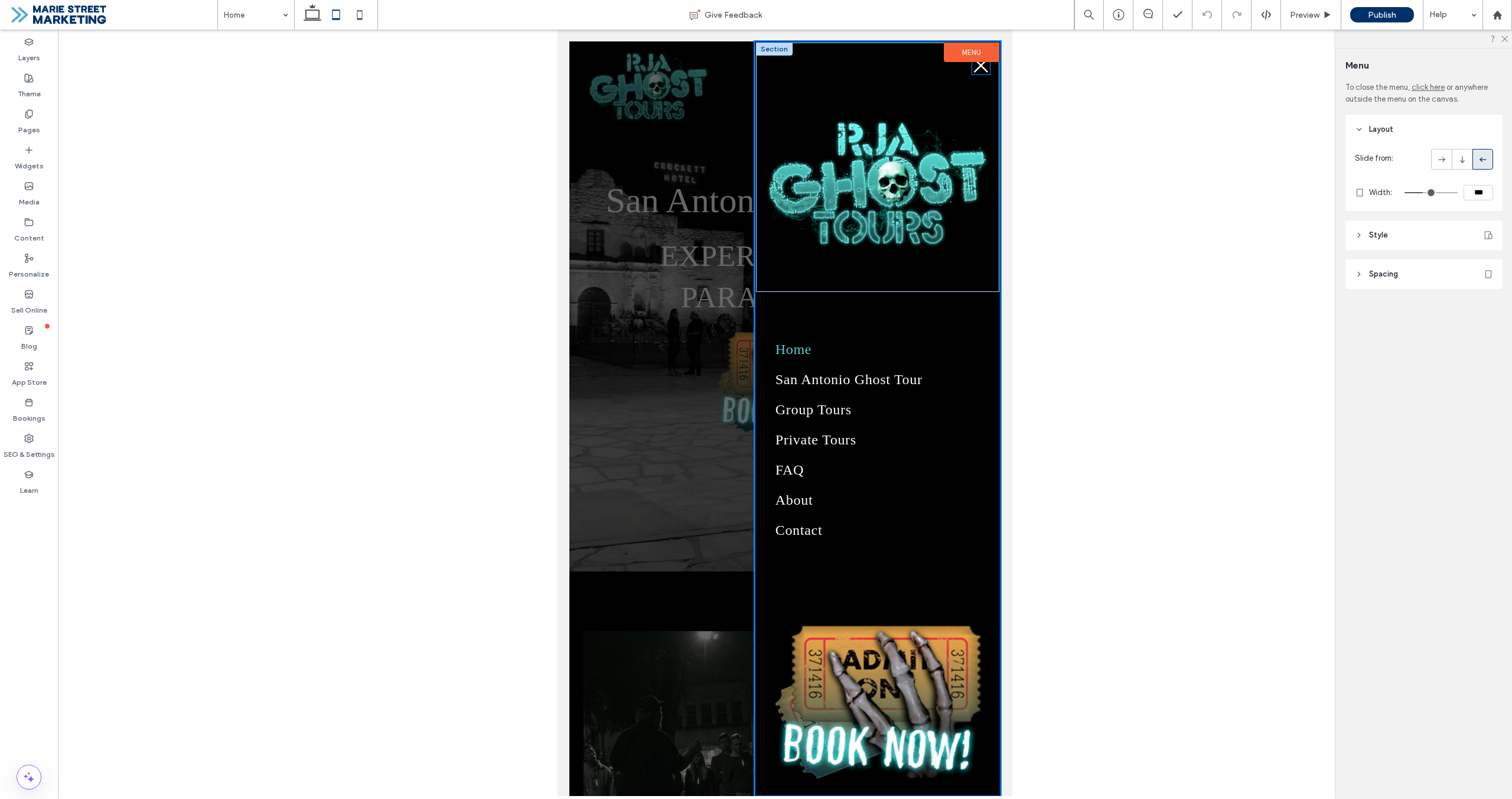
click at [981, 71] on icon at bounding box center [981, 65] width 17 height 17
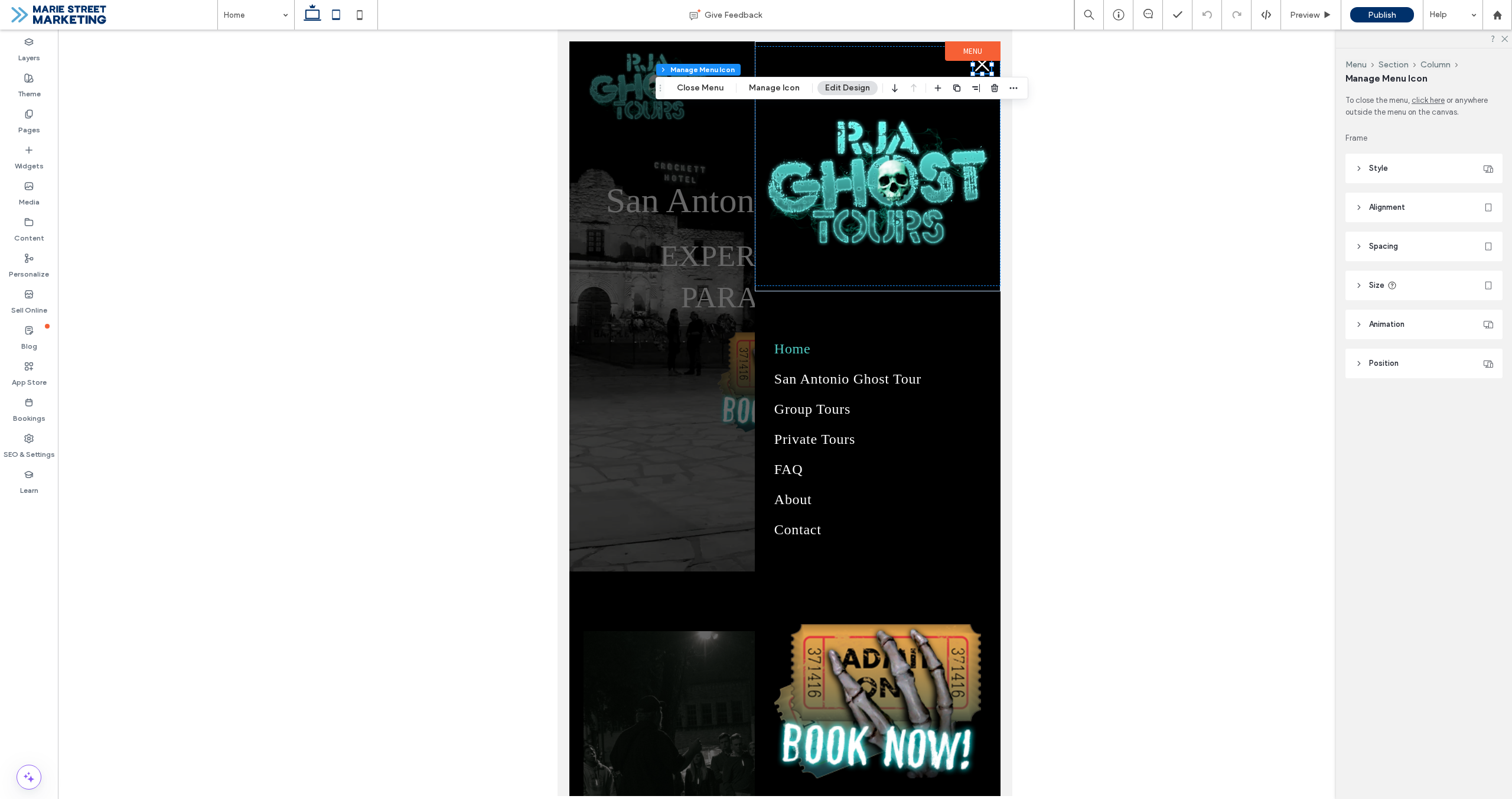
click at [314, 20] on use at bounding box center [312, 12] width 17 height 17
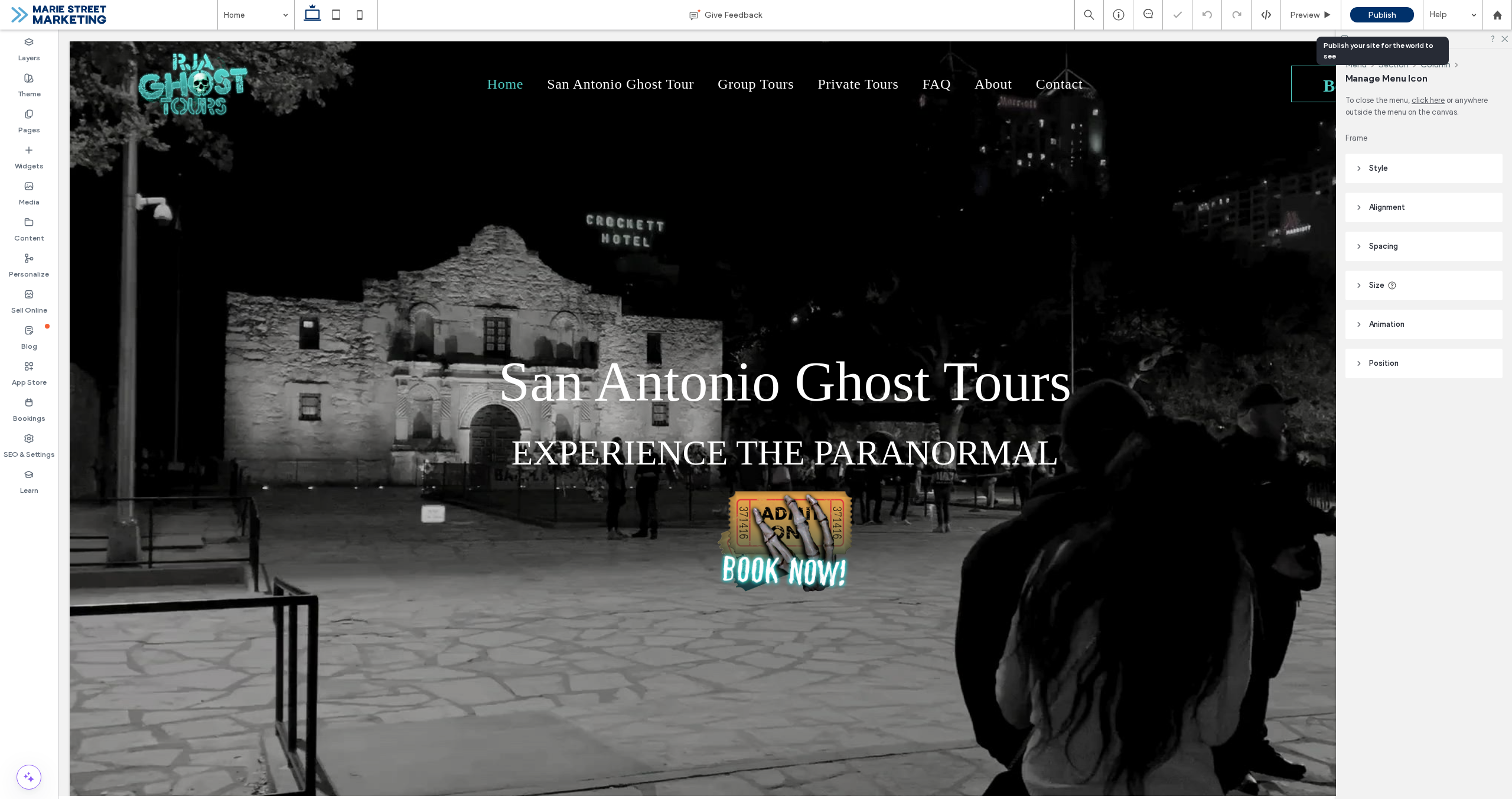
click at [1400, 21] on div "Publish" at bounding box center [1382, 14] width 64 height 15
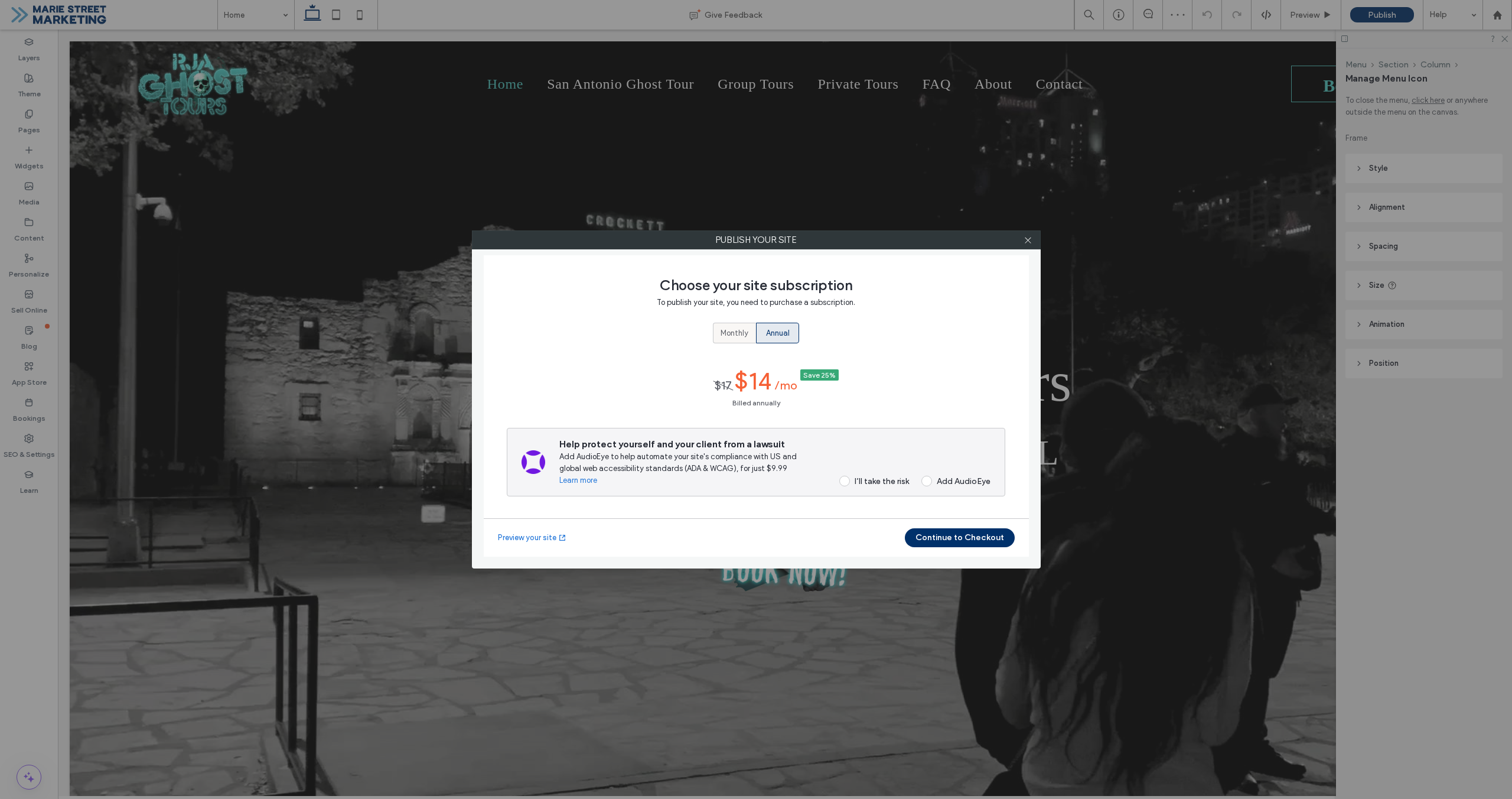
click at [744, 331] on span "Monthly" at bounding box center [734, 333] width 28 height 12
click at [893, 478] on div "I’ll take the risk" at bounding box center [882, 475] width 55 height 10
click at [945, 541] on button "Continue to Checkout" at bounding box center [959, 538] width 110 height 19
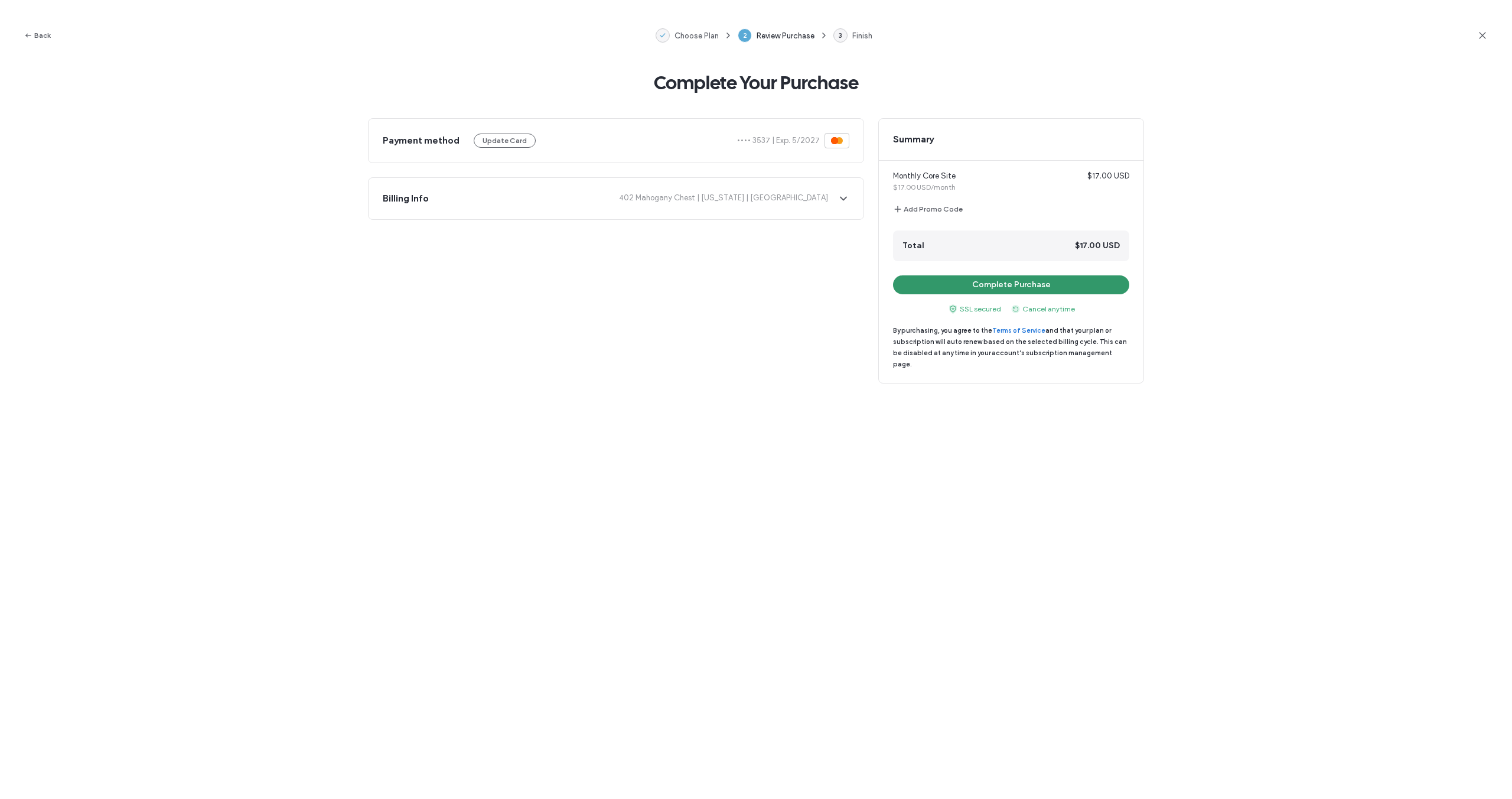
click at [1026, 279] on button "Complete Purchase" at bounding box center [1011, 285] width 236 height 19
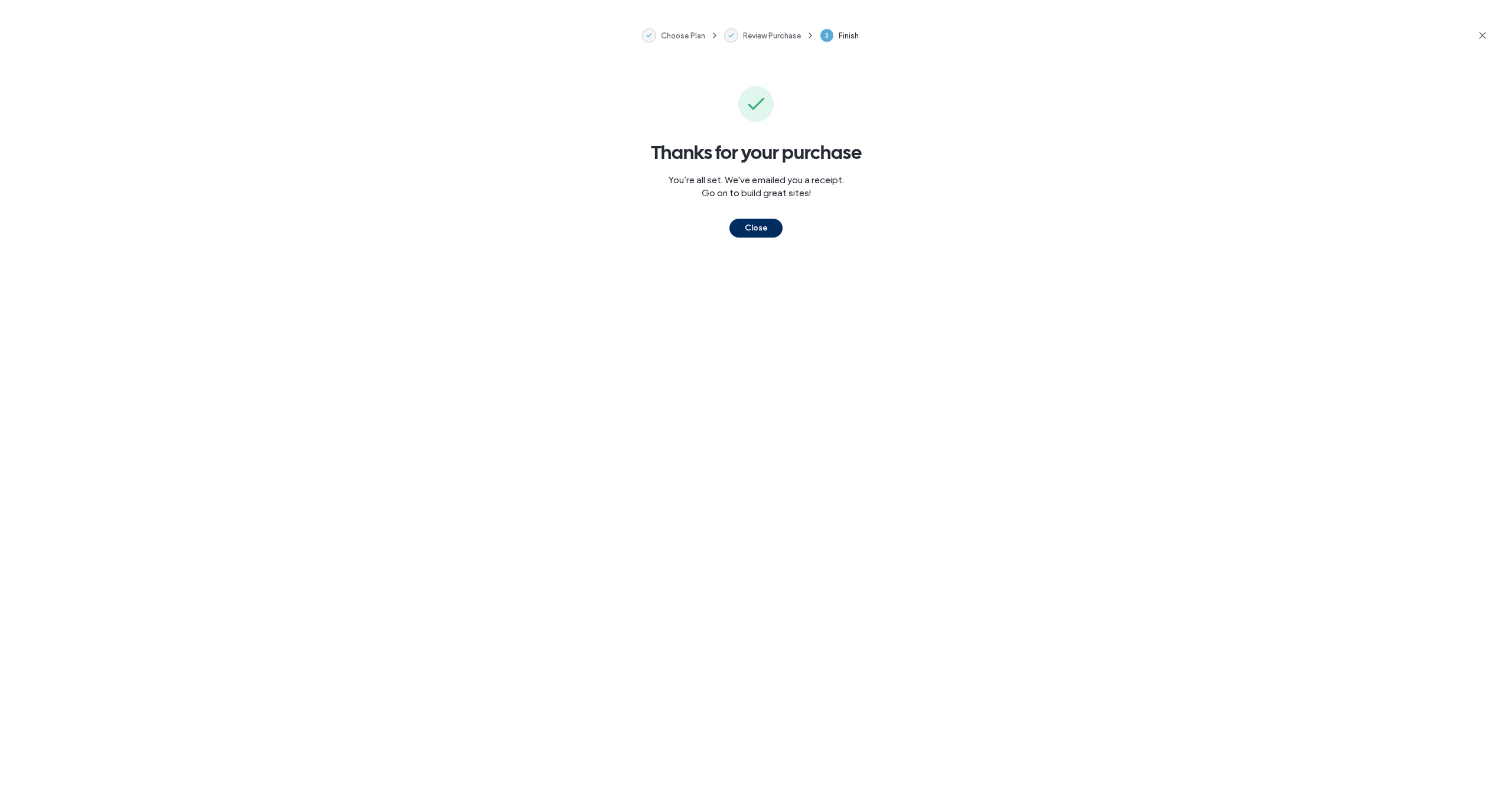
click at [745, 226] on button "Close" at bounding box center [756, 228] width 53 height 19
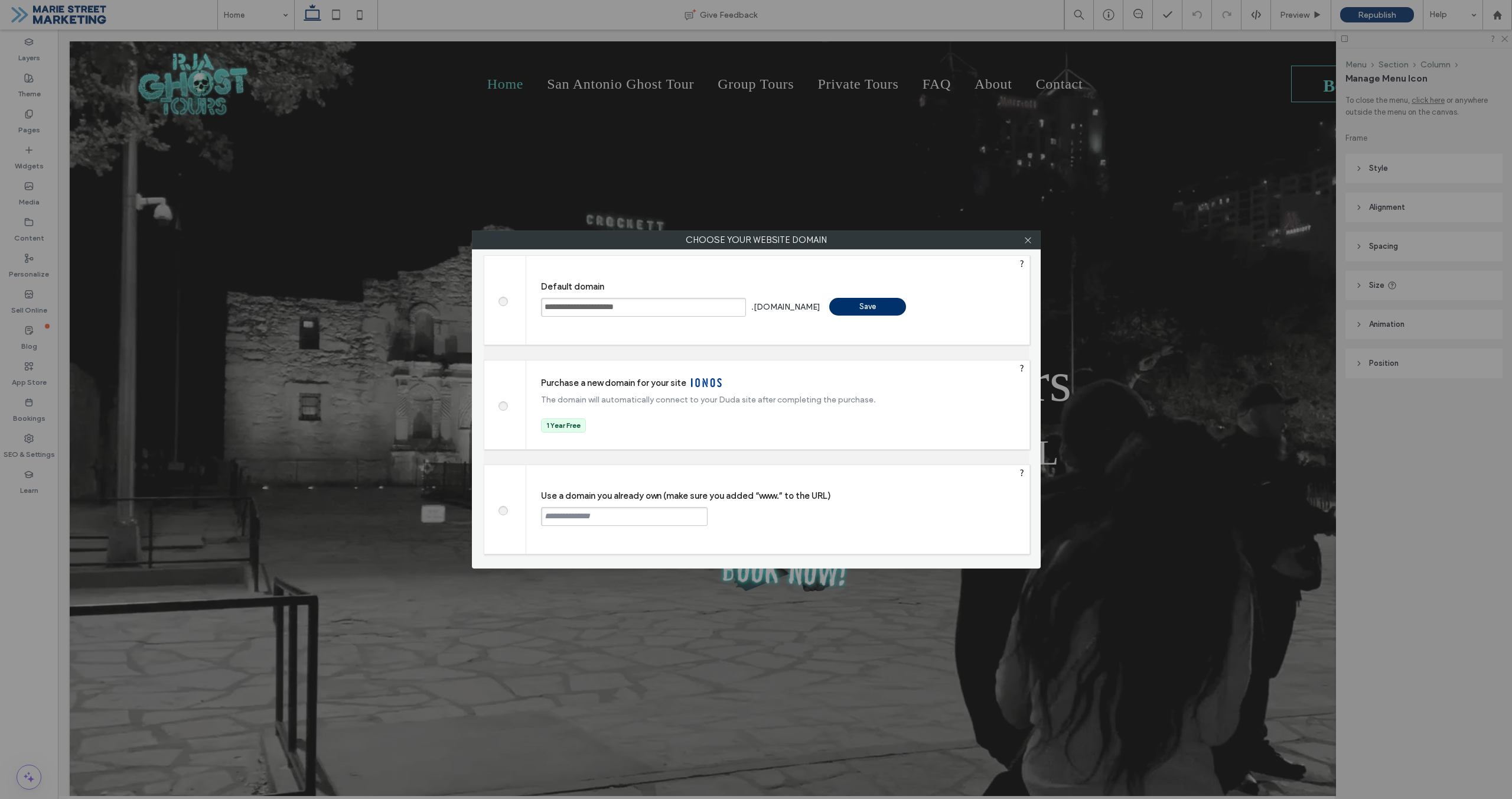
click at [502, 513] on span at bounding box center [502, 510] width 0 height 9
click at [555, 521] on input "text" at bounding box center [624, 516] width 166 height 19
type input "**********"
click at [750, 518] on div "Continue" at bounding box center [752, 516] width 77 height 17
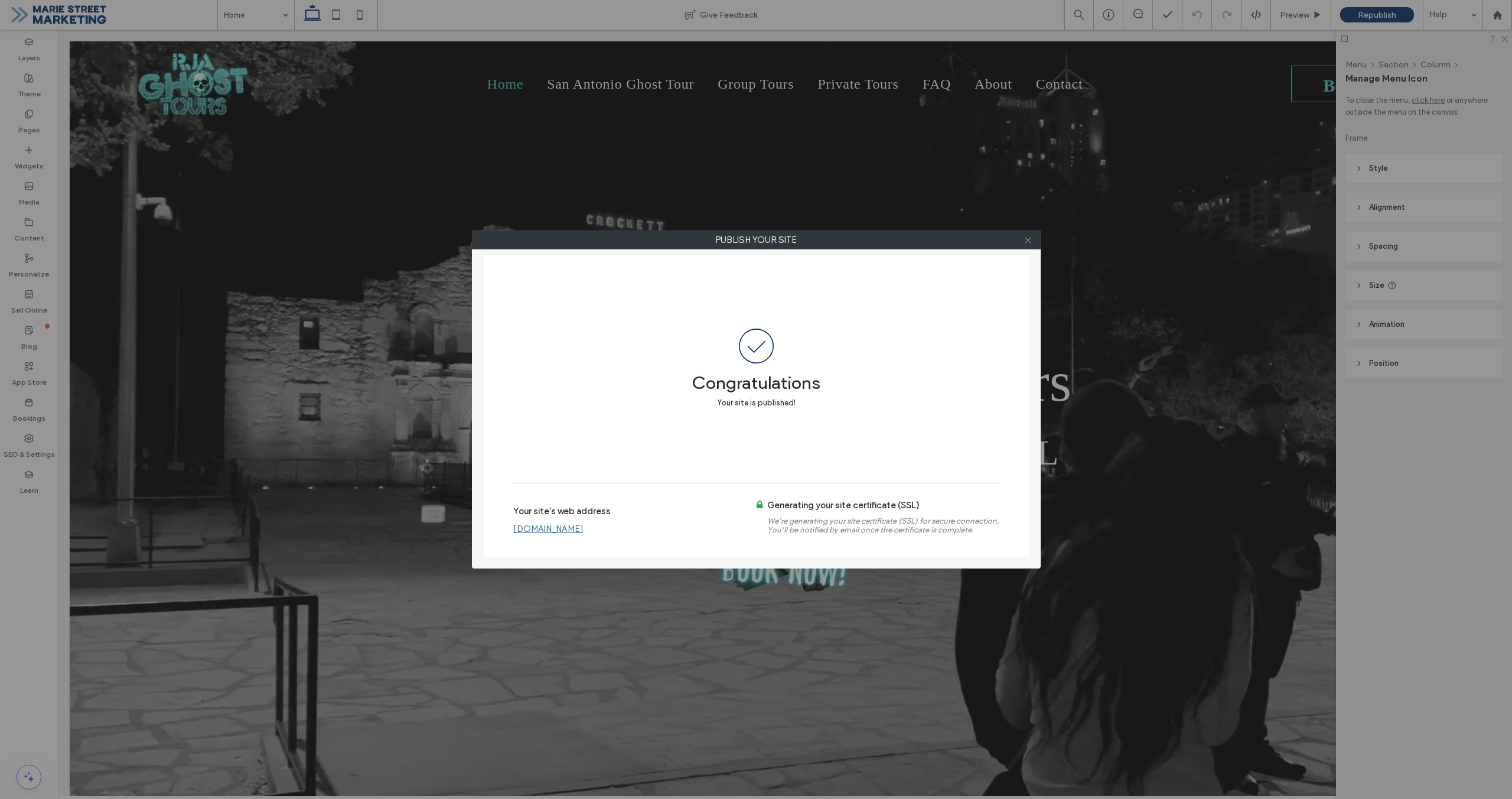
click at [1029, 241] on icon at bounding box center [1028, 241] width 9 height 9
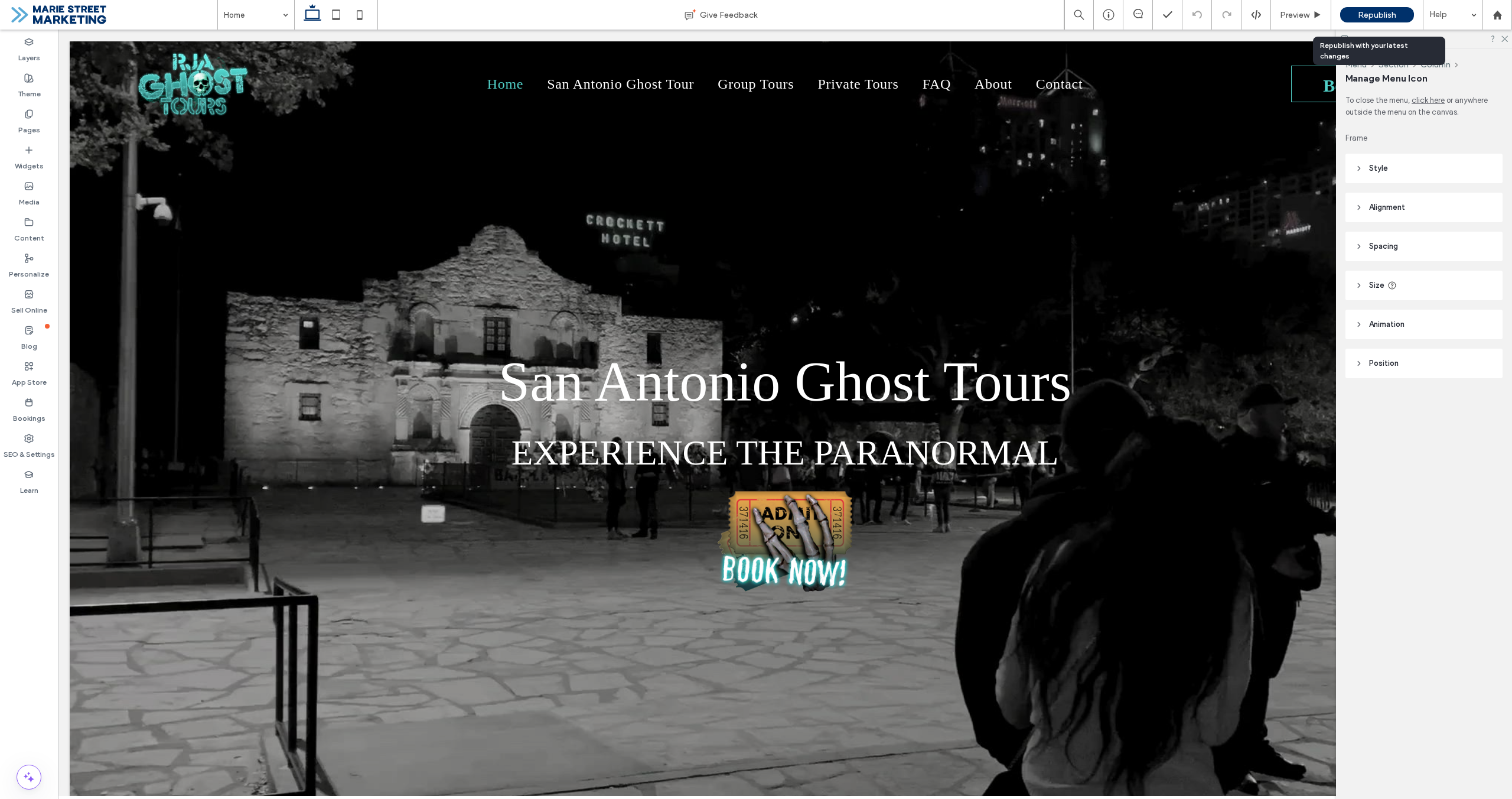
click at [1393, 13] on span "Republish" at bounding box center [1377, 14] width 39 height 10
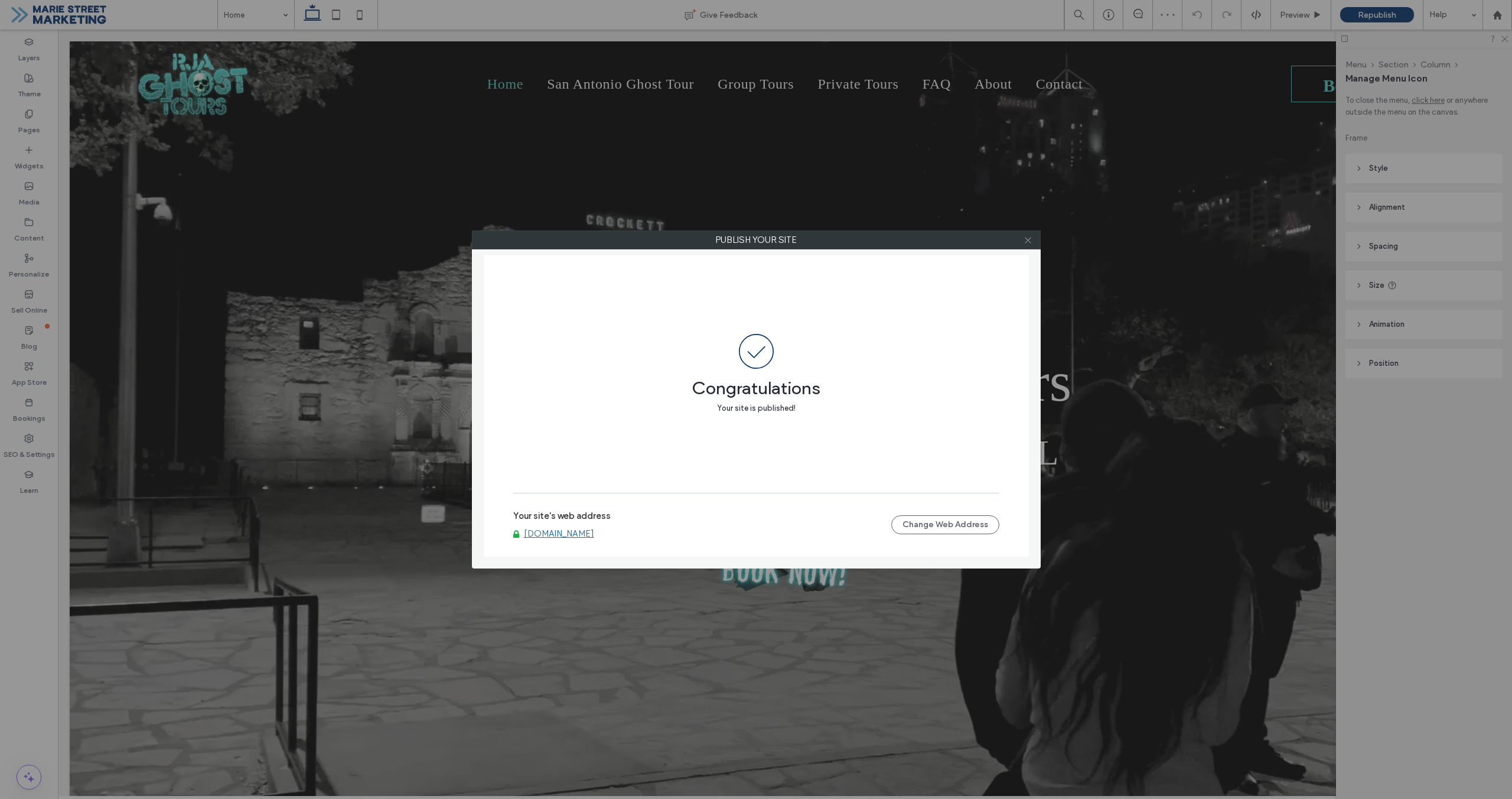
click at [1029, 242] on icon at bounding box center [1028, 241] width 9 height 9
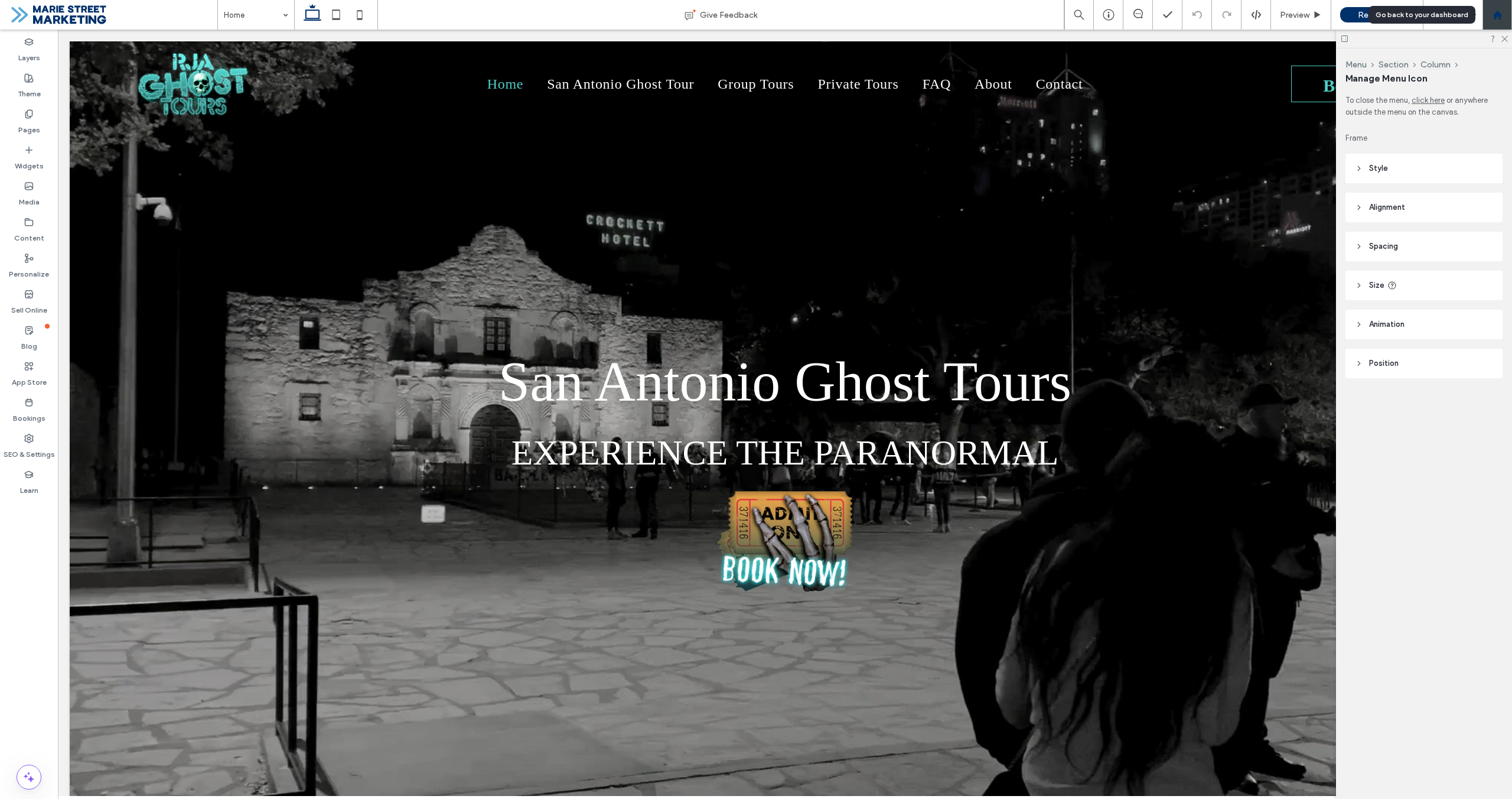
click at [1504, 14] on div at bounding box center [1497, 14] width 28 height 10
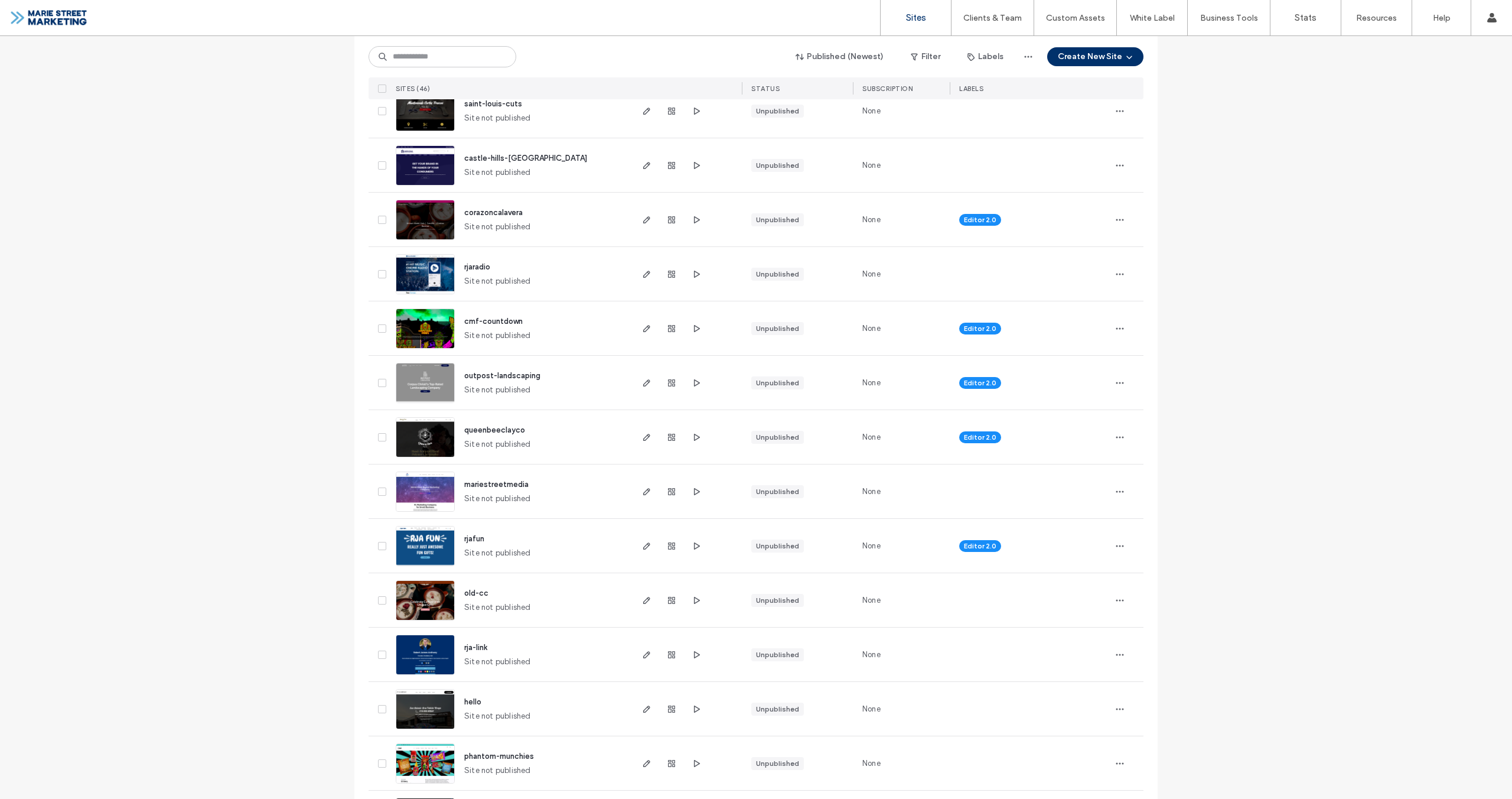
scroll to position [1077, 0]
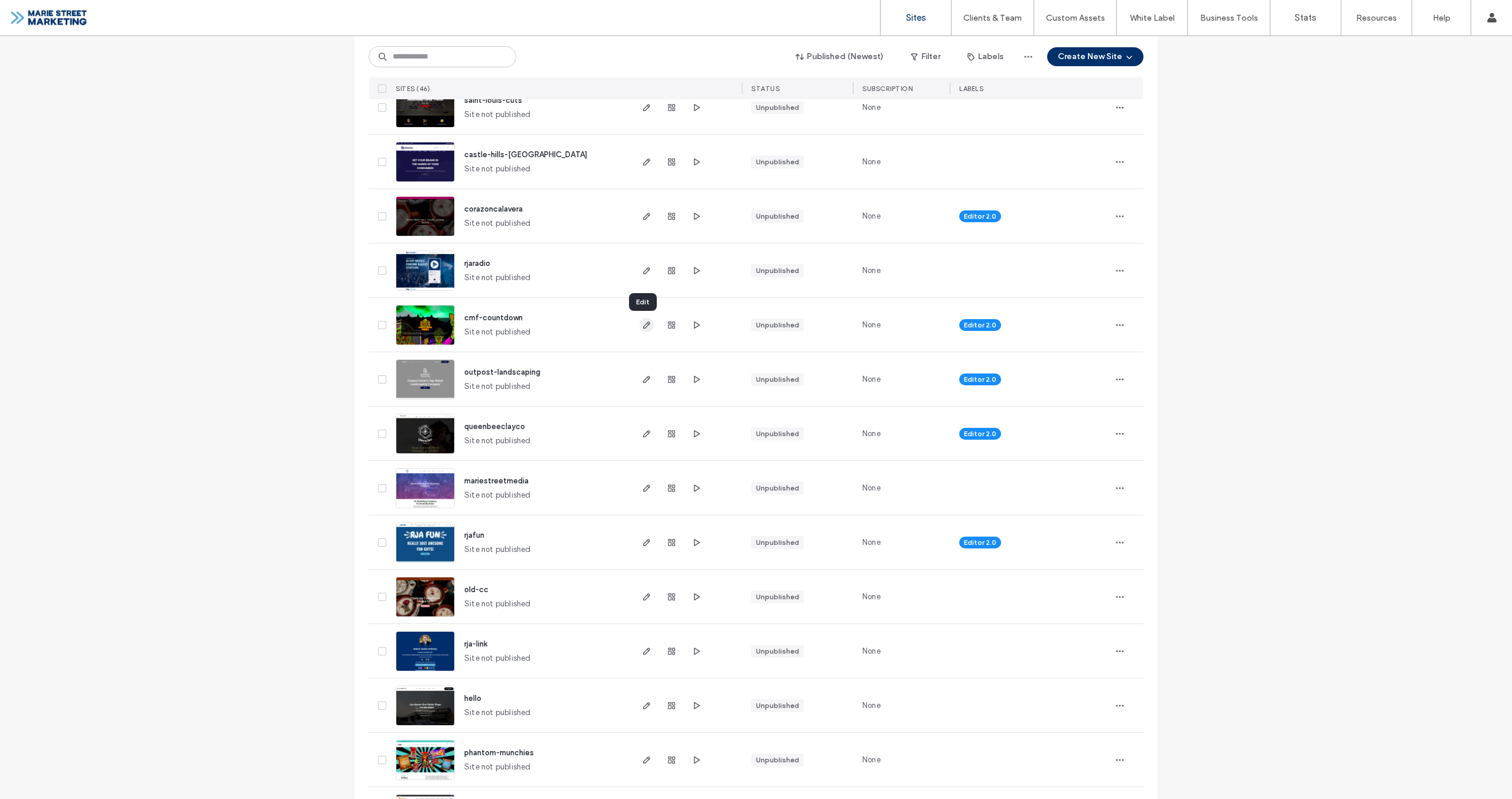
click at [648, 321] on span "button" at bounding box center [647, 325] width 14 height 14
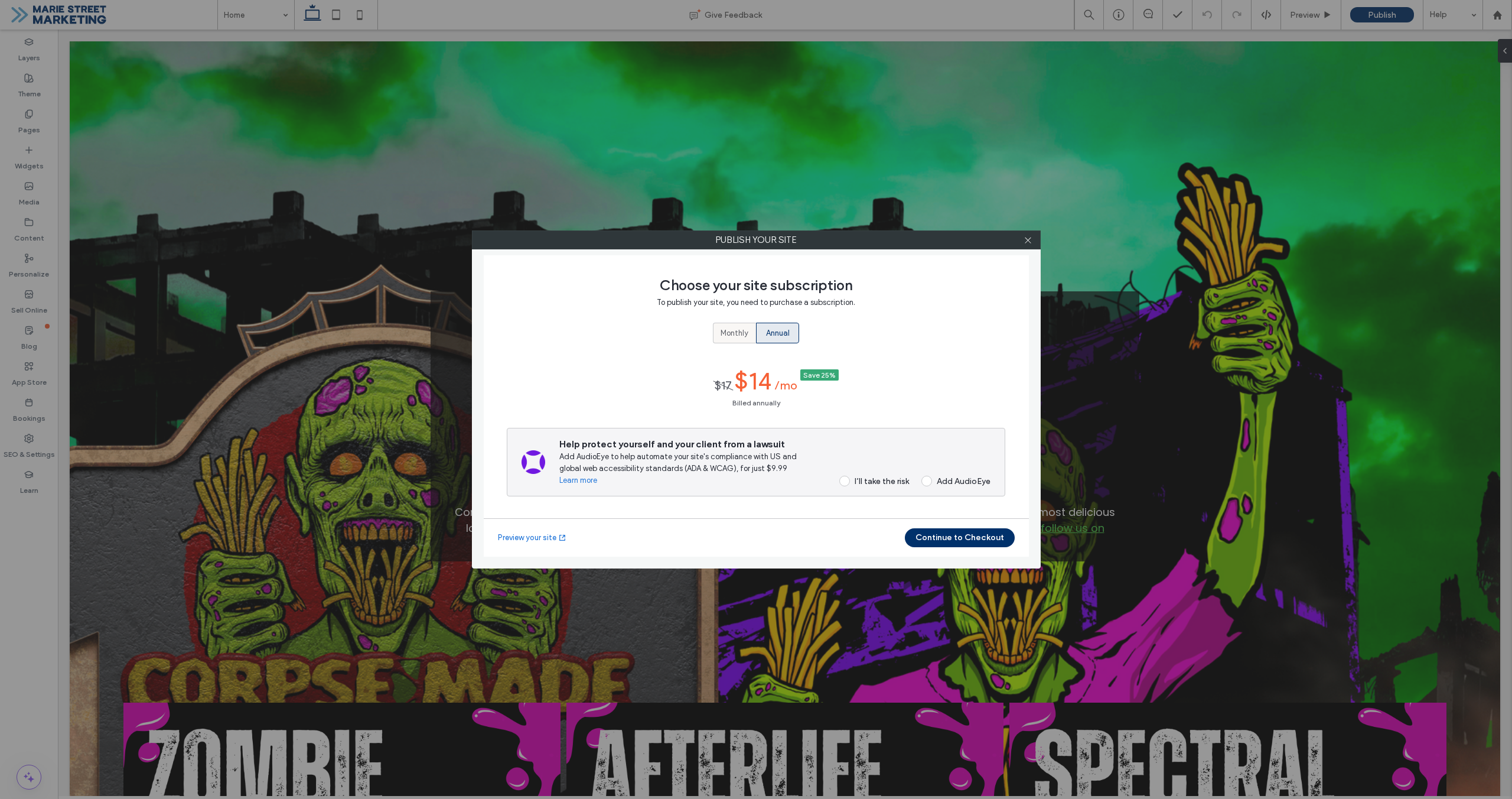
click at [745, 338] on span "Monthly" at bounding box center [734, 333] width 28 height 12
click at [848, 476] on span at bounding box center [845, 475] width 11 height 11
click at [953, 540] on button "Continue to Checkout" at bounding box center [959, 538] width 110 height 19
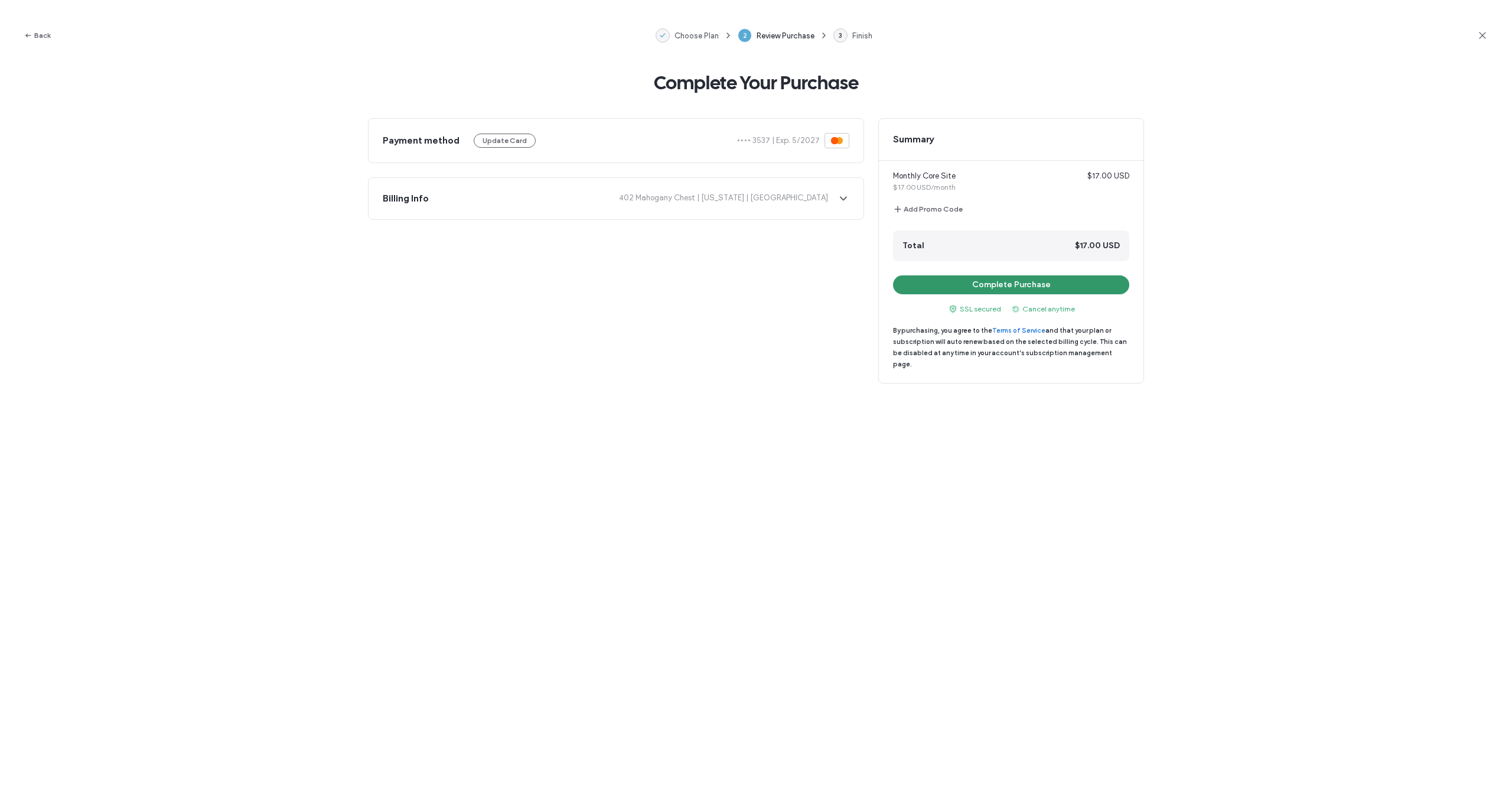
click at [1047, 284] on button "Complete Purchase" at bounding box center [1011, 285] width 236 height 19
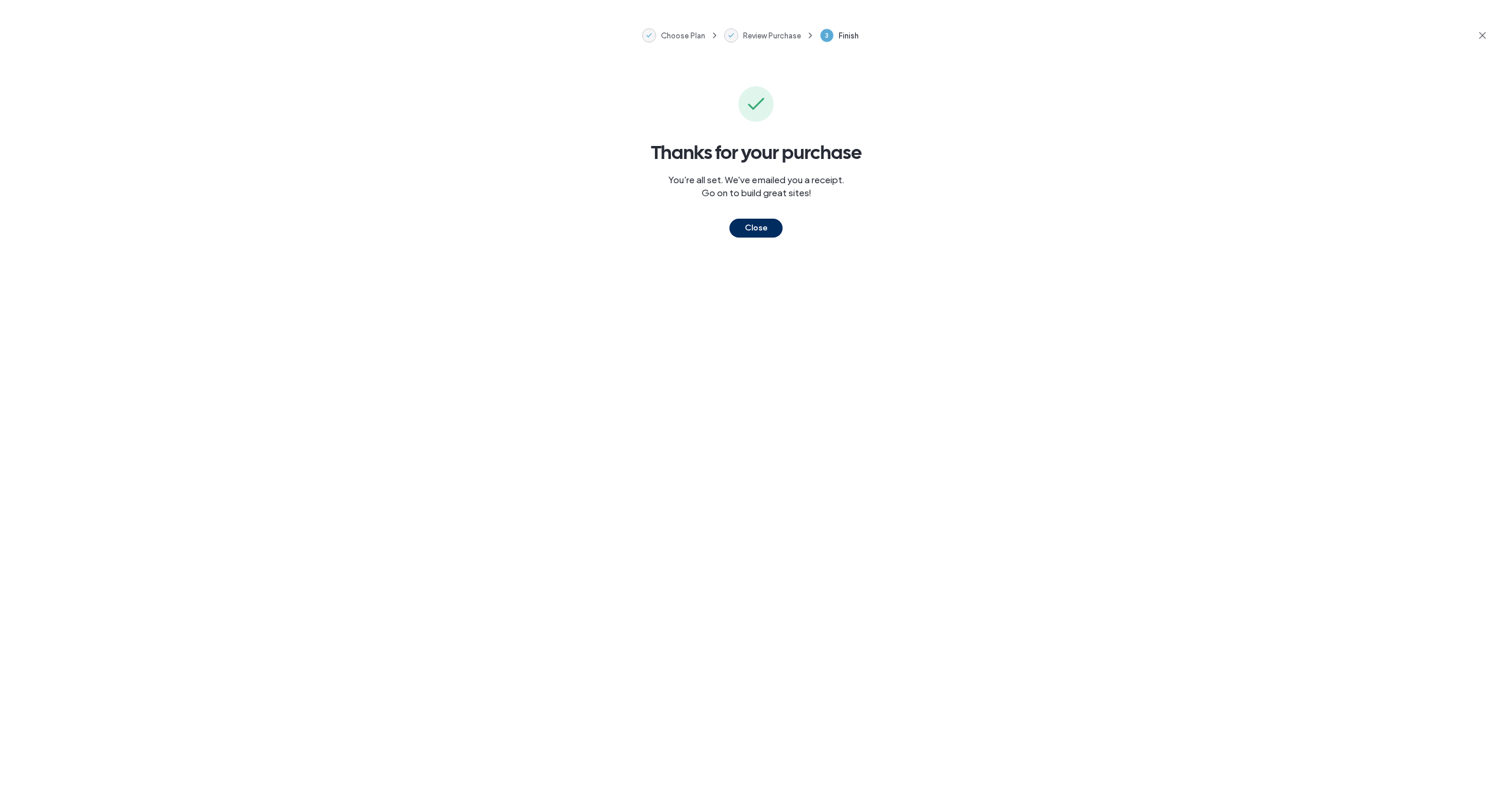
click at [746, 235] on button "Close" at bounding box center [756, 228] width 53 height 19
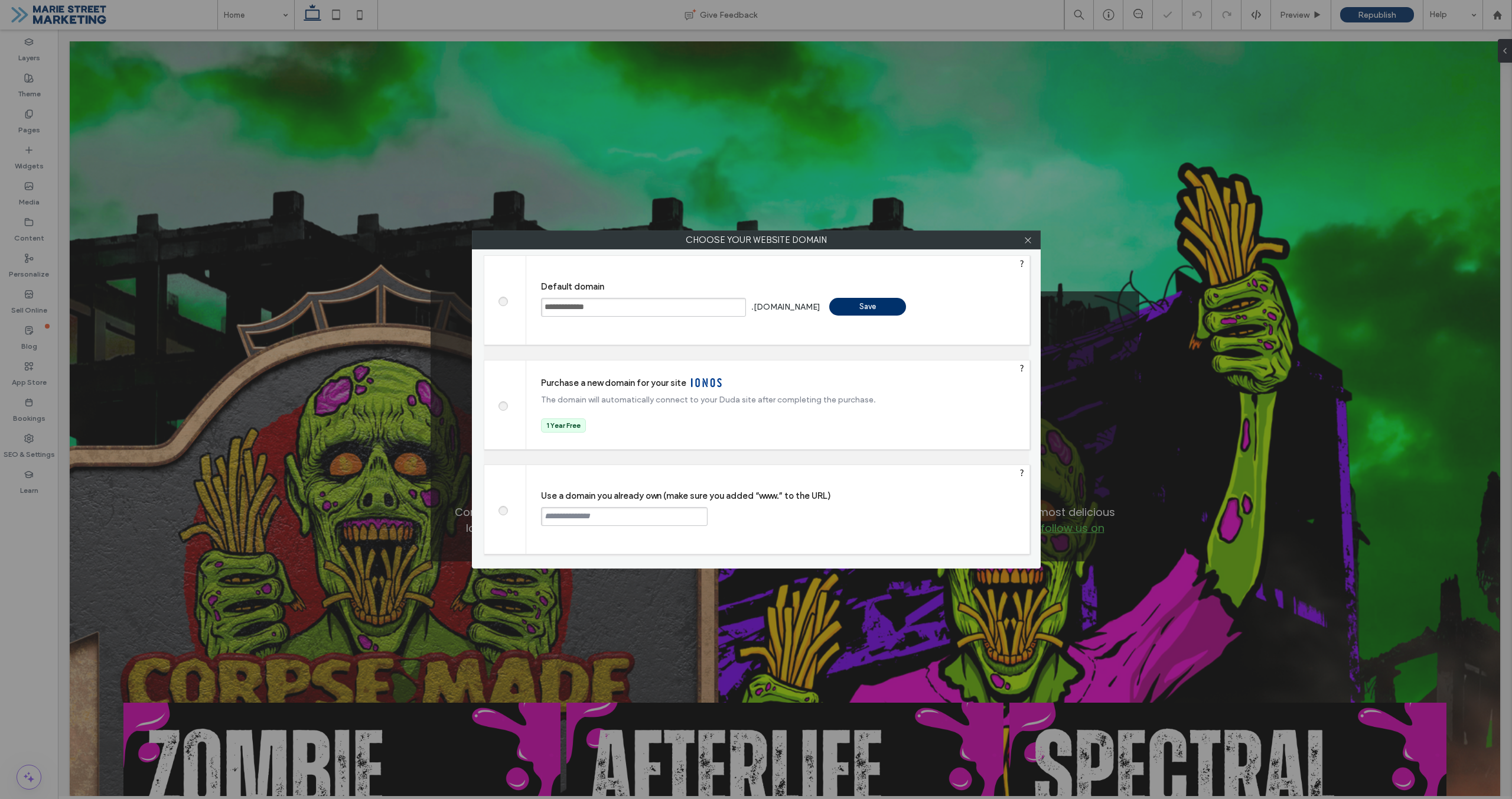
click at [510, 514] on div at bounding box center [505, 509] width 42 height 89
click at [502, 513] on span at bounding box center [502, 510] width 0 height 9
click at [587, 518] on input "text" at bounding box center [624, 516] width 166 height 19
type input "**********"
click at [754, 521] on div "Continue" at bounding box center [752, 516] width 77 height 17
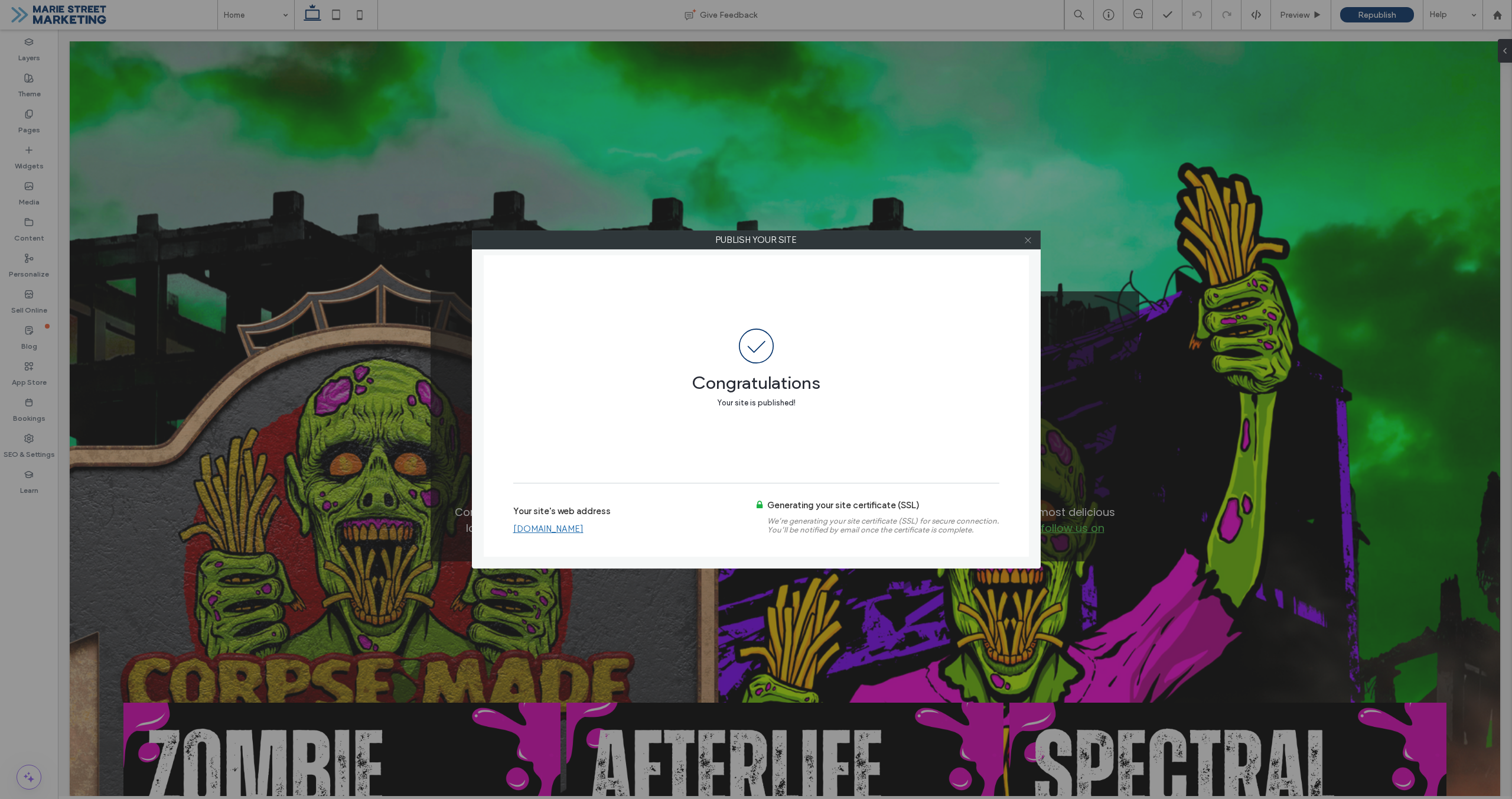
click at [1028, 242] on icon at bounding box center [1028, 241] width 9 height 9
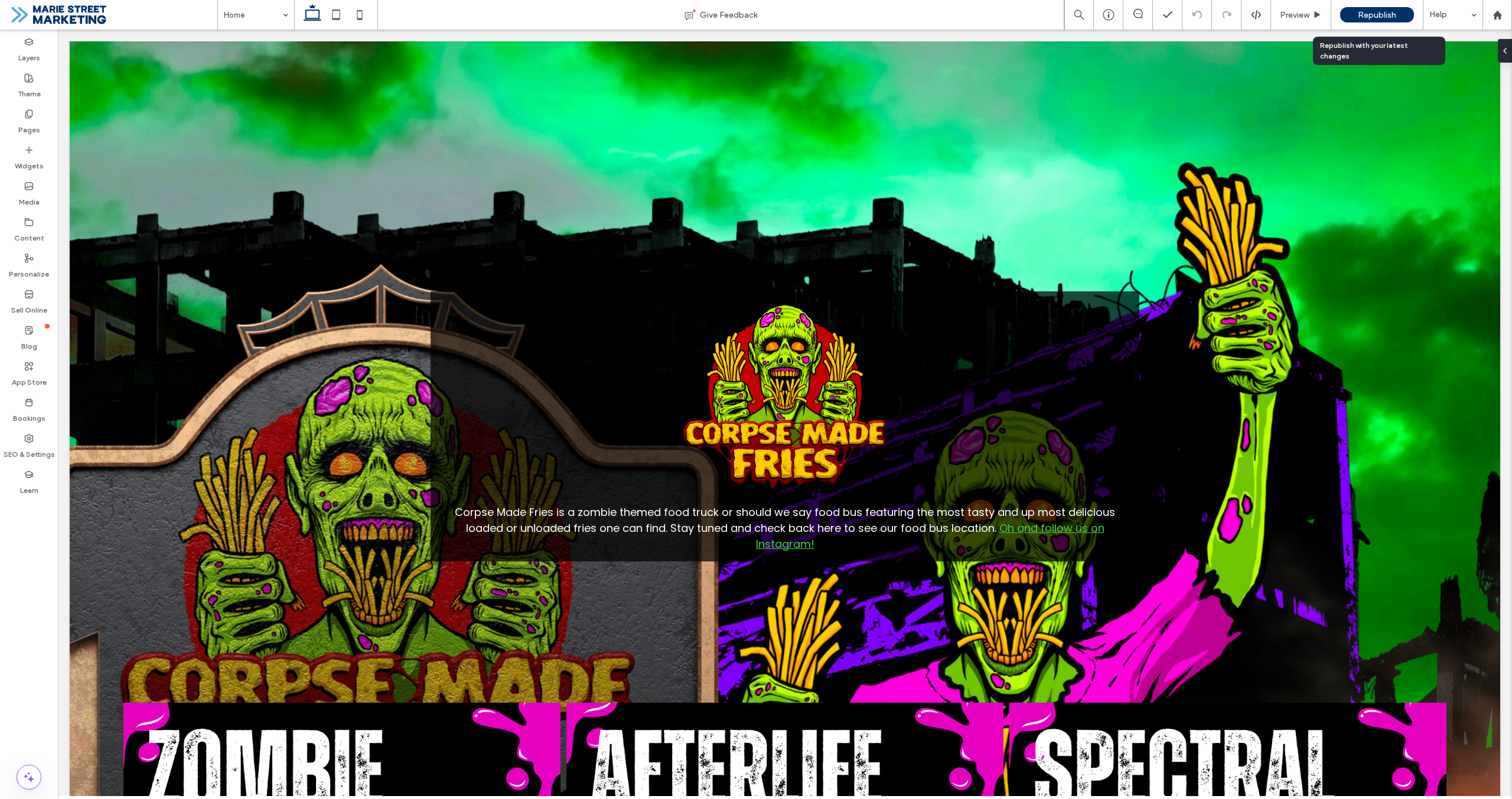
click at [1360, 17] on span "Republish" at bounding box center [1377, 14] width 39 height 10
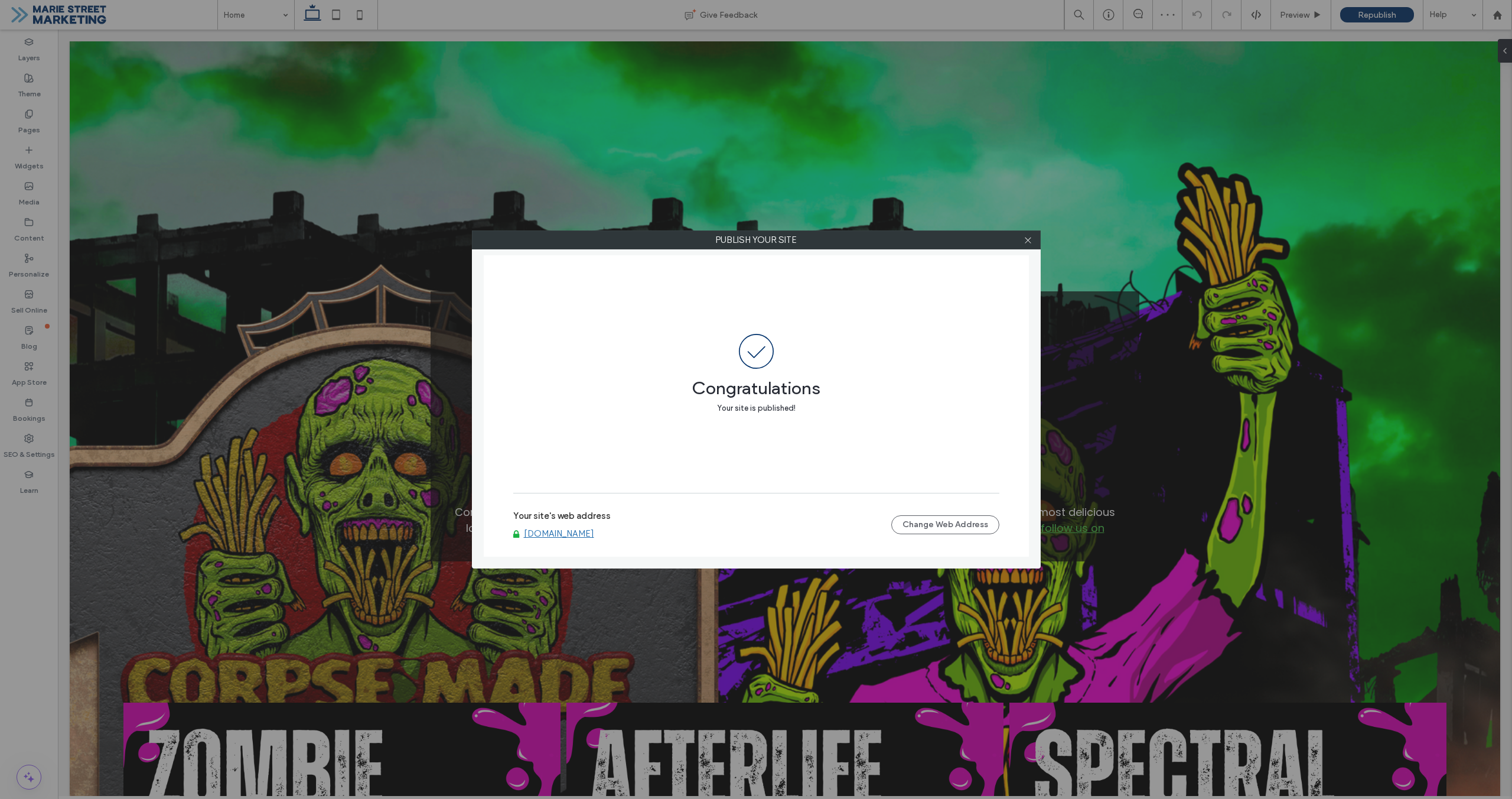
click at [572, 532] on link "www.corpsemadefries.com" at bounding box center [559, 534] width 71 height 11
click at [1131, 95] on div "Publish your site Congratulations Your site is published! Your site's web addre…" at bounding box center [756, 400] width 1512 height 799
drag, startPoint x: 1027, startPoint y: 241, endPoint x: 1032, endPoint y: 240, distance: 5.1
click at [1027, 241] on use at bounding box center [1028, 240] width 6 height 6
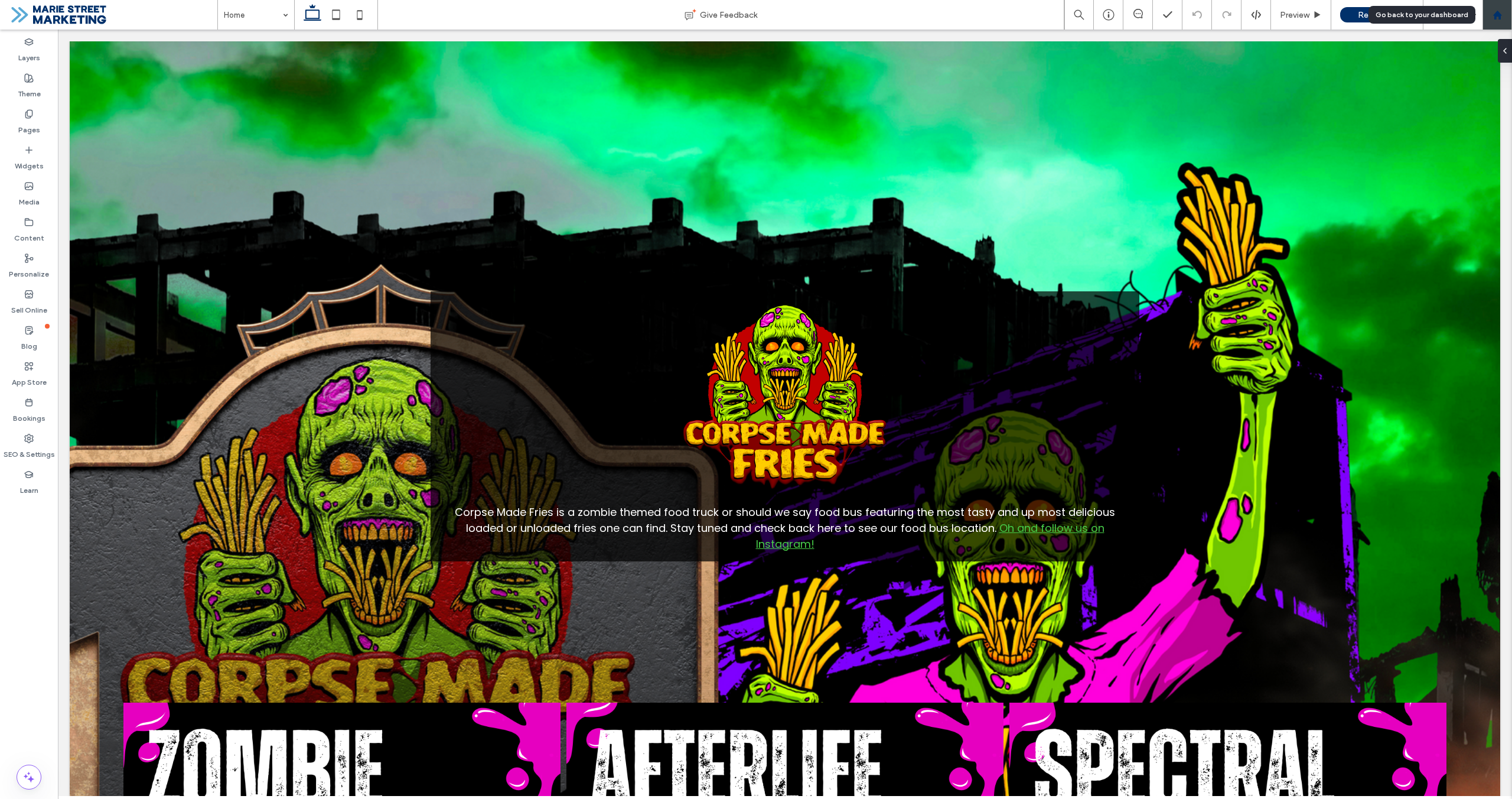
click at [1504, 14] on div at bounding box center [1497, 14] width 28 height 10
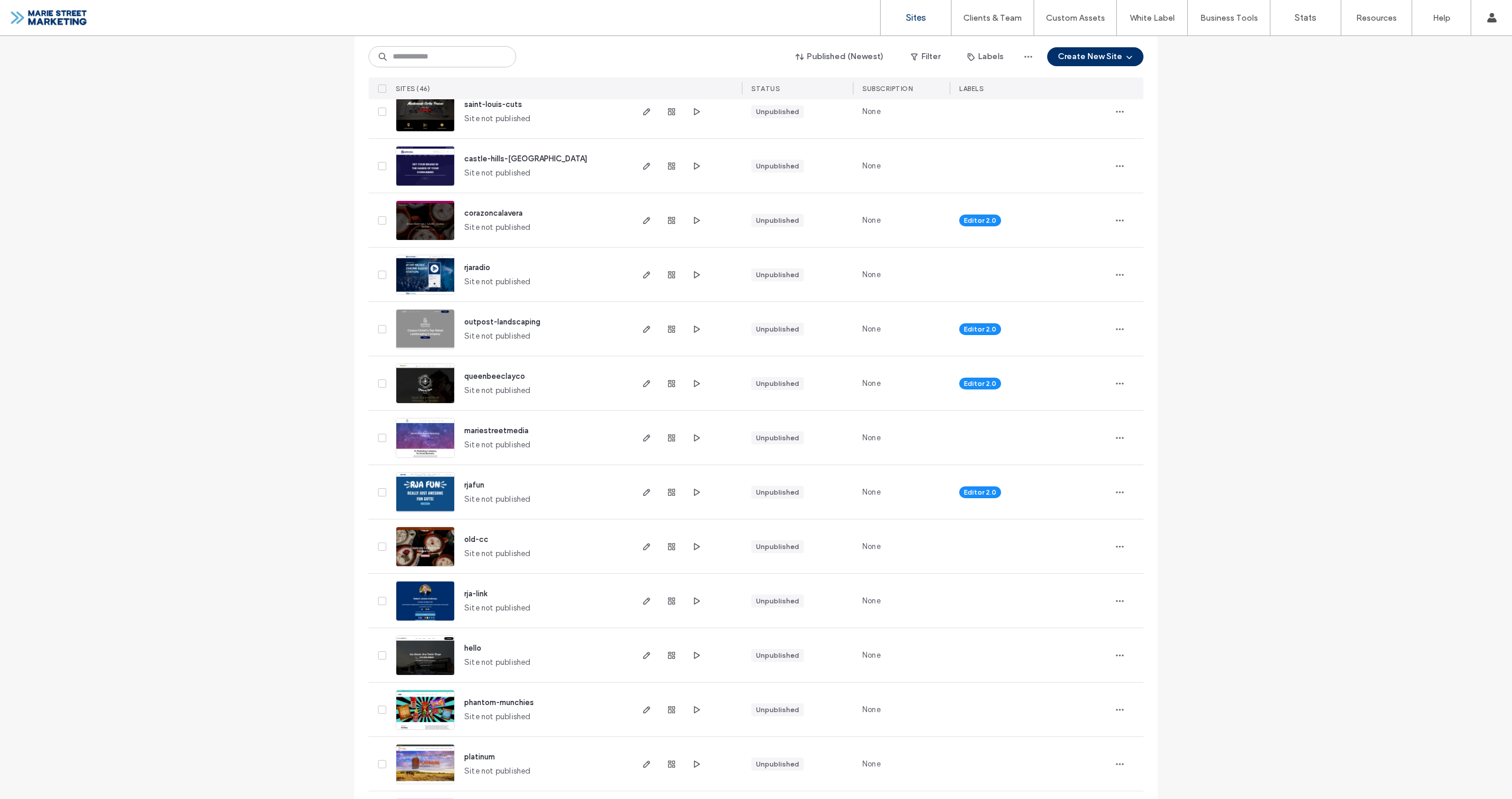
scroll to position [1124, 0]
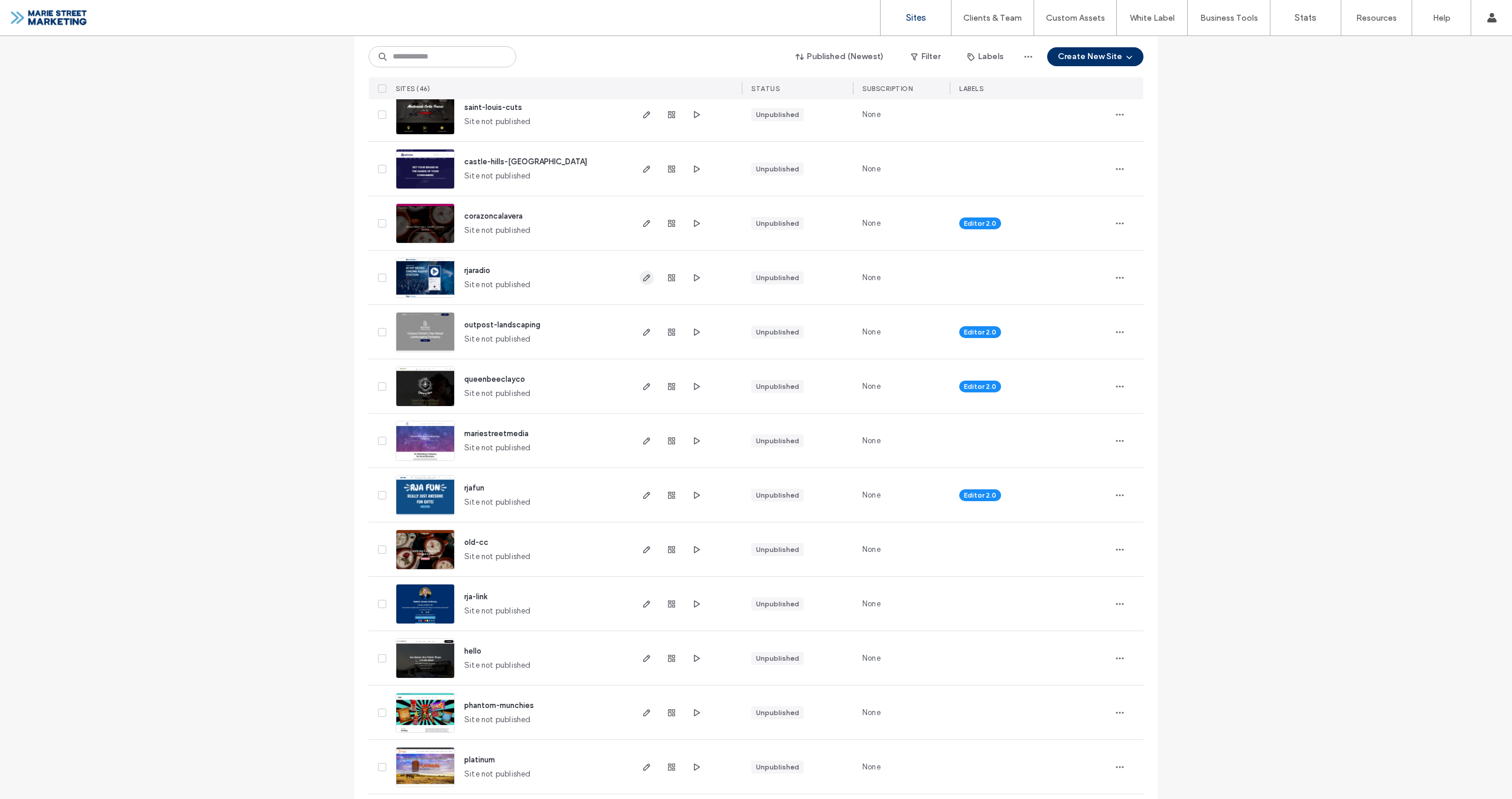
click at [645, 277] on icon "button" at bounding box center [647, 278] width 9 height 9
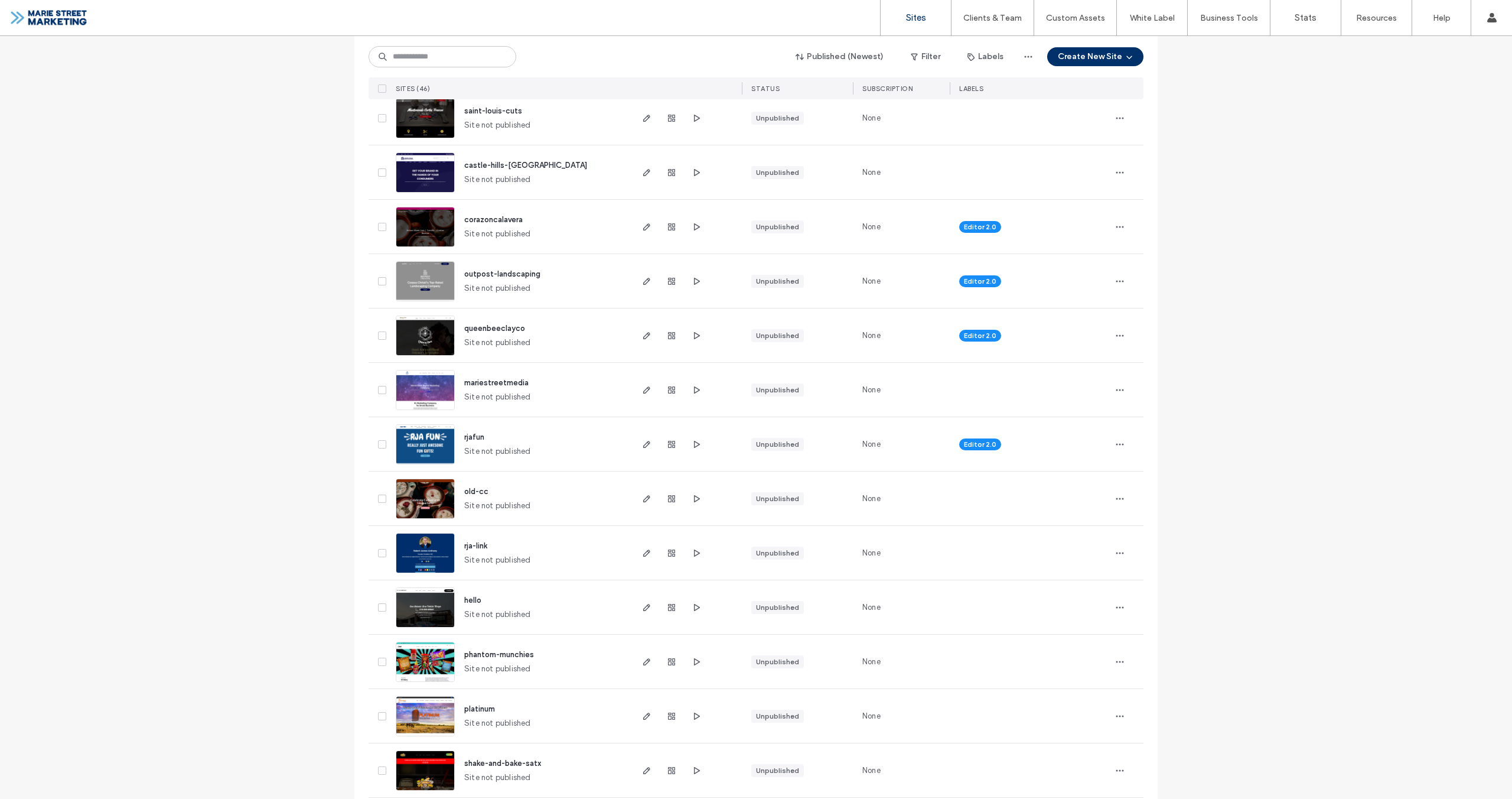
scroll to position [1141, 0]
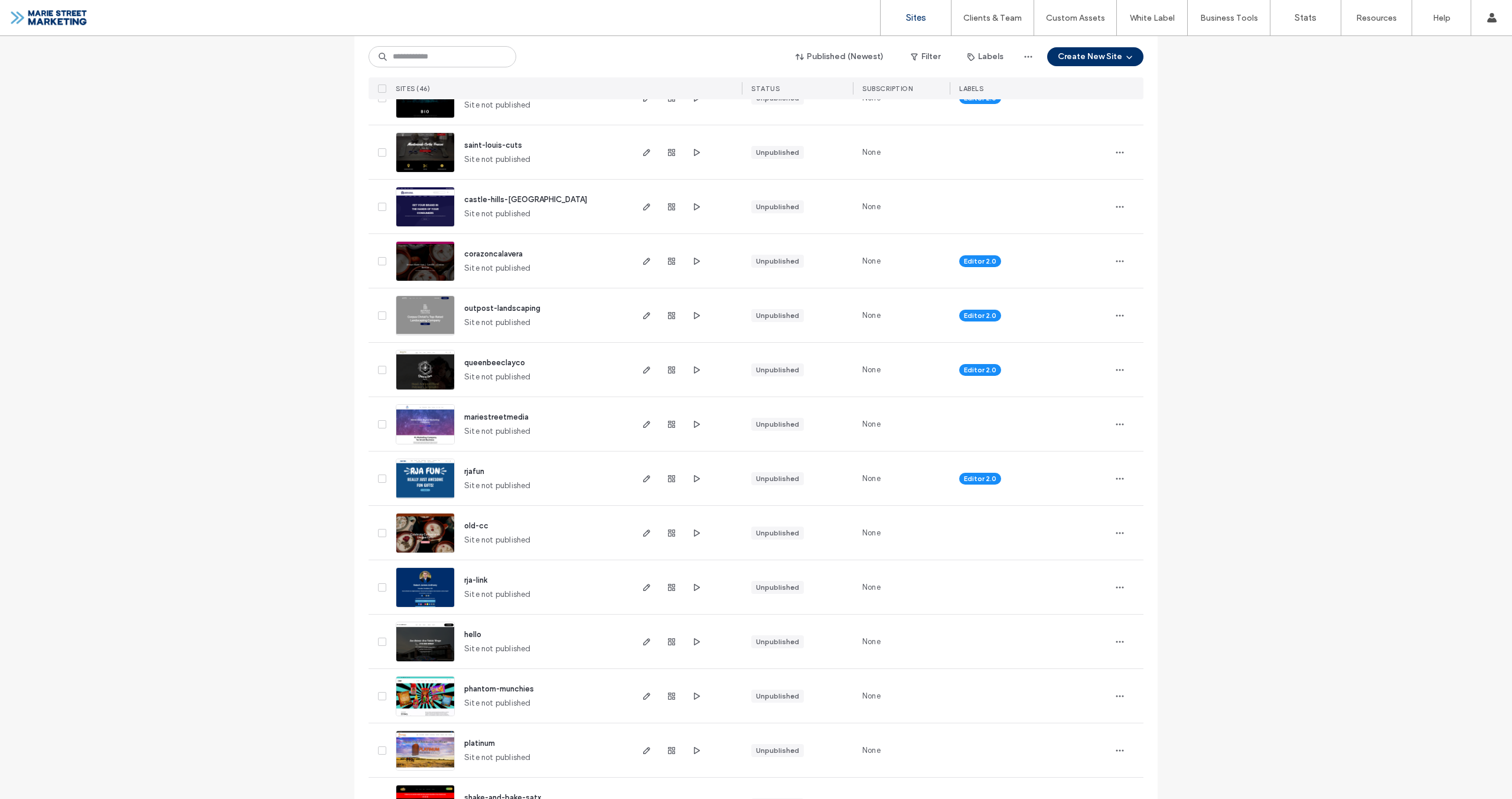
click at [493, 251] on span "corazoncalavera" at bounding box center [493, 254] width 58 height 9
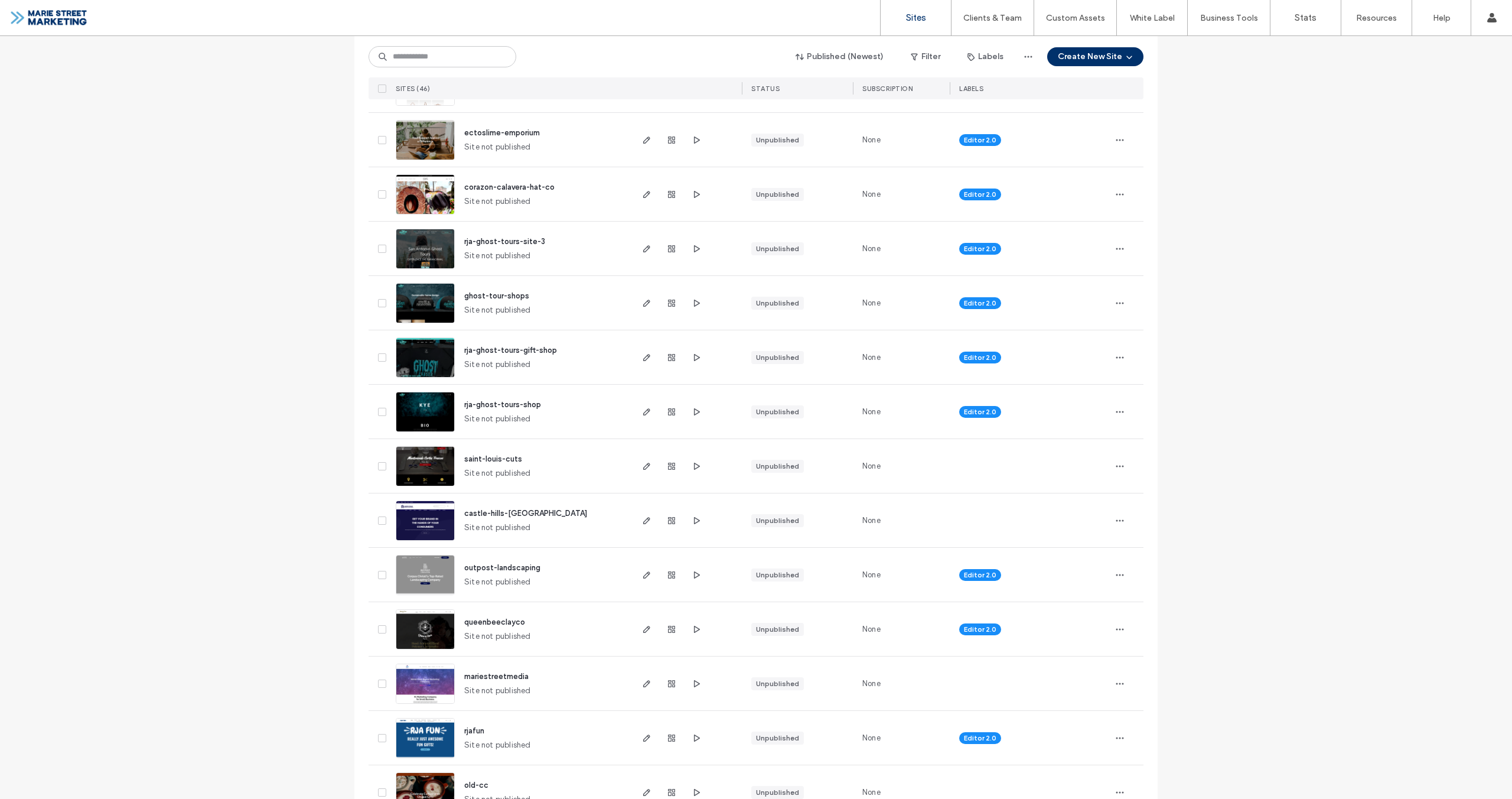
scroll to position [883, 0]
click at [642, 574] on icon "button" at bounding box center [647, 573] width 9 height 9
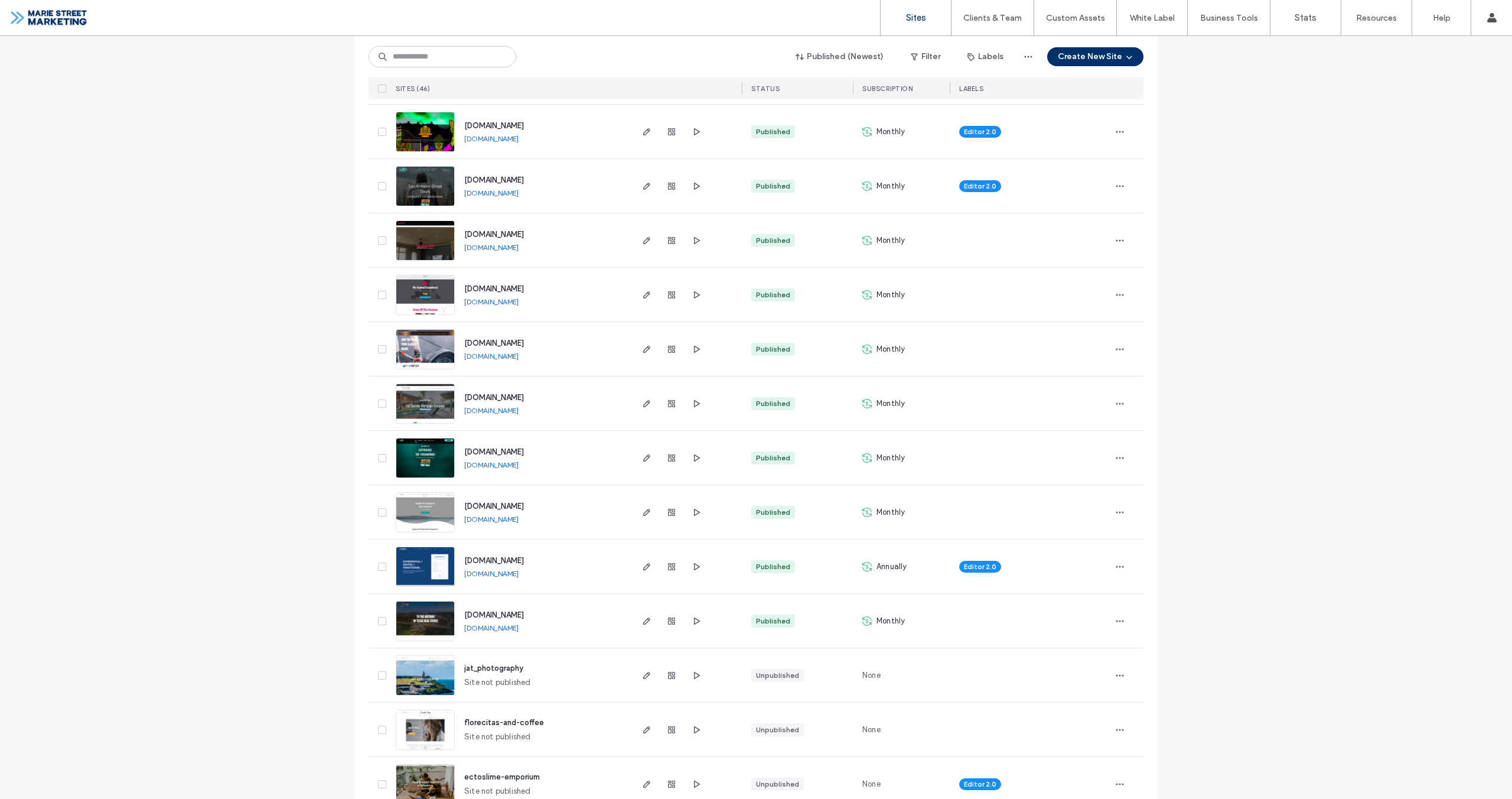
scroll to position [368, 0]
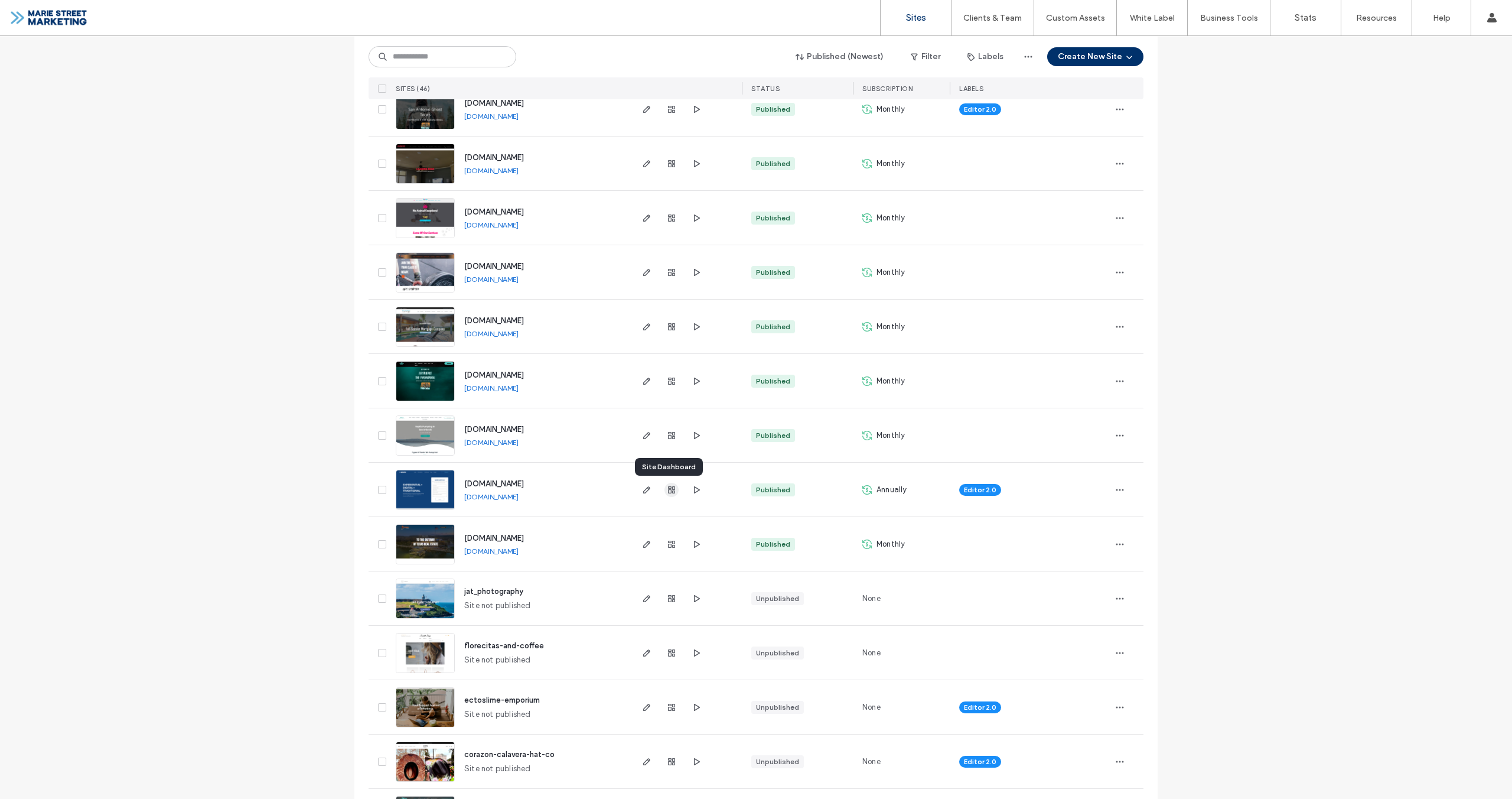
click at [667, 490] on icon "button" at bounding box center [672, 490] width 9 height 9
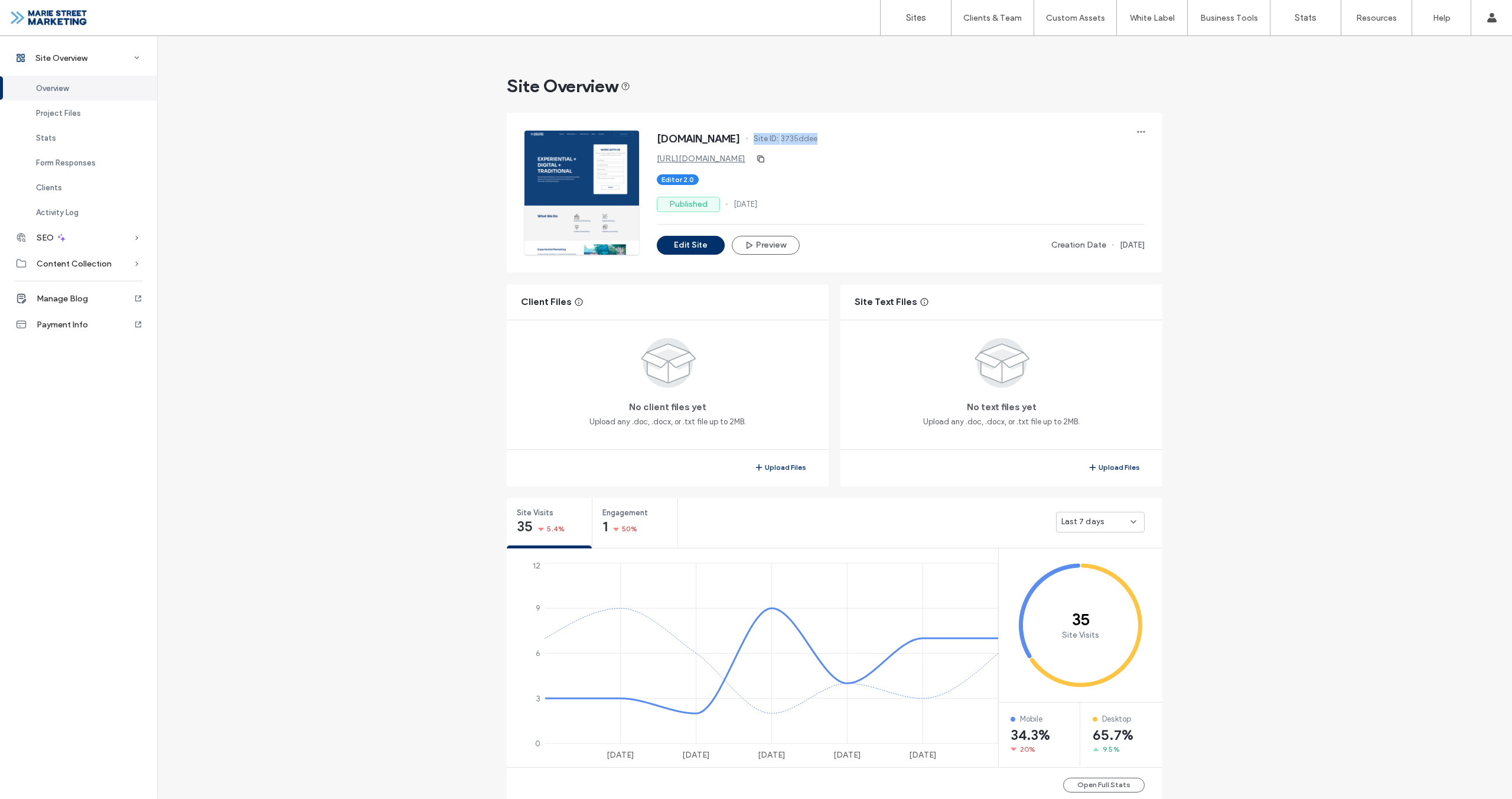
drag, startPoint x: 895, startPoint y: 140, endPoint x: 836, endPoint y: 139, distance: 59.0
click at [829, 139] on div "[DOMAIN_NAME] Site ID: 3735ddee" at bounding box center [900, 140] width 488 height 19
copy div "Site ID: 3735ddee"
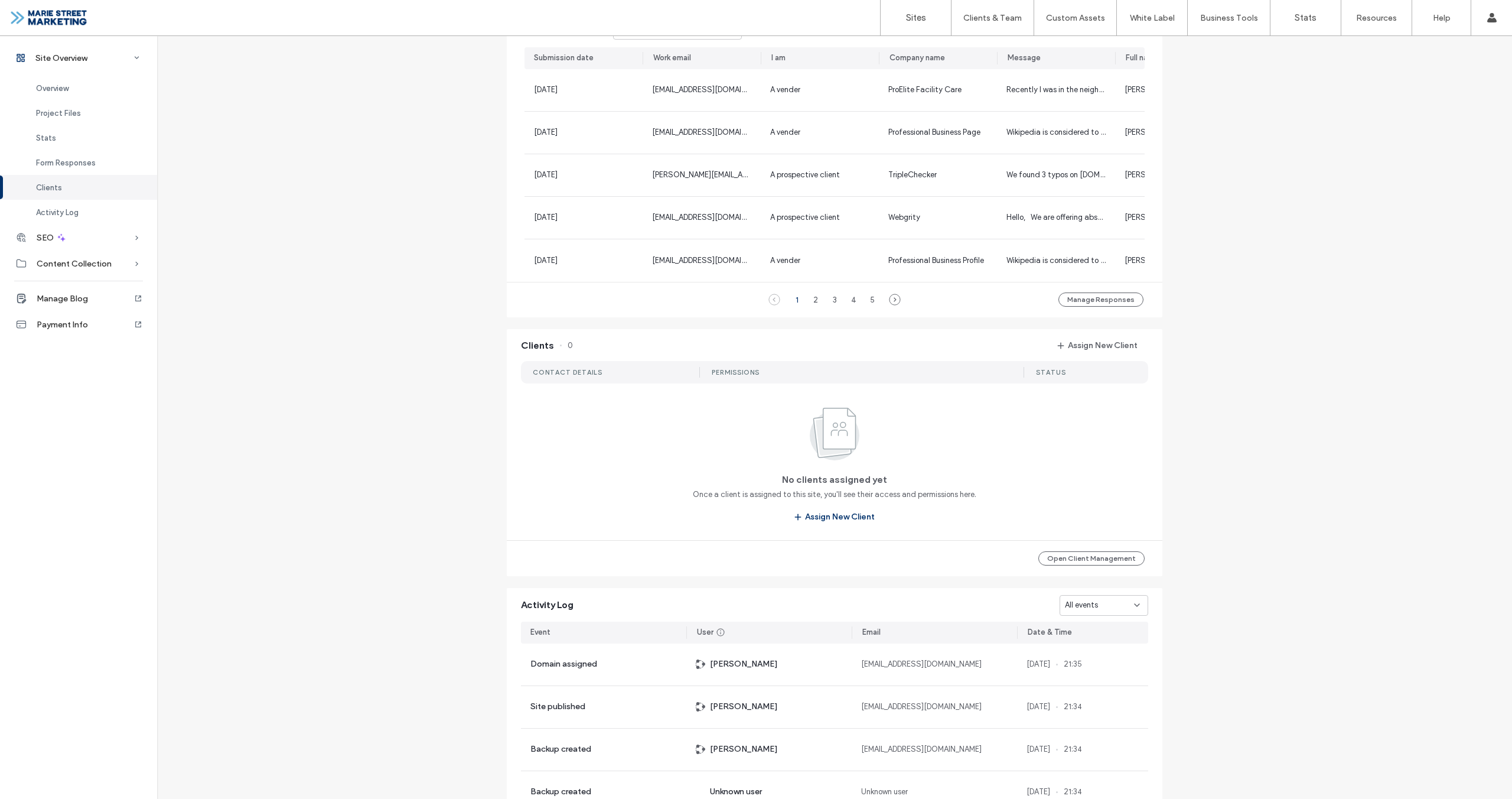
scroll to position [965, 0]
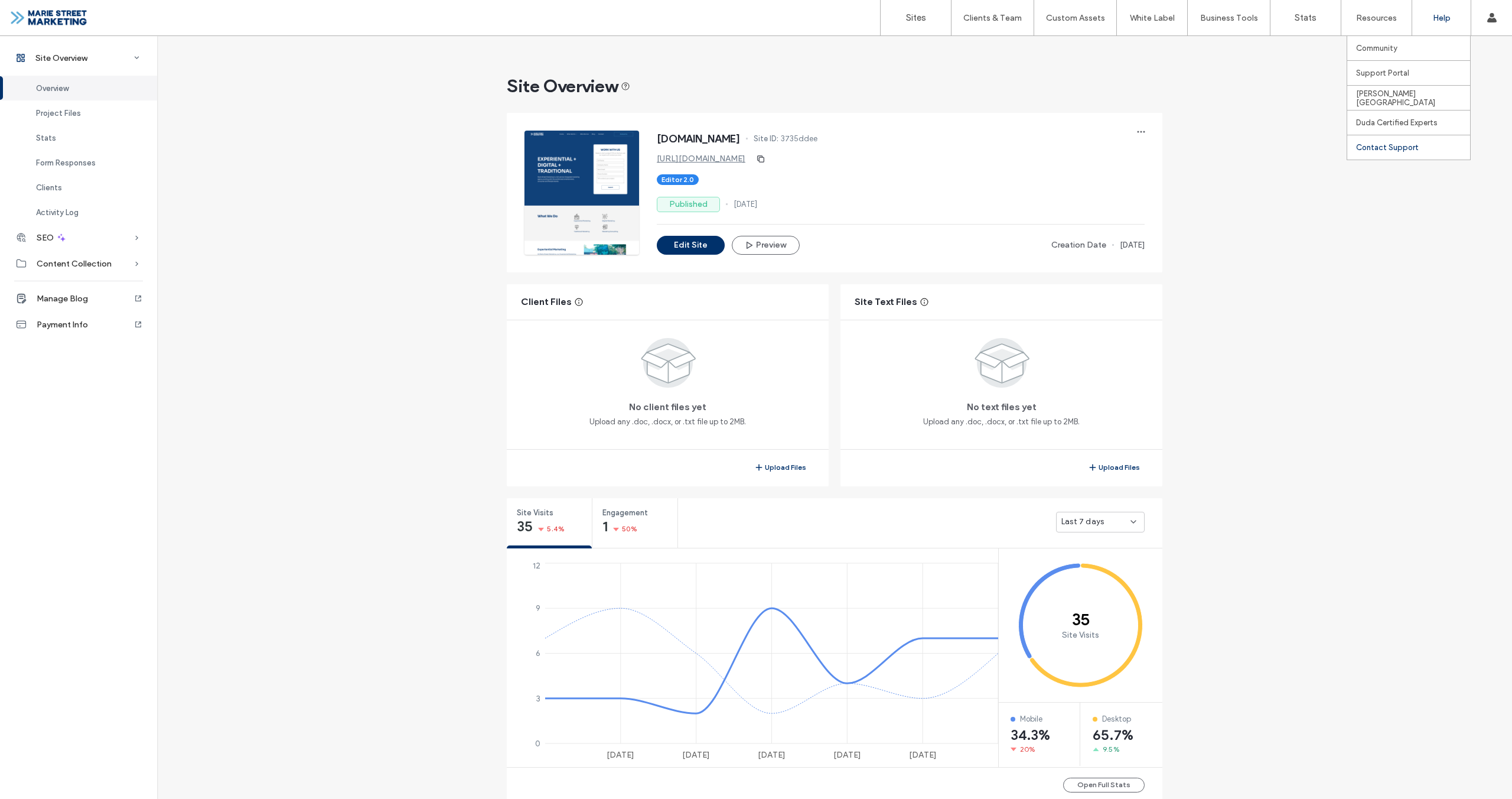
click at [1403, 143] on label "Contact Support" at bounding box center [1388, 147] width 62 height 9
click at [1411, 74] on label "Payment" at bounding box center [1413, 73] width 31 height 9
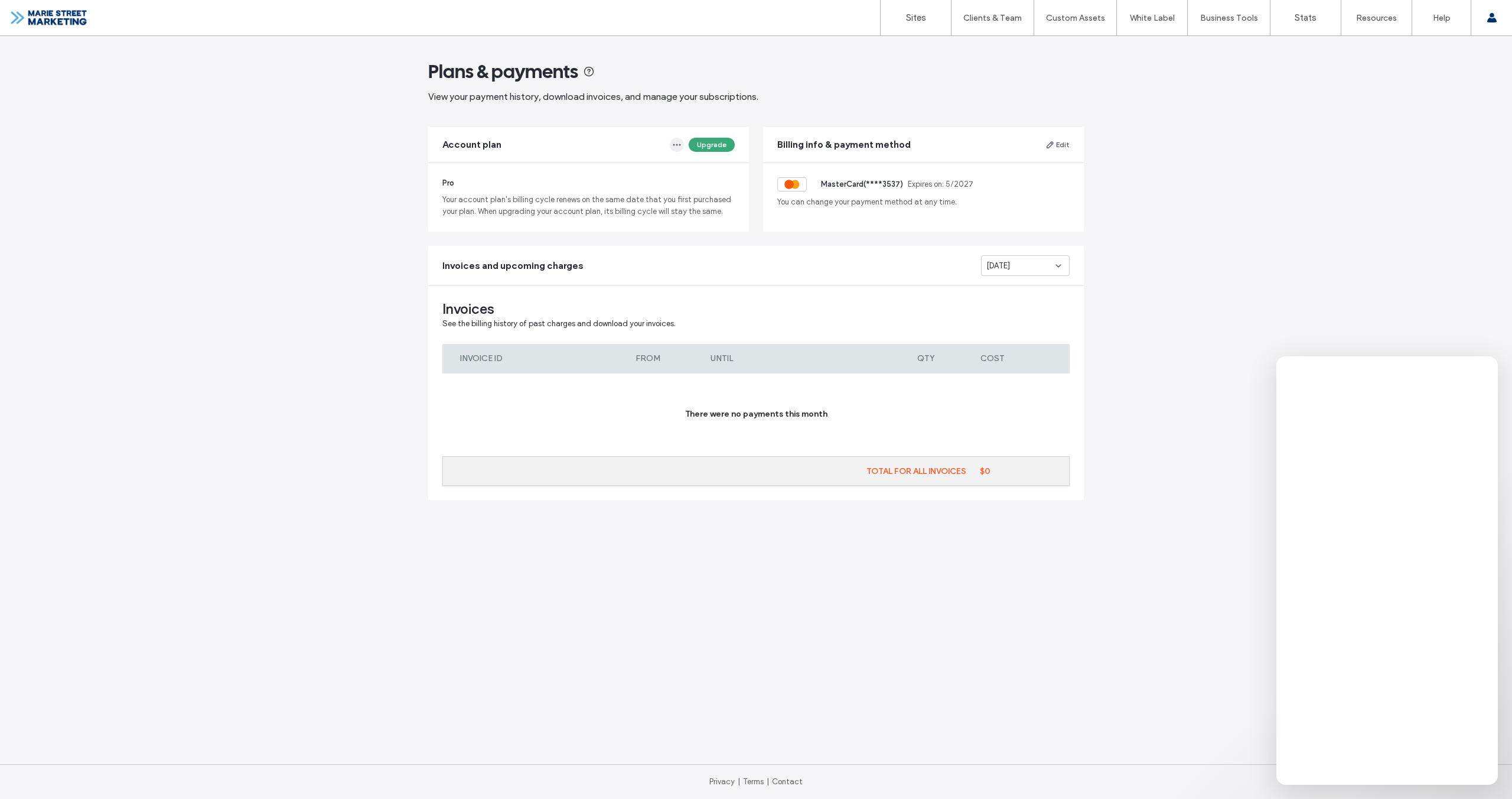
click at [674, 143] on icon "button" at bounding box center [677, 144] width 9 height 9
click at [641, 168] on div "Change Plan" at bounding box center [632, 173] width 106 height 23
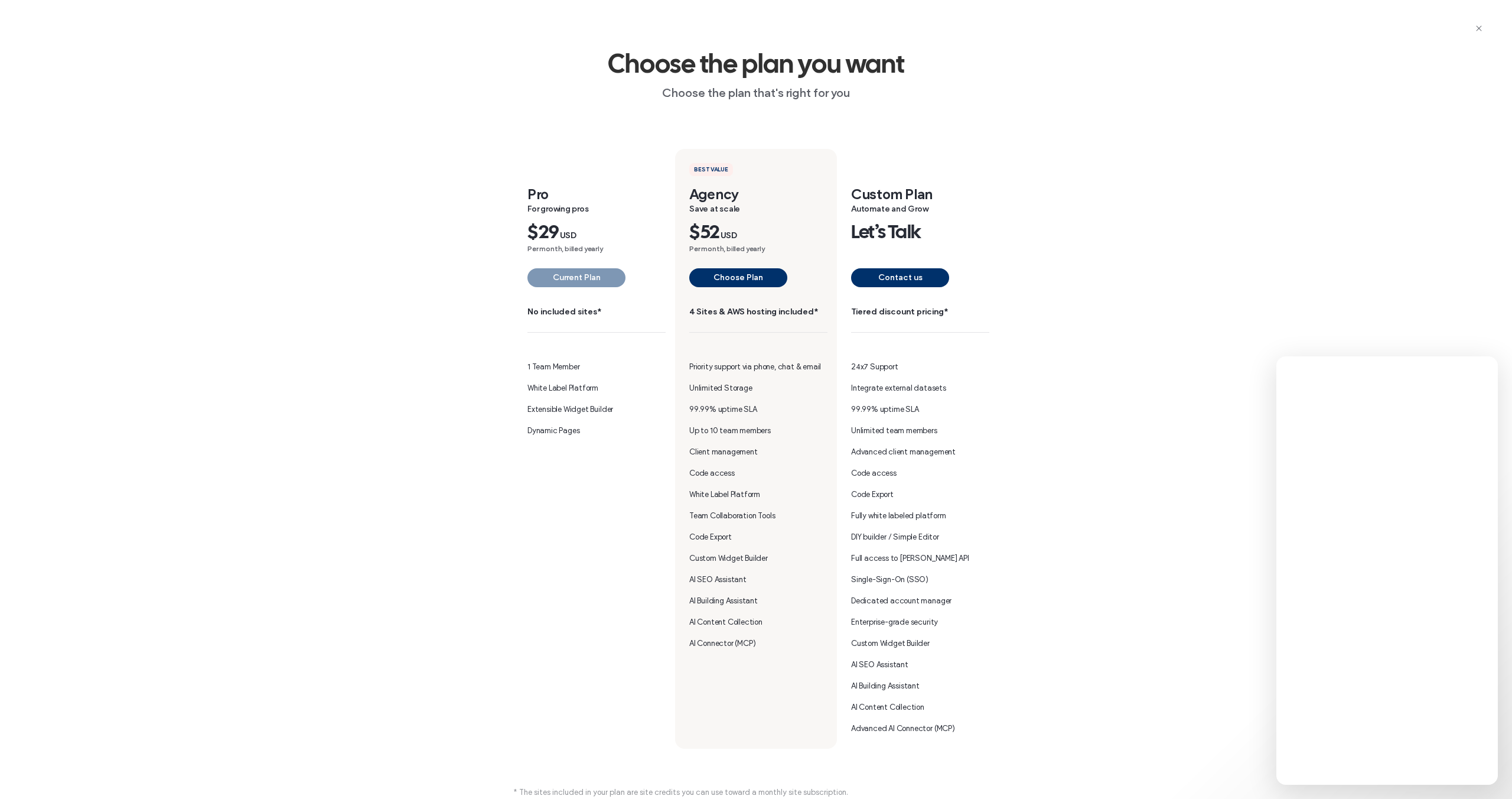
click at [1479, 33] on span "button" at bounding box center [1479, 28] width 19 height 19
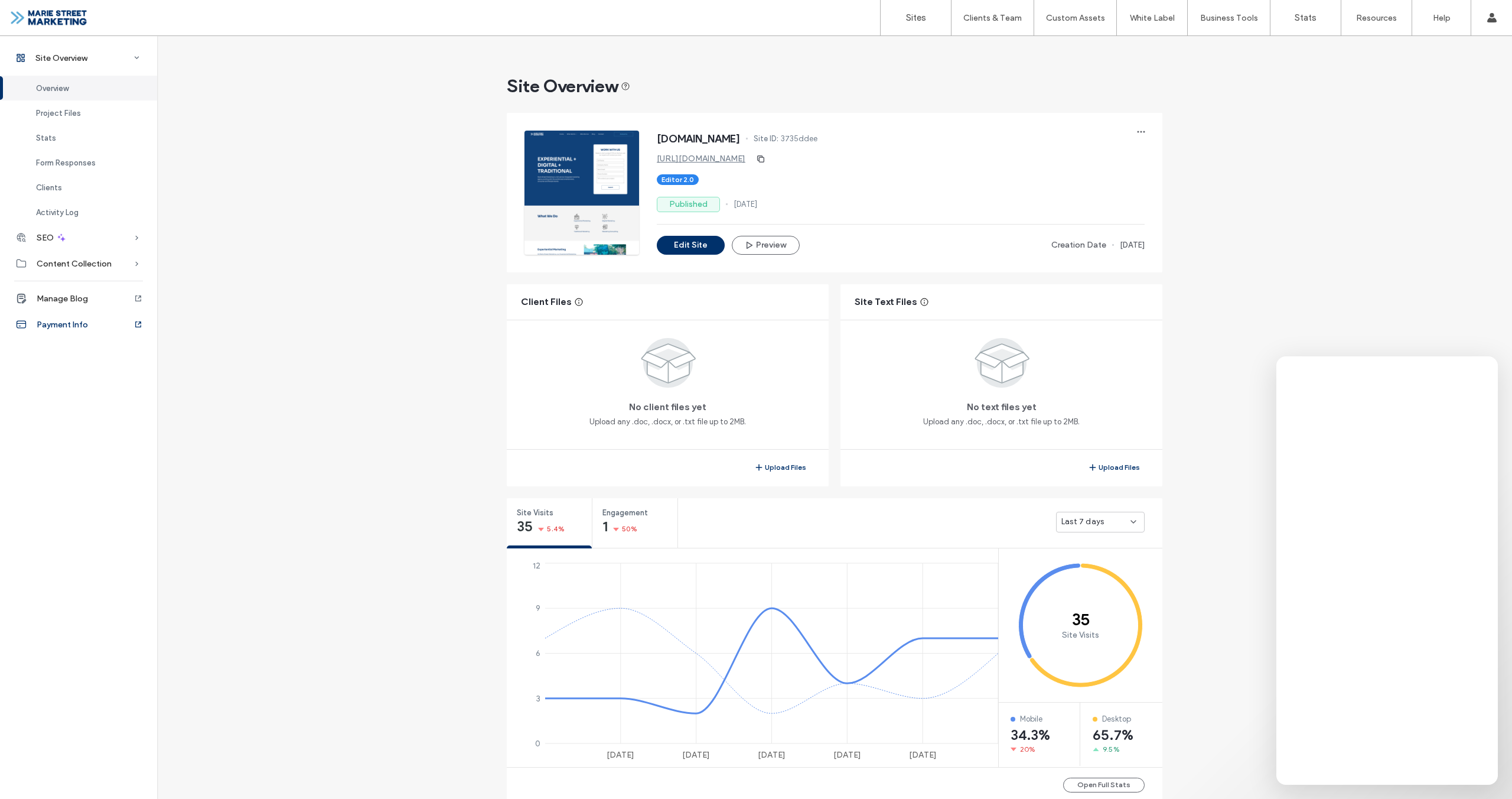
click at [80, 327] on span "Payment Info" at bounding box center [62, 324] width 52 height 10
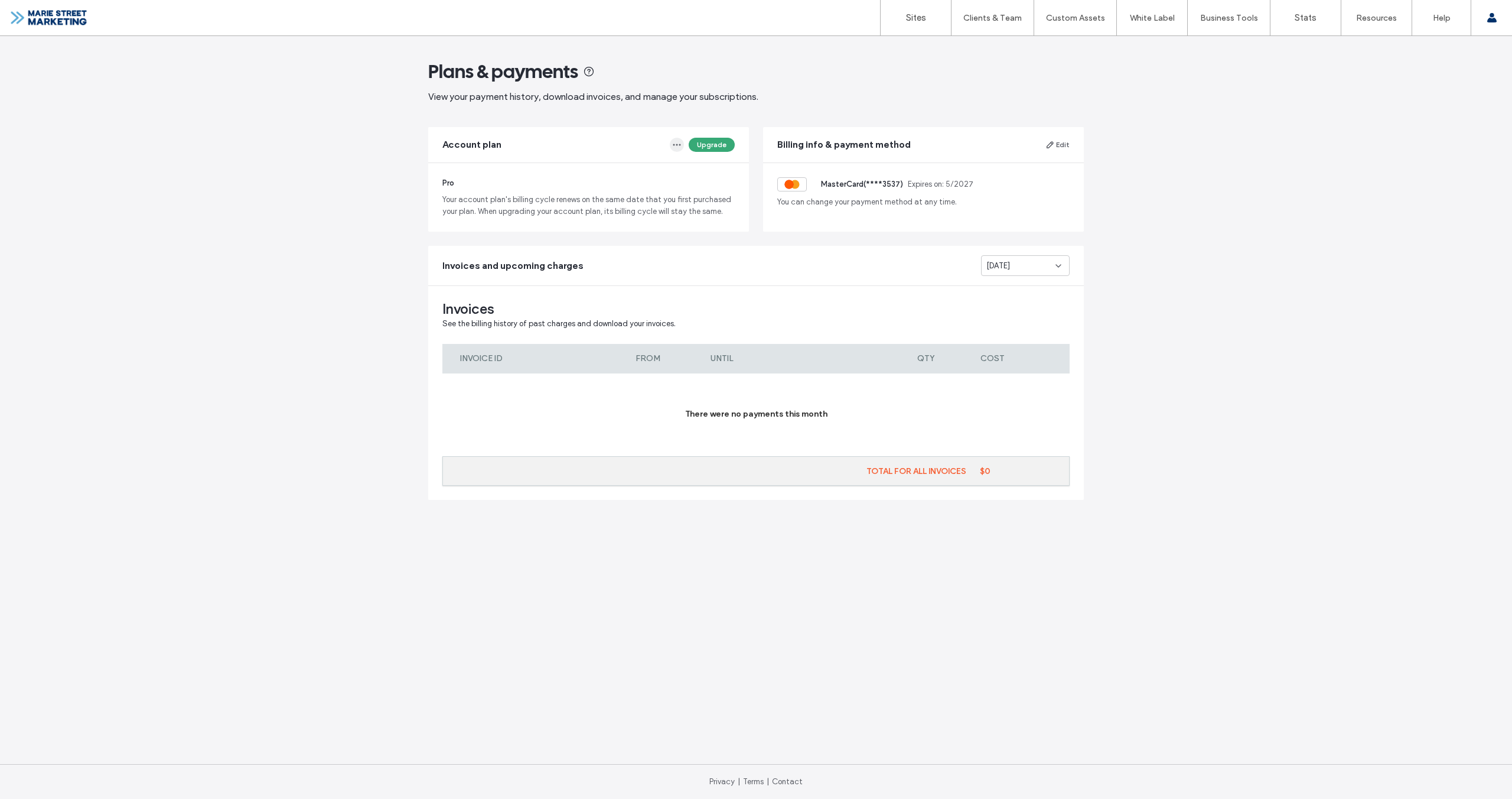
click at [683, 146] on span "button" at bounding box center [676, 144] width 14 height 14
click at [800, 260] on div "Invoices and upcoming charges [DATE]" at bounding box center [756, 266] width 656 height 39
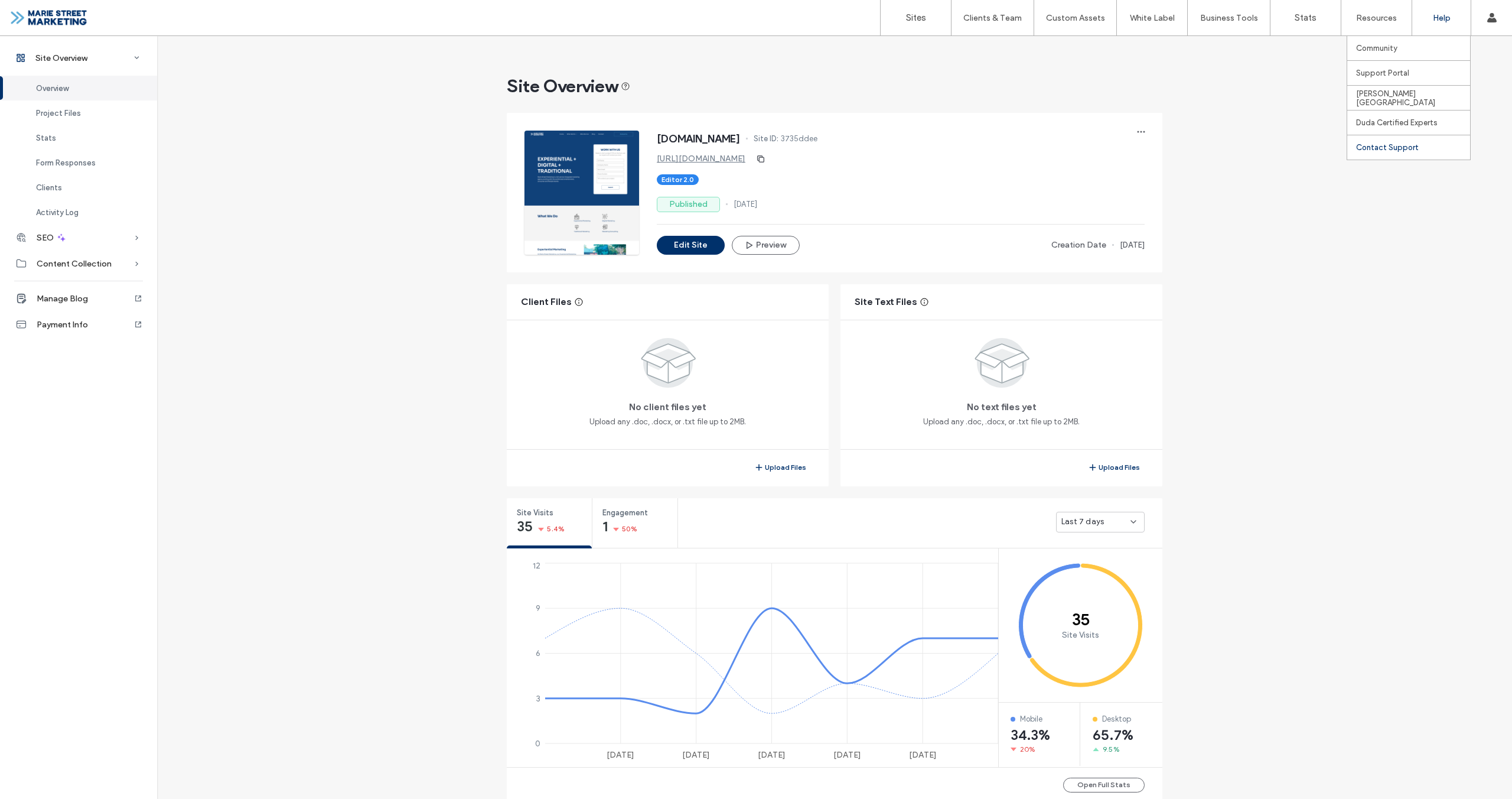
click at [1402, 144] on label "Contact Support" at bounding box center [1388, 147] width 62 height 9
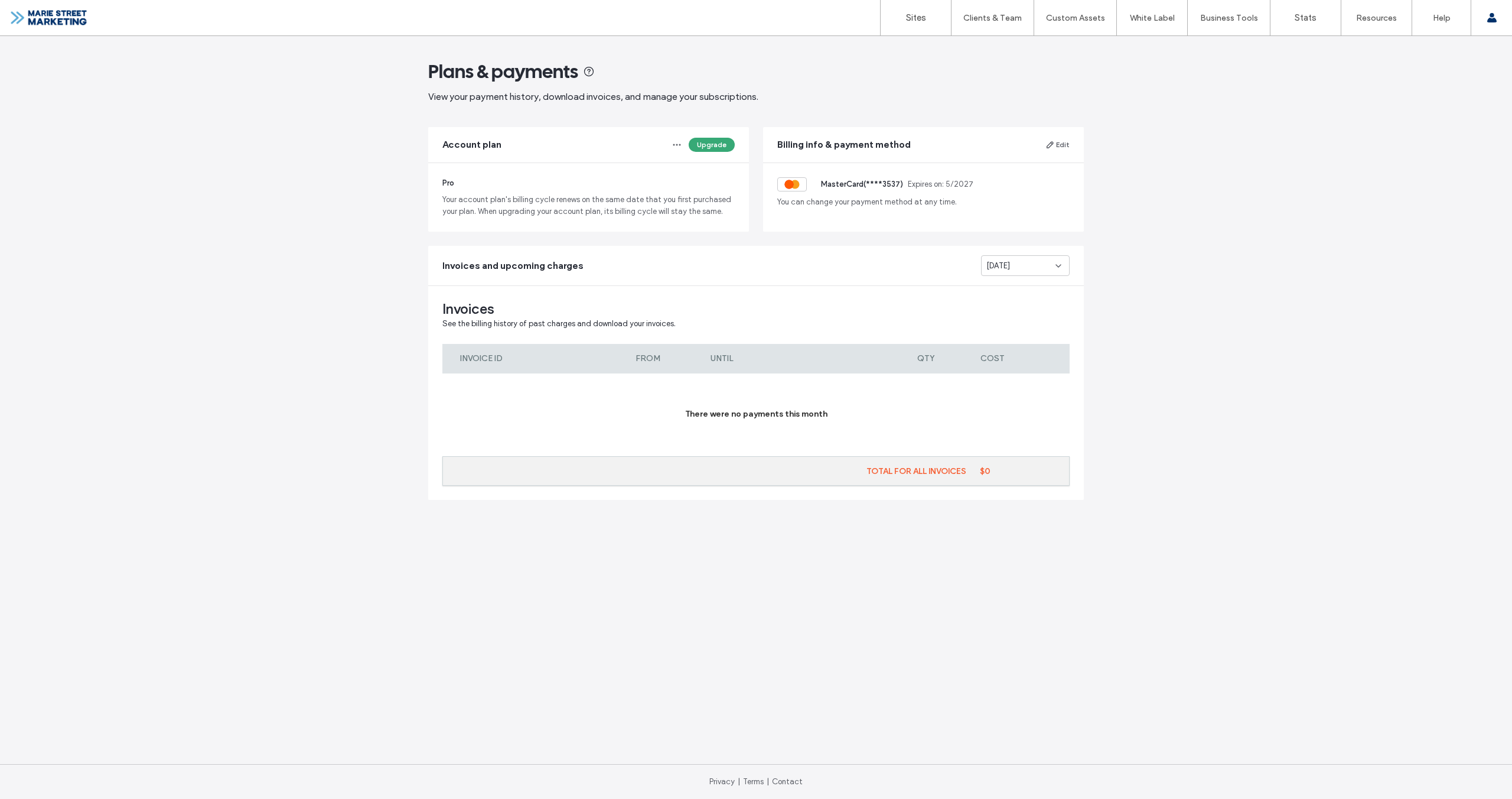
click at [1040, 263] on div "[DATE]" at bounding box center [1021, 266] width 69 height 12
click at [1032, 289] on div "[DATE]" at bounding box center [1025, 286] width 87 height 21
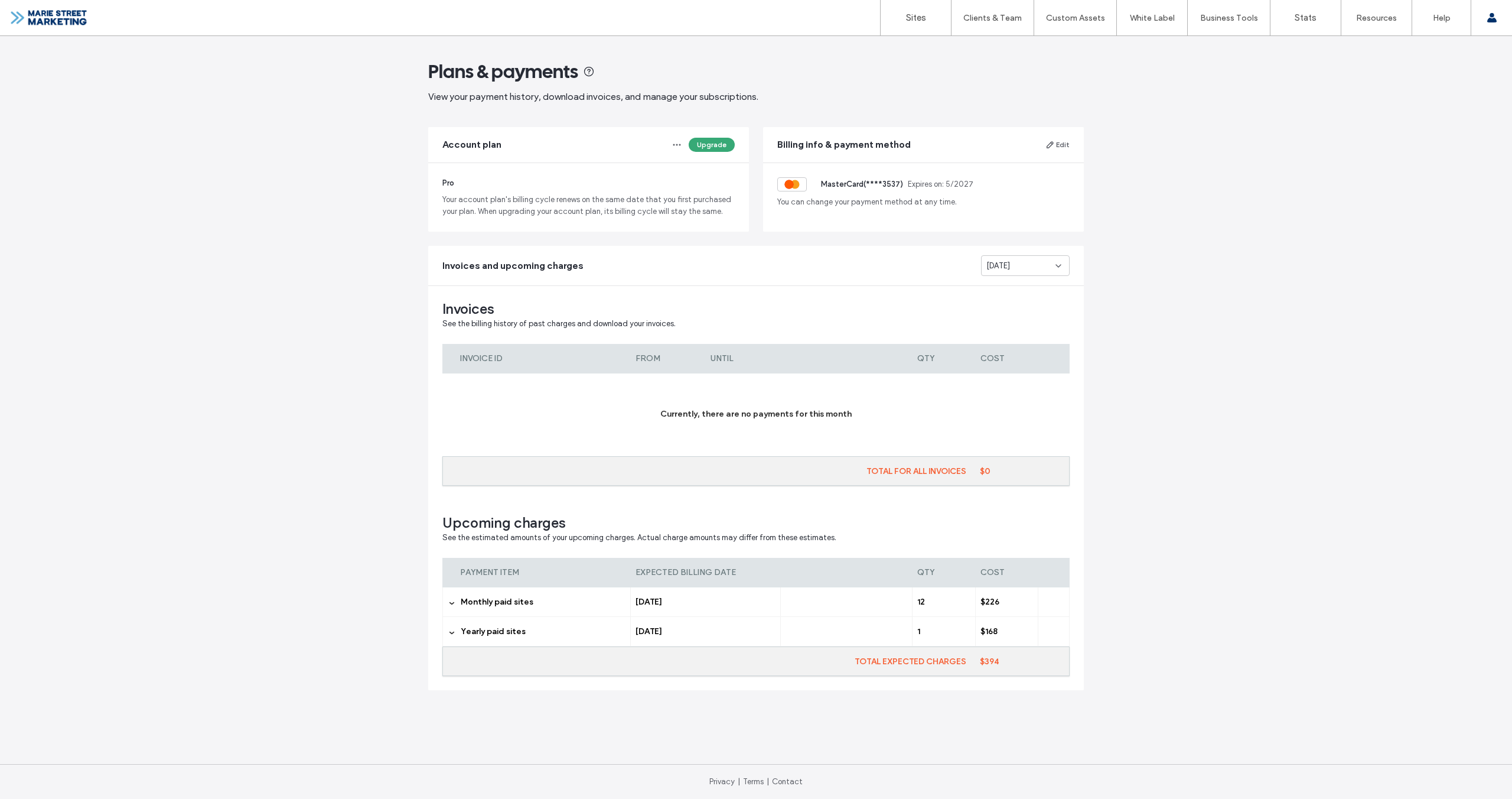
click at [958, 634] on label "1" at bounding box center [943, 631] width 52 height 30
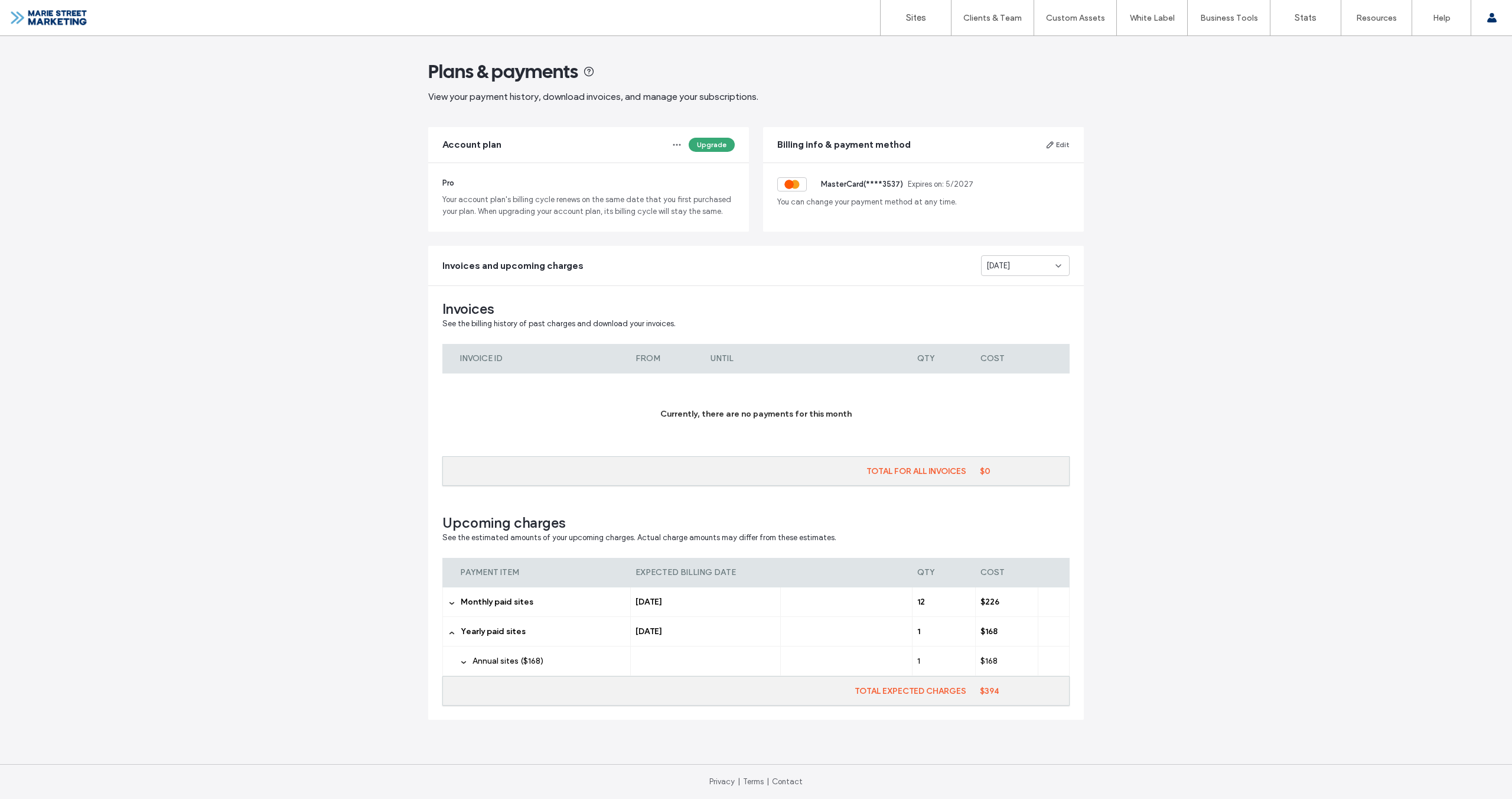
click at [997, 661] on label "$168" at bounding box center [1006, 661] width 52 height 30
click at [1051, 691] on icon at bounding box center [1054, 690] width 7 height 7
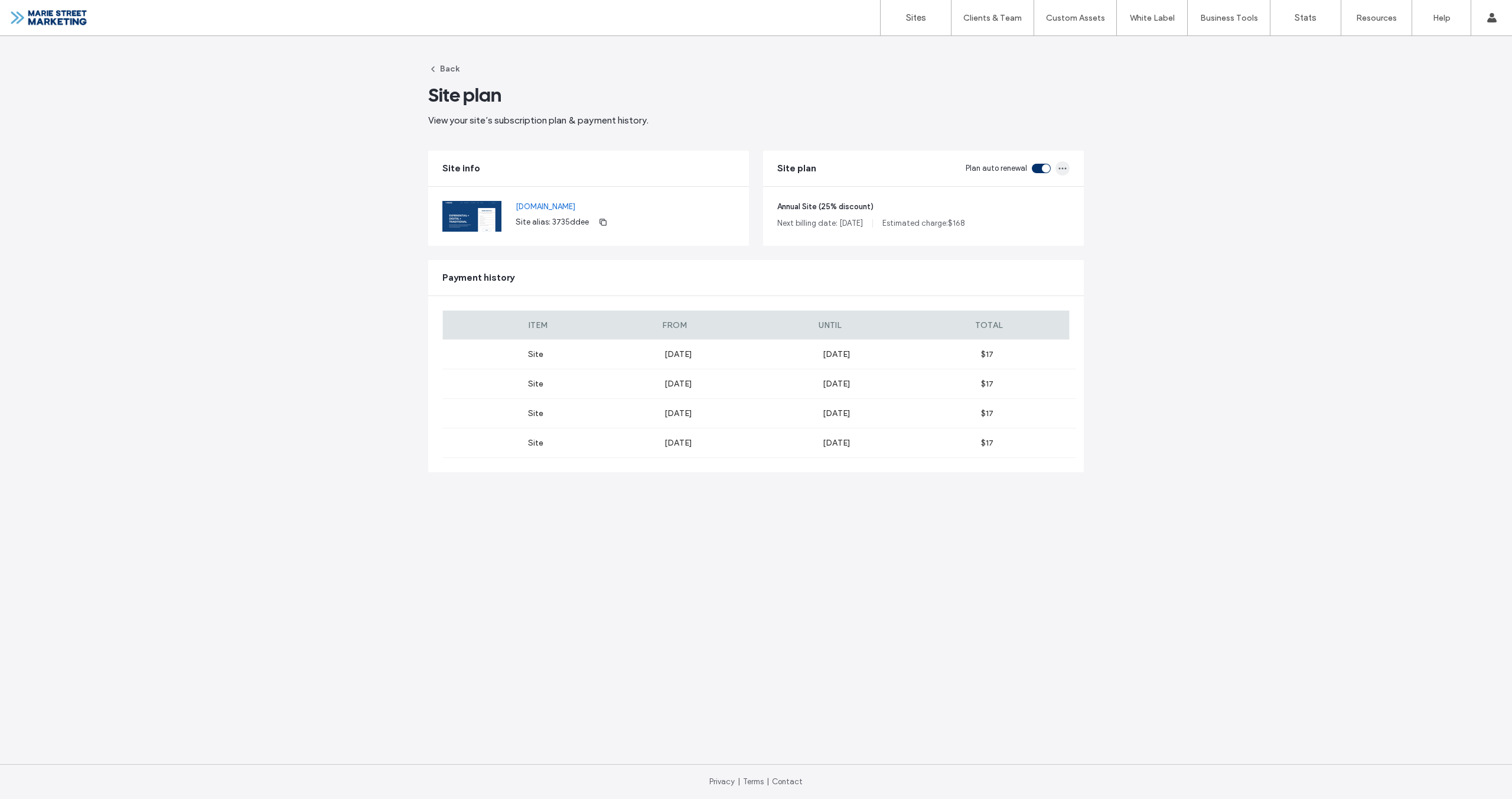
click at [1061, 169] on icon "button" at bounding box center [1063, 169] width 9 height 9
click at [1041, 192] on span "Change Billing Cycle" at bounding box center [1009, 197] width 72 height 12
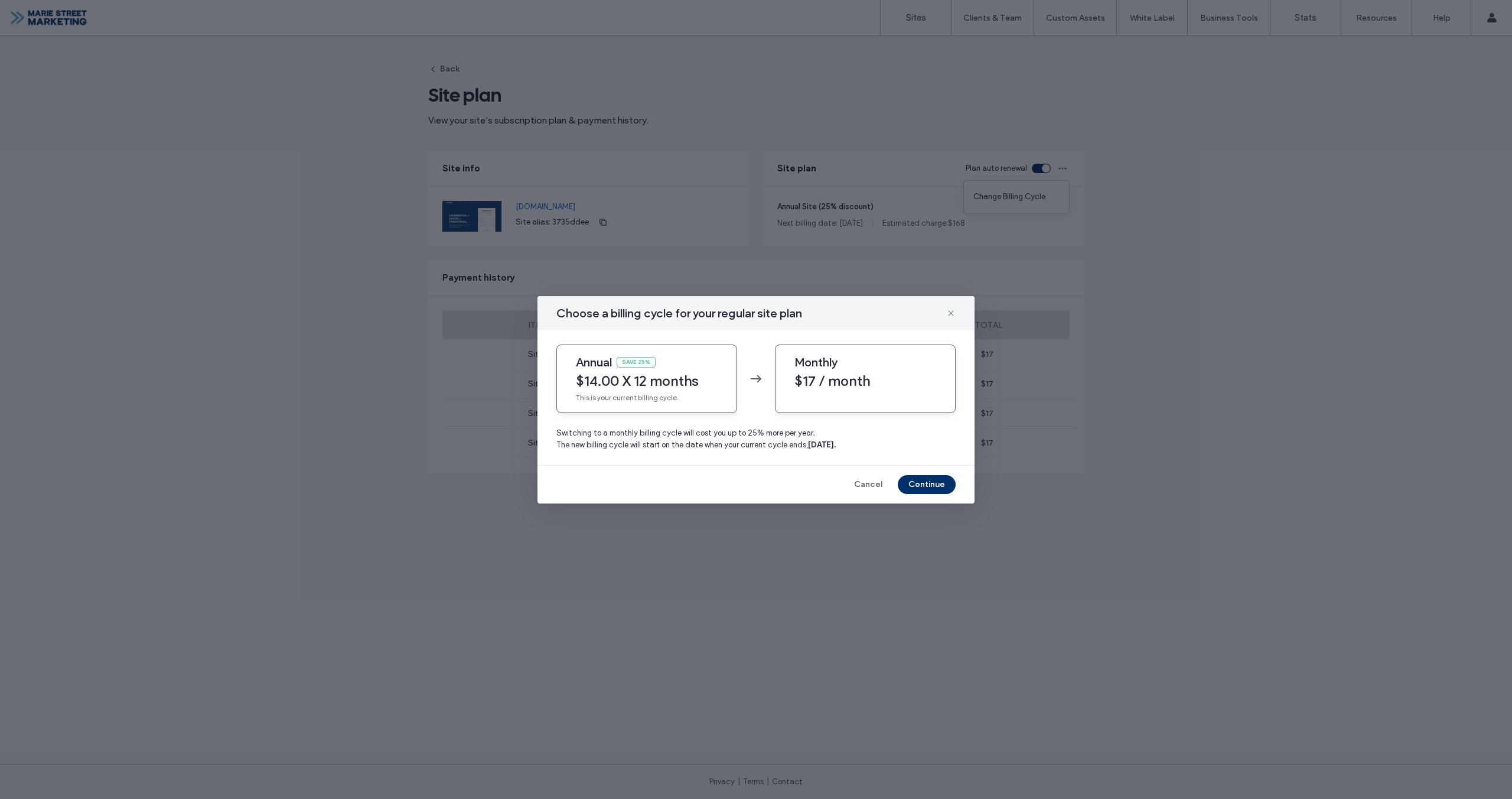
click at [870, 387] on span "$17 / month" at bounding box center [865, 381] width 142 height 17
click at [927, 482] on button "Continue" at bounding box center [927, 485] width 58 height 19
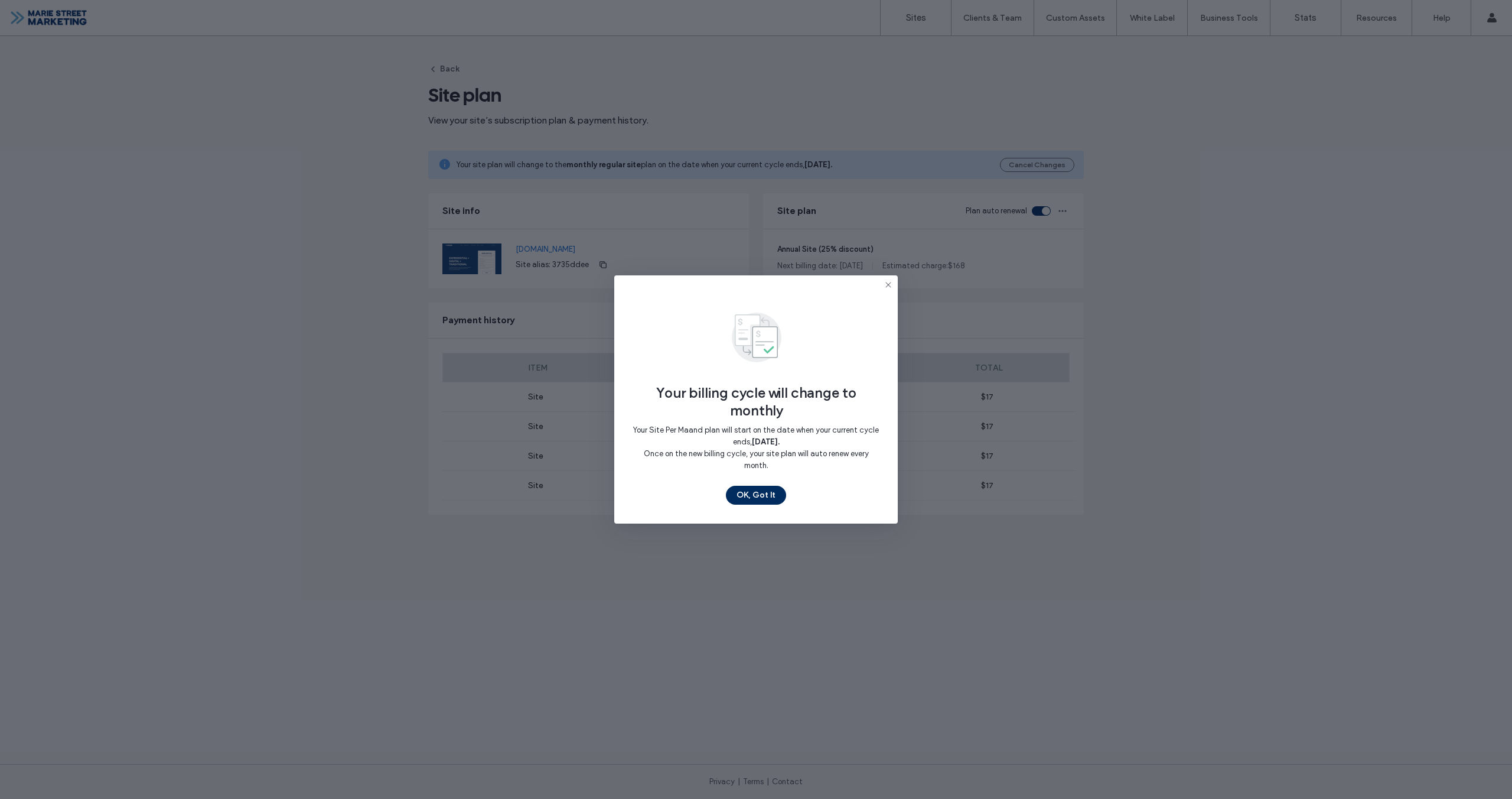
click at [761, 495] on button "OK, Got It" at bounding box center [755, 495] width 60 height 19
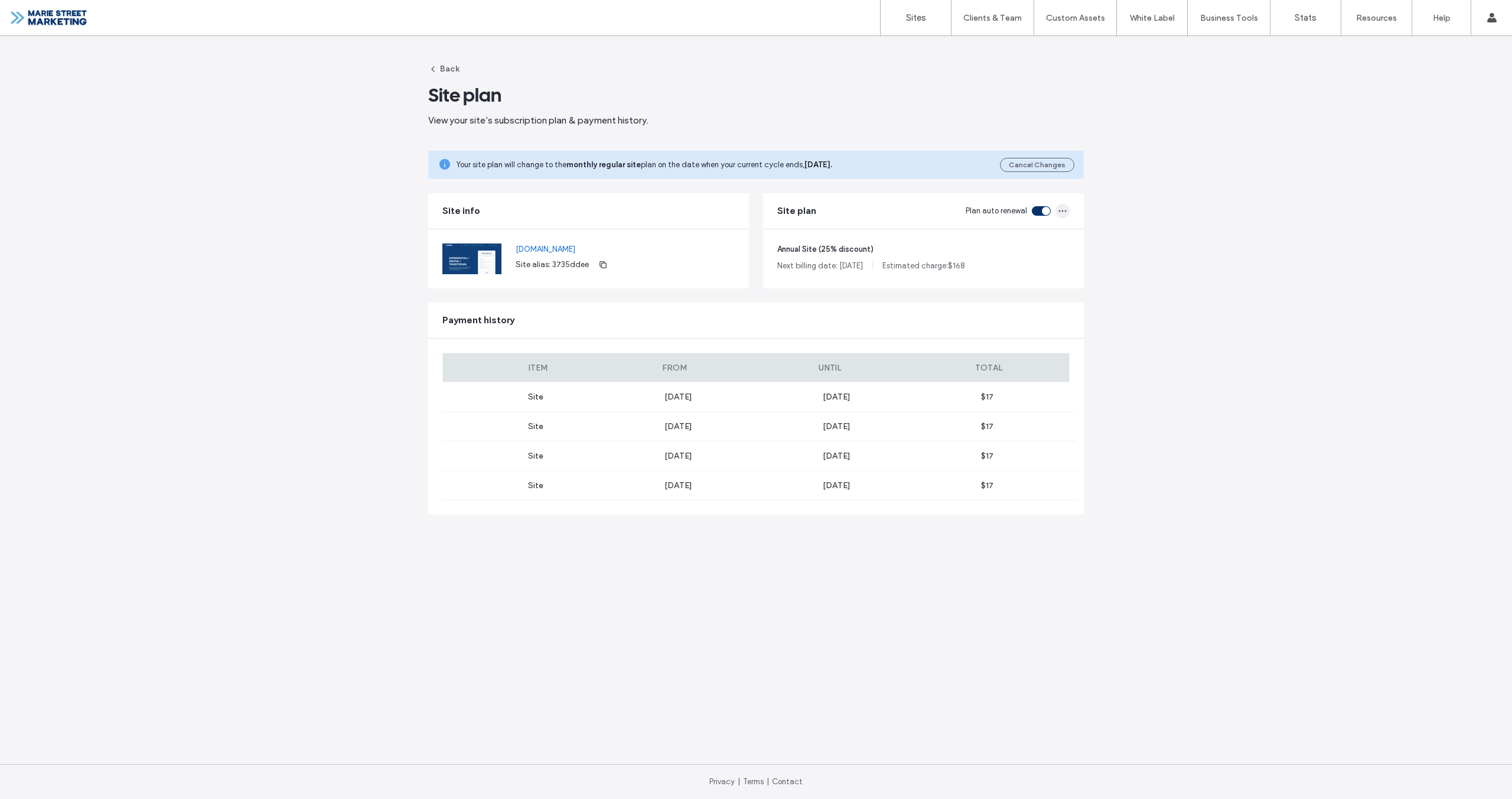
click at [1069, 211] on span "button" at bounding box center [1063, 210] width 14 height 14
click at [448, 73] on button "Back" at bounding box center [443, 69] width 31 height 19
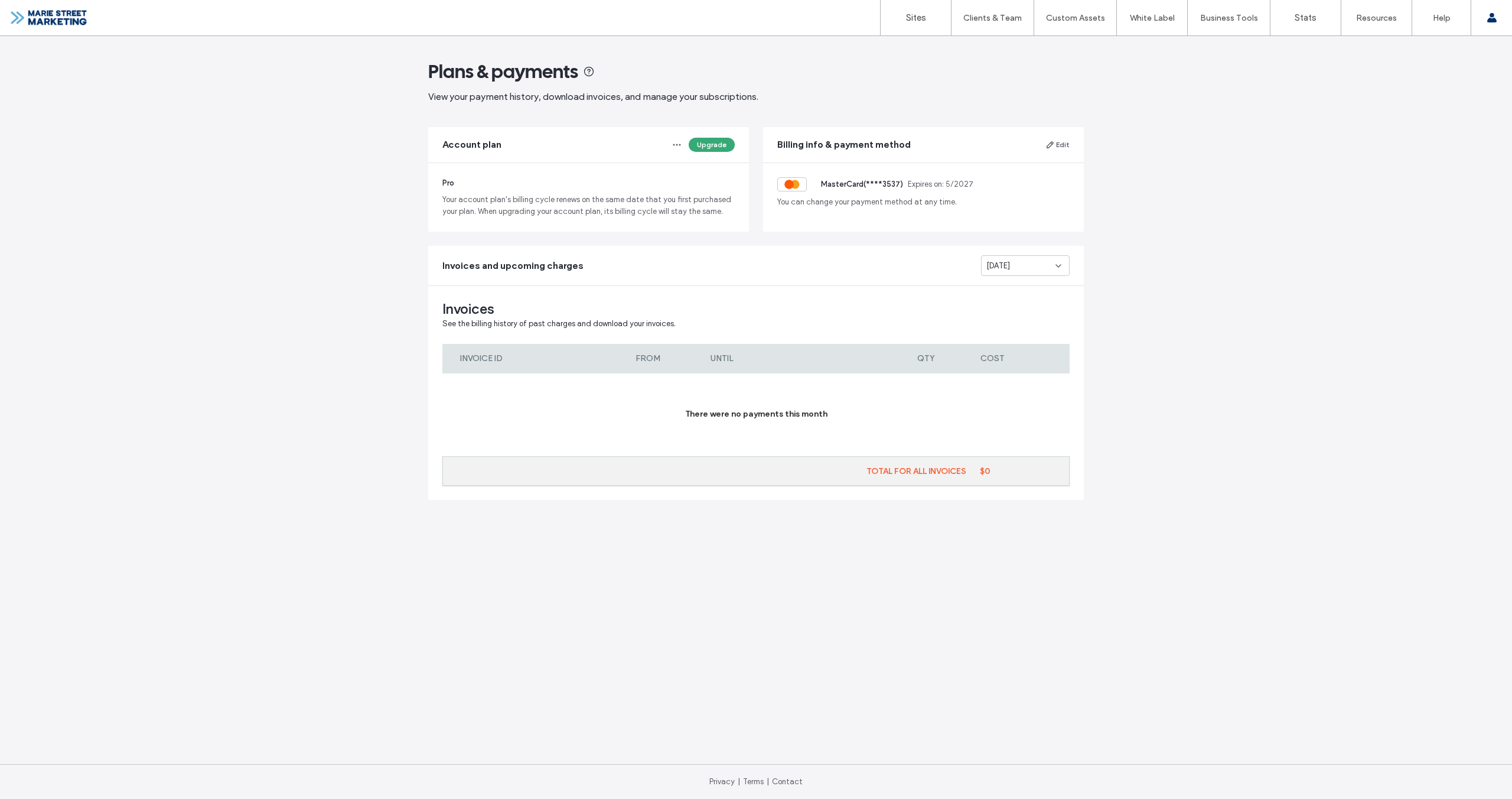
click at [1017, 274] on div "[DATE]" at bounding box center [1025, 265] width 89 height 21
click at [1027, 286] on div "[DATE]" at bounding box center [1025, 286] width 87 height 21
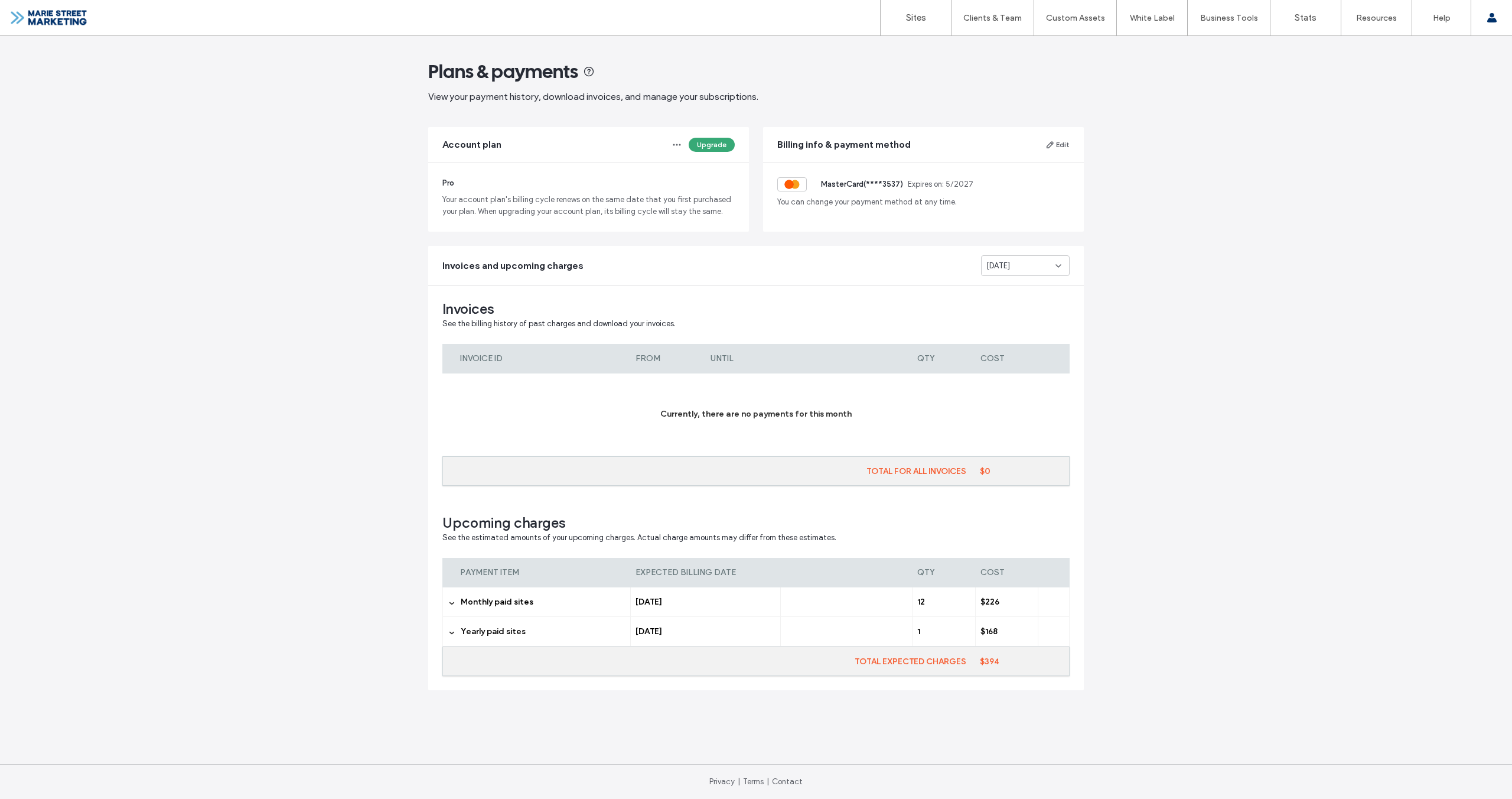
click at [512, 598] on span "Monthly paid sites" at bounding box center [497, 602] width 73 height 10
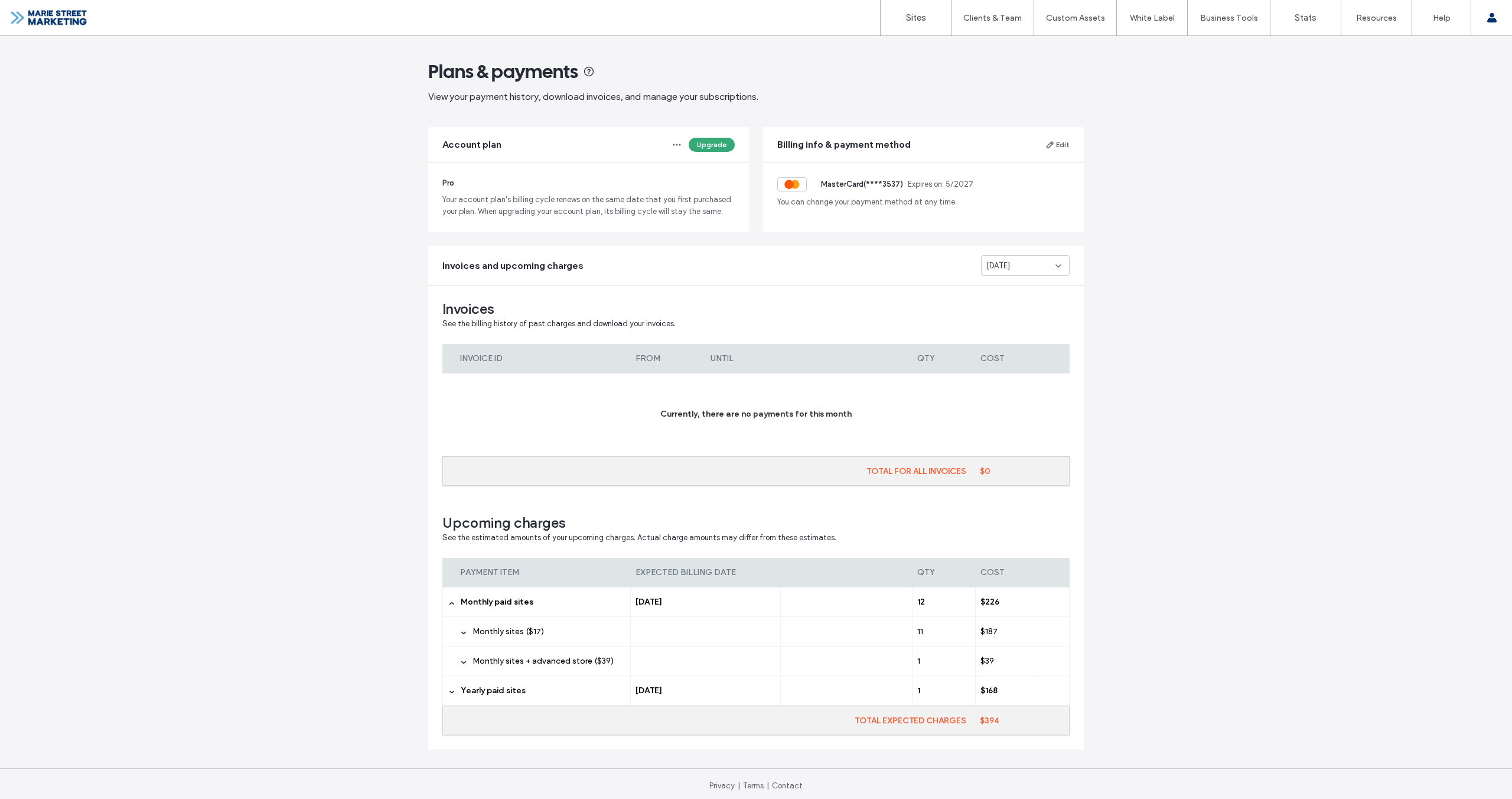
scroll to position [4, 0]
click at [579, 690] on label "Yearly paid sites" at bounding box center [543, 687] width 165 height 30
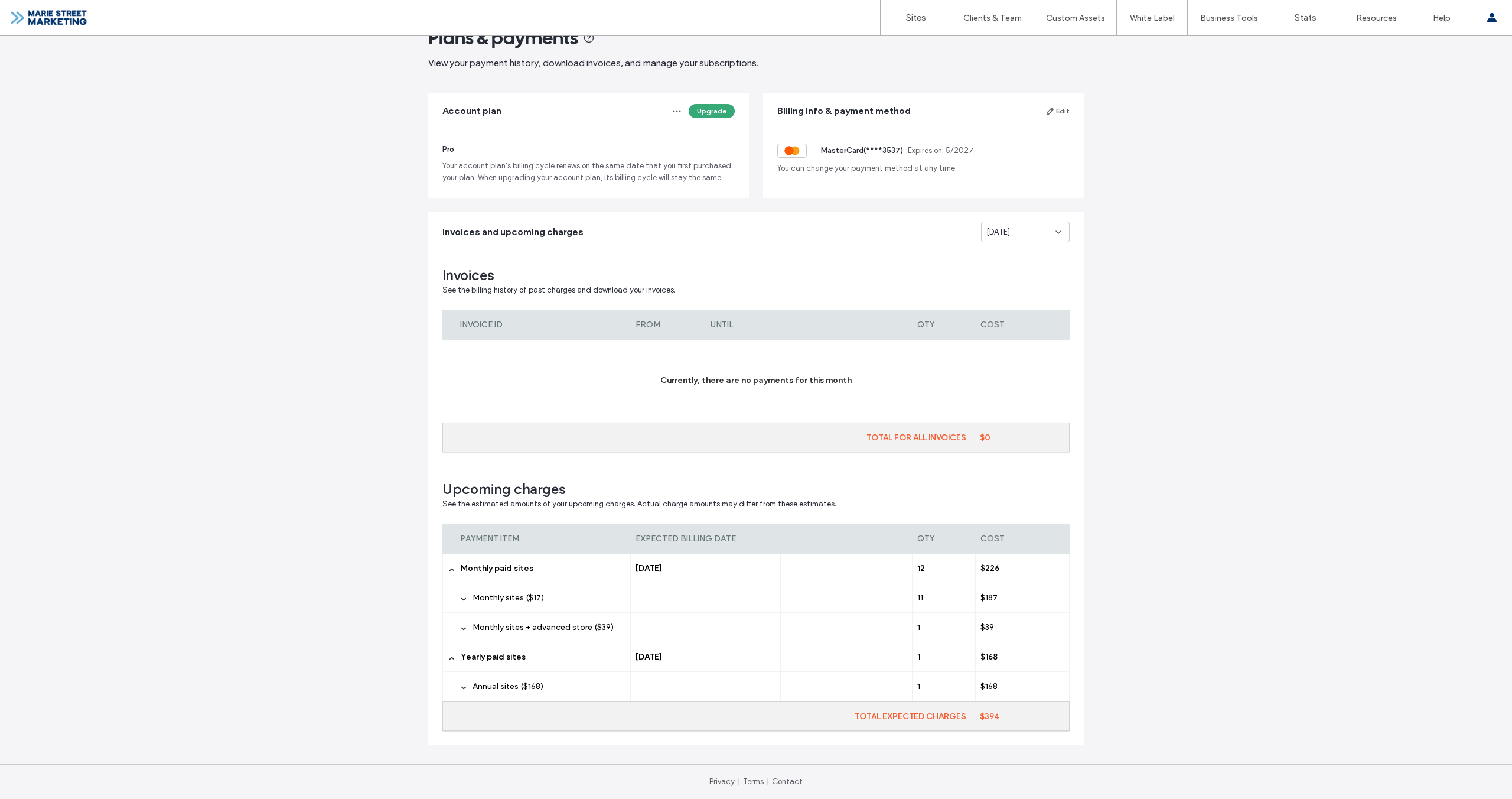
scroll to position [0, 0]
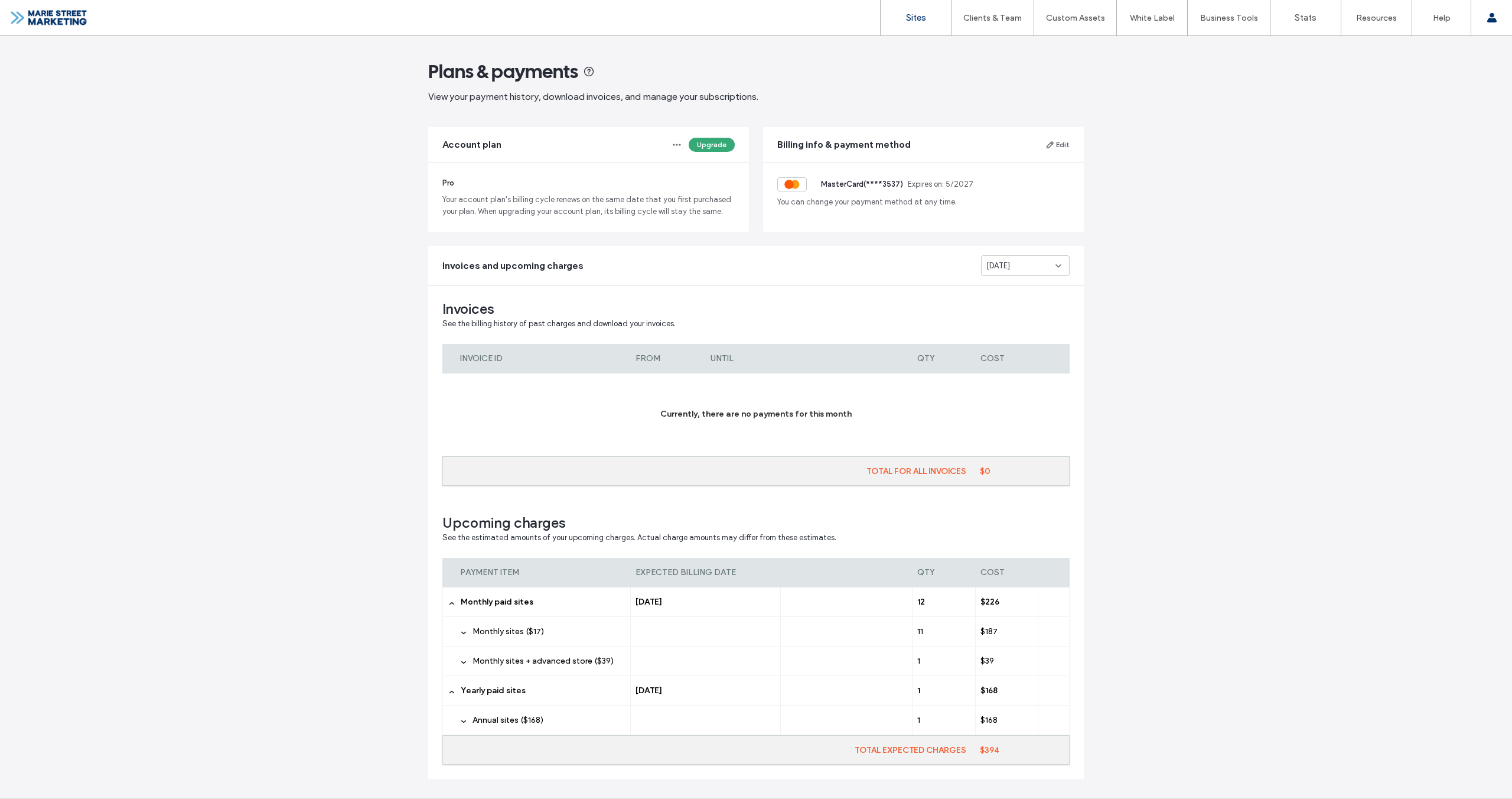
click at [930, 20] on link "Sites" at bounding box center [915, 17] width 71 height 36
